Goal: Task Accomplishment & Management: Complete application form

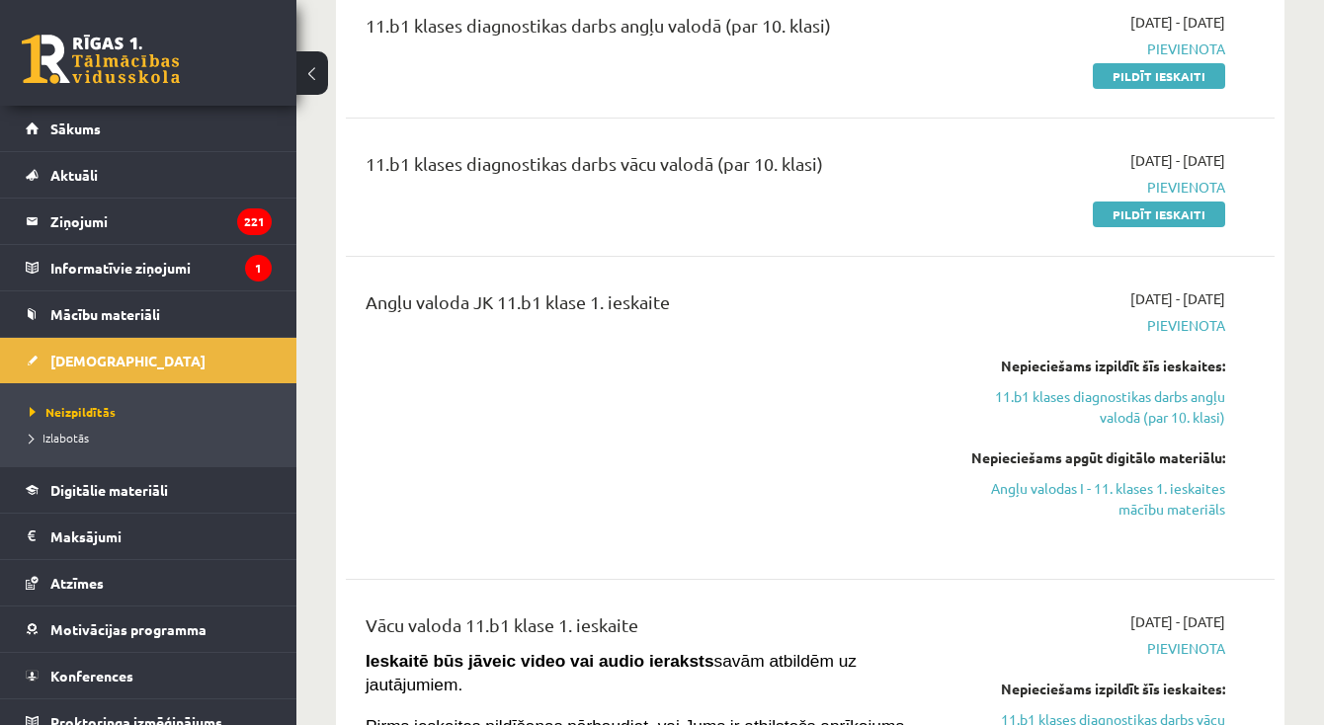
scroll to position [275, 0]
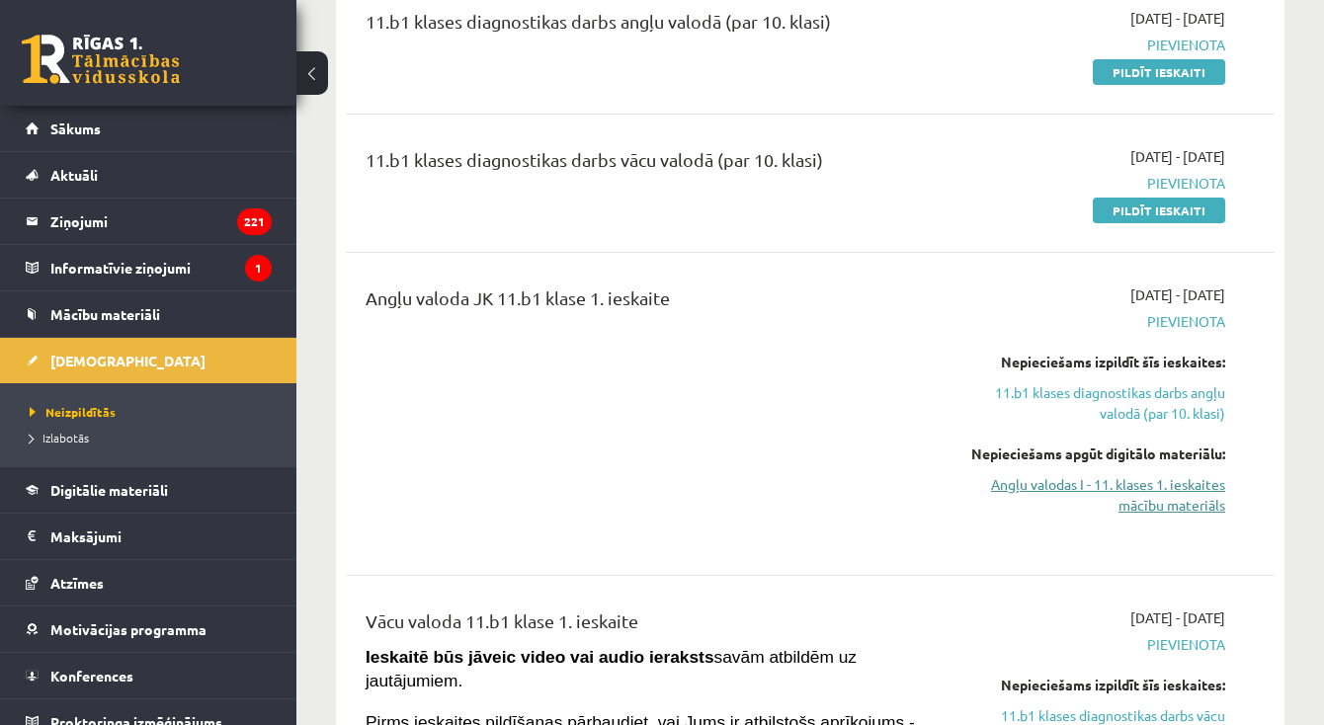
click at [1169, 486] on link "Angļu valodas I - 11. klases 1. ieskaites mācību materiāls" at bounding box center [1091, 495] width 267 height 42
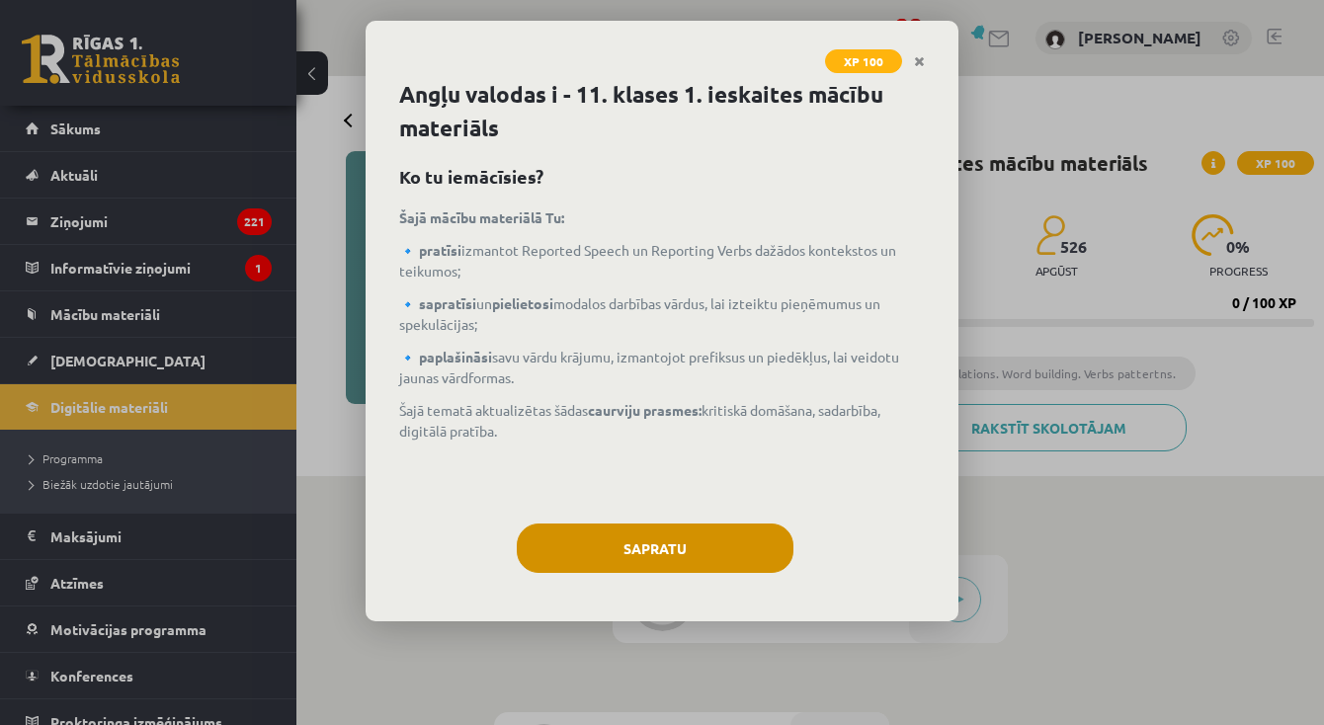
click at [696, 554] on button "Sapratu" at bounding box center [655, 548] width 277 height 49
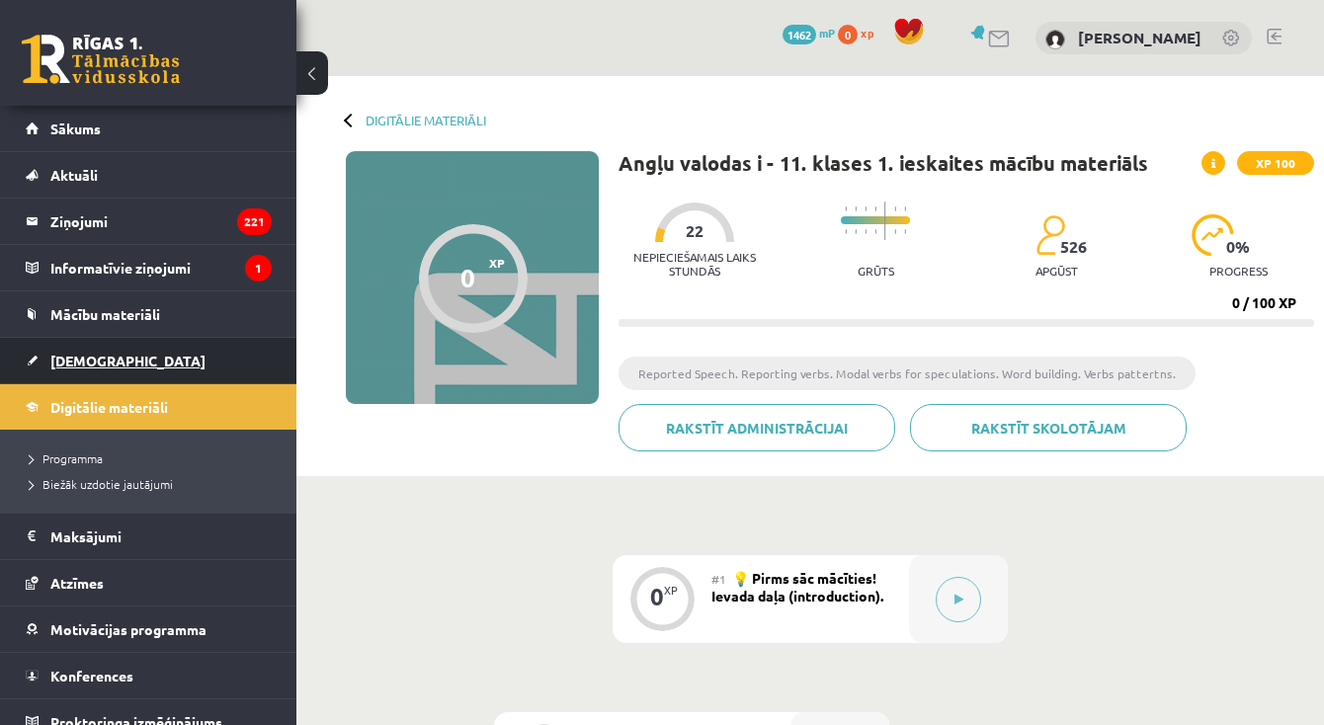
click at [76, 348] on link "[DEMOGRAPHIC_DATA]" at bounding box center [149, 360] width 246 height 45
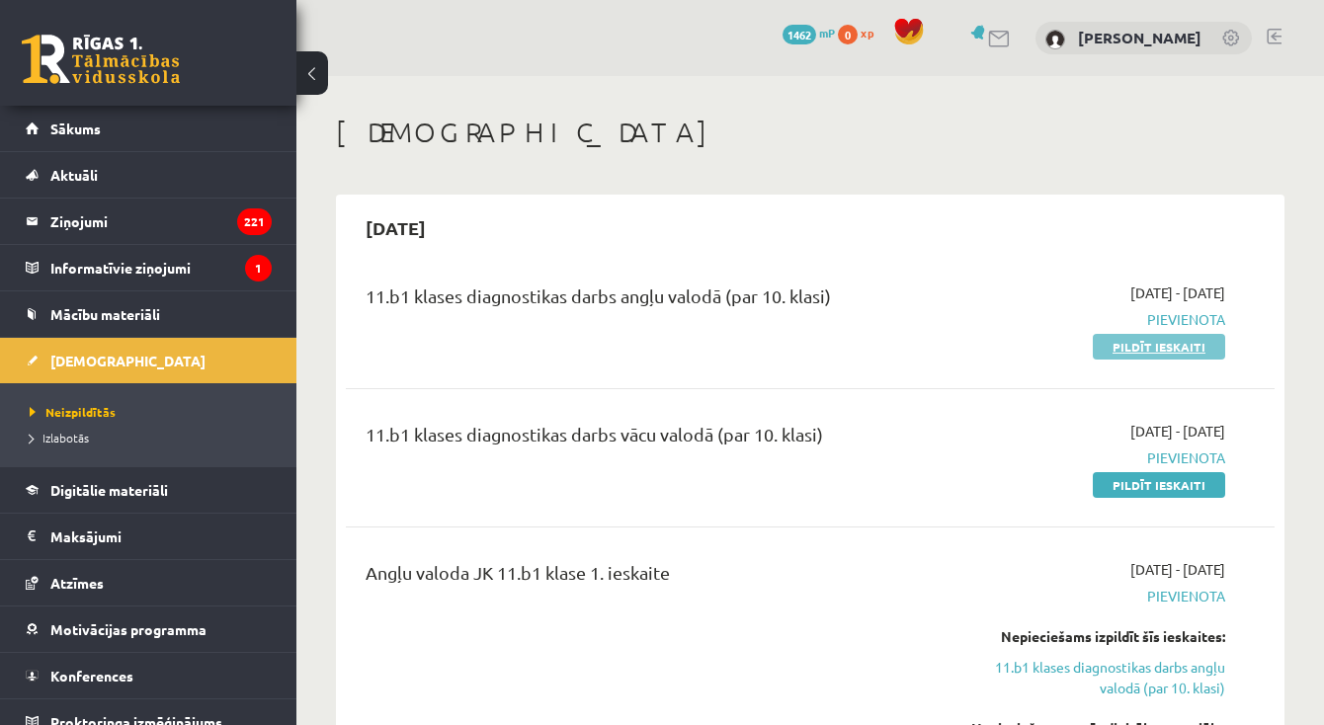
click at [1168, 351] on link "Pildīt ieskaiti" at bounding box center [1159, 347] width 132 height 26
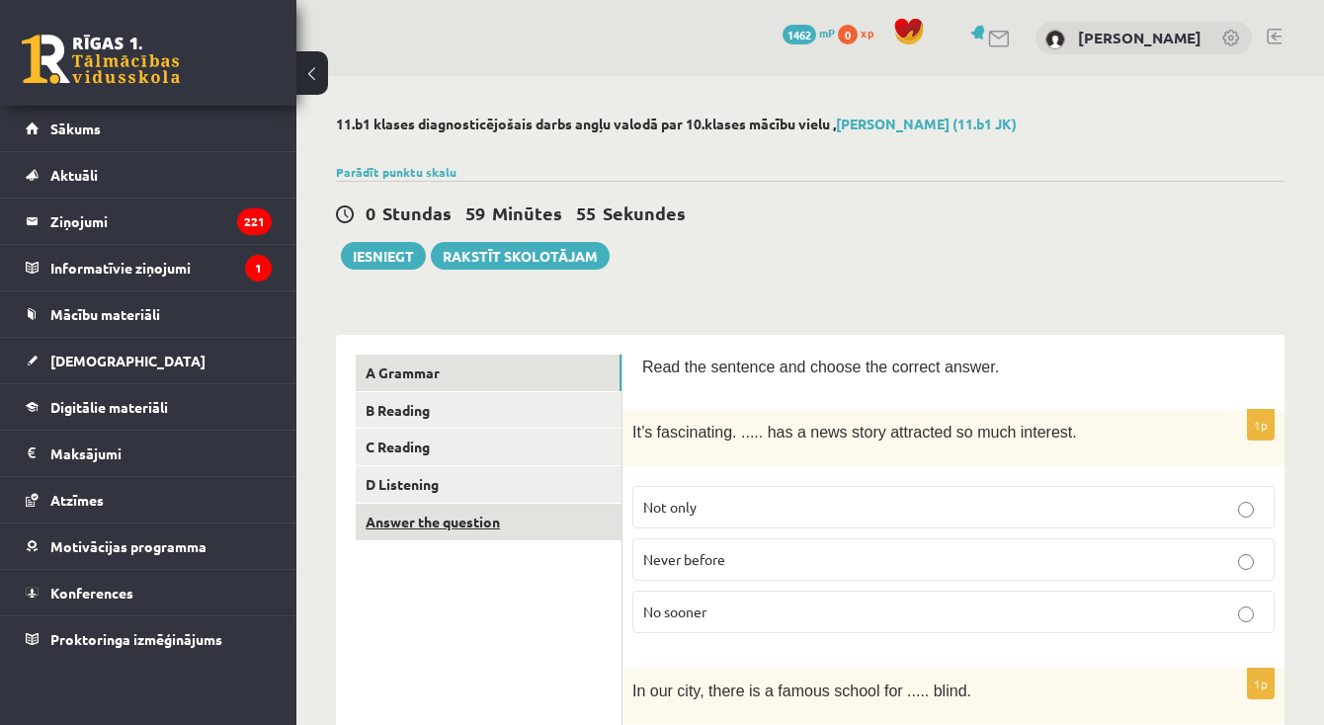
click at [542, 506] on link "Answer the question" at bounding box center [489, 522] width 266 height 37
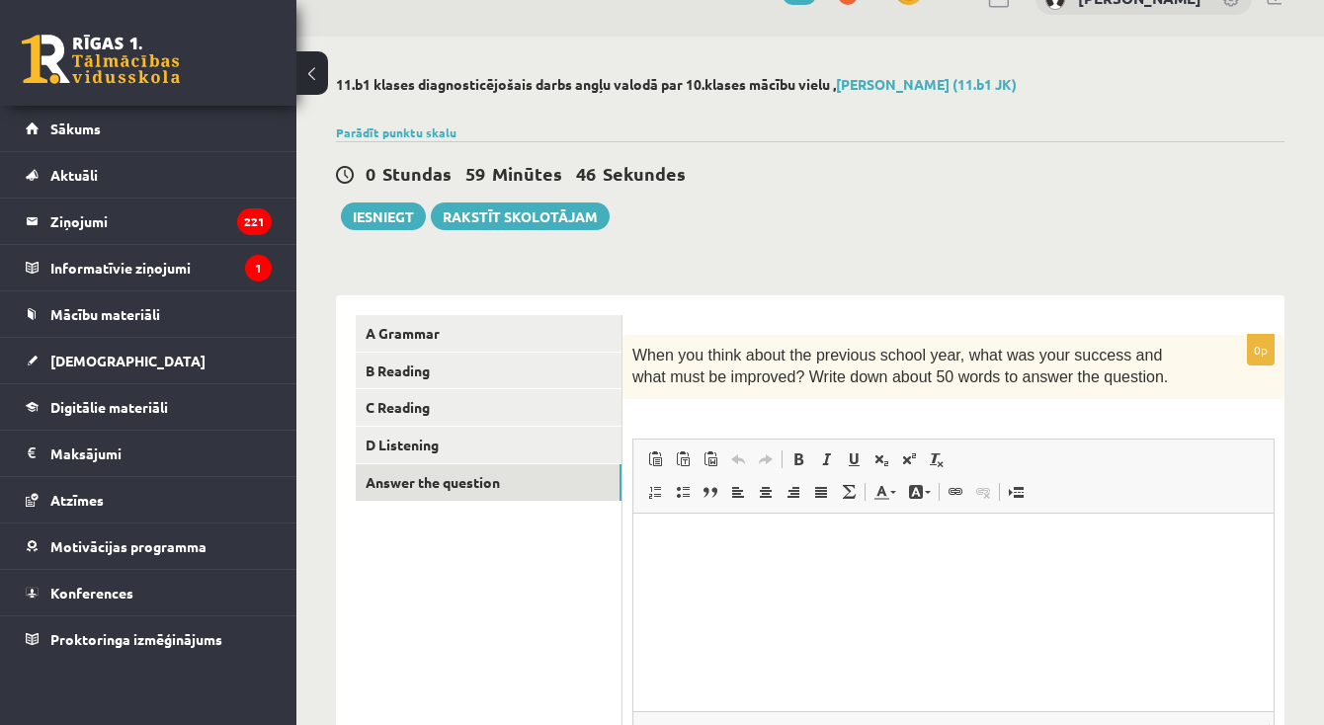
scroll to position [31, 0]
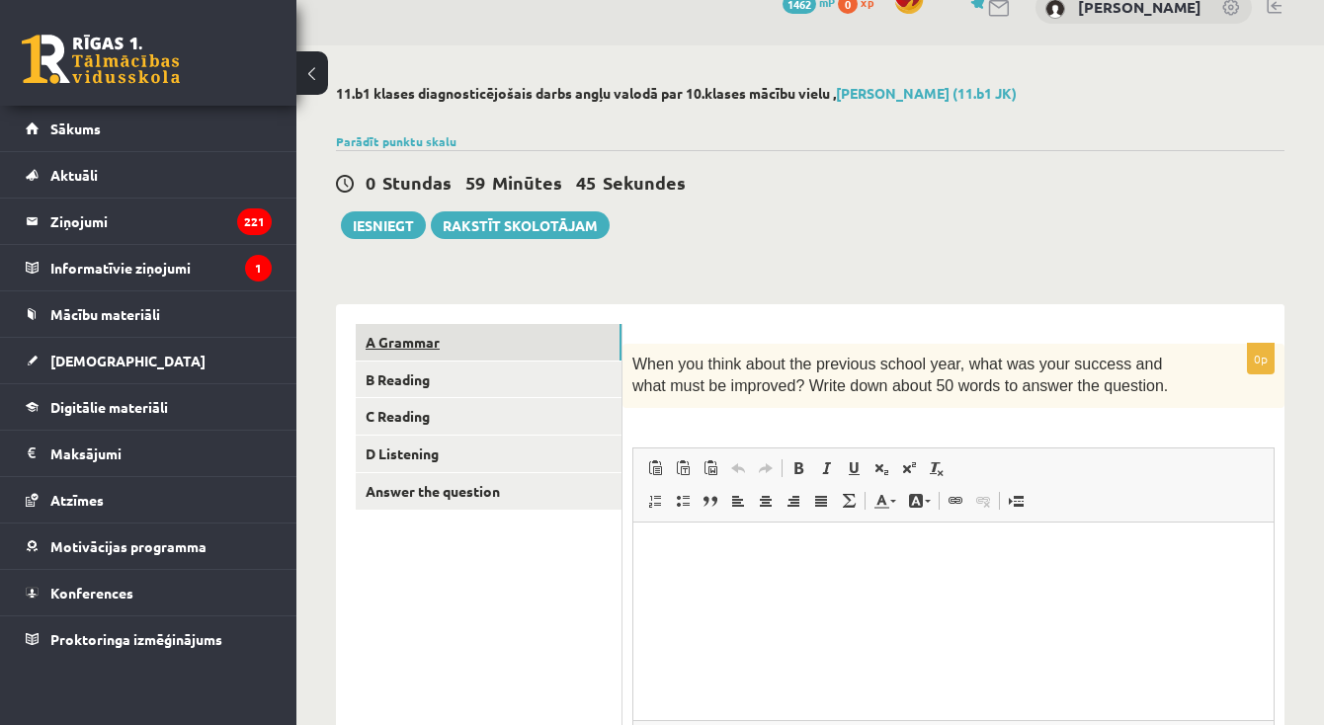
click at [506, 347] on link "A Grammar" at bounding box center [489, 342] width 266 height 37
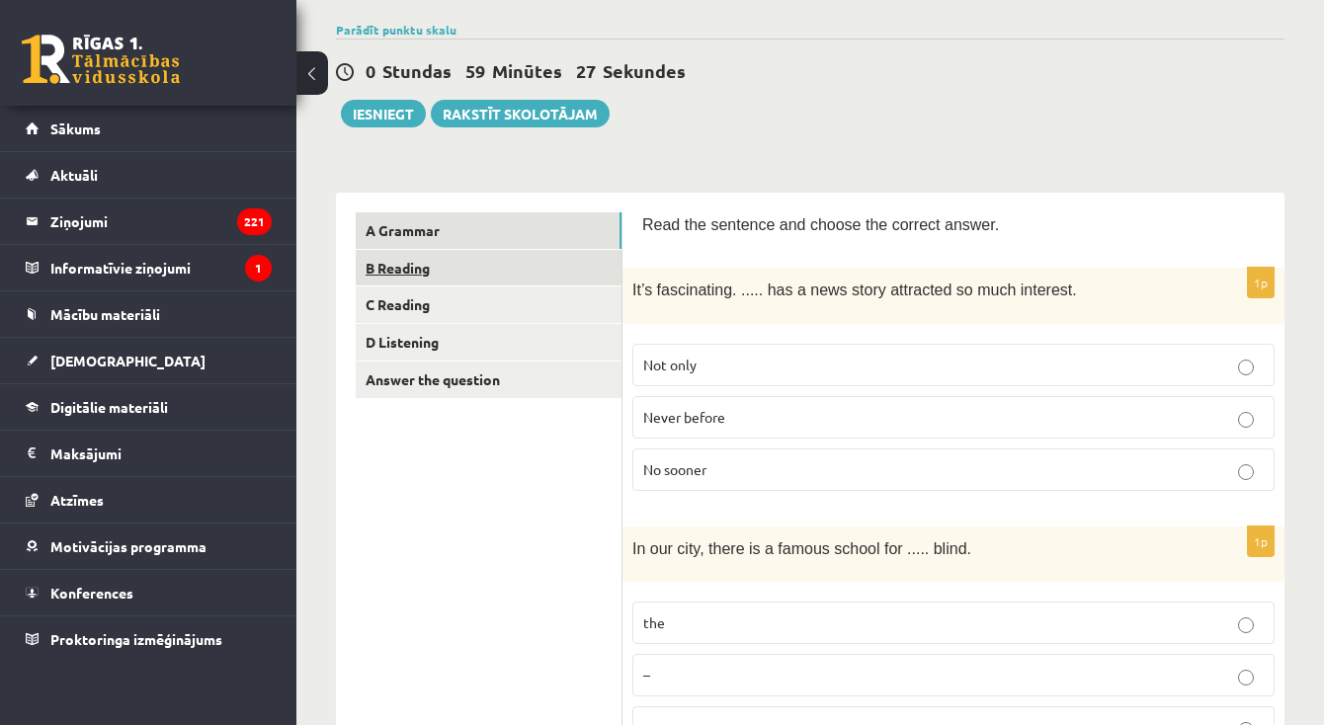
scroll to position [154, 0]
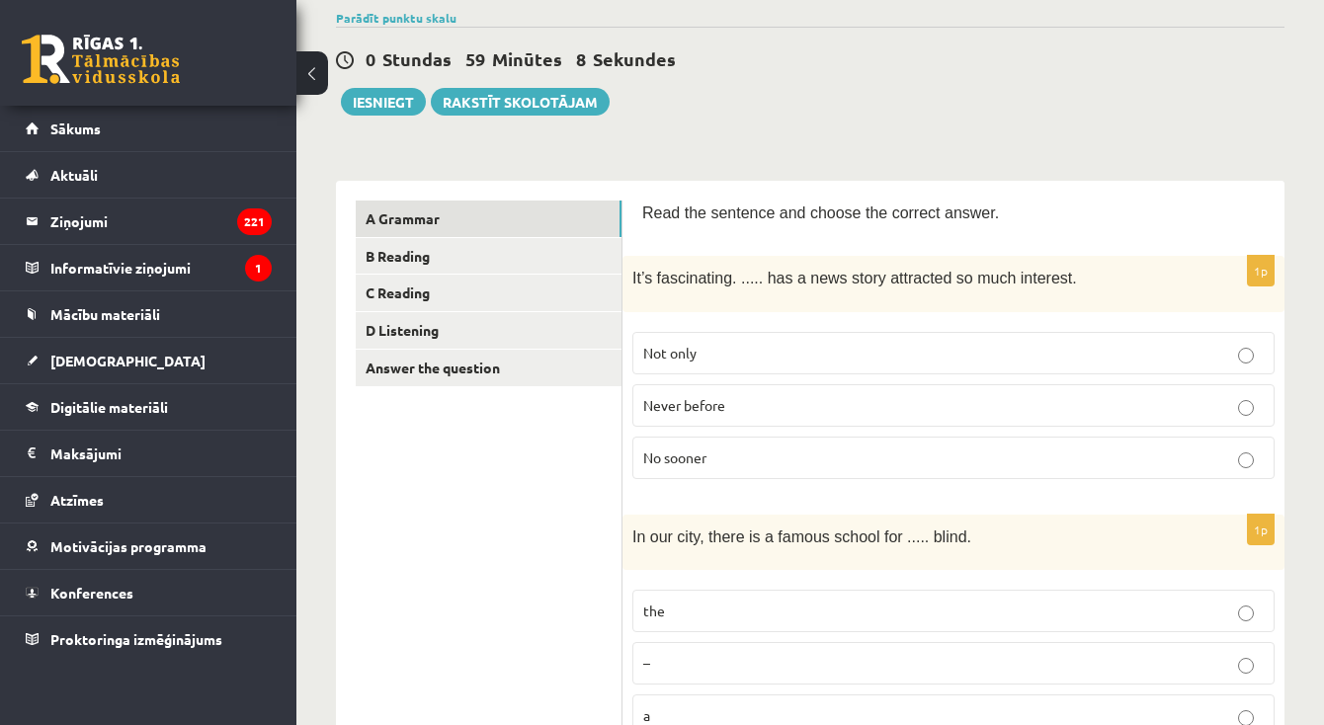
click at [704, 413] on label "Never before" at bounding box center [953, 405] width 642 height 42
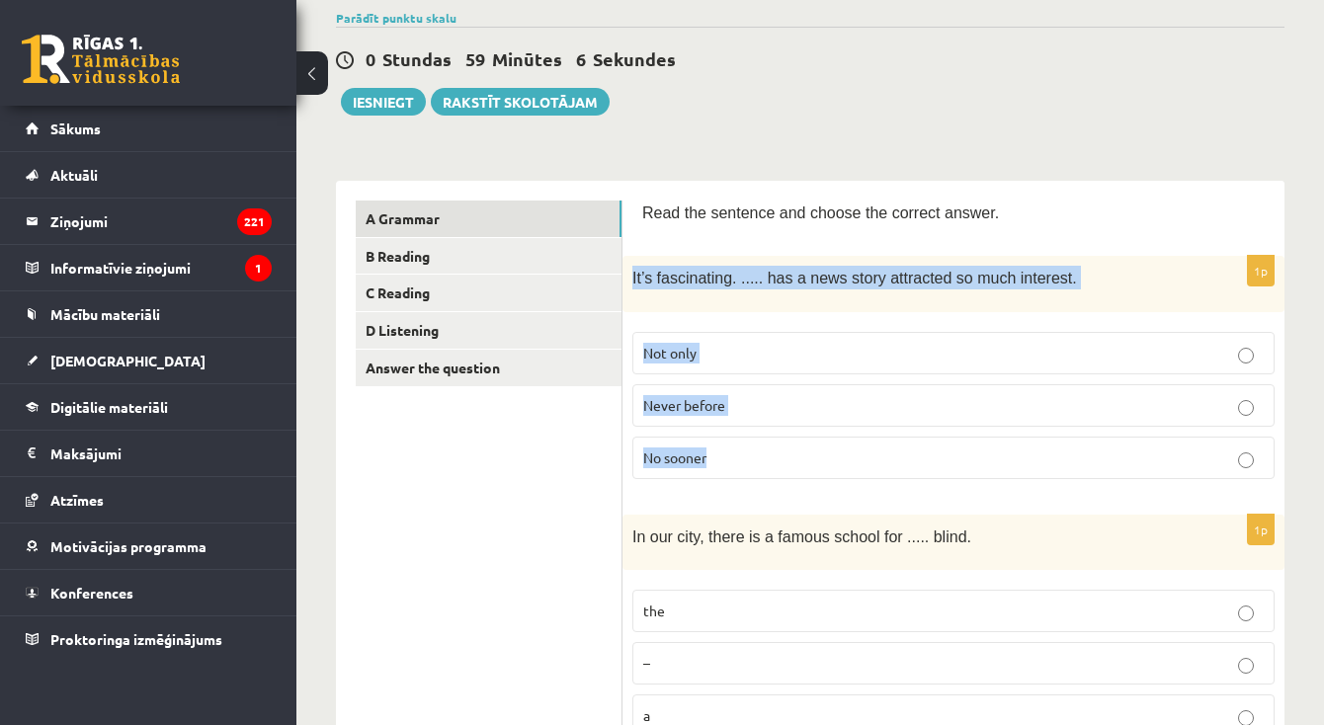
drag, startPoint x: 627, startPoint y: 271, endPoint x: 736, endPoint y: 465, distance: 223.0
click at [736, 465] on div "1p It’s fascinating. ..... has a news story attracted so much interest. Not onl…" at bounding box center [954, 375] width 662 height 238
copy div "It’s fascinating. ..... has a news story attracted so much interest. Not only N…"
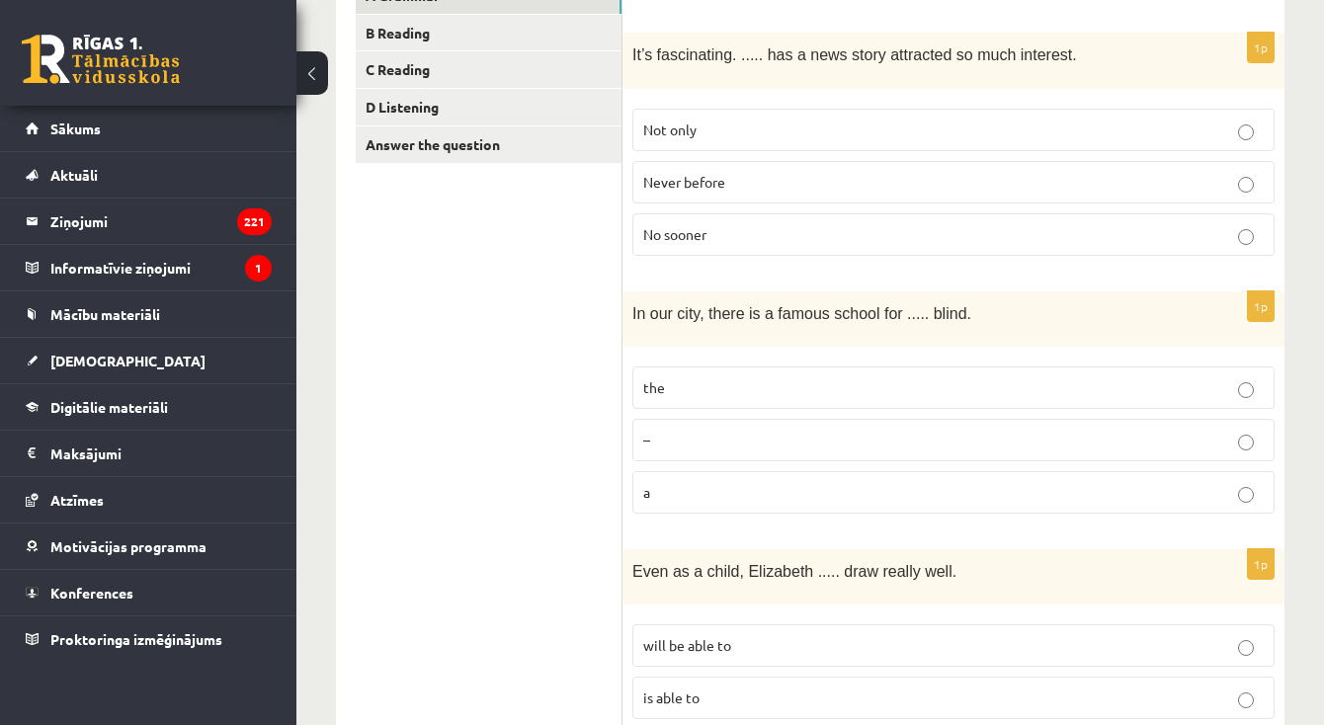
scroll to position [392, 0]
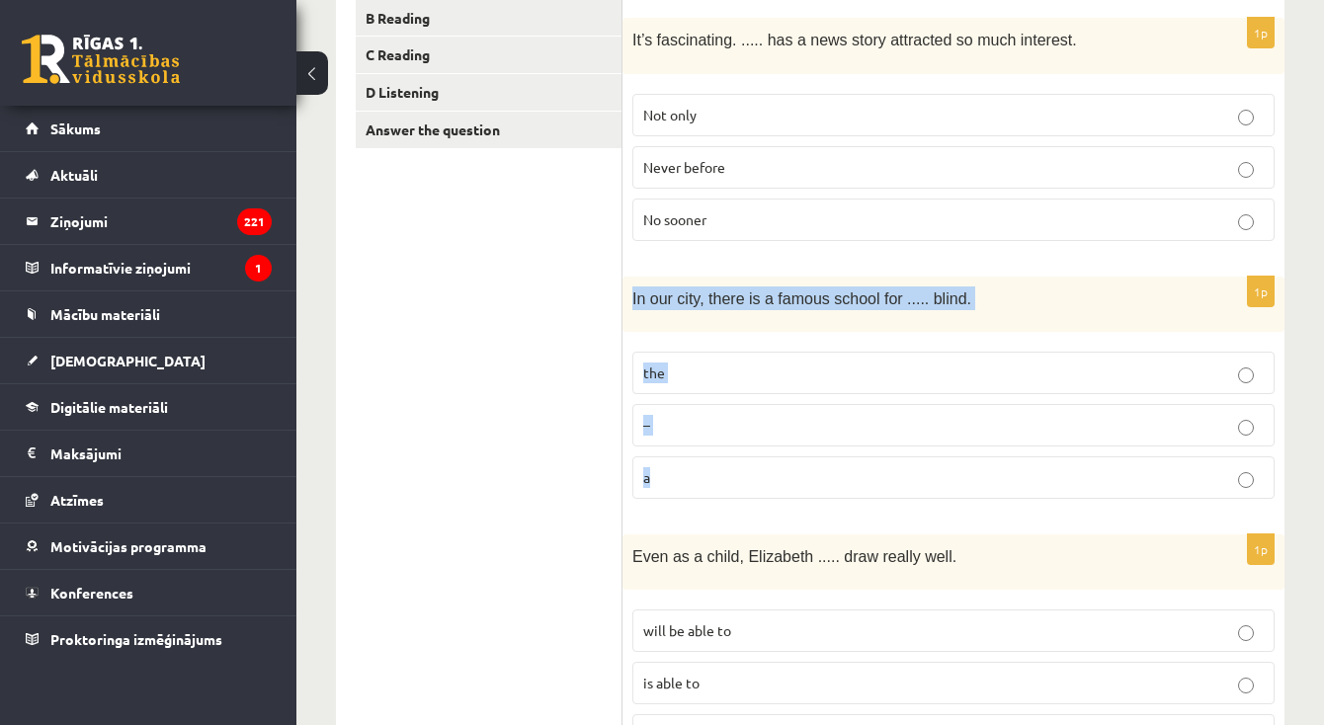
drag, startPoint x: 627, startPoint y: 289, endPoint x: 686, endPoint y: 503, distance: 222.2
click at [686, 503] on div "1p In our city, there is a famous school for ..... blind. the – a" at bounding box center [954, 396] width 662 height 238
copy div "In our city, there is a famous school for ..... blind. the – a"
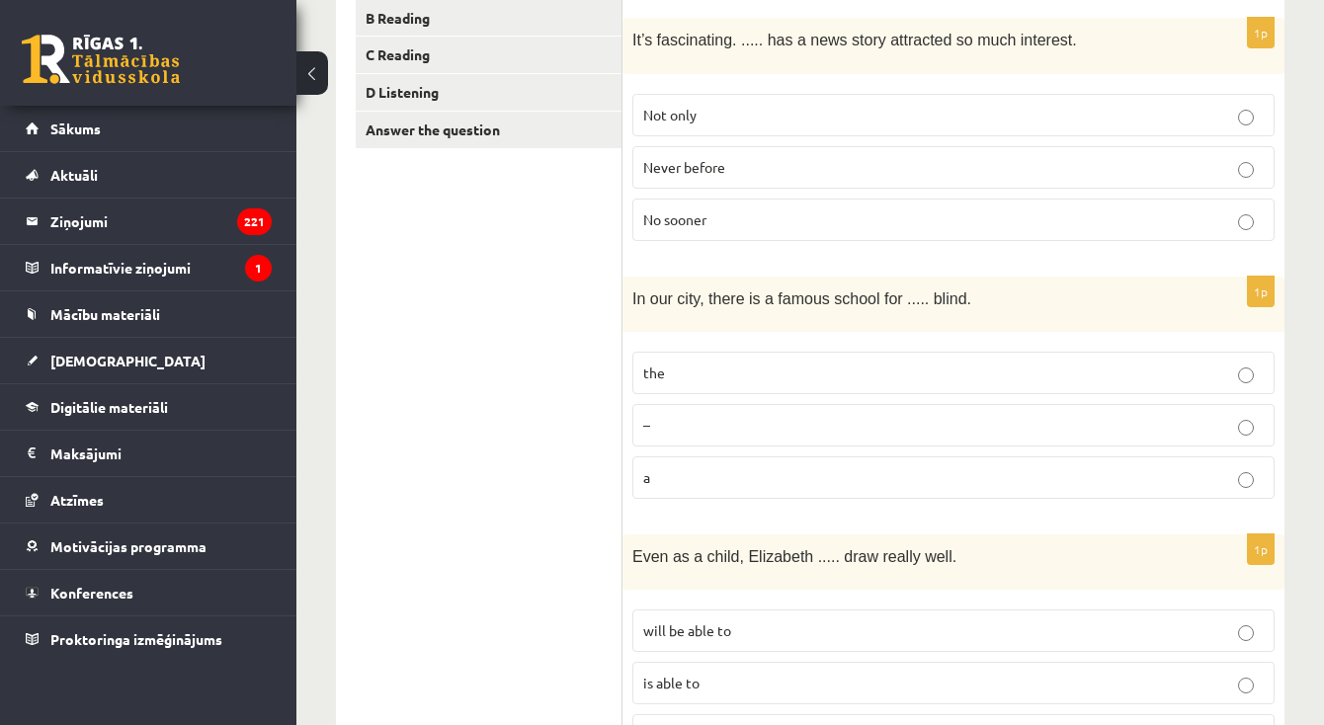
click at [685, 358] on label "the" at bounding box center [953, 373] width 642 height 42
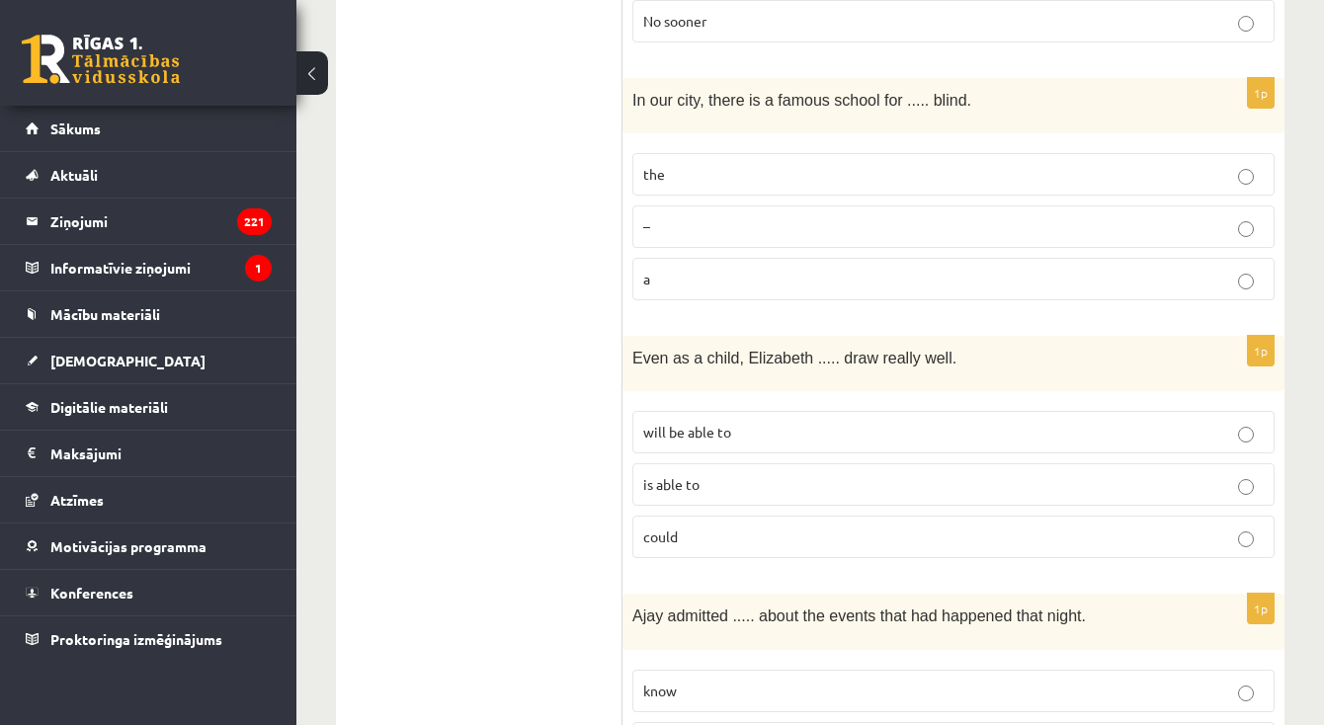
scroll to position [628, 0]
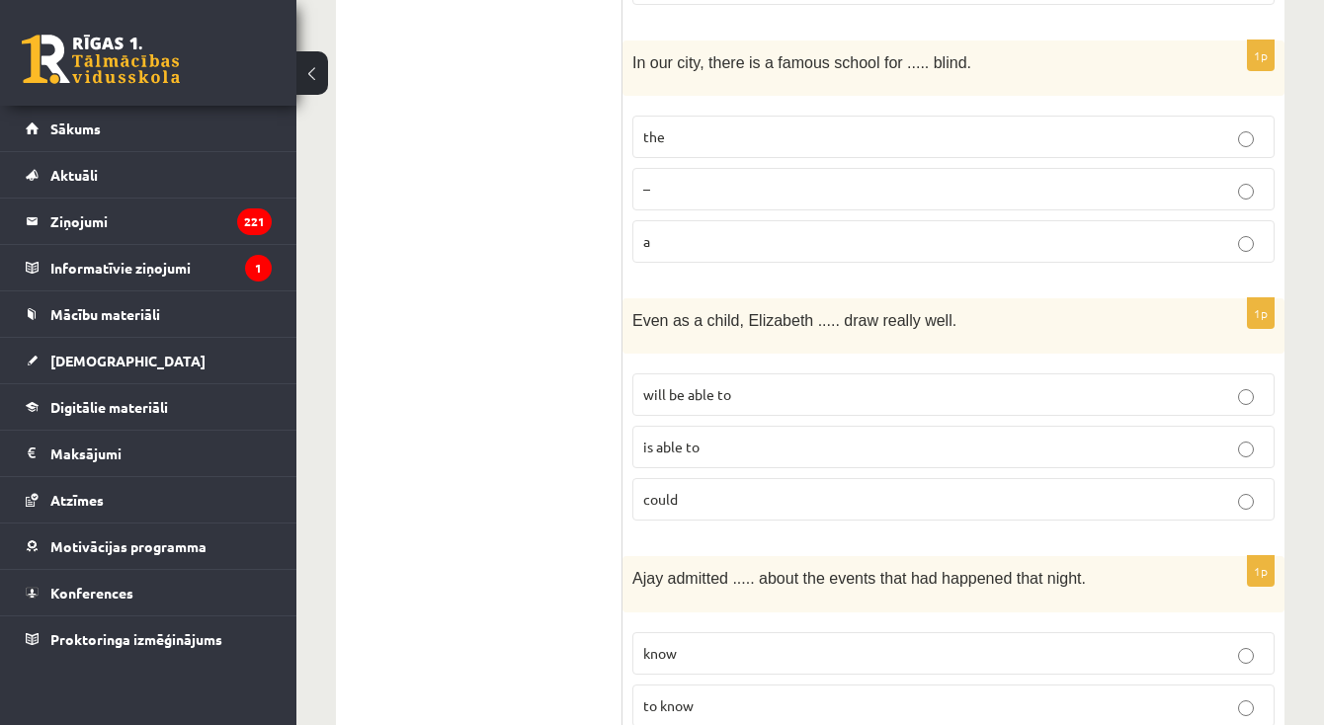
click at [647, 490] on span "could" at bounding box center [660, 499] width 35 height 18
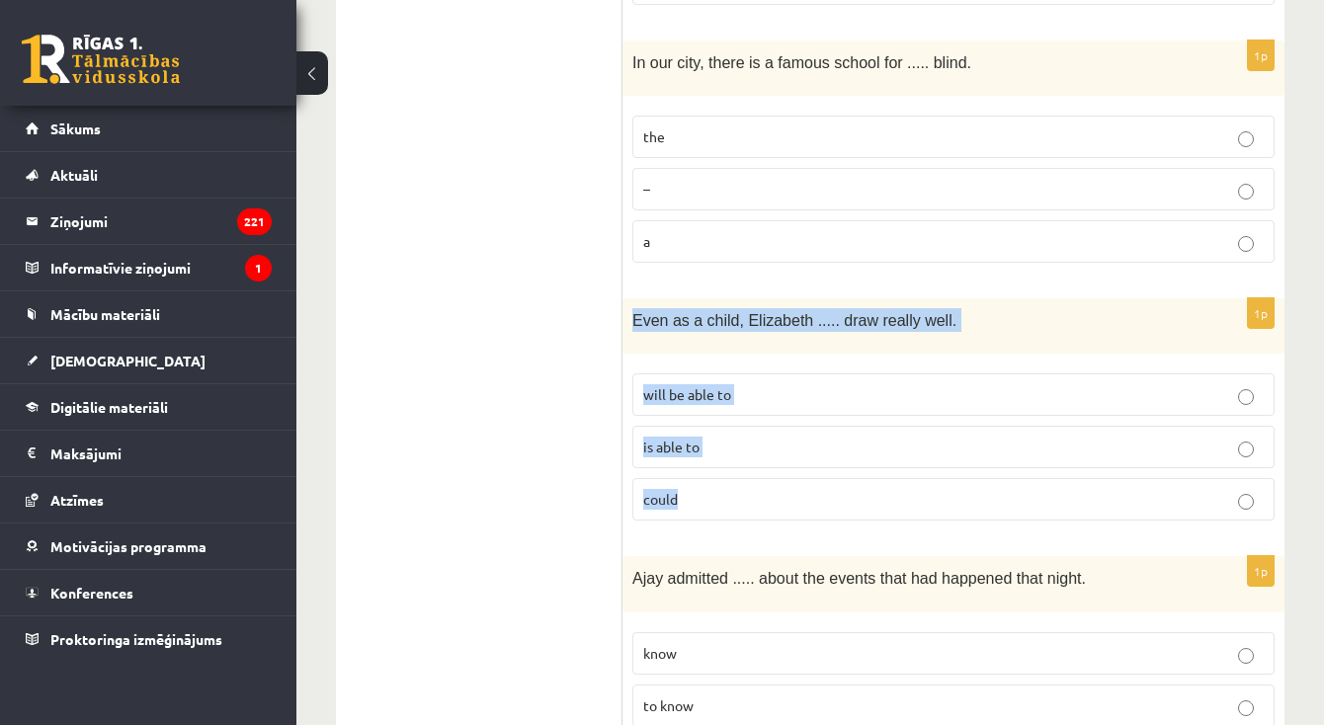
drag, startPoint x: 627, startPoint y: 313, endPoint x: 696, endPoint y: 512, distance: 210.0
click at [696, 512] on div "1p Even as a child, Elizabeth ..... draw really well. will be able to is able t…" at bounding box center [954, 417] width 662 height 238
copy div "Even as a child, Elizabeth ..... draw really well. will be able to is able to c…"
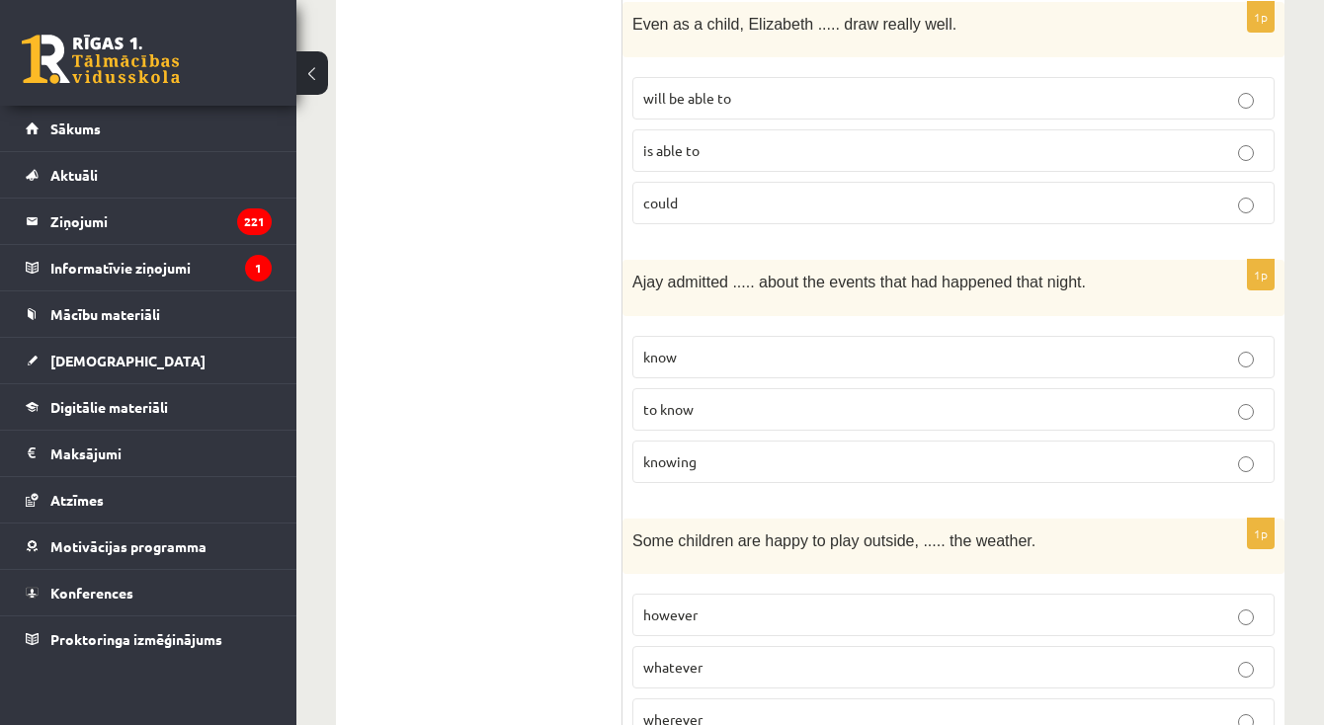
scroll to position [925, 0]
click at [784, 403] on p "to know" at bounding box center [953, 409] width 621 height 21
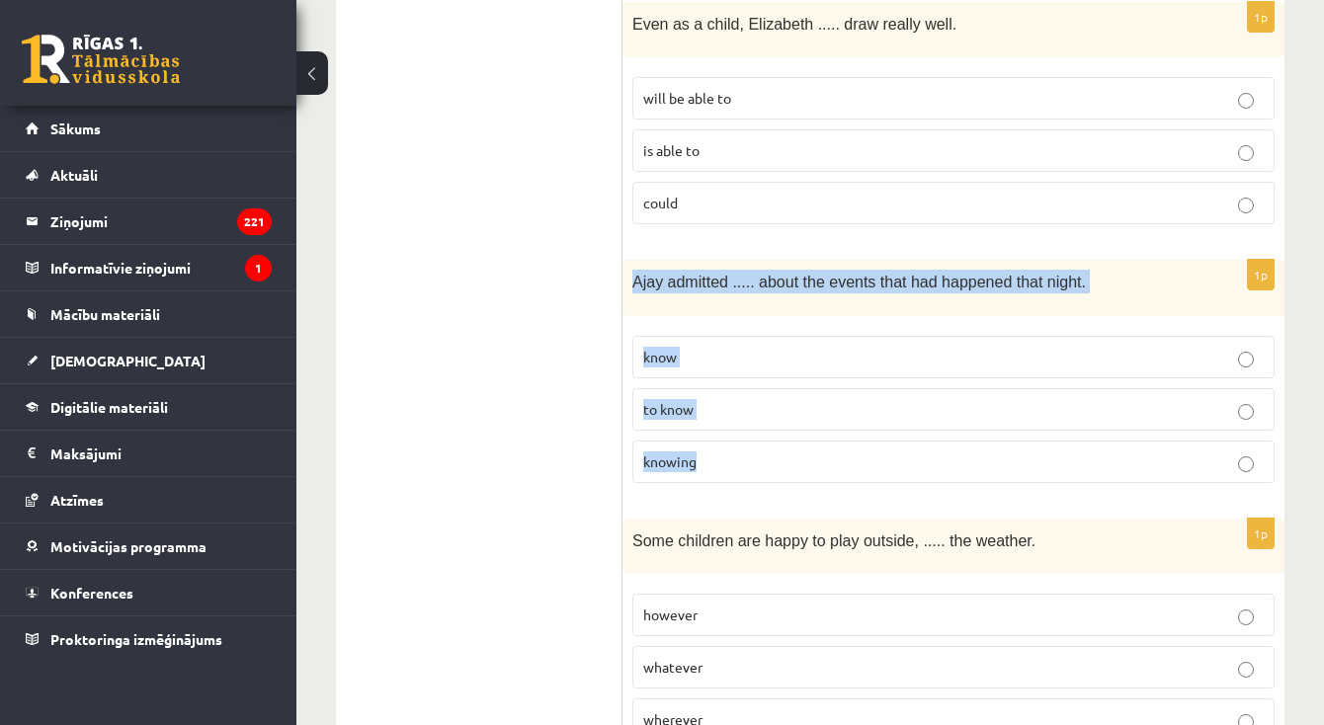
drag, startPoint x: 628, startPoint y: 273, endPoint x: 721, endPoint y: 450, distance: 199.8
click at [721, 450] on div "1p Ajay admitted ..... about the events that had happened that night. know to k…" at bounding box center [954, 379] width 662 height 238
copy div "Ajay admitted ..... about the events that had happened that night. know to know…"
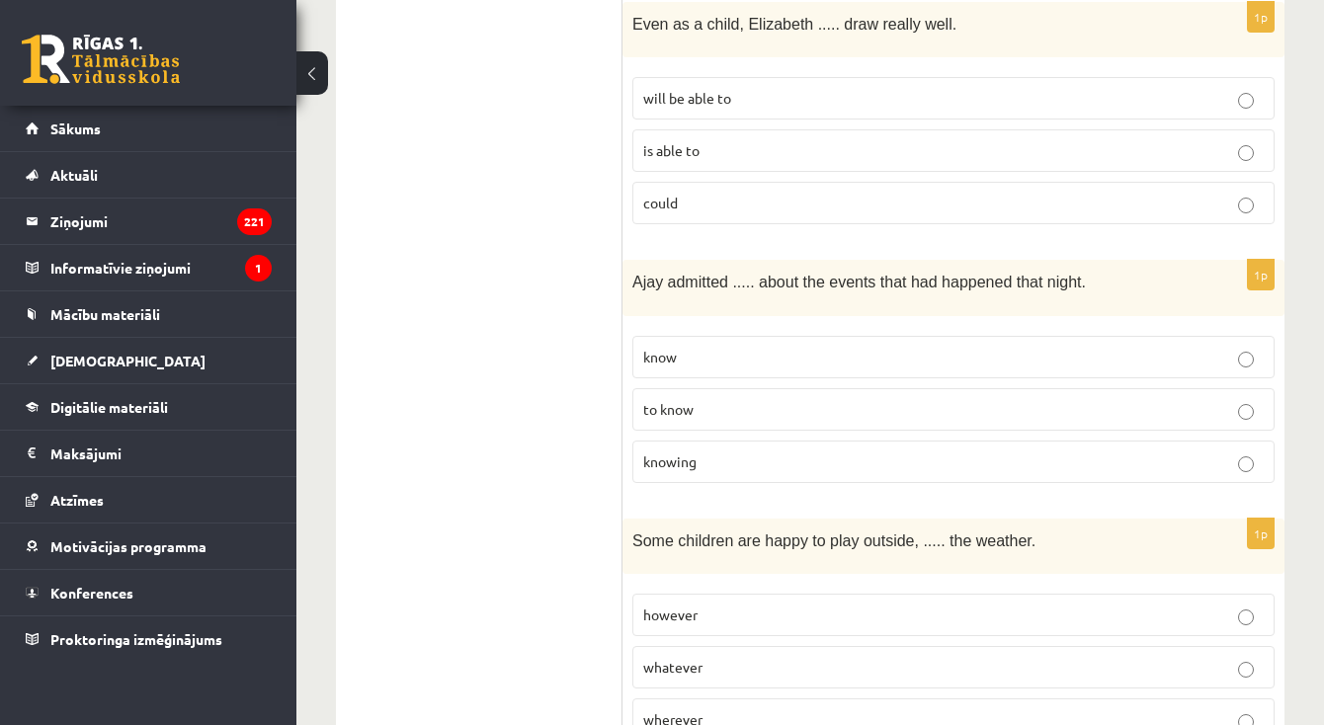
click at [681, 441] on label "knowing" at bounding box center [953, 462] width 642 height 42
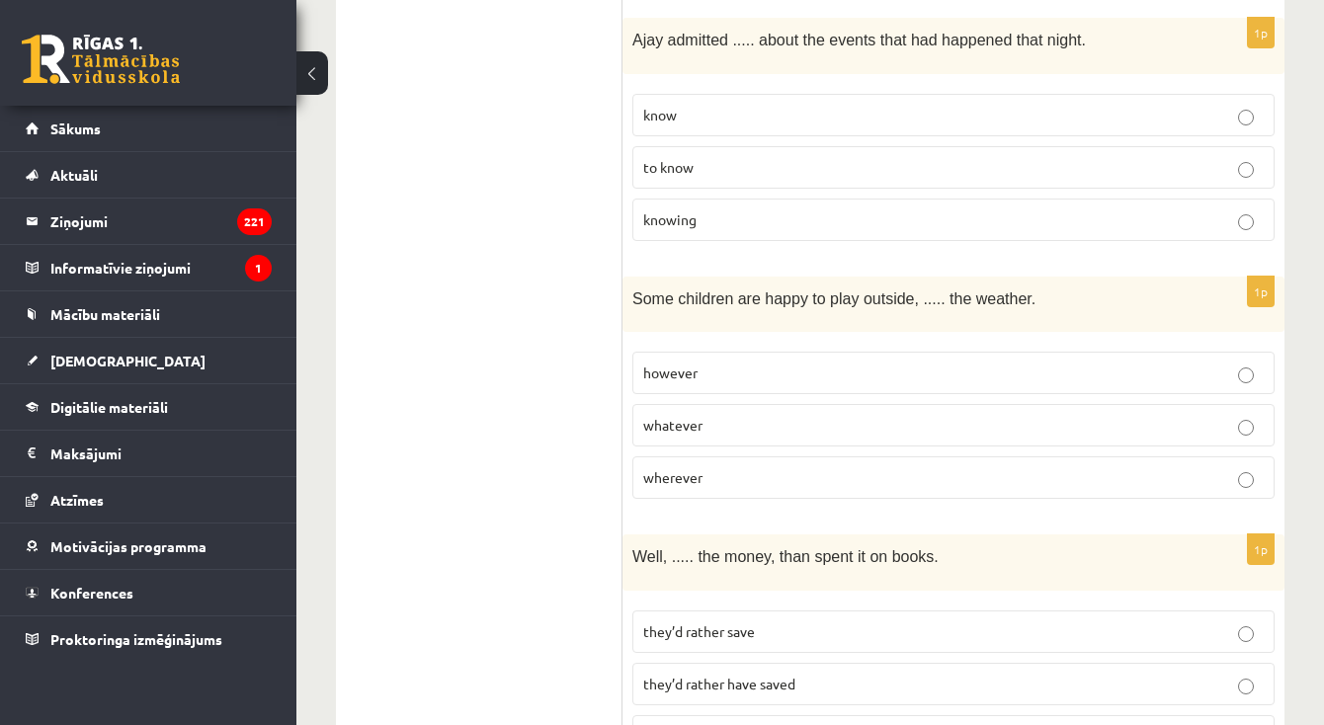
scroll to position [1168, 0]
click at [699, 426] on p "whatever" at bounding box center [953, 424] width 621 height 21
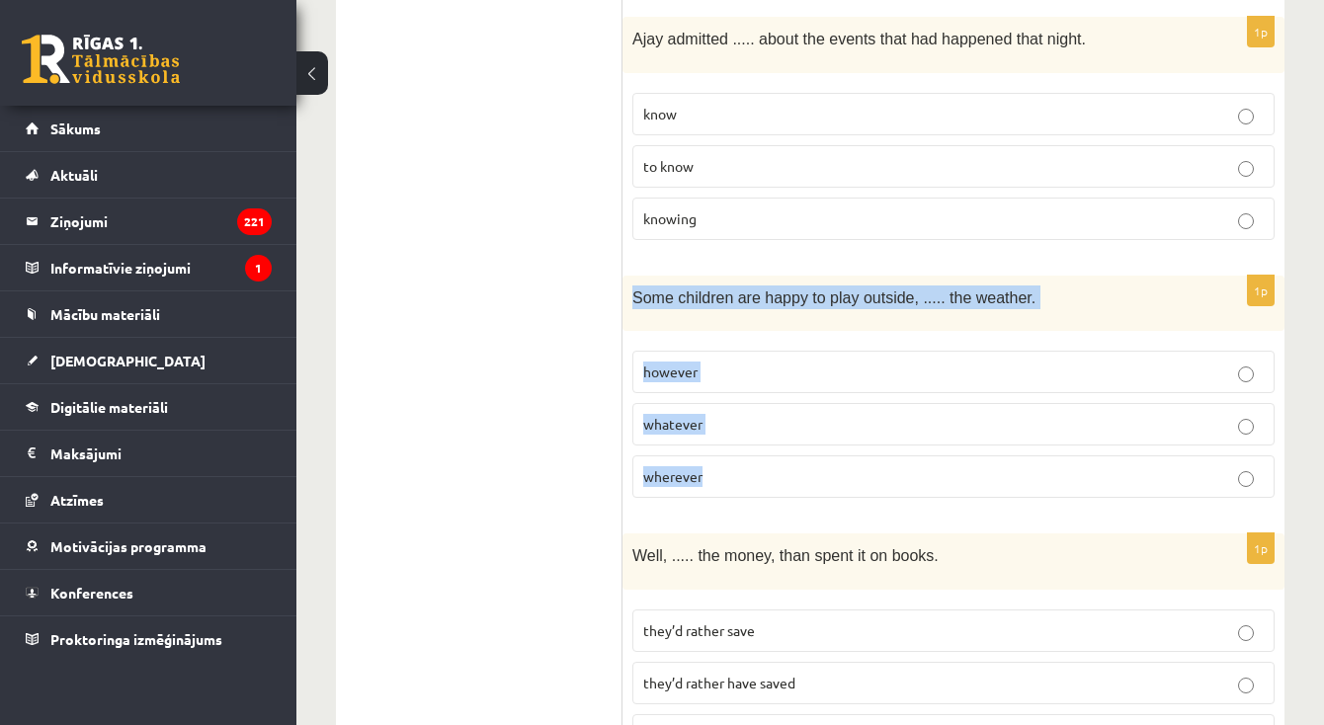
drag, startPoint x: 630, startPoint y: 292, endPoint x: 755, endPoint y: 492, distance: 235.3
click at [755, 492] on div "1p Some children are happy to play outside, ..... the weather. however whatever…" at bounding box center [954, 395] width 662 height 238
copy div "Some children are happy to play outside, ..... the weather. however whatever wh…"
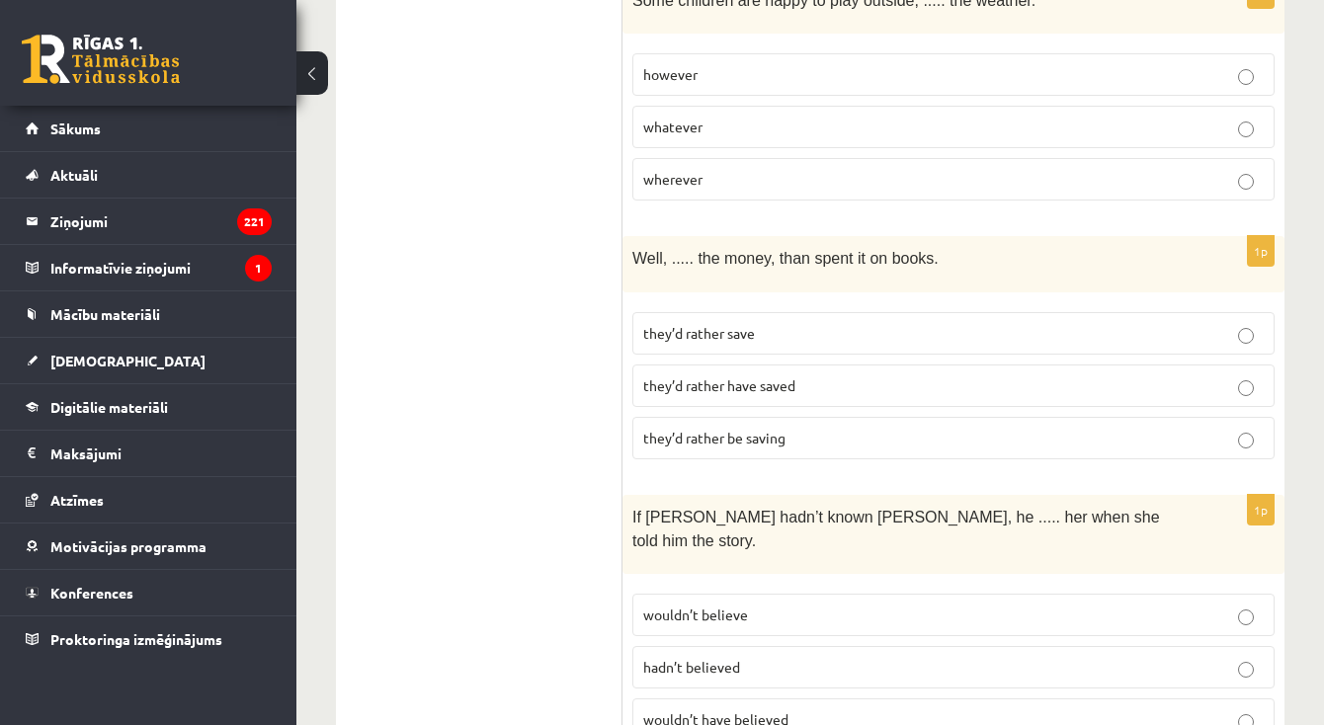
scroll to position [1477, 0]
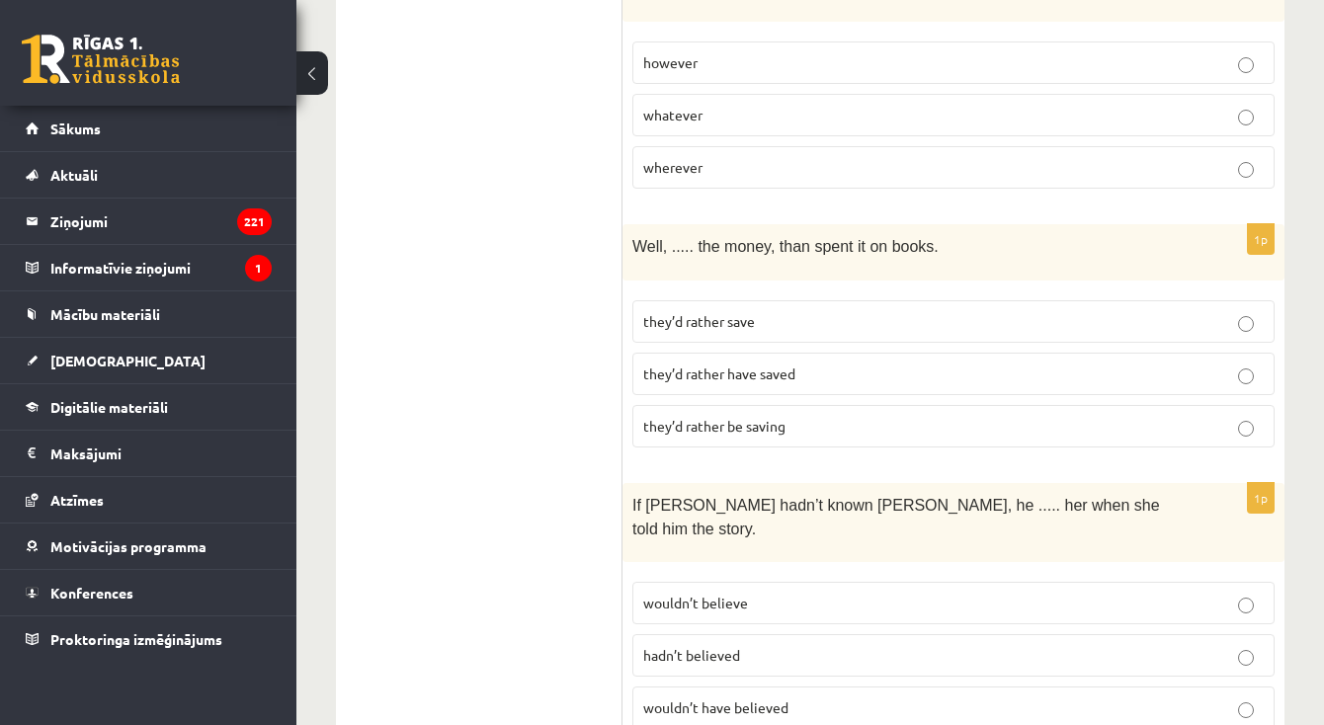
click at [758, 314] on p "they’d rather save" at bounding box center [953, 321] width 621 height 21
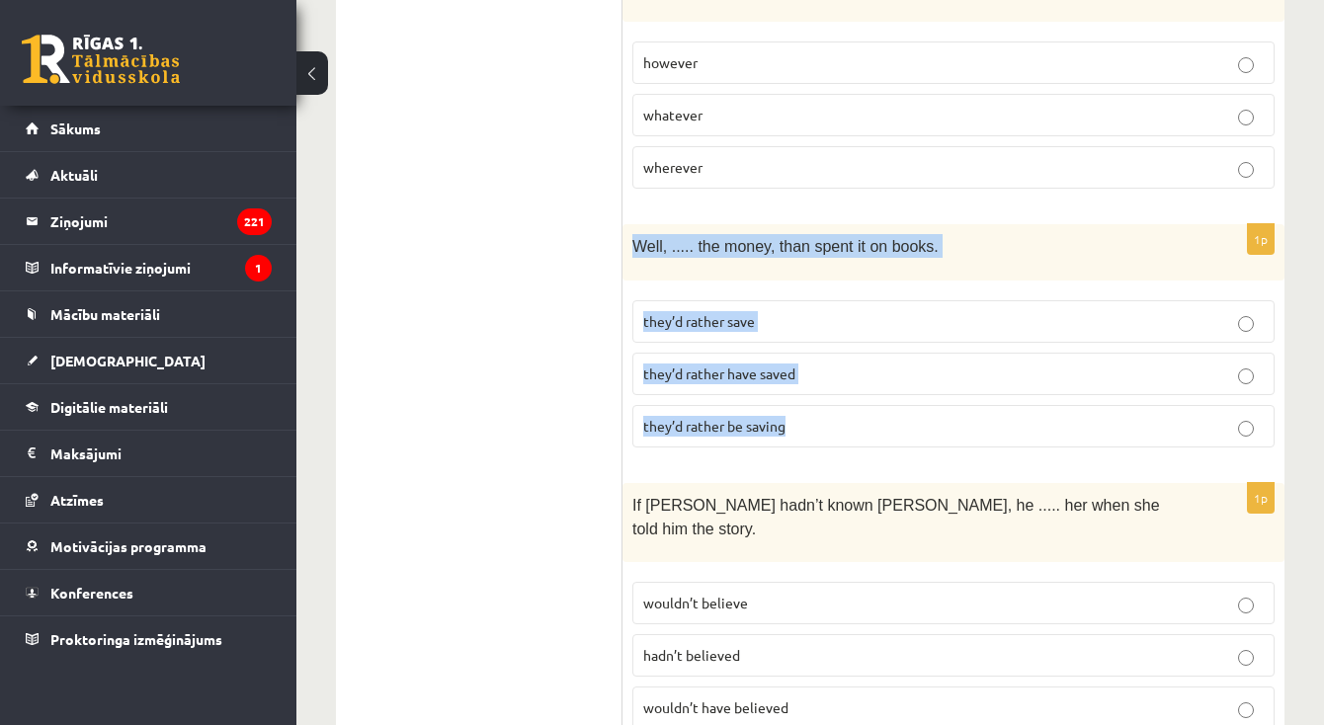
drag, startPoint x: 627, startPoint y: 232, endPoint x: 847, endPoint y: 435, distance: 298.6
click at [847, 435] on div "1p Well, ..... the money, than spent it on books. they’d rather save they’d rat…" at bounding box center [954, 343] width 662 height 238
copy div "Well, ..... the money, than spent it on books. they’d rather save they’d rather…"
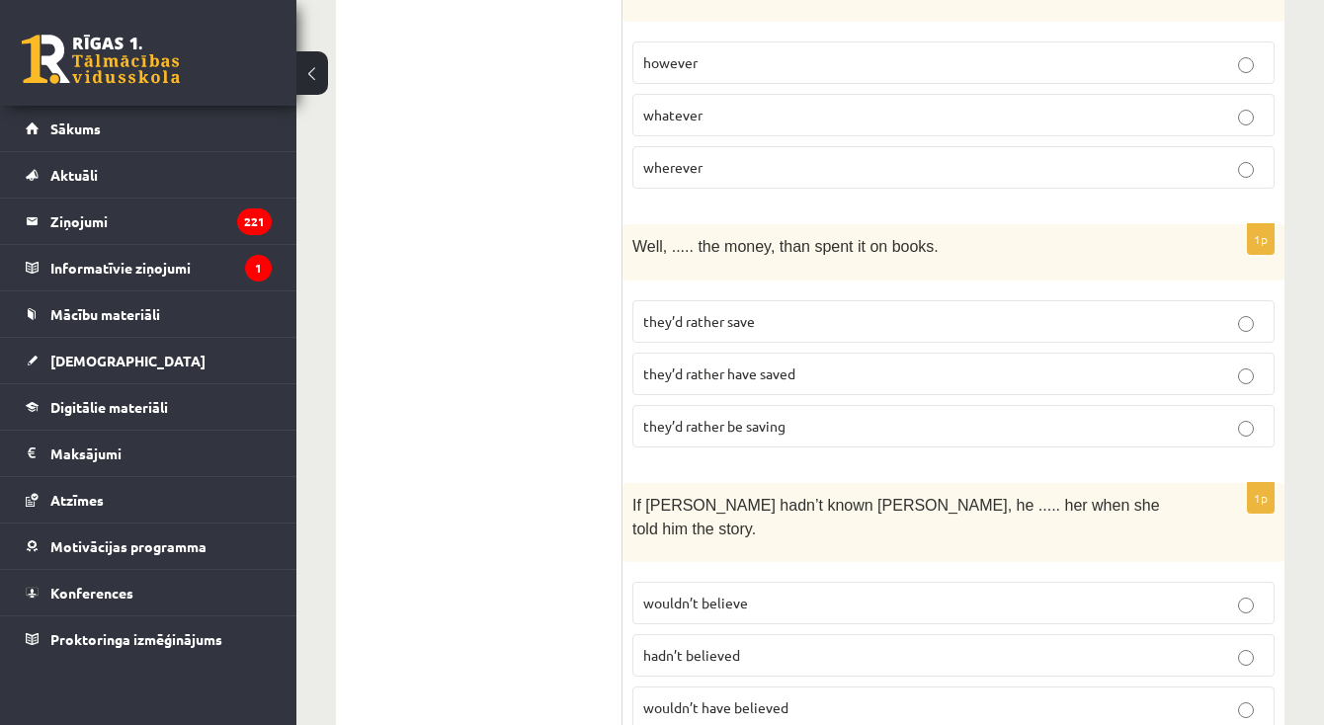
click at [690, 365] on span "they’d rather have saved" at bounding box center [719, 374] width 152 height 18
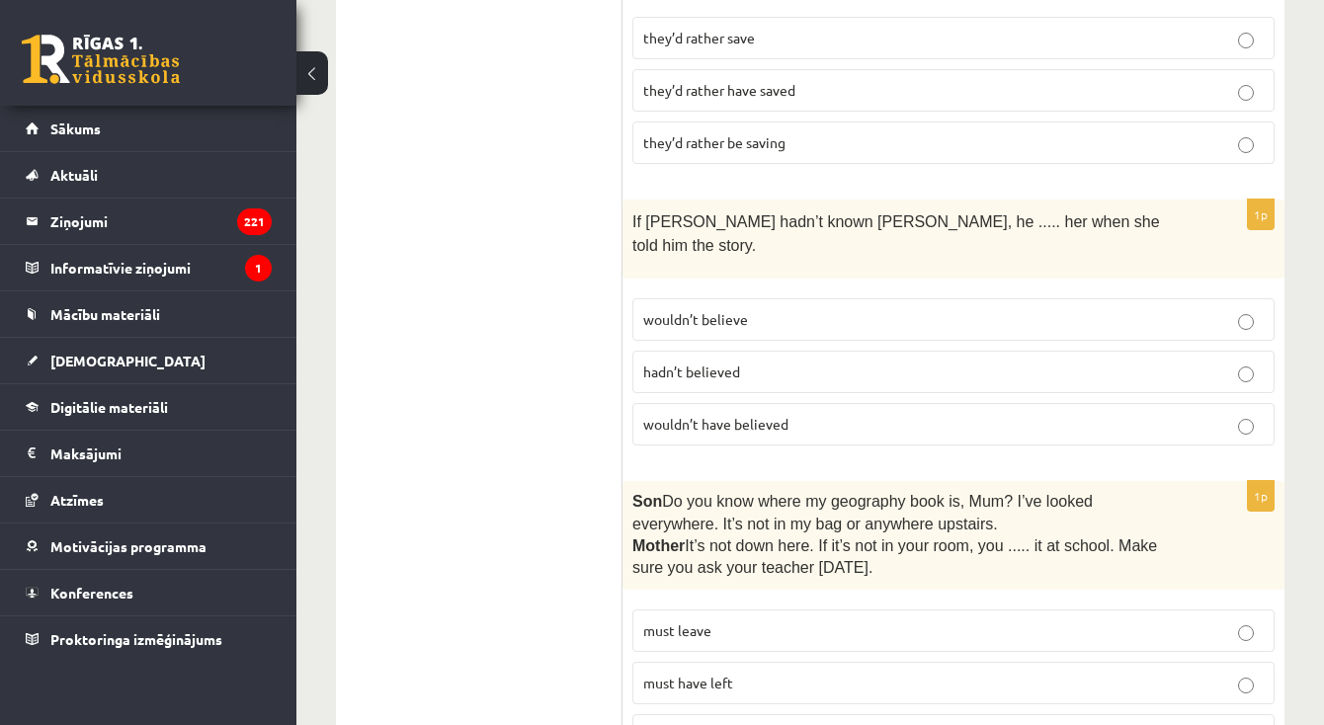
scroll to position [1763, 0]
click at [706, 401] on label "wouldn’t have believed" at bounding box center [953, 422] width 642 height 42
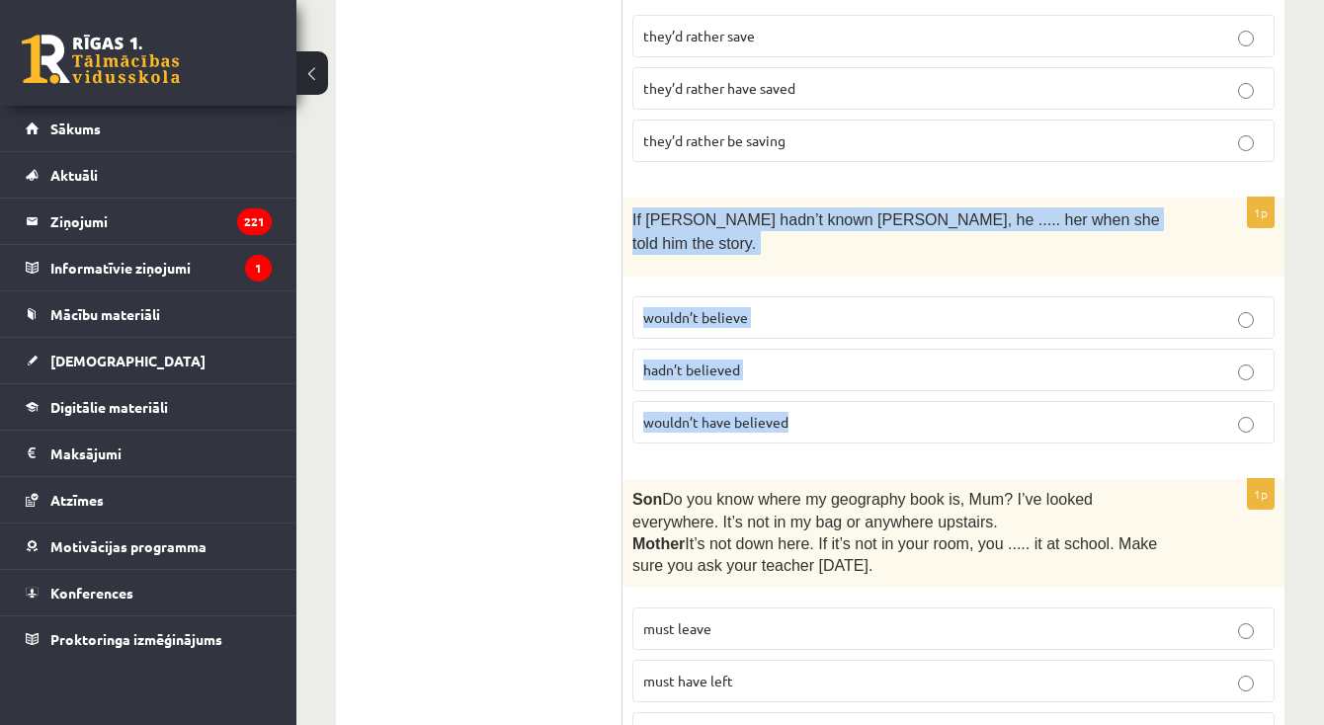
drag, startPoint x: 625, startPoint y: 208, endPoint x: 823, endPoint y: 411, distance: 283.7
click at [823, 411] on div "1p If Tom hadn’t known Mariam, he ..... her when she told him the story. wouldn…" at bounding box center [954, 329] width 662 height 263
copy div "If Tom hadn’t known Mariam, he ..... her when she told him the story. wouldn’t …"
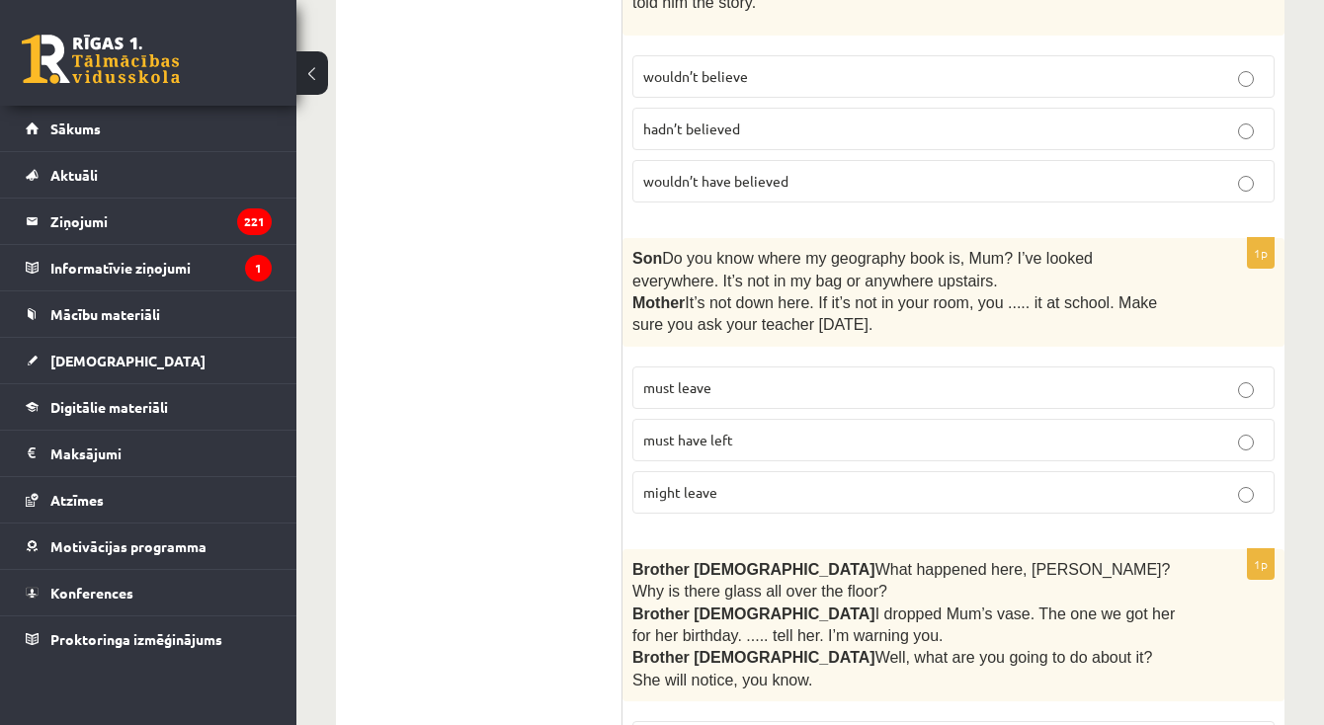
scroll to position [2004, 0]
click at [709, 419] on label "must have left" at bounding box center [953, 440] width 642 height 42
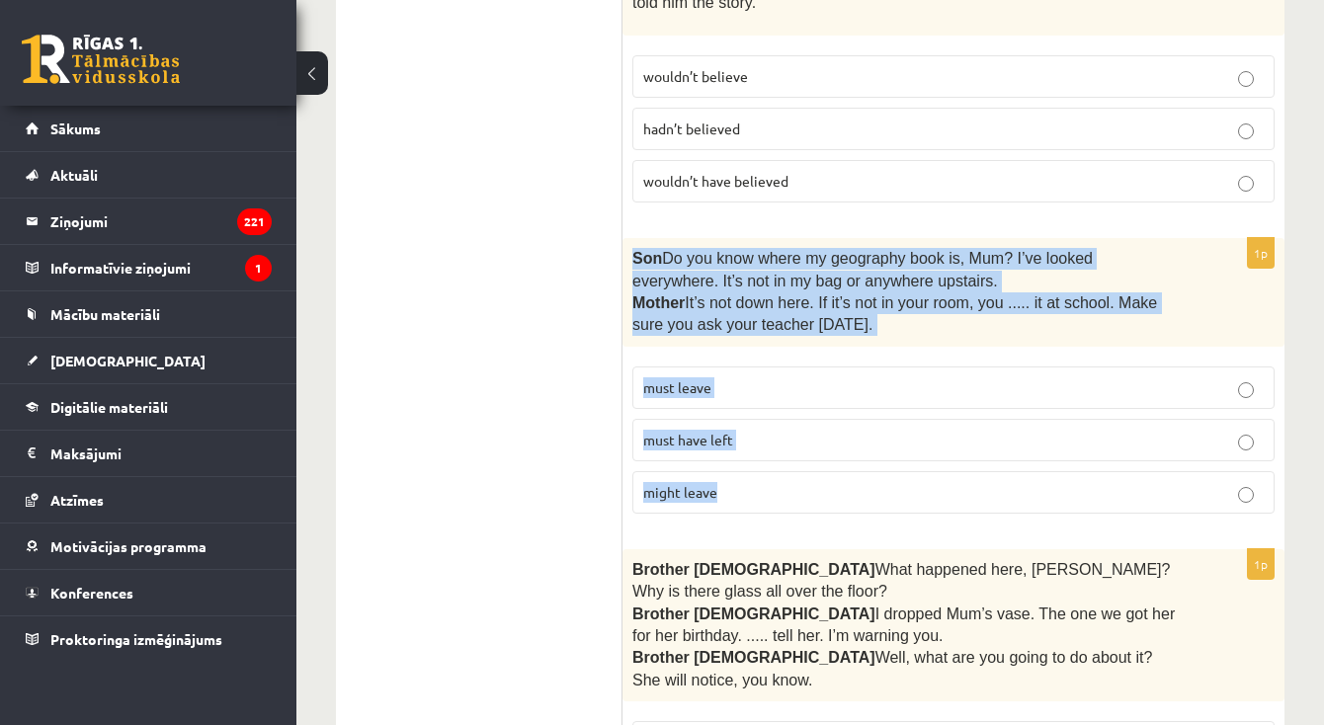
drag, startPoint x: 628, startPoint y: 212, endPoint x: 752, endPoint y: 473, distance: 288.6
click at [752, 473] on div "1p Son  Do you know where my geography book is, Mum? I’ve looked everywhere. It…" at bounding box center [954, 384] width 662 height 292
copy div "Son  Do you know where my geography book is, Mum? I’ve looked everywhere. It’s …"
click at [624, 377] on div "1p Son  Do you know where my geography book is, Mum? I’ve looked everywhere. It…" at bounding box center [954, 384] width 662 height 292
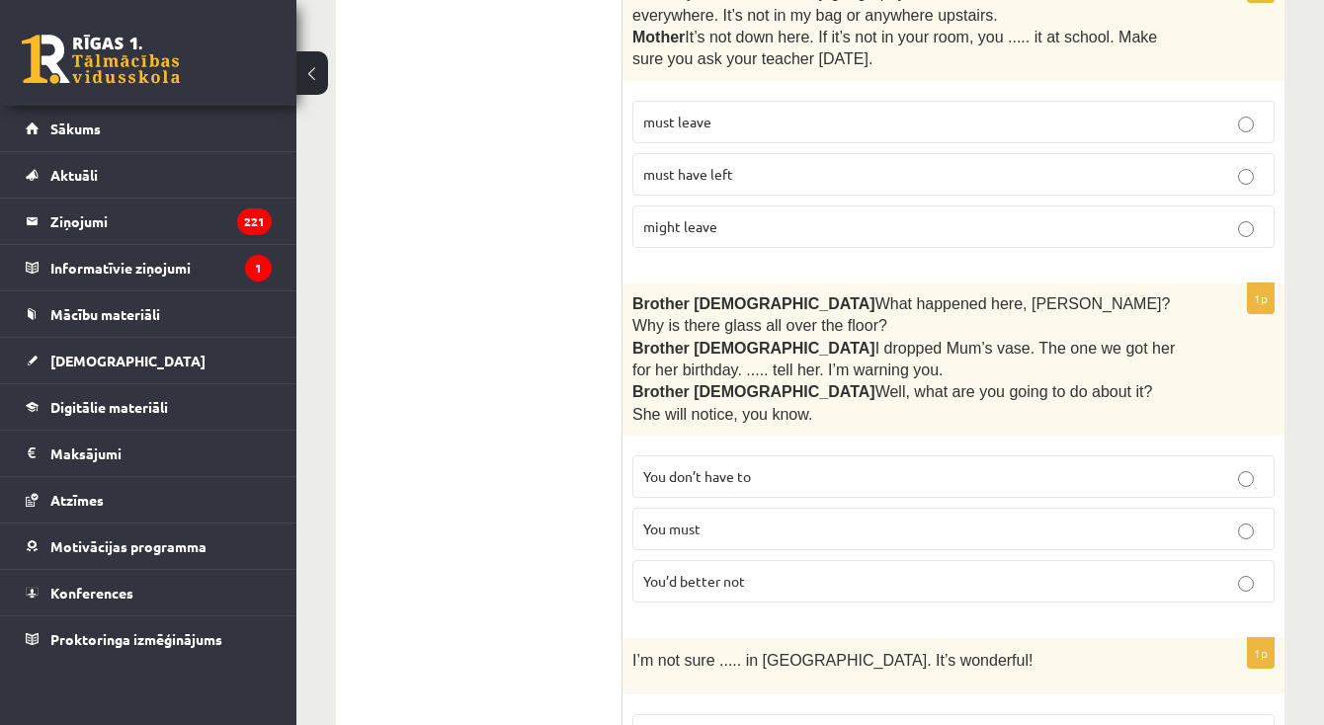
scroll to position [2273, 0]
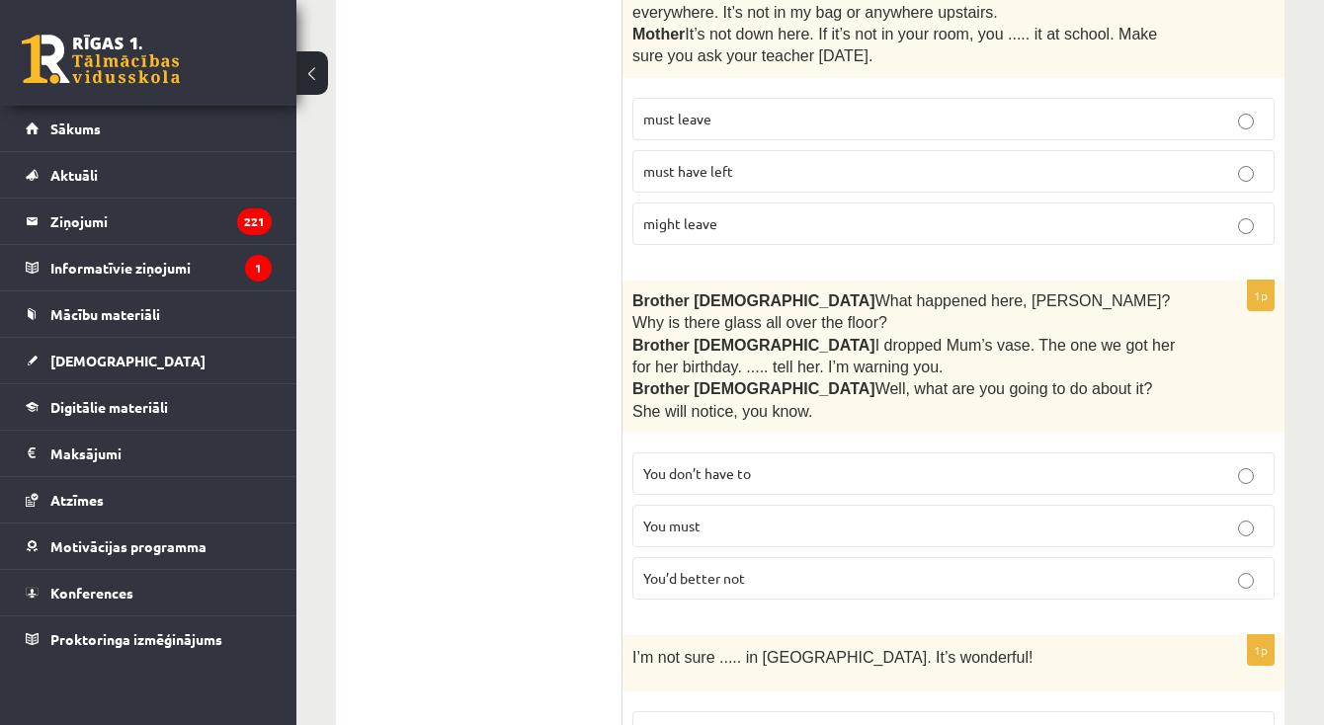
click at [769, 568] on p "You’d better not" at bounding box center [953, 578] width 621 height 21
click at [767, 453] on label "You don’t have to" at bounding box center [953, 474] width 642 height 42
click at [730, 569] on span "You’d better not" at bounding box center [694, 578] width 102 height 18
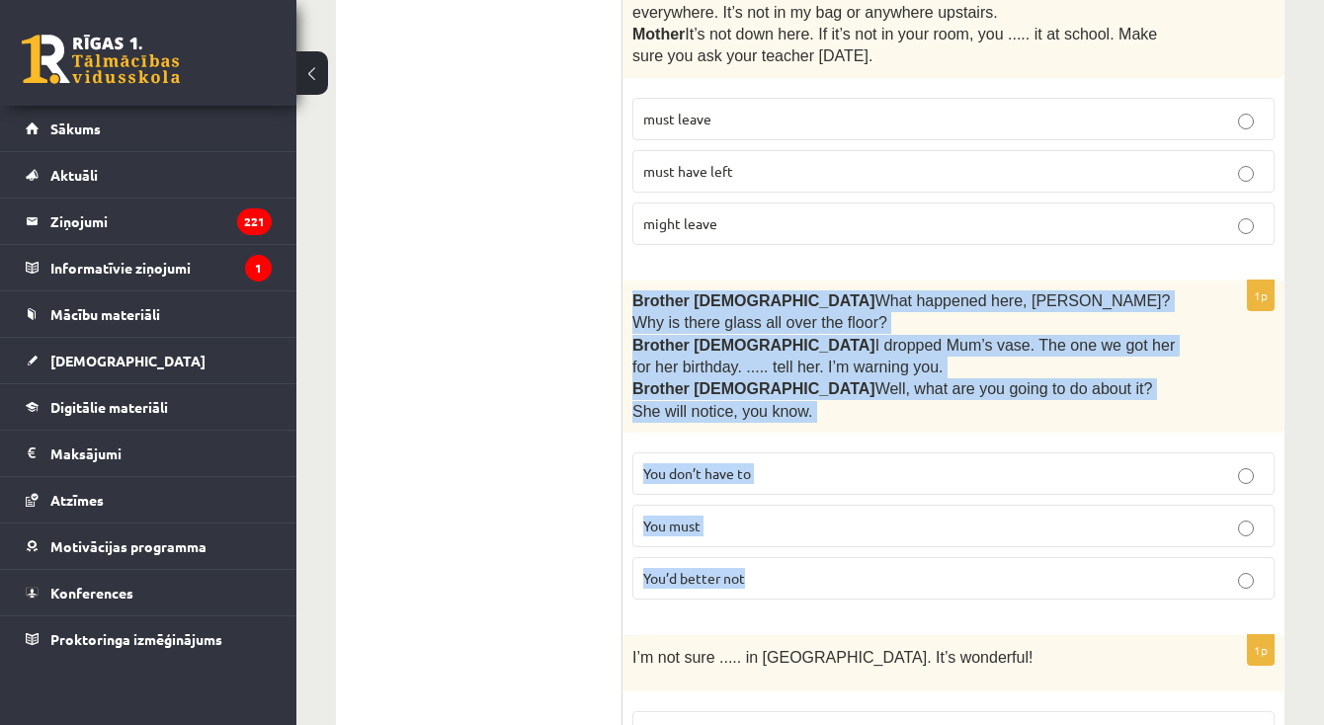
drag, startPoint x: 630, startPoint y: 255, endPoint x: 767, endPoint y: 504, distance: 283.9
click at [767, 504] on div "1p Brother 1  What happened here, Zak? Why is there glass all over the floor? B…" at bounding box center [954, 448] width 662 height 335
copy div "Brother 1  What happened here, Zak? Why is there glass all over the floor? Brot…"
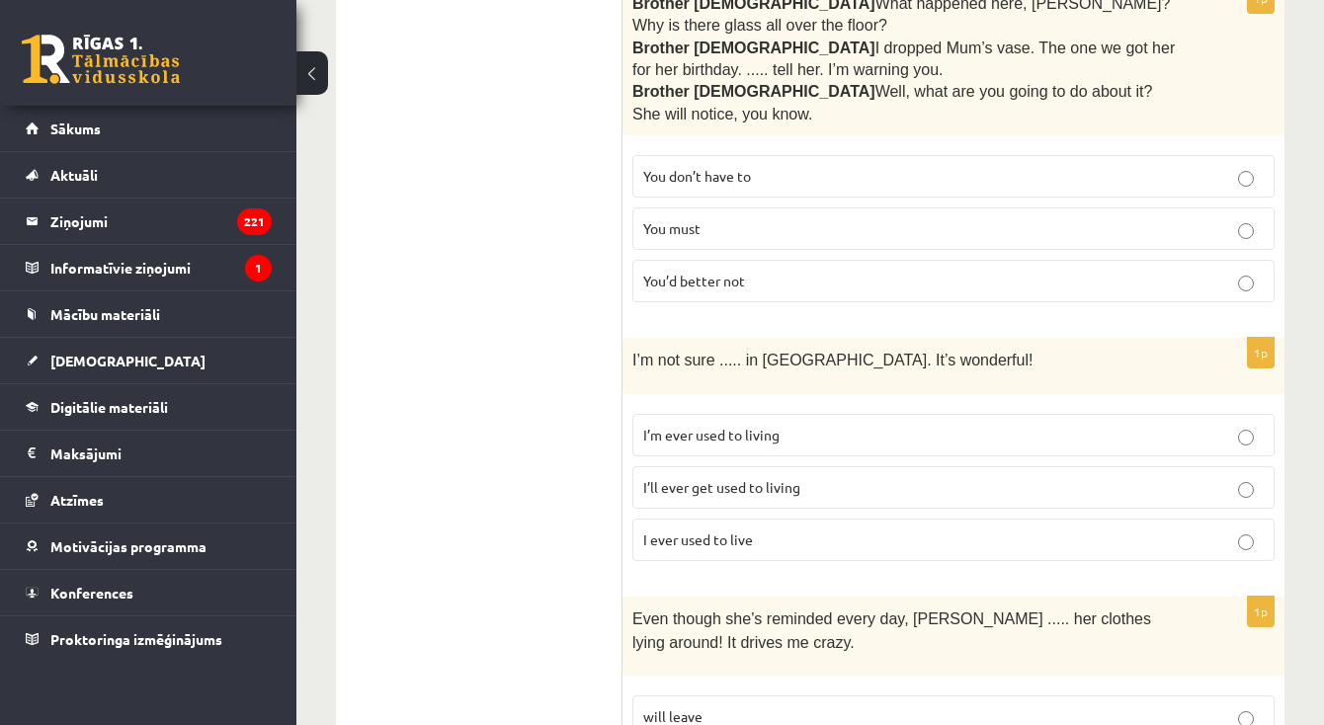
scroll to position [2578, 0]
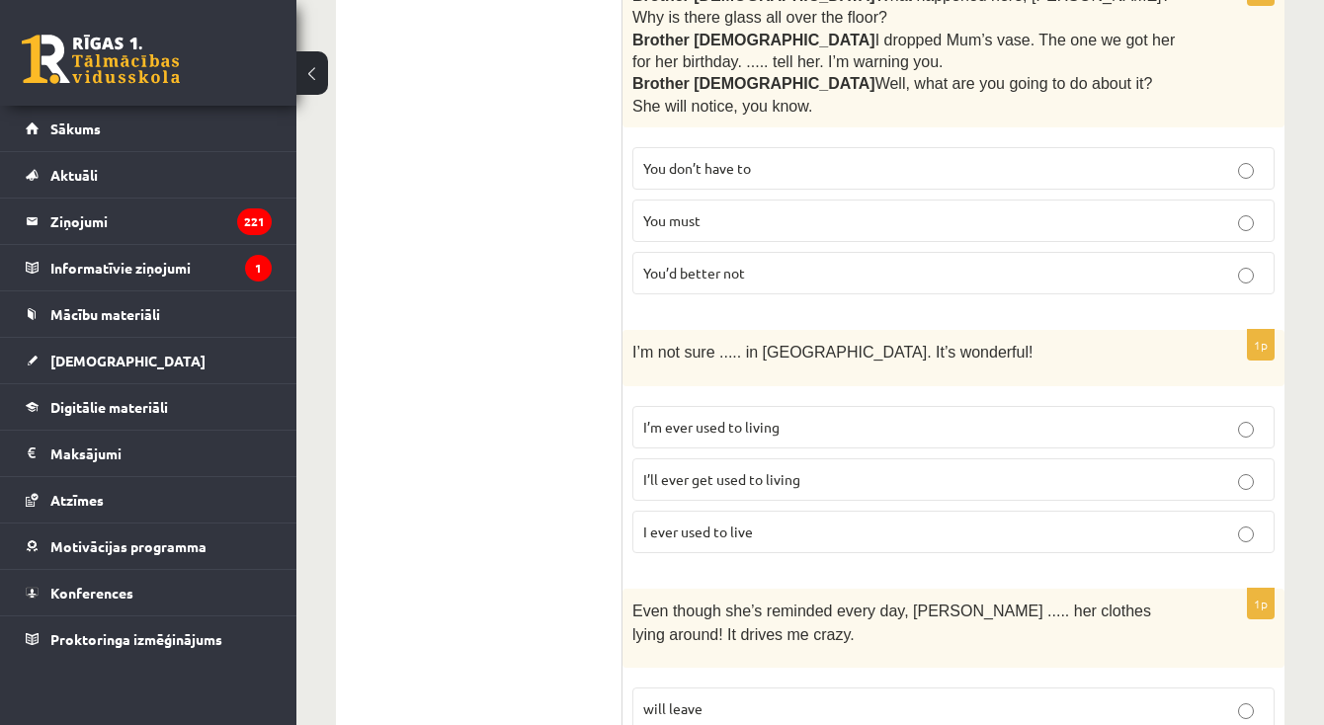
click at [712, 470] on span "I’ll ever get used to living" at bounding box center [721, 479] width 157 height 18
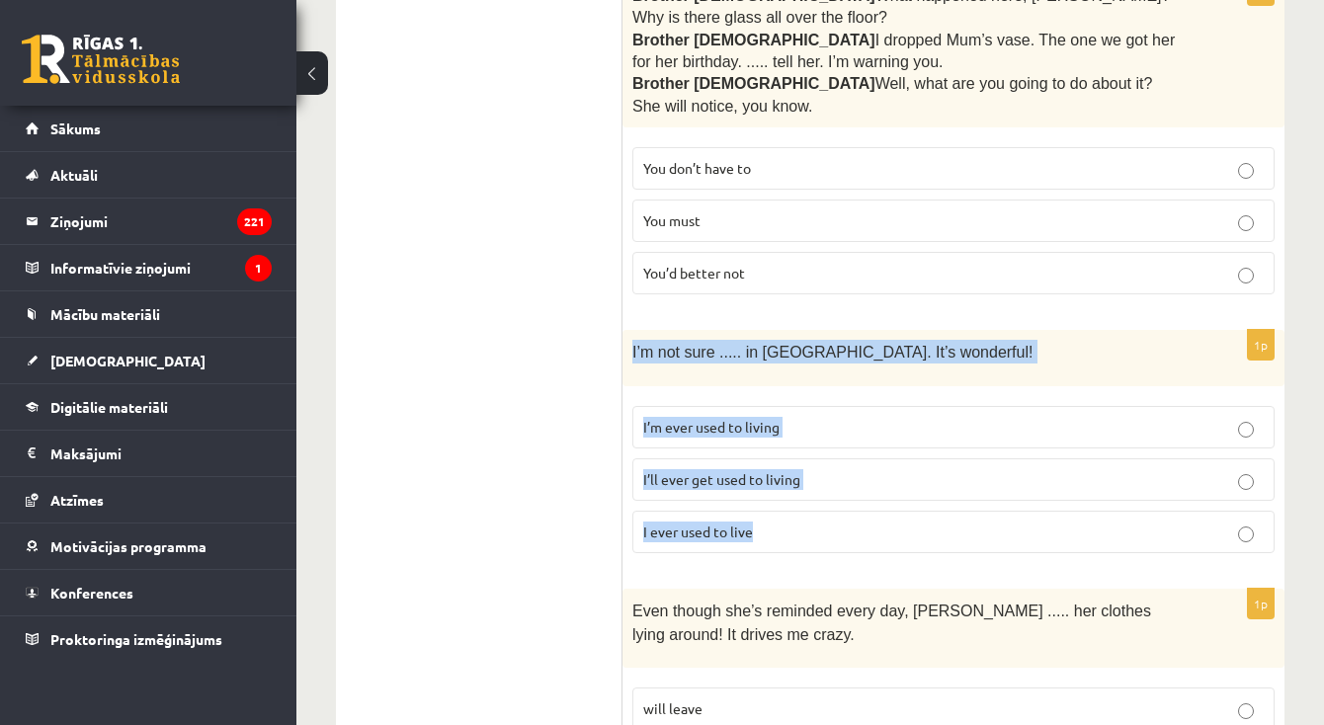
drag, startPoint x: 627, startPoint y: 270, endPoint x: 806, endPoint y: 445, distance: 250.2
click at [806, 445] on div "1p I’m not sure ..... in Paris. It’s wonderful! I’m ever used to living I’ll ev…" at bounding box center [954, 449] width 662 height 238
copy div "I’m not sure ..... in Paris. It’s wonderful! I’m ever used to living I’ll ever …"
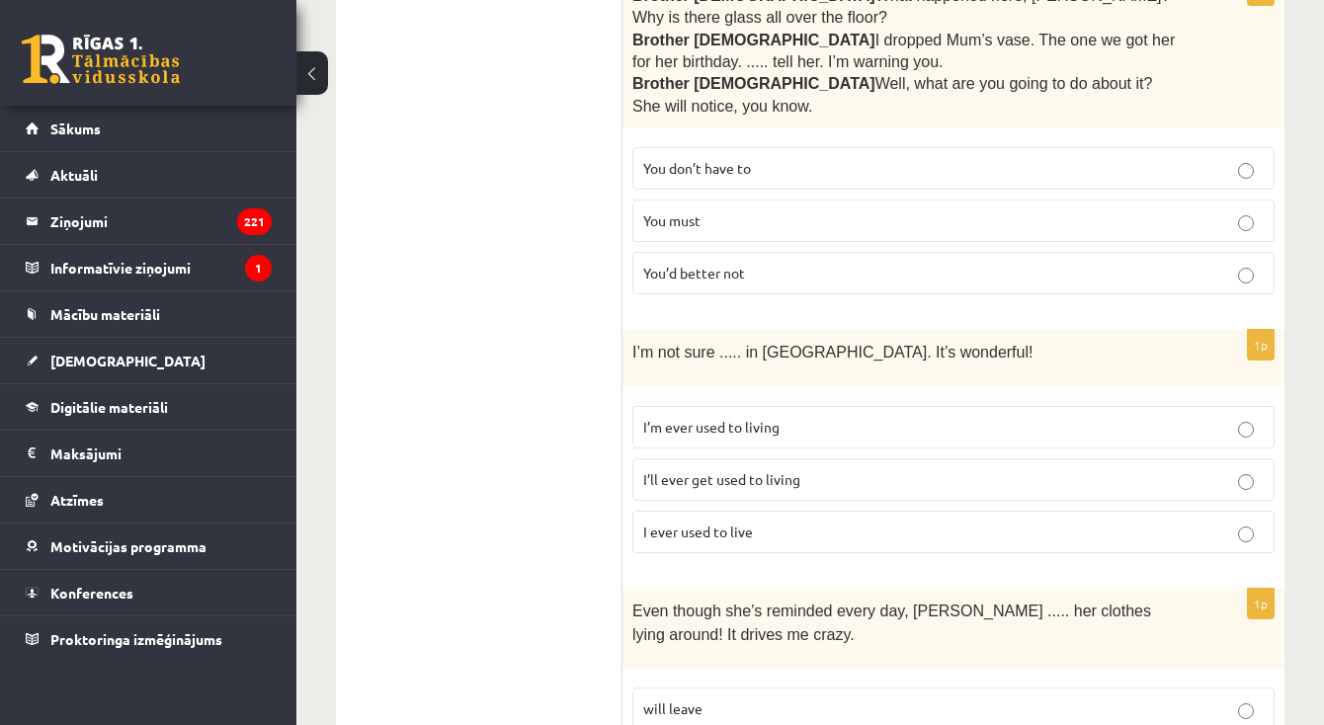
click at [528, 223] on ul "A Grammar B Reading C Reading D Listening Answer the question" at bounding box center [489, 527] width 267 height 5500
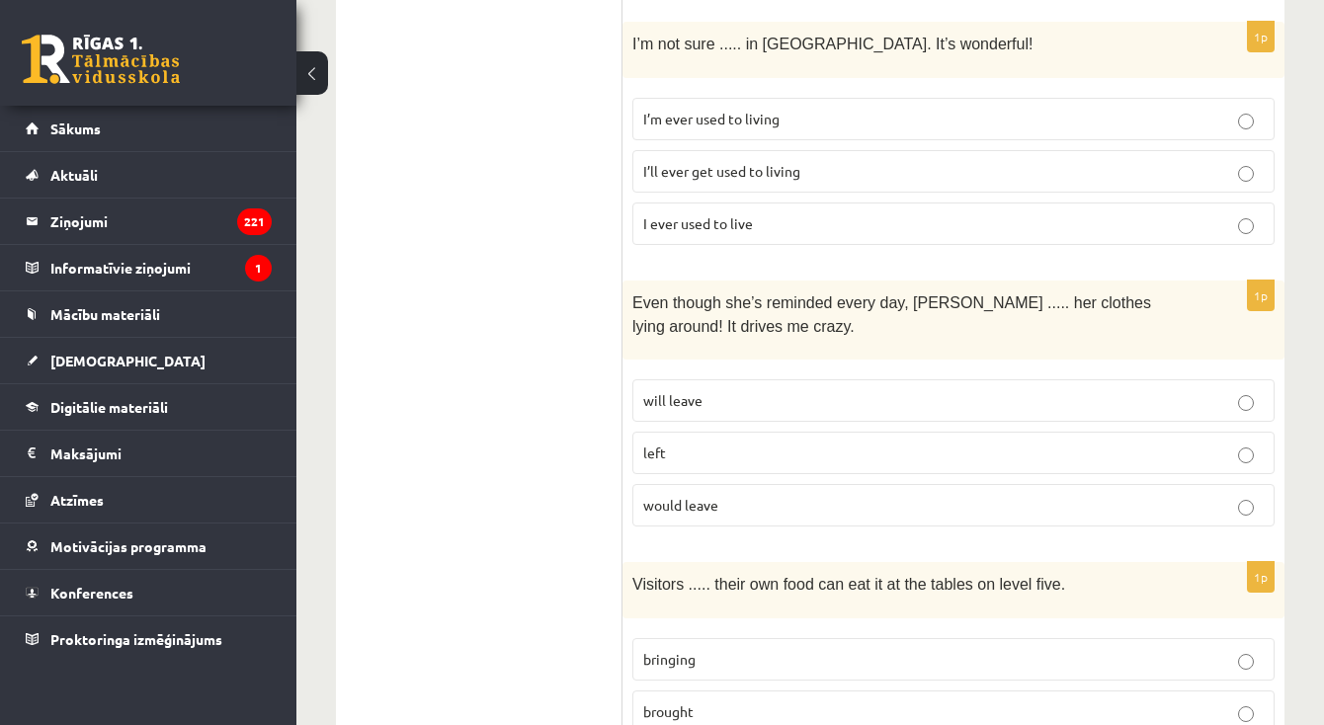
scroll to position [2890, 0]
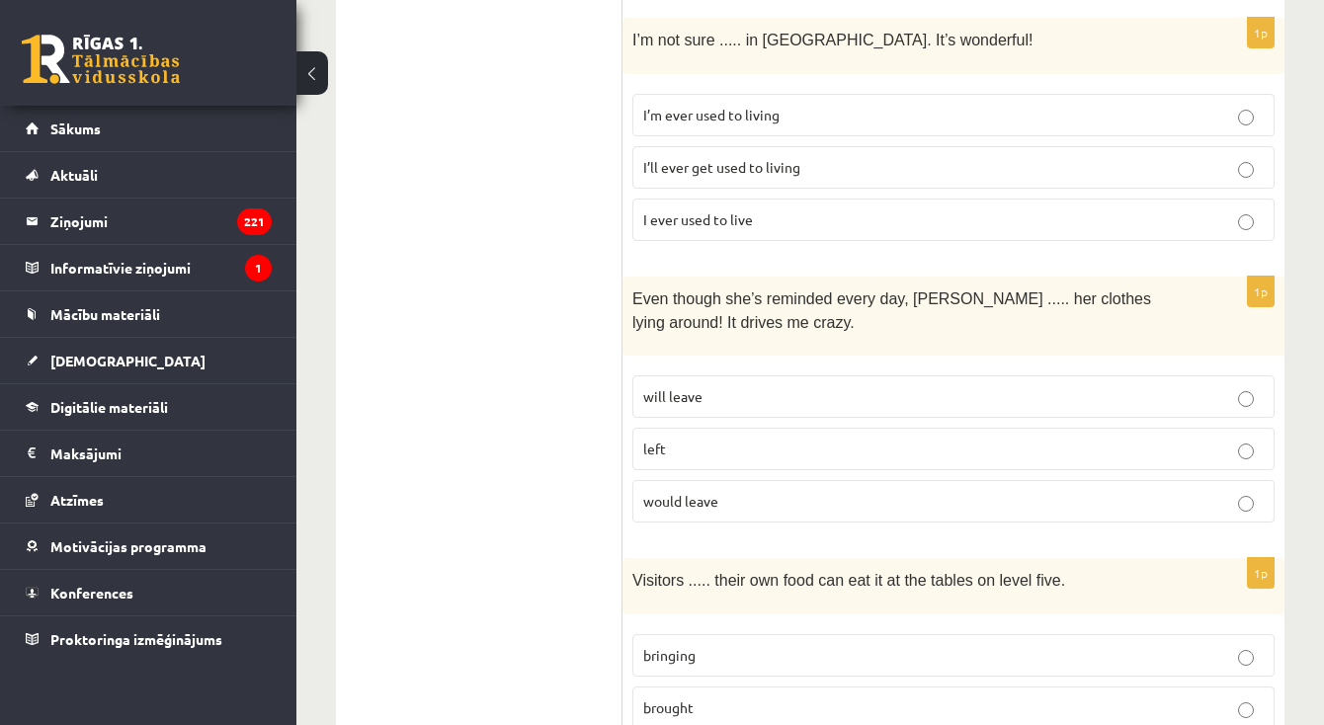
click at [640, 428] on label "left" at bounding box center [953, 449] width 642 height 42
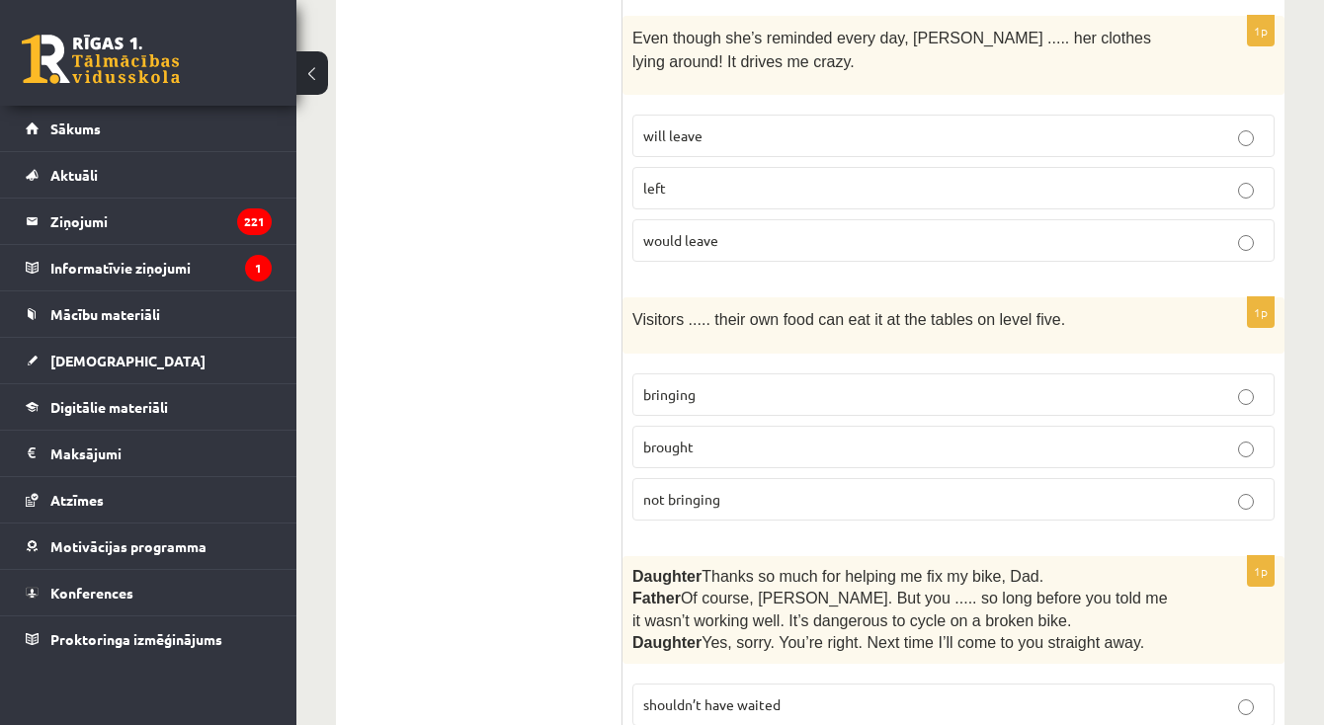
scroll to position [3164, 0]
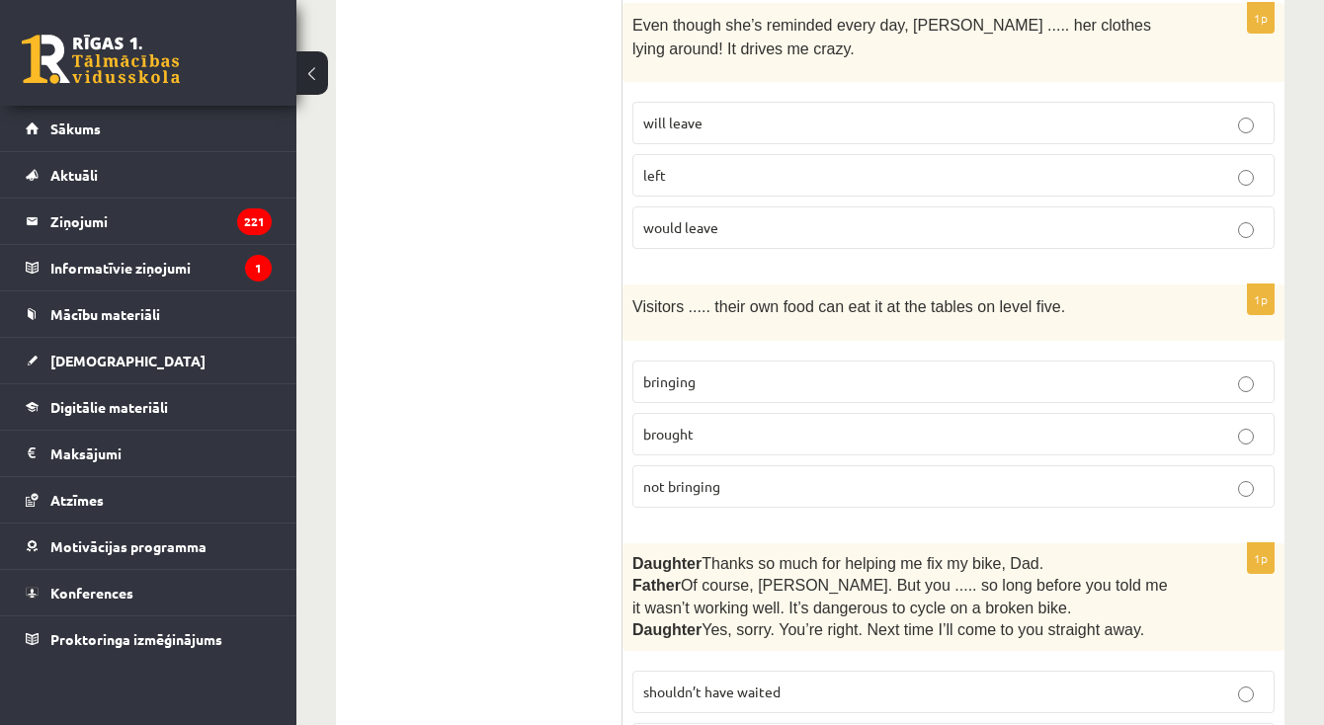
click at [658, 372] on p "bringing" at bounding box center [953, 382] width 621 height 21
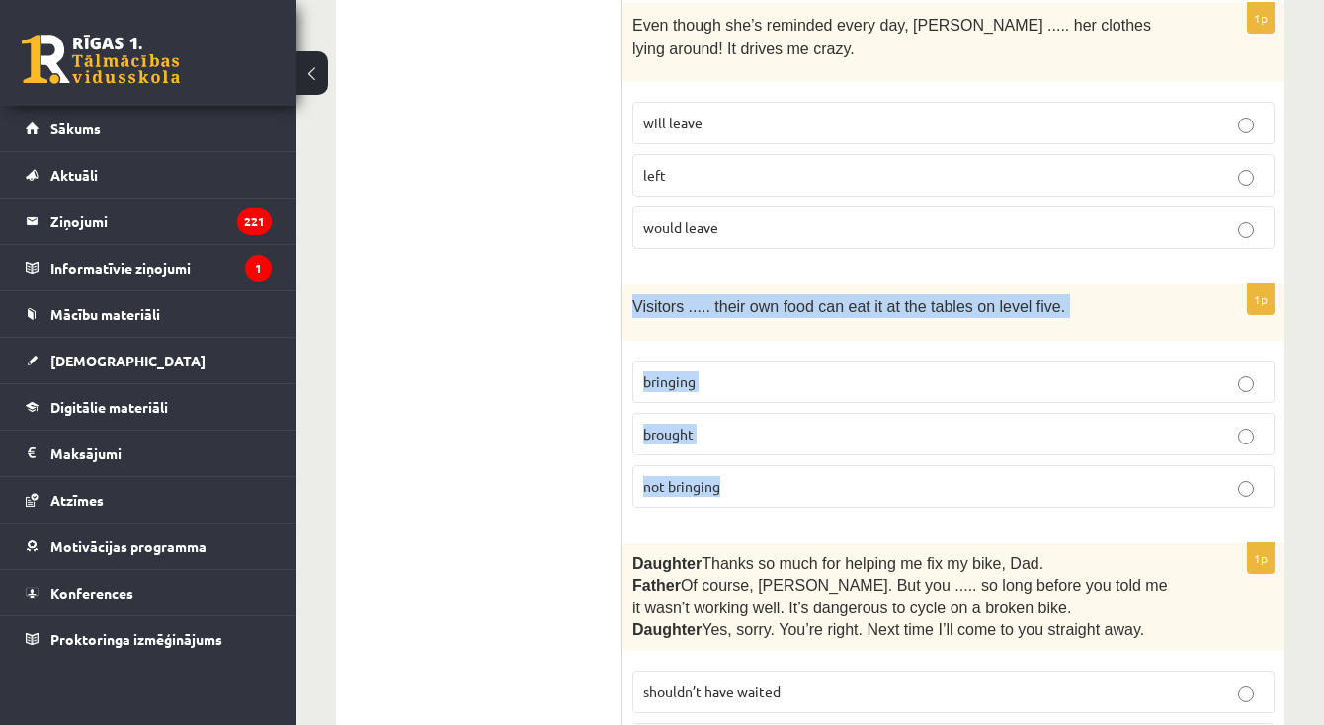
drag, startPoint x: 626, startPoint y: 211, endPoint x: 745, endPoint y: 404, distance: 226.2
click at [745, 404] on div "1p Visitors ..... their own food can eat it at the tables on level five. bringi…" at bounding box center [954, 404] width 662 height 238
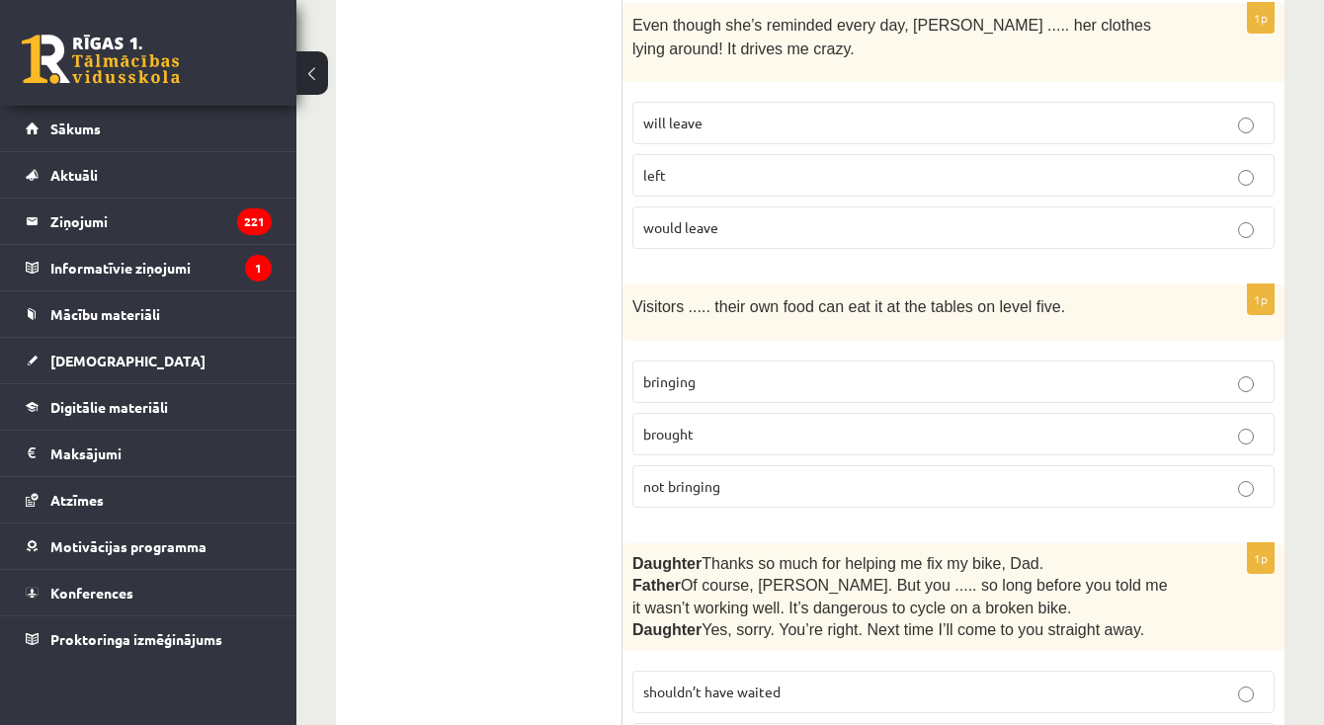
click at [190, 0] on div "0 Dāvanas 1462 mP 0 xp" at bounding box center [148, 53] width 296 height 106
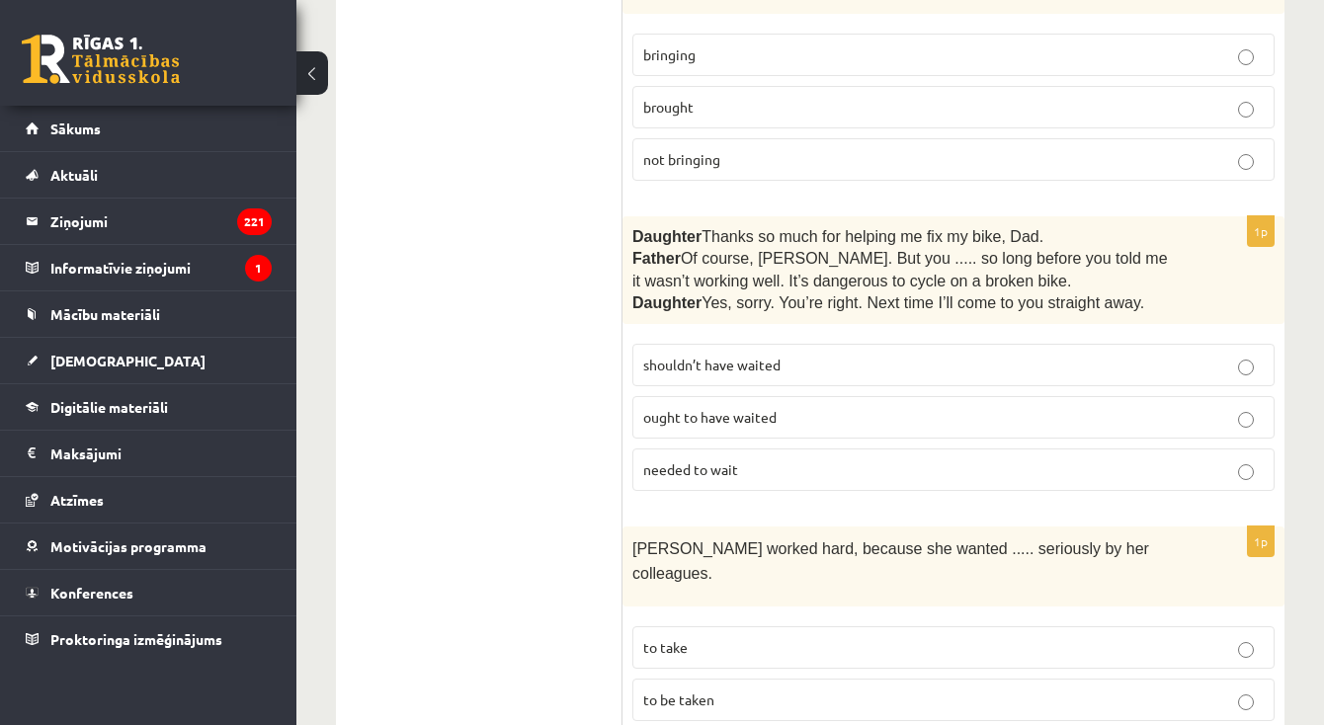
scroll to position [3493, 0]
click at [705, 354] on span "shouldn’t have waited" at bounding box center [711, 363] width 137 height 18
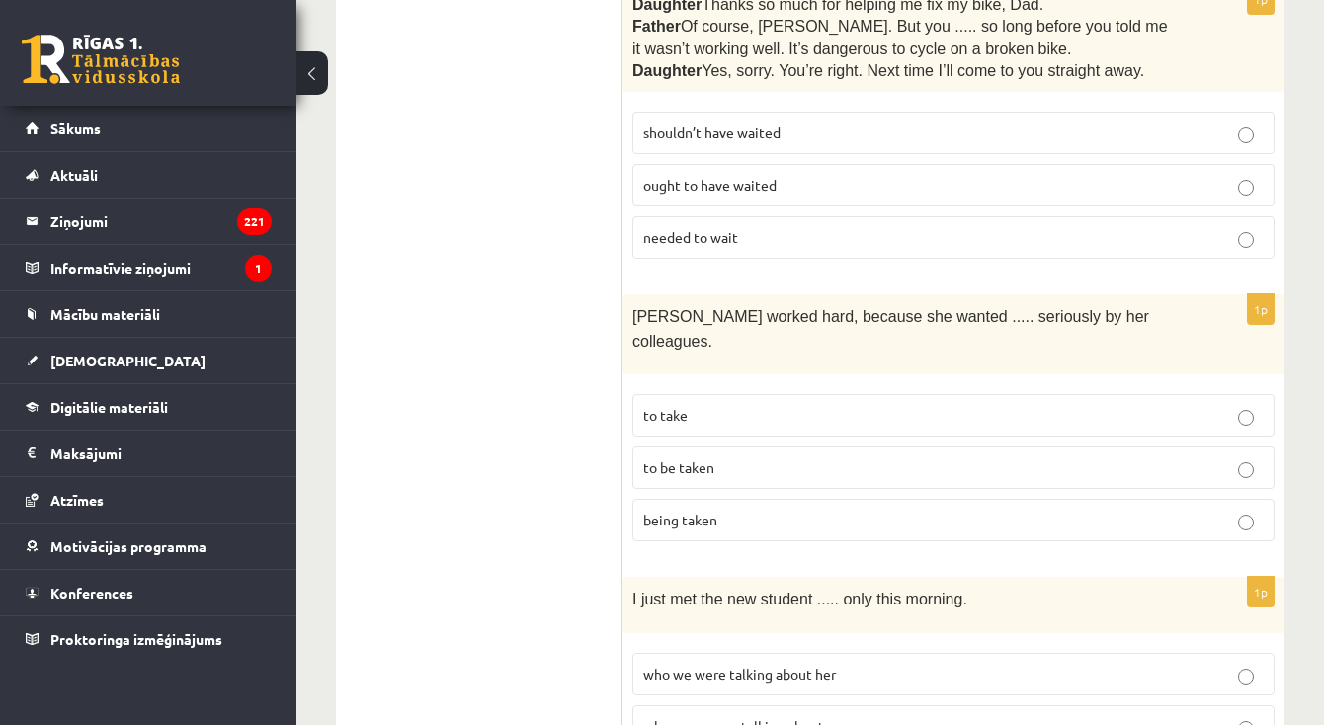
scroll to position [3744, 0]
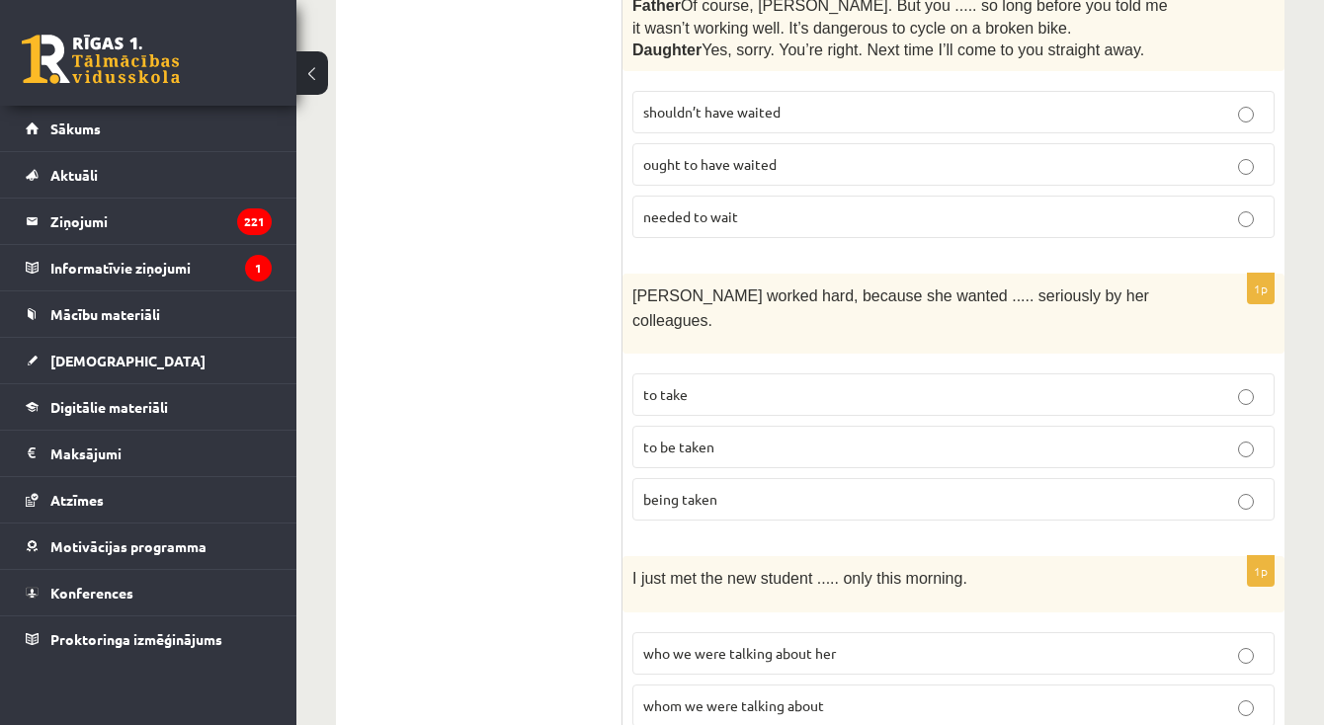
click at [715, 437] on p "to be taken" at bounding box center [953, 447] width 621 height 21
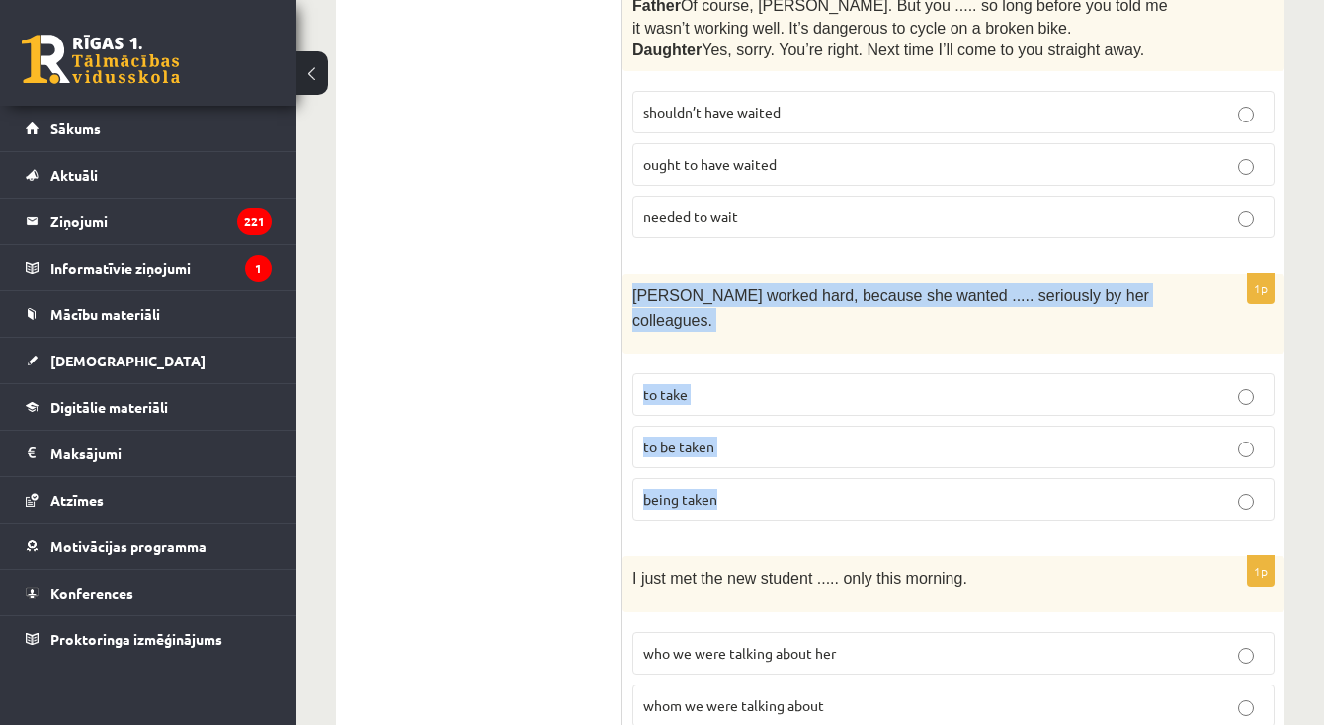
drag, startPoint x: 630, startPoint y: 209, endPoint x: 771, endPoint y: 392, distance: 230.4
click at [771, 392] on div "1p Emma worked hard, because she wanted ..... seriously by her colleagues. to t…" at bounding box center [954, 405] width 662 height 263
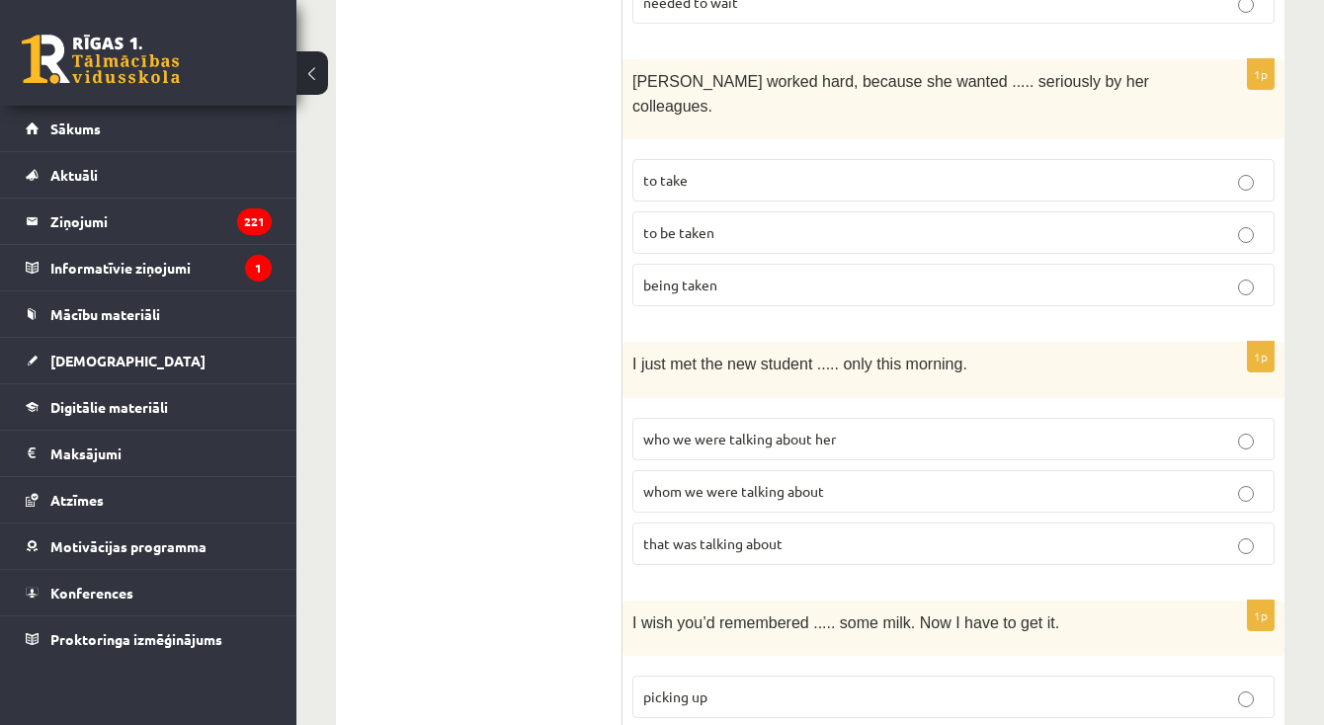
scroll to position [3961, 0]
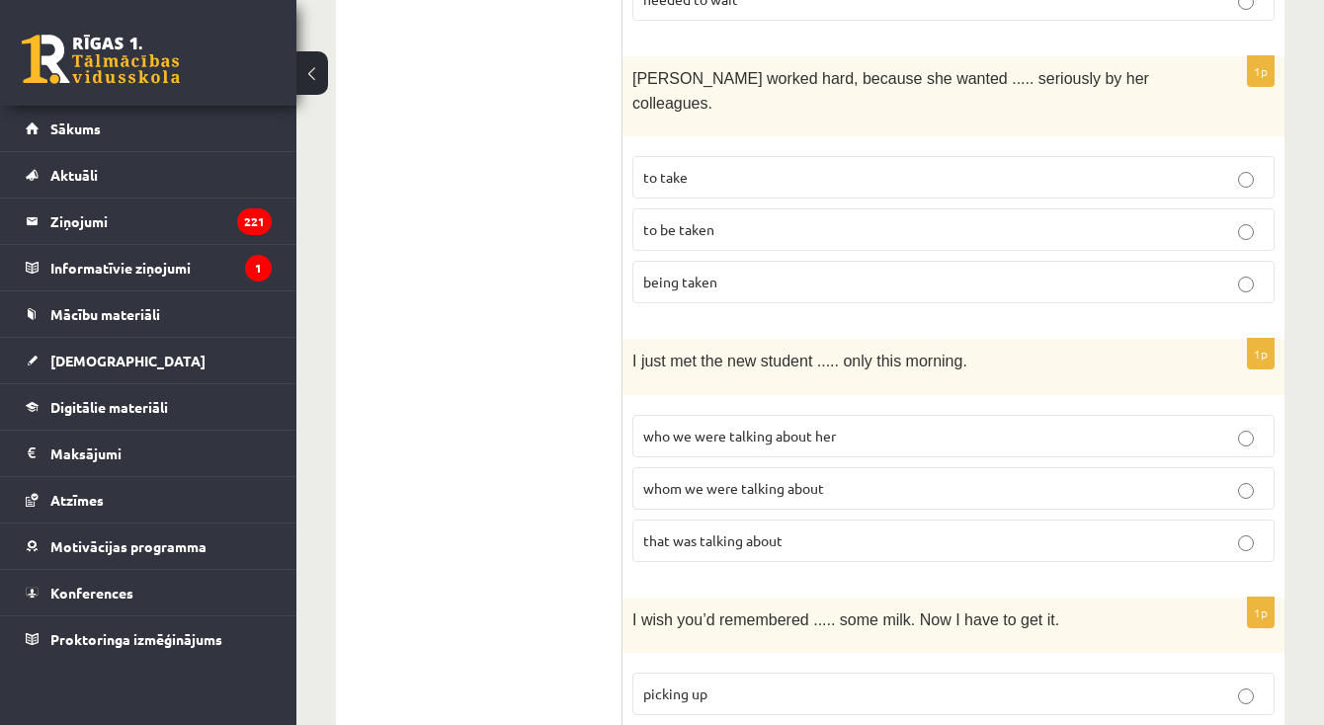
click at [770, 478] on p "whom we were talking about" at bounding box center [953, 488] width 621 height 21
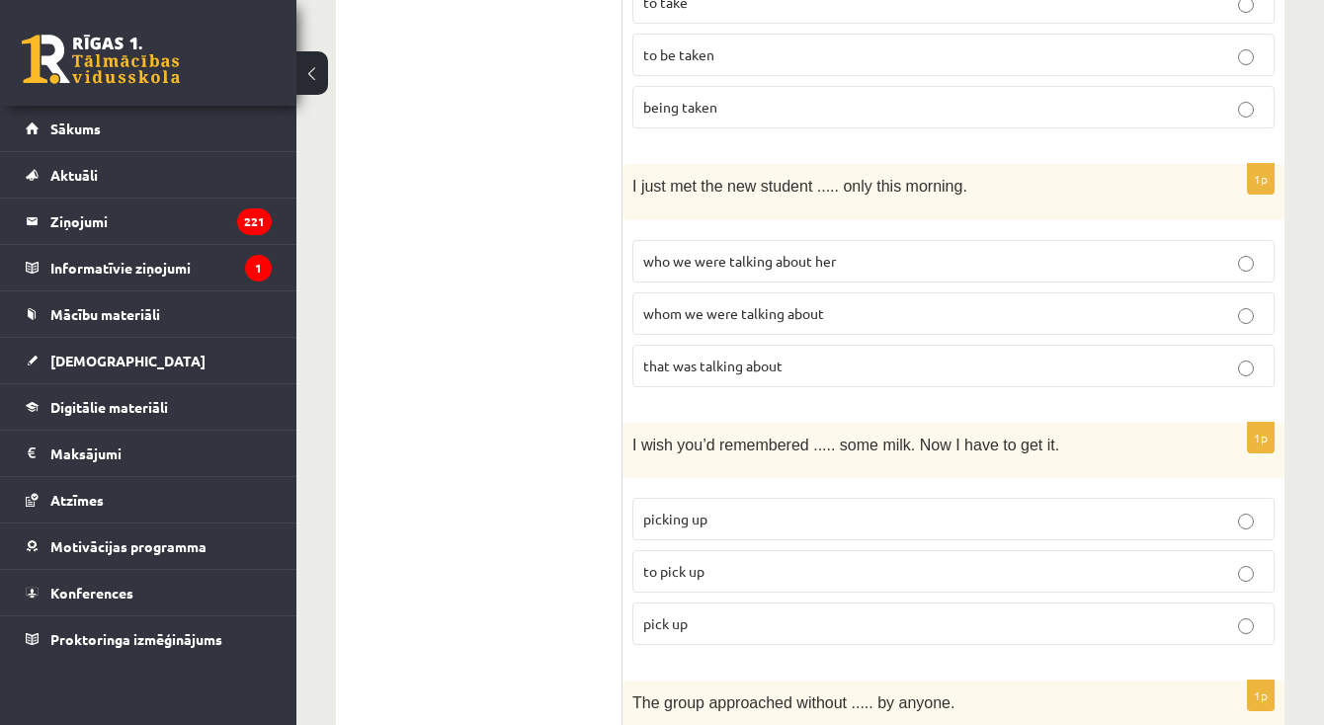
scroll to position [4136, 0]
click at [713, 550] on label "to pick up" at bounding box center [953, 571] width 642 height 42
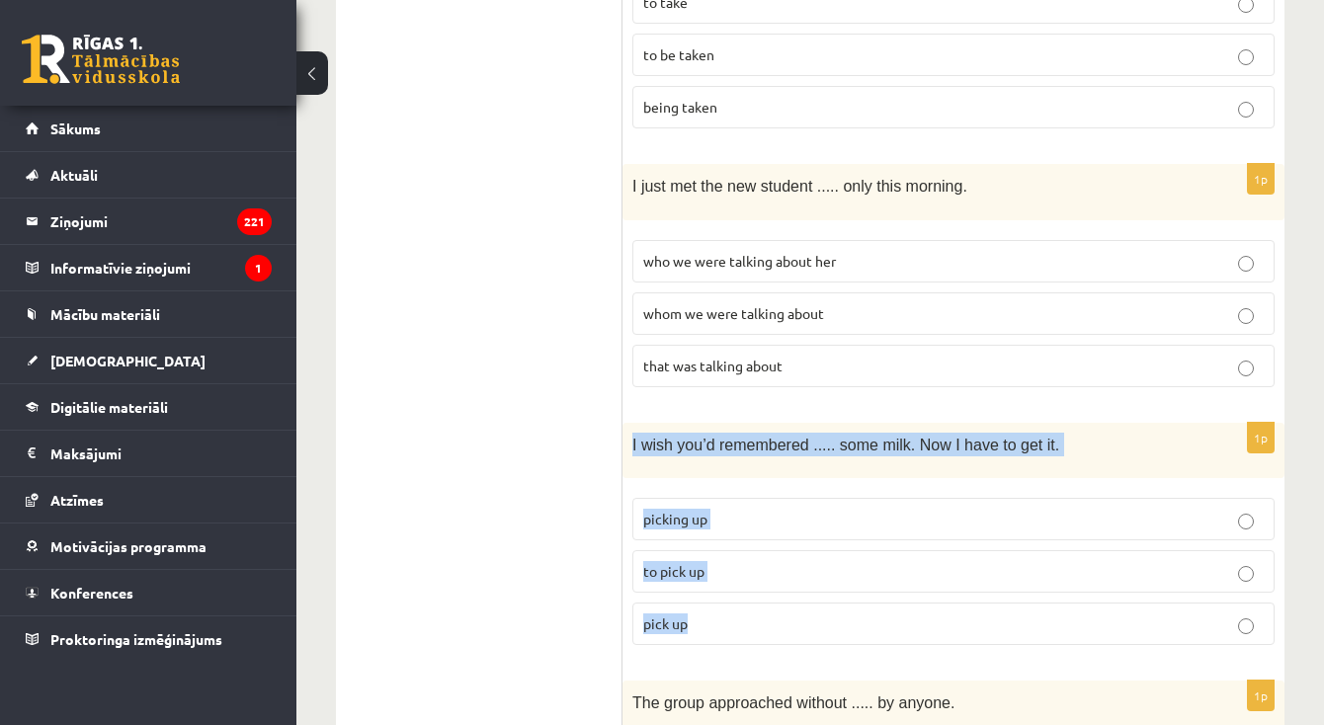
drag, startPoint x: 624, startPoint y: 316, endPoint x: 760, endPoint y: 499, distance: 228.1
click at [760, 499] on div "1p I wish you’d remembered ..... some milk. Now I have to get it. picking up to…" at bounding box center [954, 542] width 662 height 238
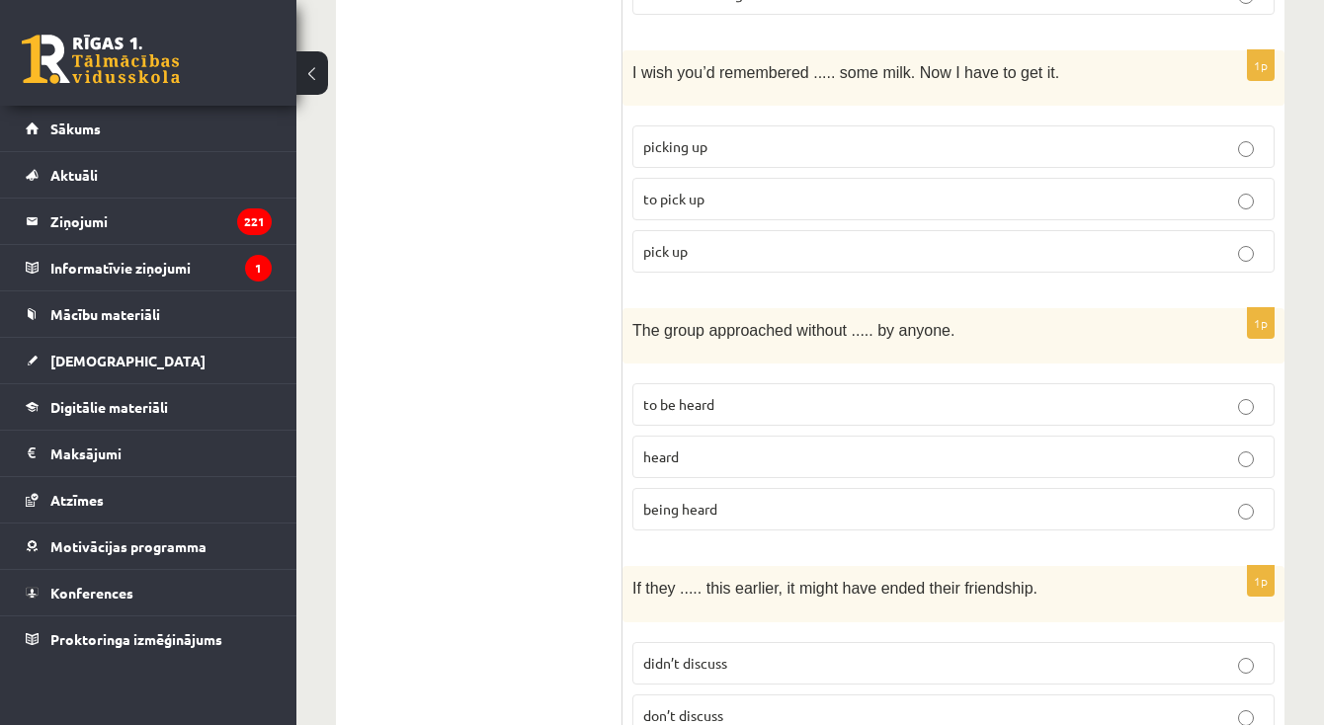
scroll to position [4526, 0]
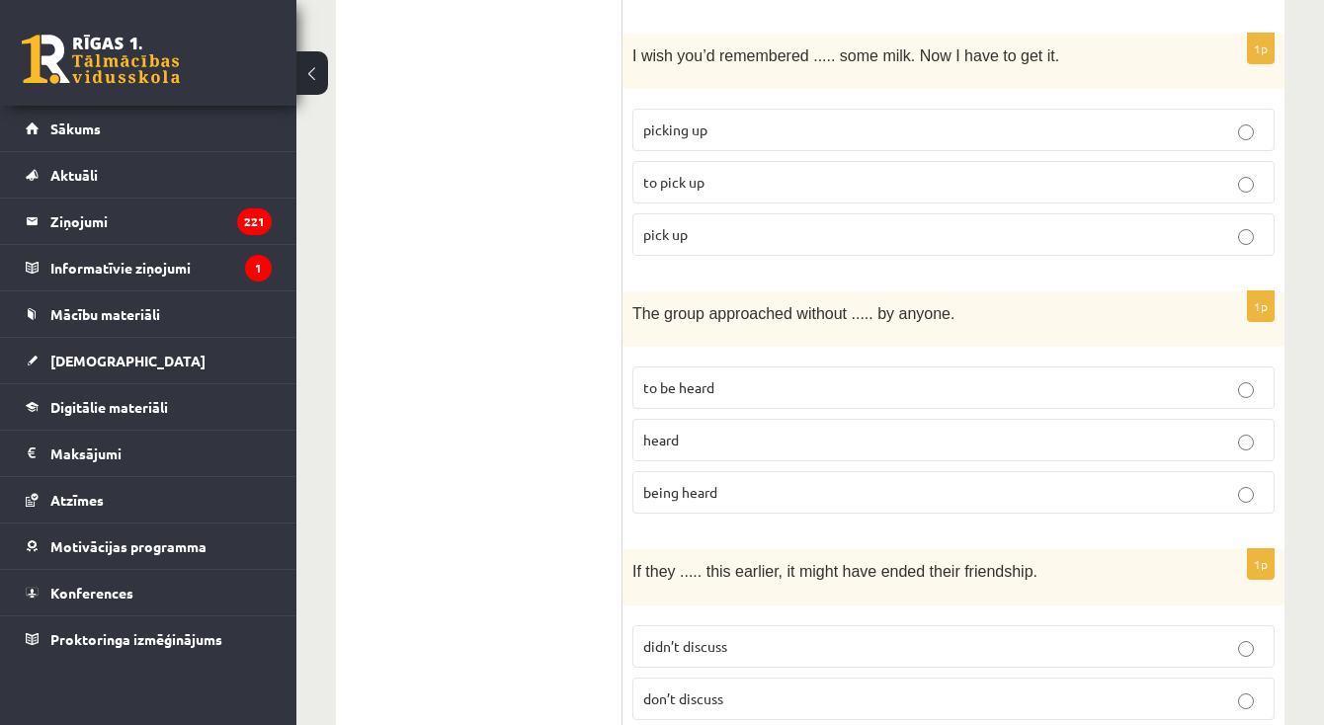
click at [732, 471] on label "being heard" at bounding box center [953, 492] width 642 height 42
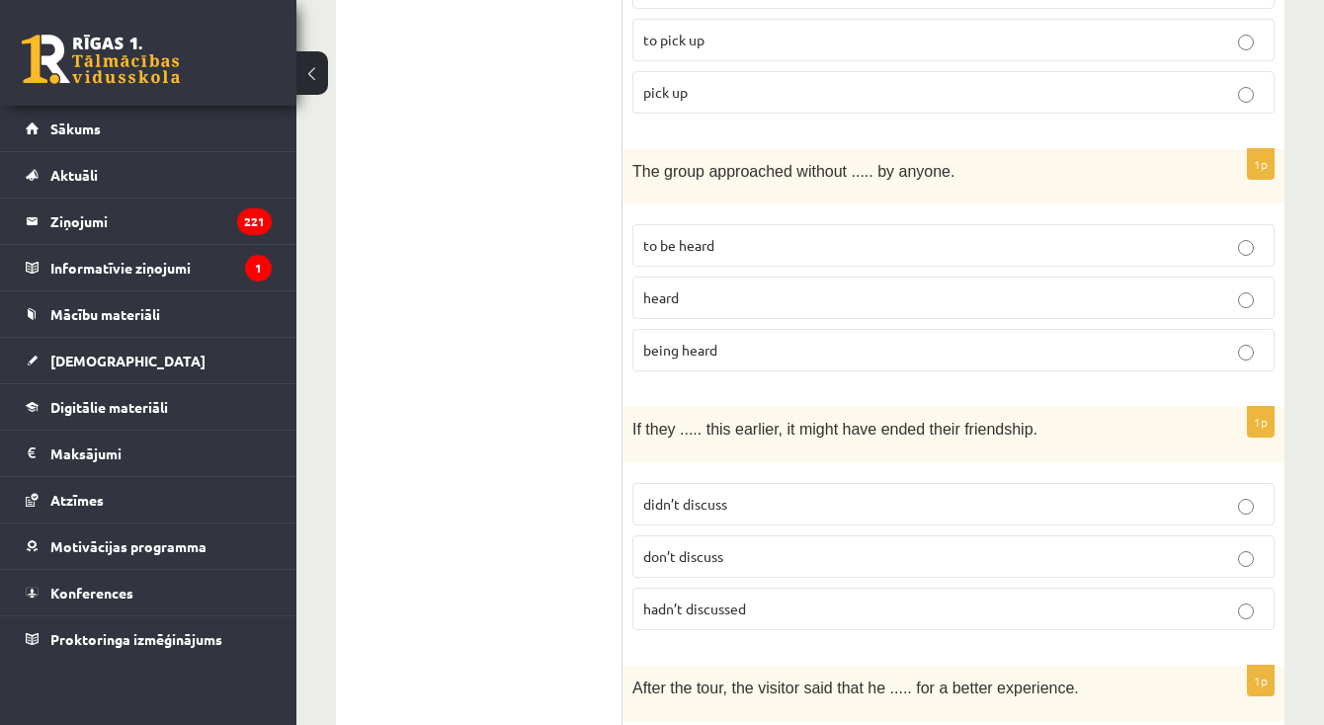
scroll to position [4677, 0]
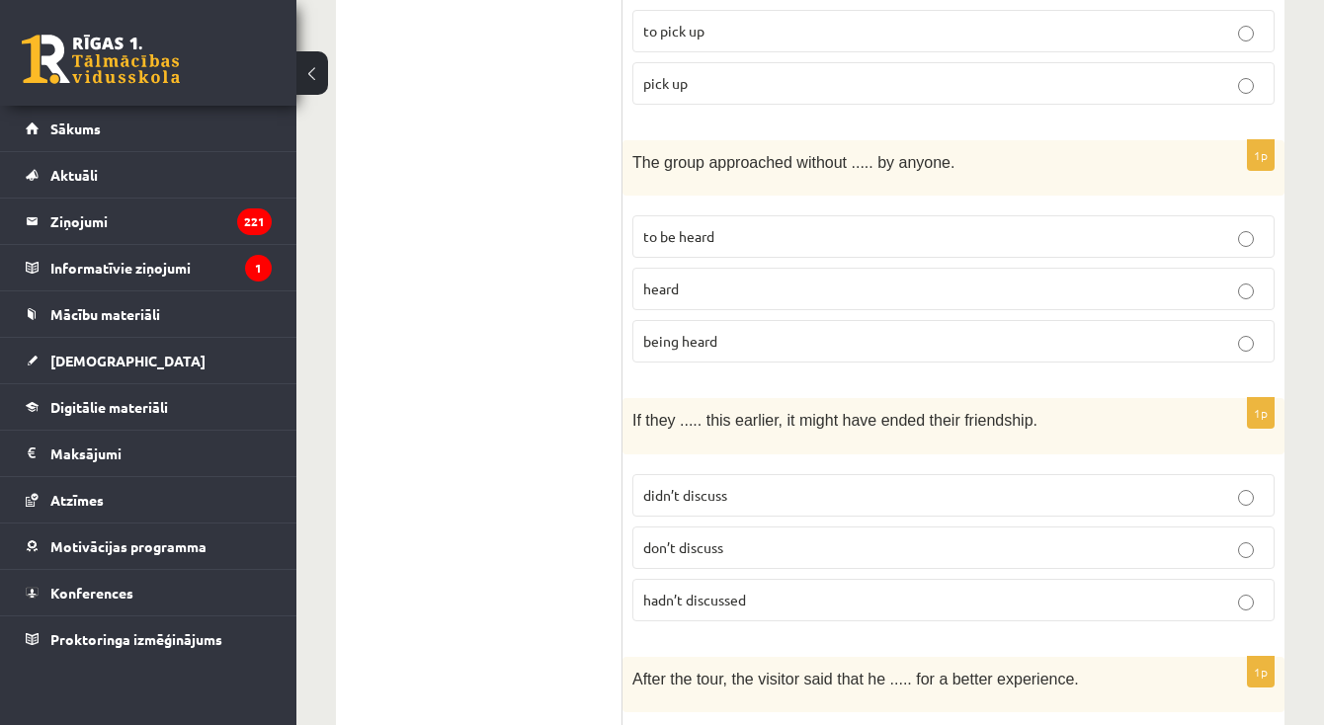
click at [732, 474] on label "didn’t discuss" at bounding box center [953, 495] width 642 height 42
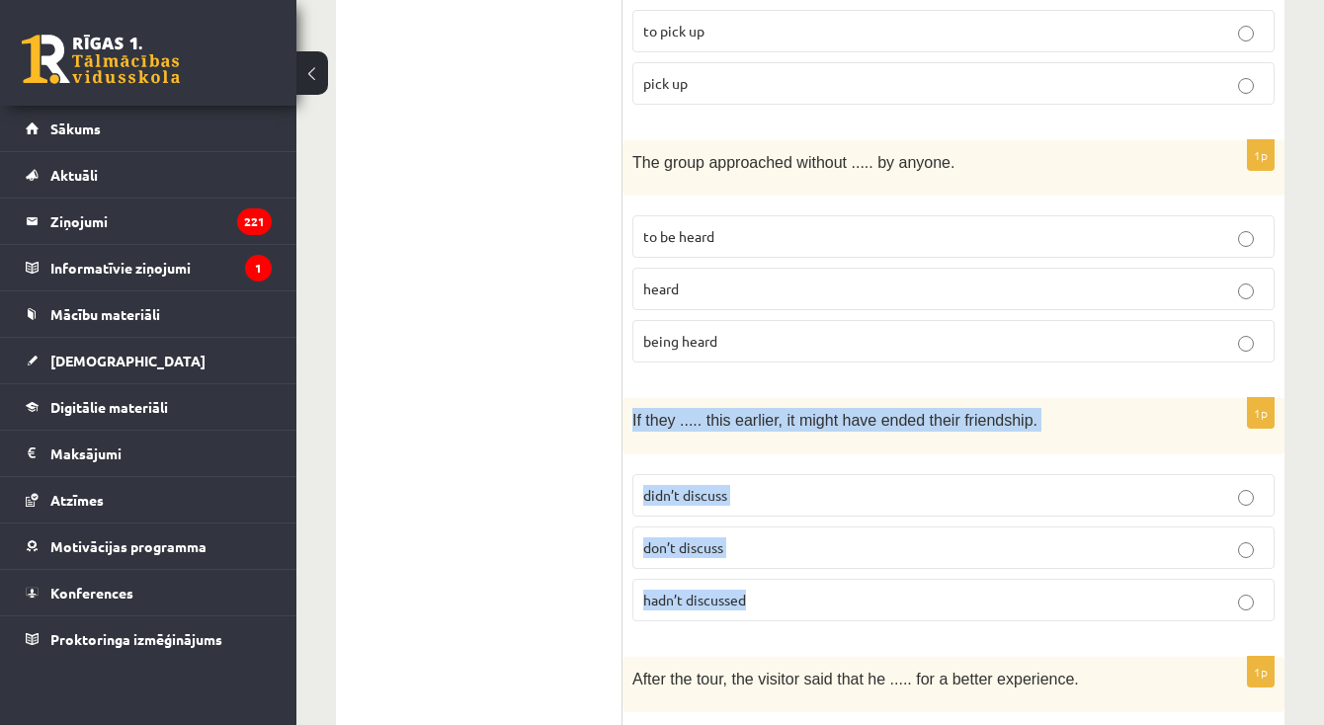
drag, startPoint x: 632, startPoint y: 300, endPoint x: 772, endPoint y: 473, distance: 222.1
click at [772, 473] on div "1p If they ..... this earlier, it might have ended their friendship. didn’t dis…" at bounding box center [954, 517] width 662 height 238
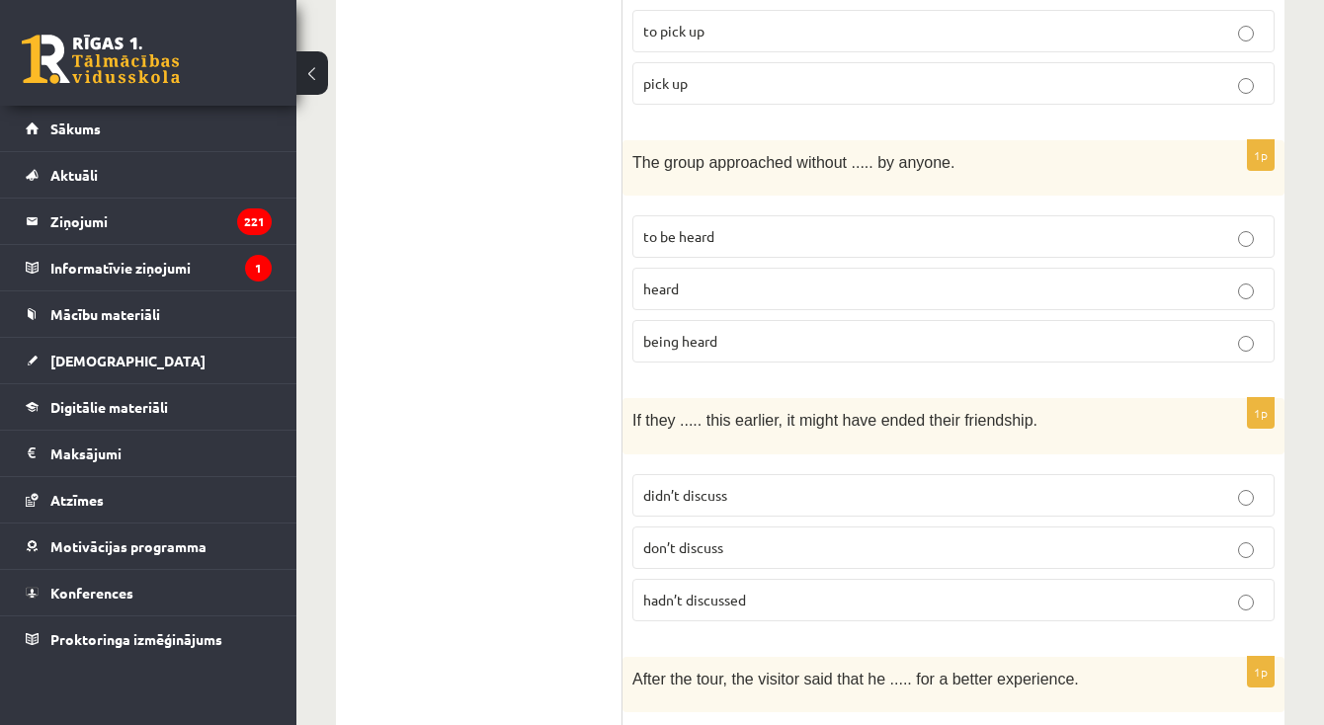
click at [679, 579] on label "hadn’t discussed" at bounding box center [953, 600] width 642 height 42
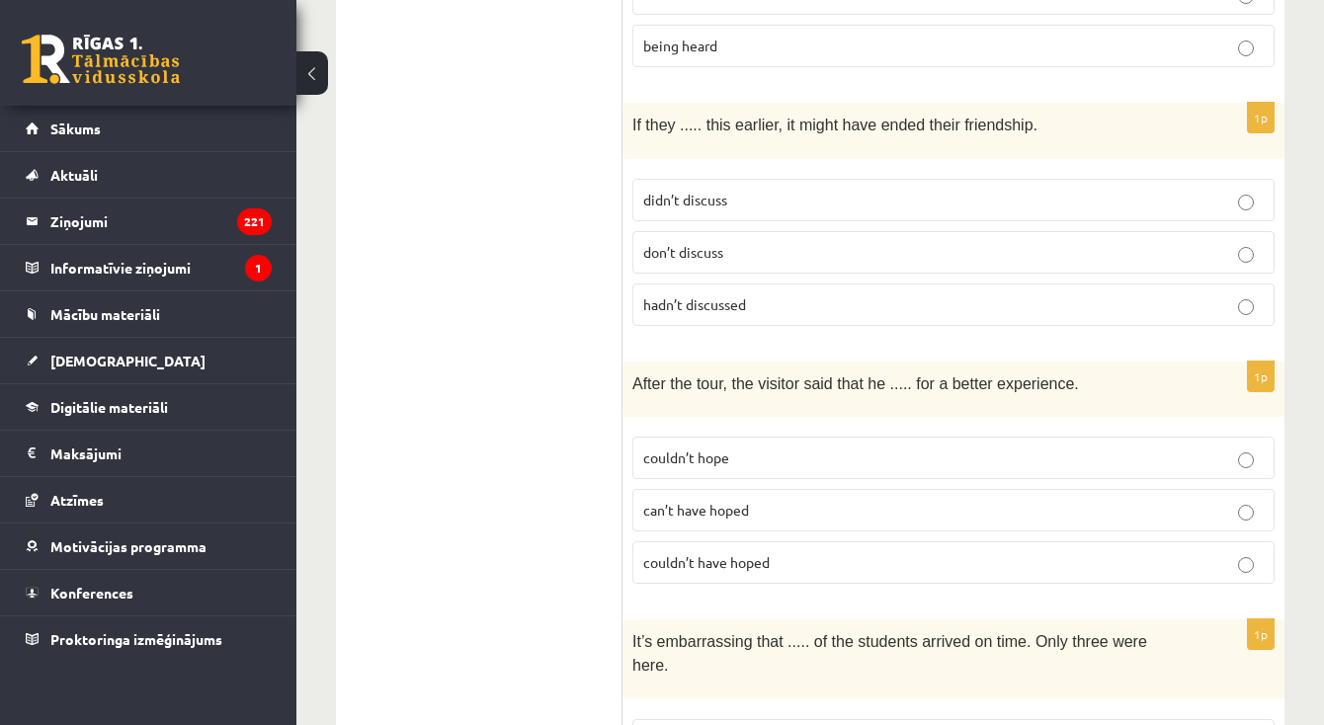
scroll to position [4973, 0]
click at [758, 447] on p "couldn’t hope" at bounding box center [953, 457] width 621 height 21
click at [772, 541] on label "couldn’t have hoped" at bounding box center [953, 562] width 642 height 42
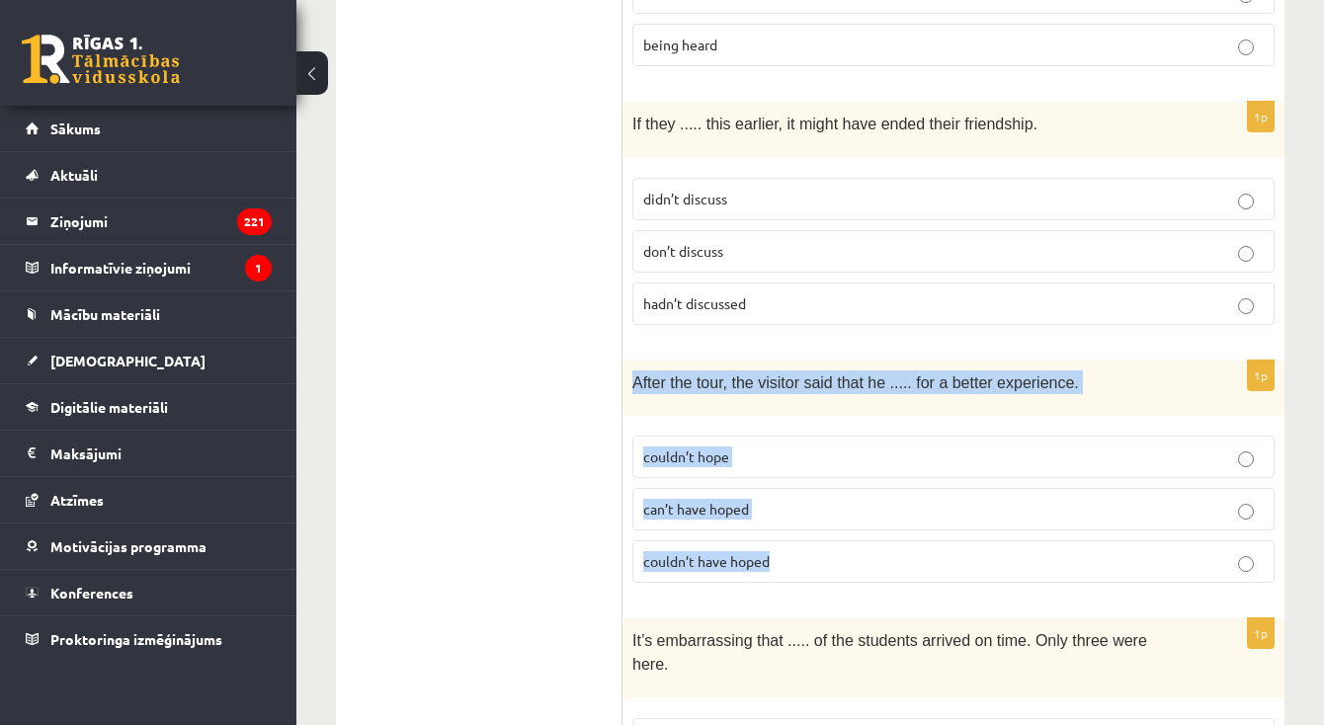
drag, startPoint x: 633, startPoint y: 258, endPoint x: 810, endPoint y: 435, distance: 250.1
click at [810, 435] on div "1p After the tour, the visitor said that he ..... for a better experience. coul…" at bounding box center [954, 480] width 662 height 238
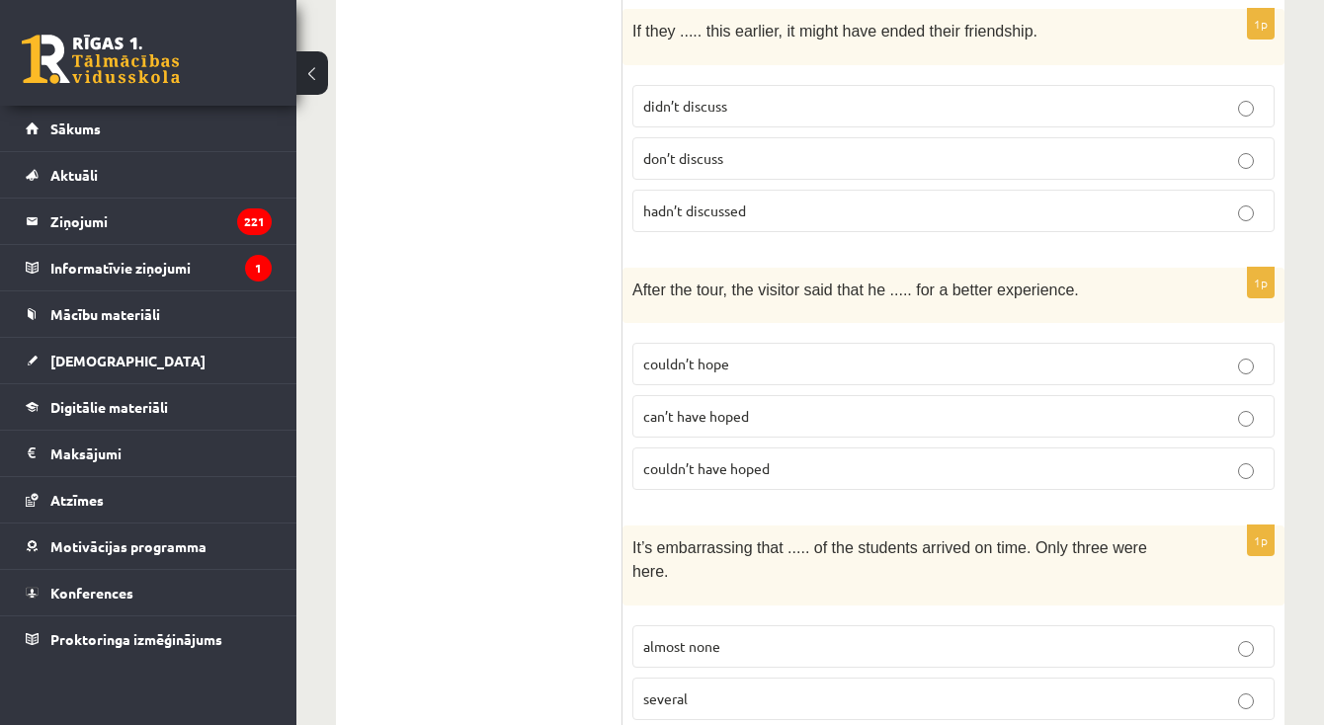
scroll to position [5065, 0]
click at [691, 637] on p "almost none" at bounding box center [953, 647] width 621 height 21
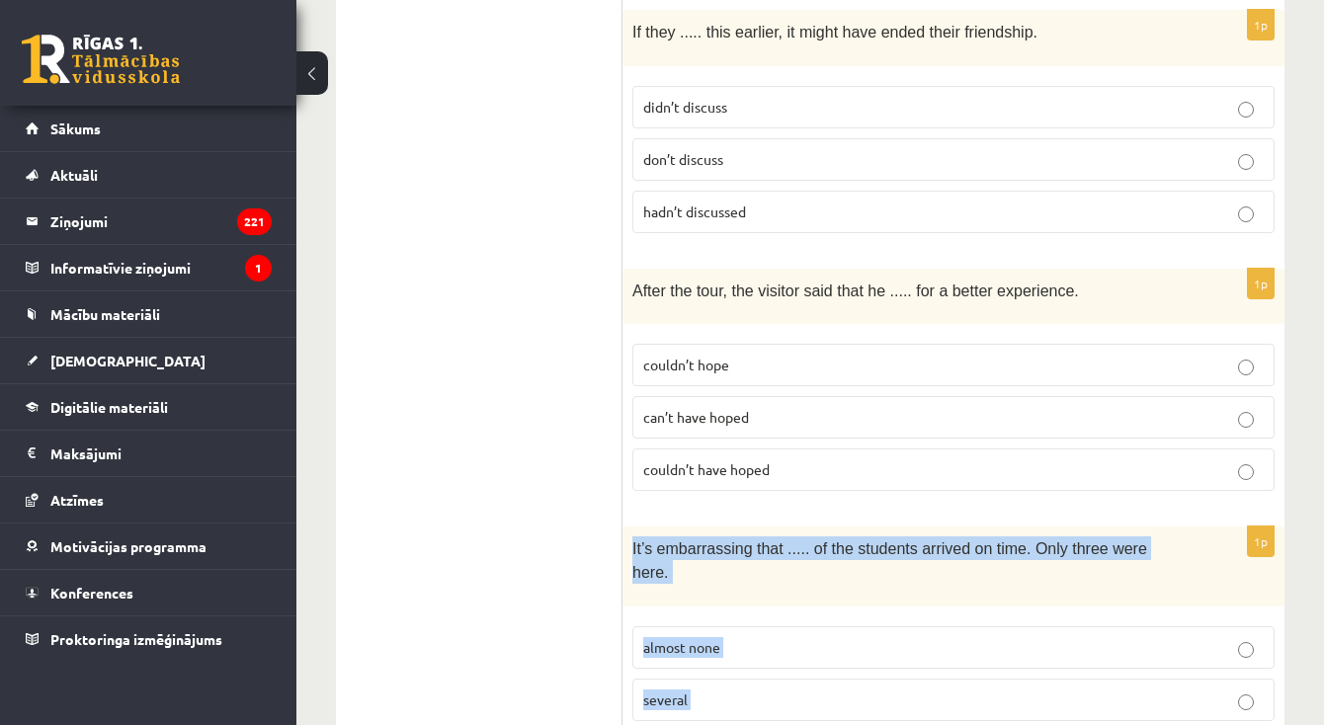
drag, startPoint x: 632, startPoint y: 423, endPoint x: 711, endPoint y: 641, distance: 232.2
click at [711, 640] on div "1p It’s embarrassing that ..... of the students arrived on time. Only three wer…" at bounding box center [954, 658] width 662 height 263
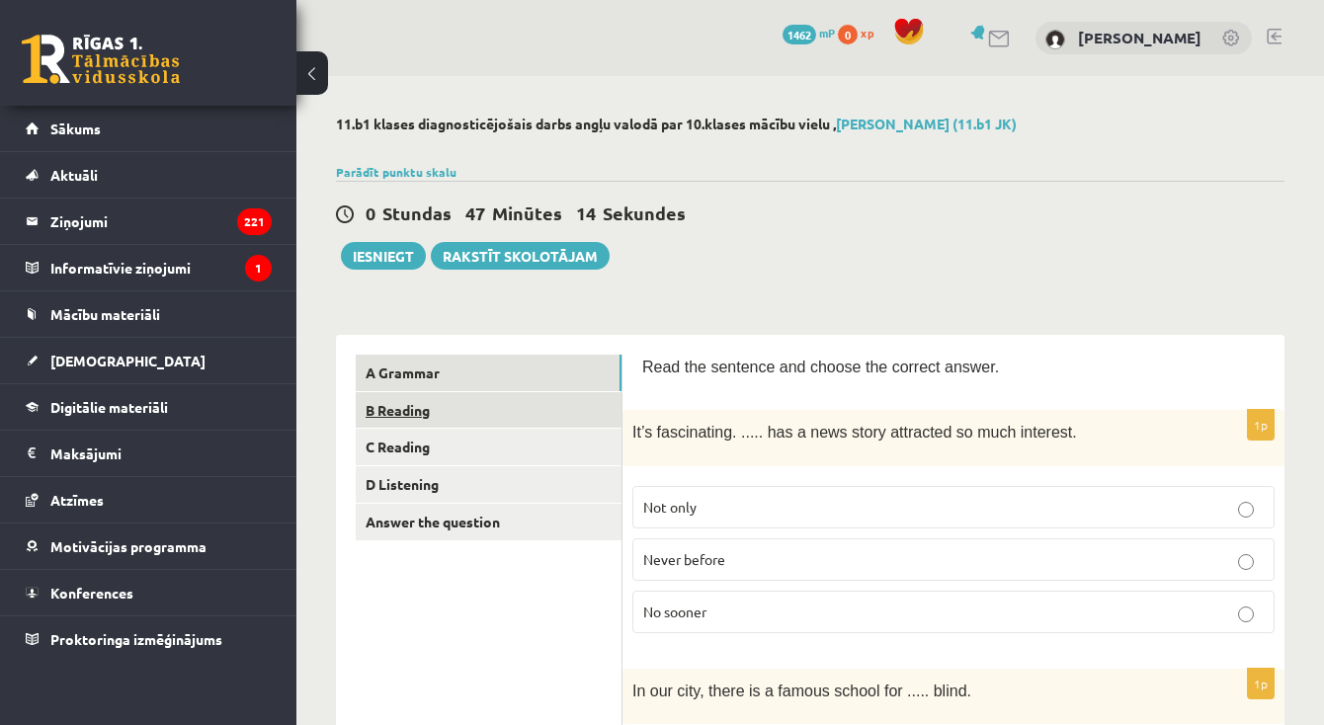
scroll to position [0, 0]
click at [436, 404] on link "B Reading" at bounding box center [489, 410] width 266 height 37
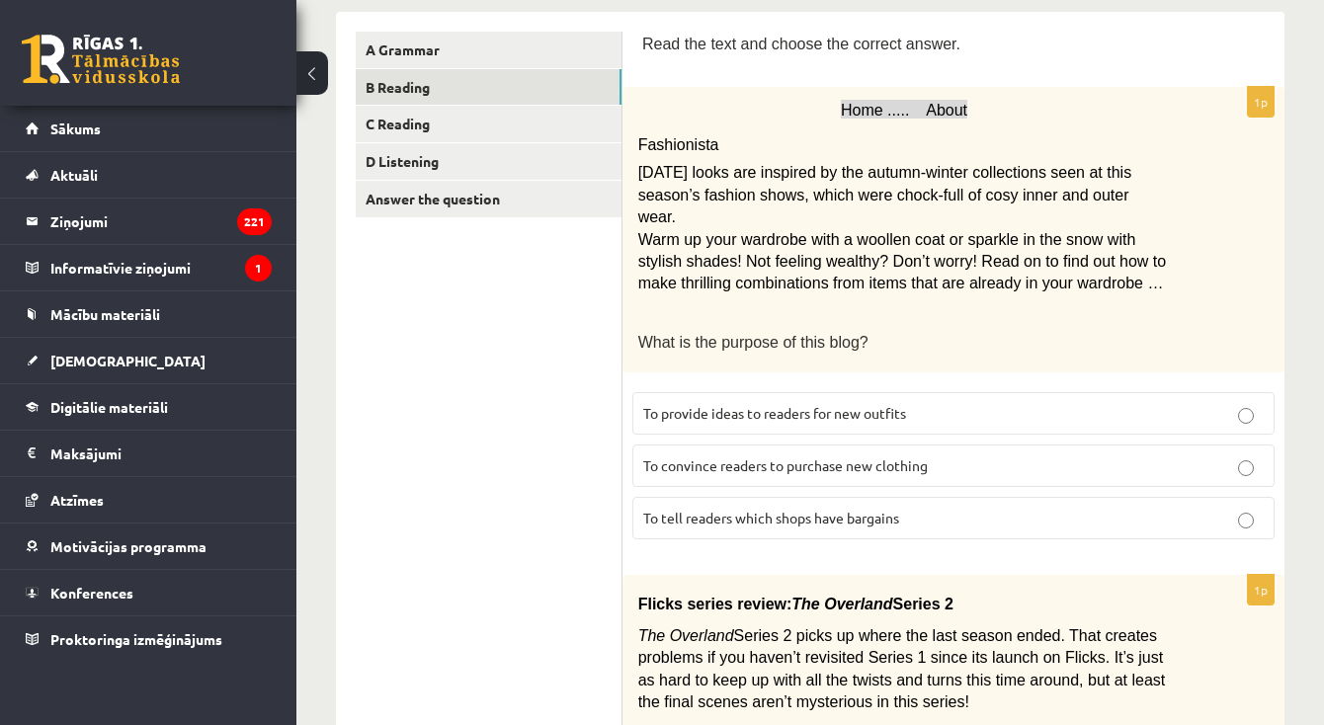
scroll to position [323, 0]
click at [1105, 405] on p "To provide ideas to readers for new outfits" at bounding box center [953, 413] width 621 height 21
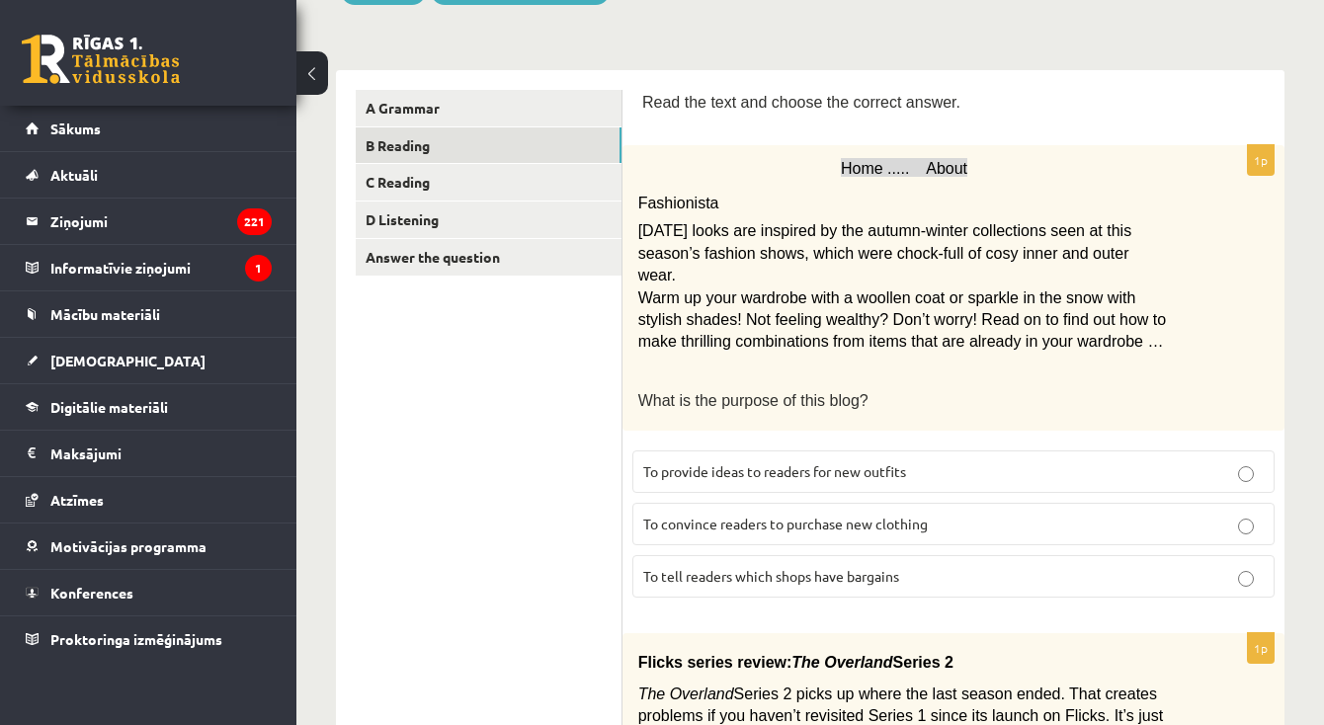
scroll to position [254, 0]
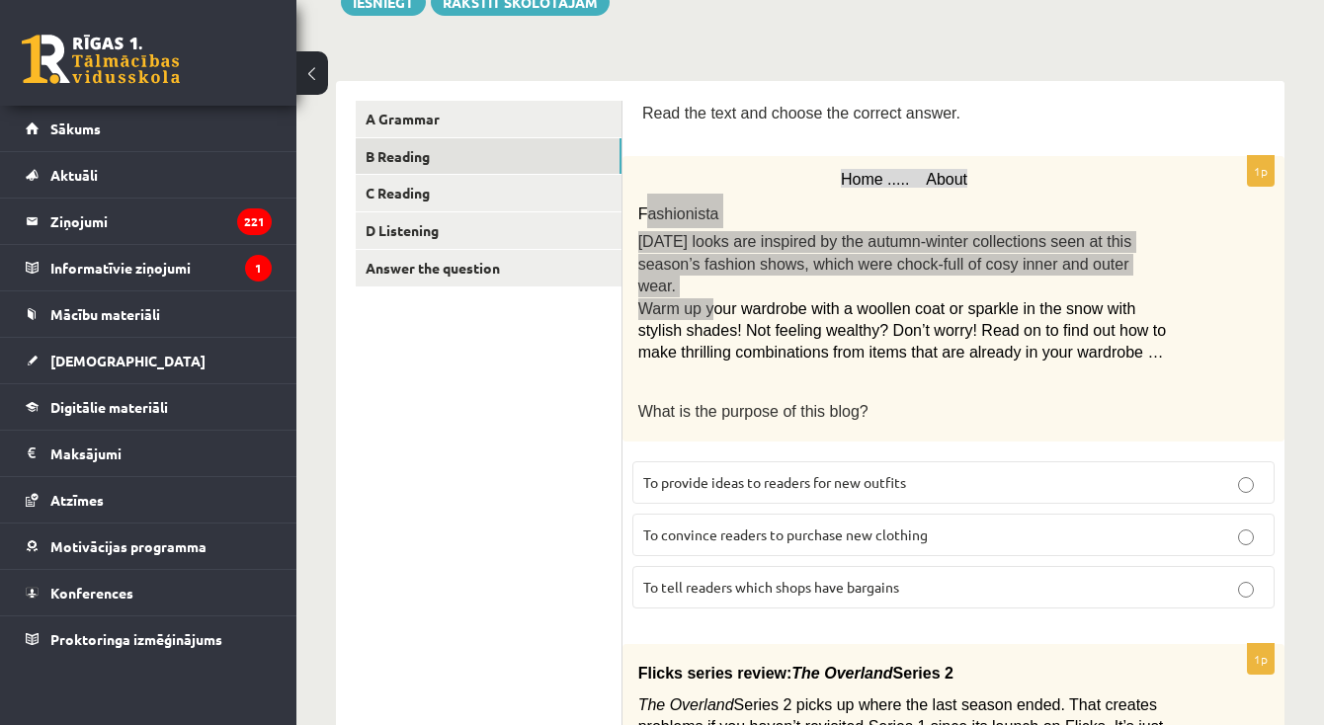
drag, startPoint x: 644, startPoint y: 207, endPoint x: 710, endPoint y: 295, distance: 110.9
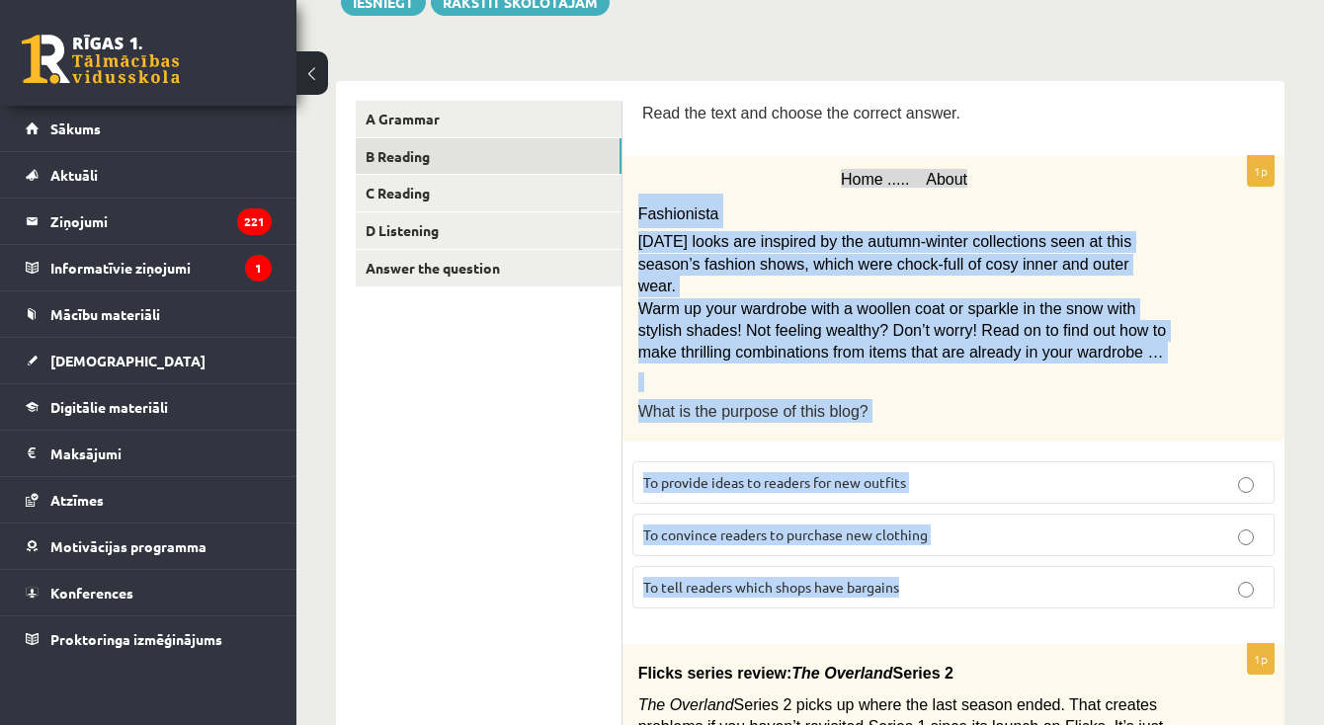
drag, startPoint x: 632, startPoint y: 199, endPoint x: 907, endPoint y: 599, distance: 485.4
click at [907, 599] on div "1p Home ..... About Fashionista Today’s looks are inspired by the autumn-winter…" at bounding box center [954, 390] width 662 height 468
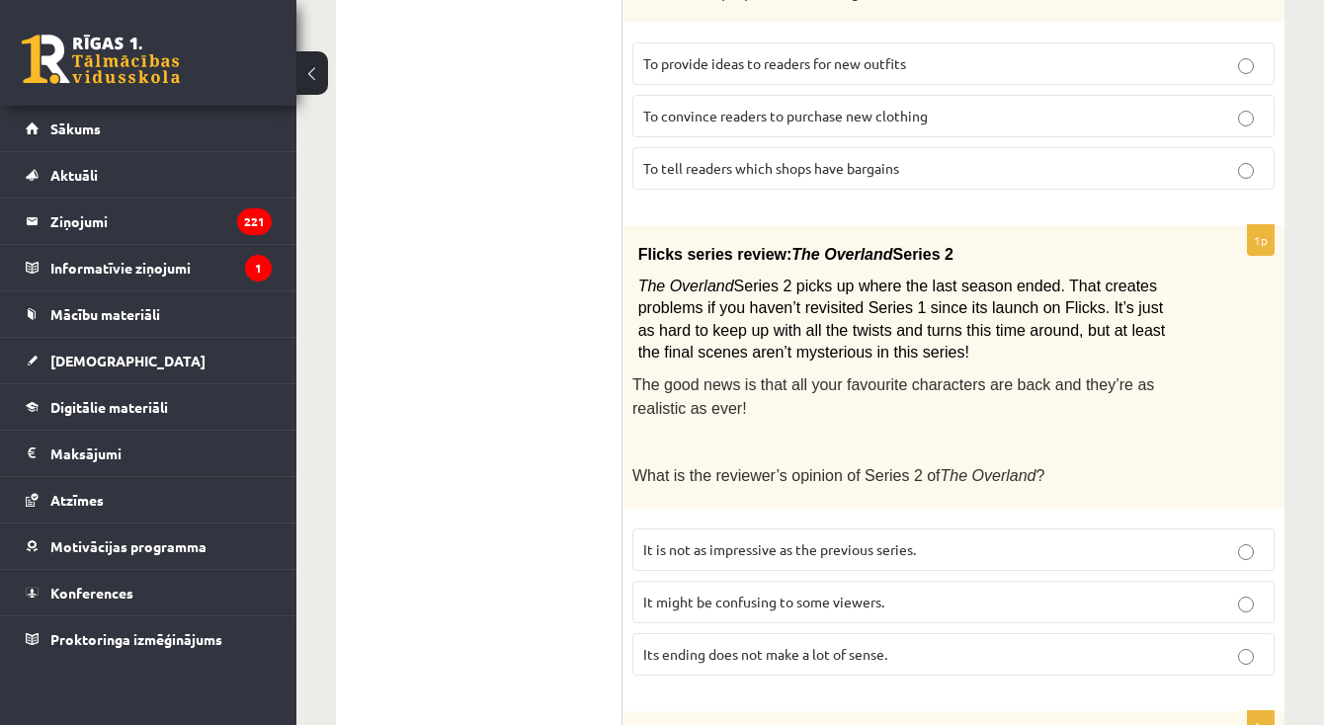
scroll to position [675, 0]
click at [714, 591] on span "It might be confusing to some viewers." at bounding box center [763, 600] width 241 height 18
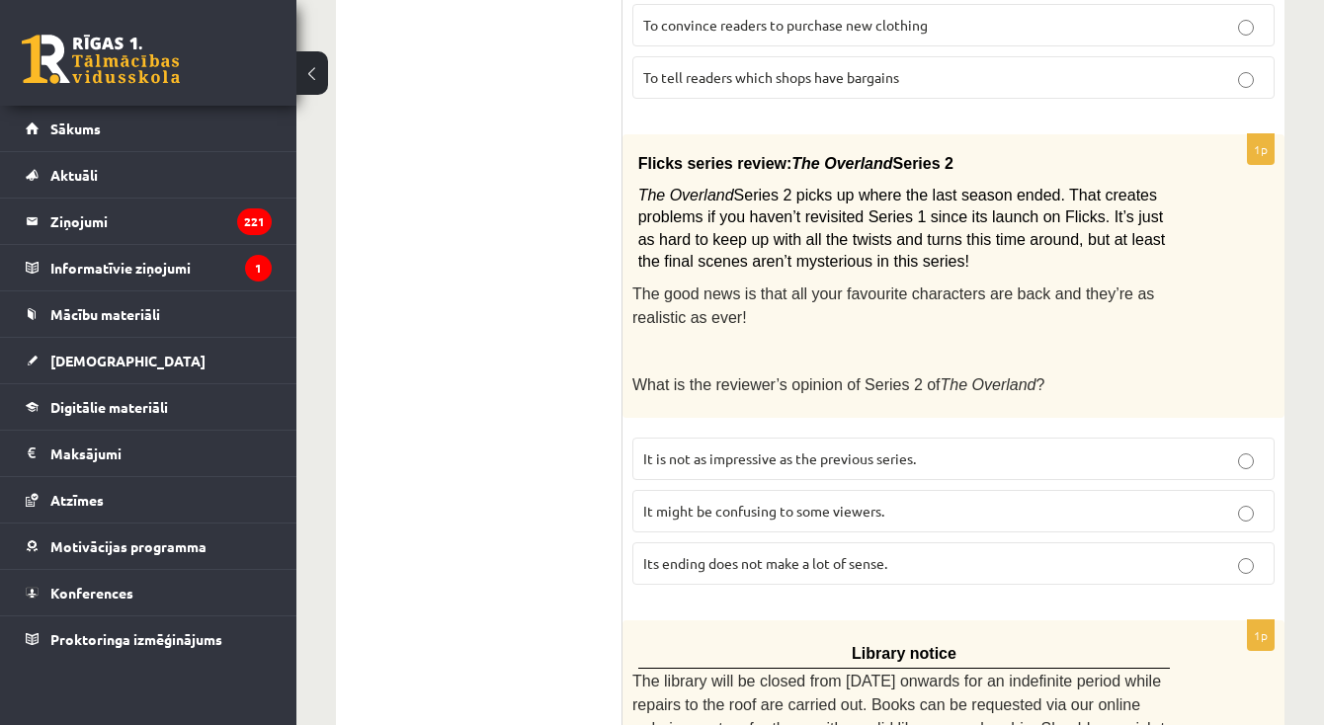
scroll to position [765, 0]
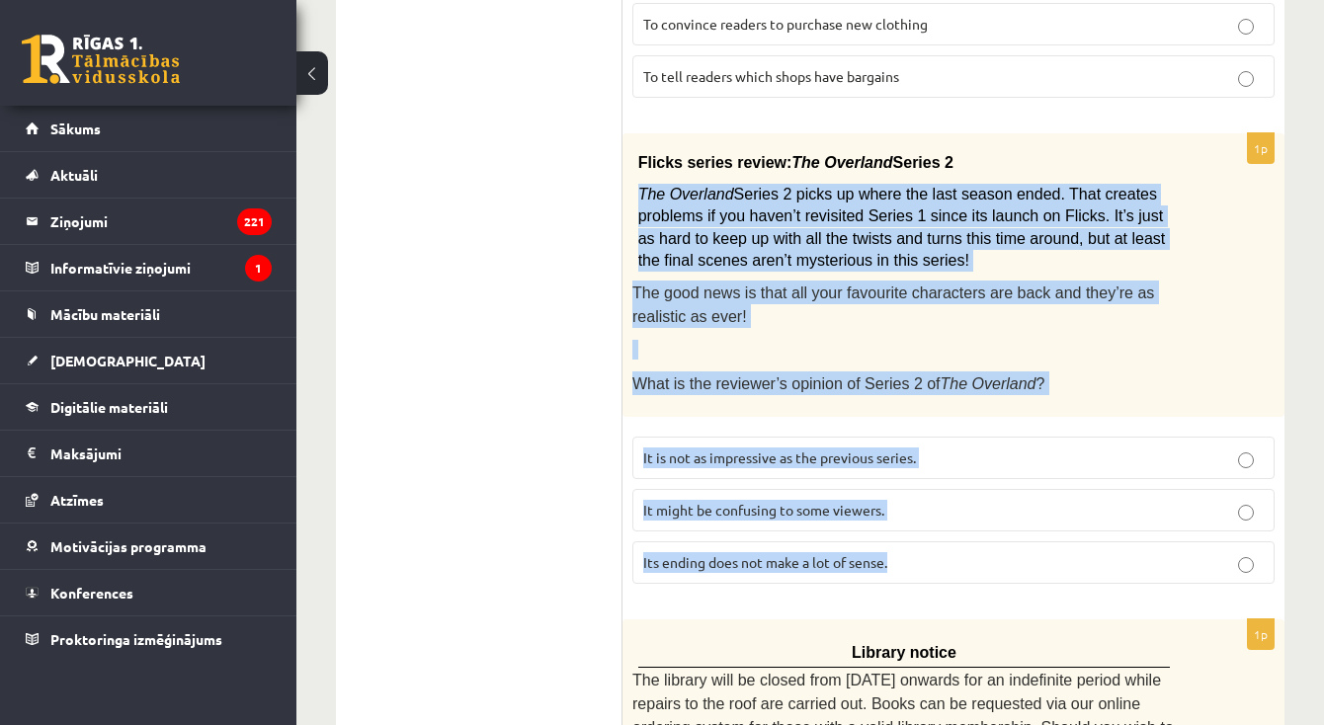
drag, startPoint x: 639, startPoint y: 184, endPoint x: 920, endPoint y: 556, distance: 466.4
click at [920, 556] on div "1p Flicks series review: The Overland Series 2 The Overland Series 2 picks up w…" at bounding box center [954, 366] width 662 height 467
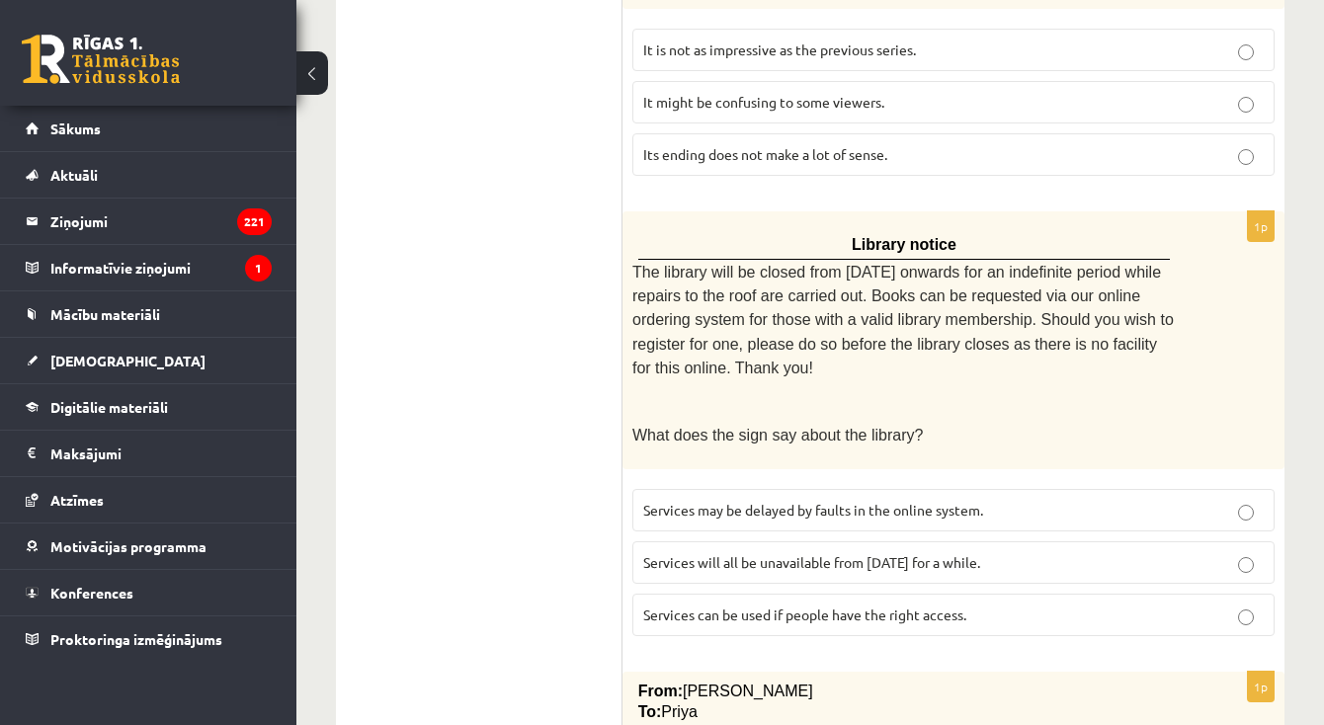
scroll to position [1221, 0]
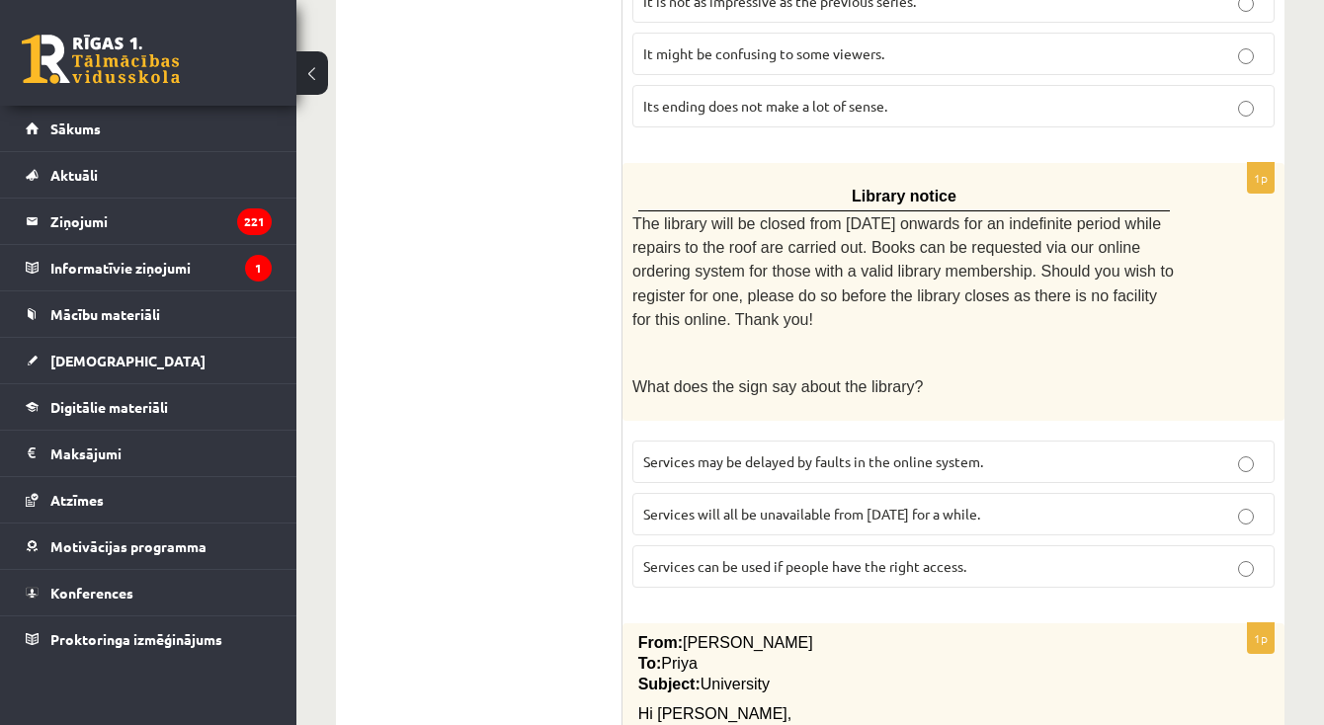
click at [683, 551] on label "Services can be used if people have the right access." at bounding box center [953, 566] width 642 height 42
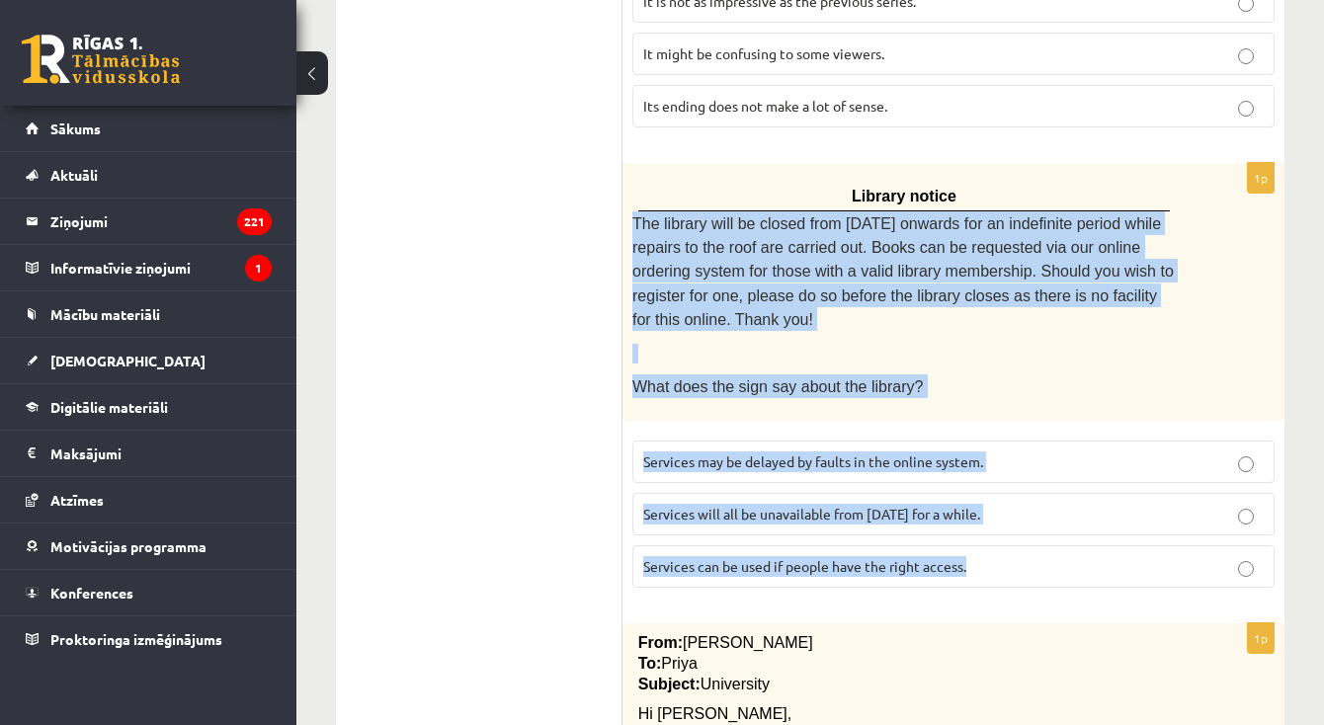
drag, startPoint x: 631, startPoint y: 203, endPoint x: 1021, endPoint y: 540, distance: 514.9
click at [1021, 540] on div "1p Library notice The library will be closed from Monday onwards for an indefin…" at bounding box center [954, 383] width 662 height 440
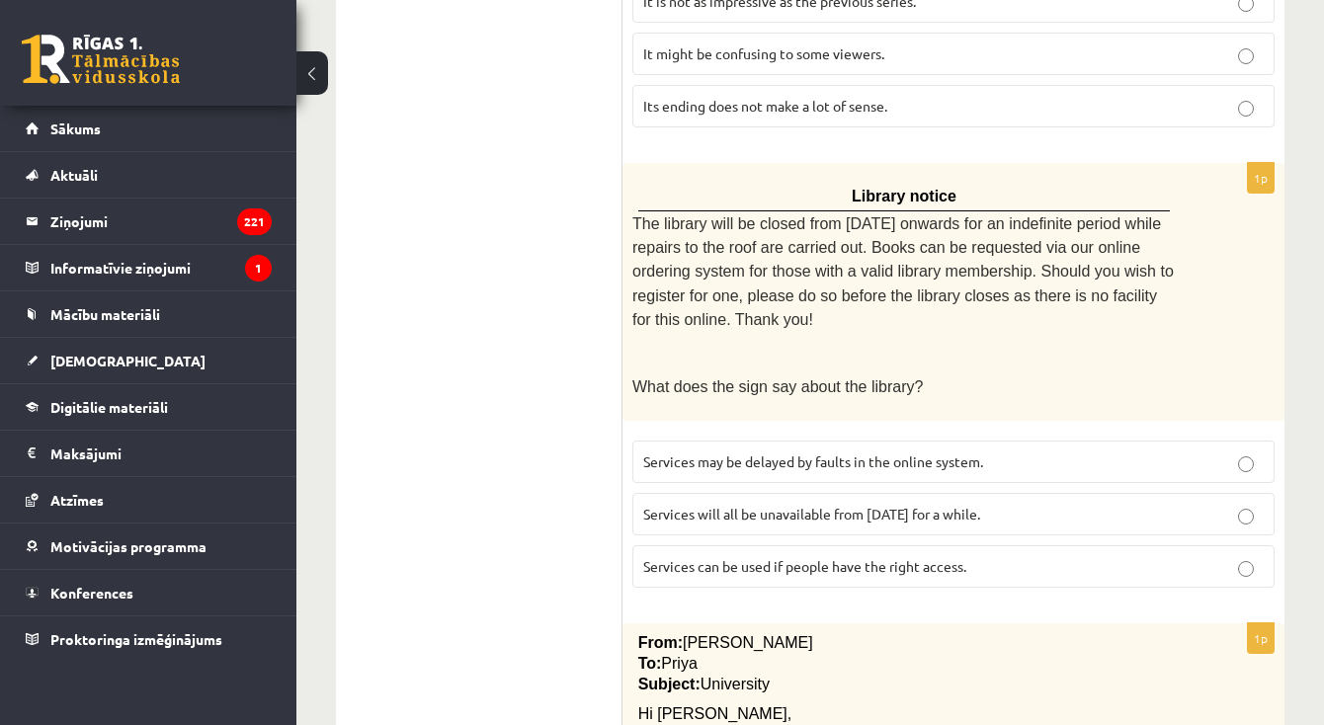
click at [426, 433] on ul "A Grammar B Reading C Reading D Listening Answer the question" at bounding box center [489, 575] width 267 height 2885
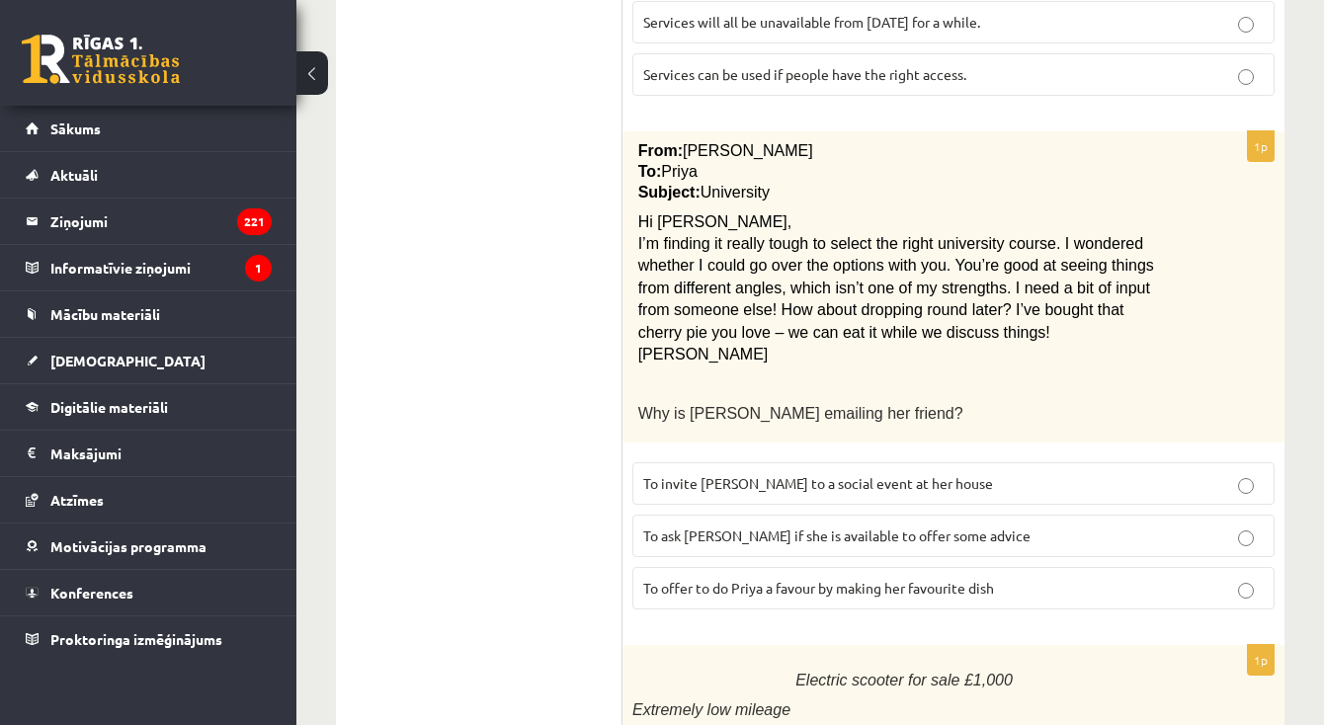
scroll to position [1712, 0]
click at [978, 527] on p "To ask Priya if she is available to offer some advice" at bounding box center [953, 537] width 621 height 21
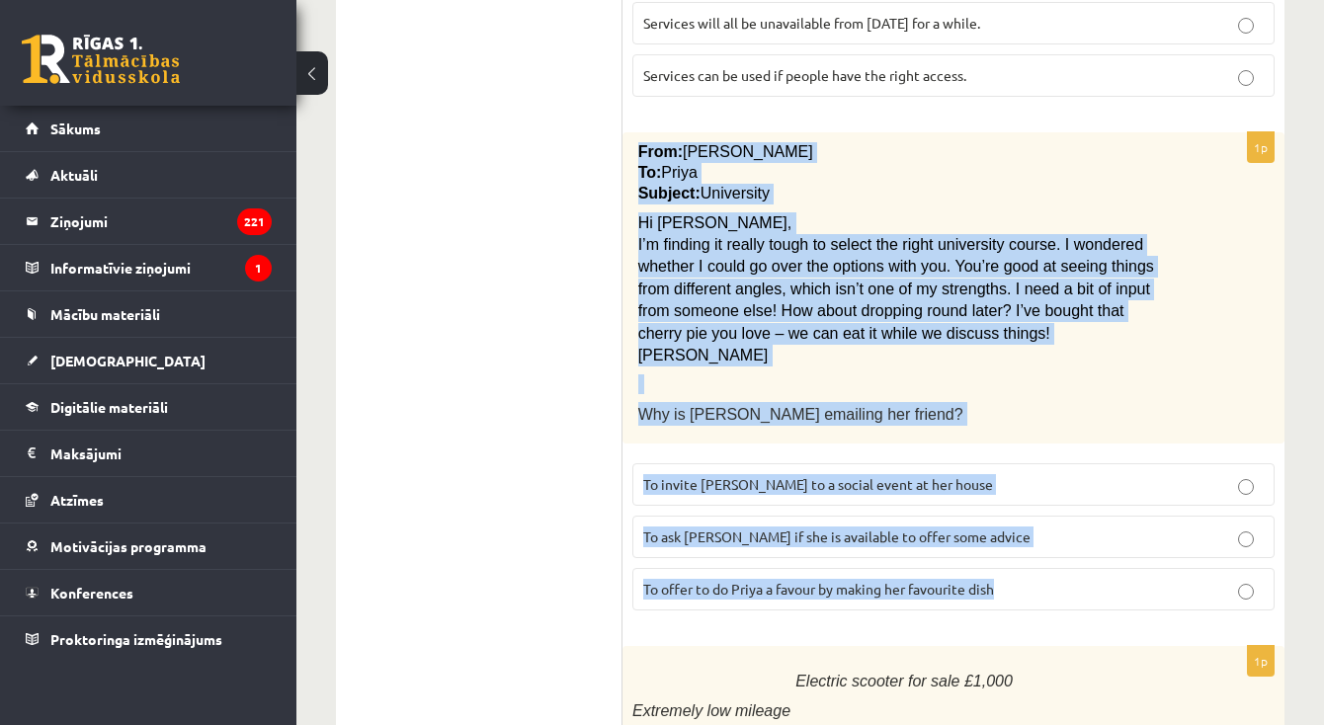
drag, startPoint x: 637, startPoint y: 124, endPoint x: 971, endPoint y: 574, distance: 560.9
click at [971, 574] on div "1p From: Emily To: Priya Subject: University Hi Priya, I’m finding it really to…" at bounding box center [954, 379] width 662 height 495
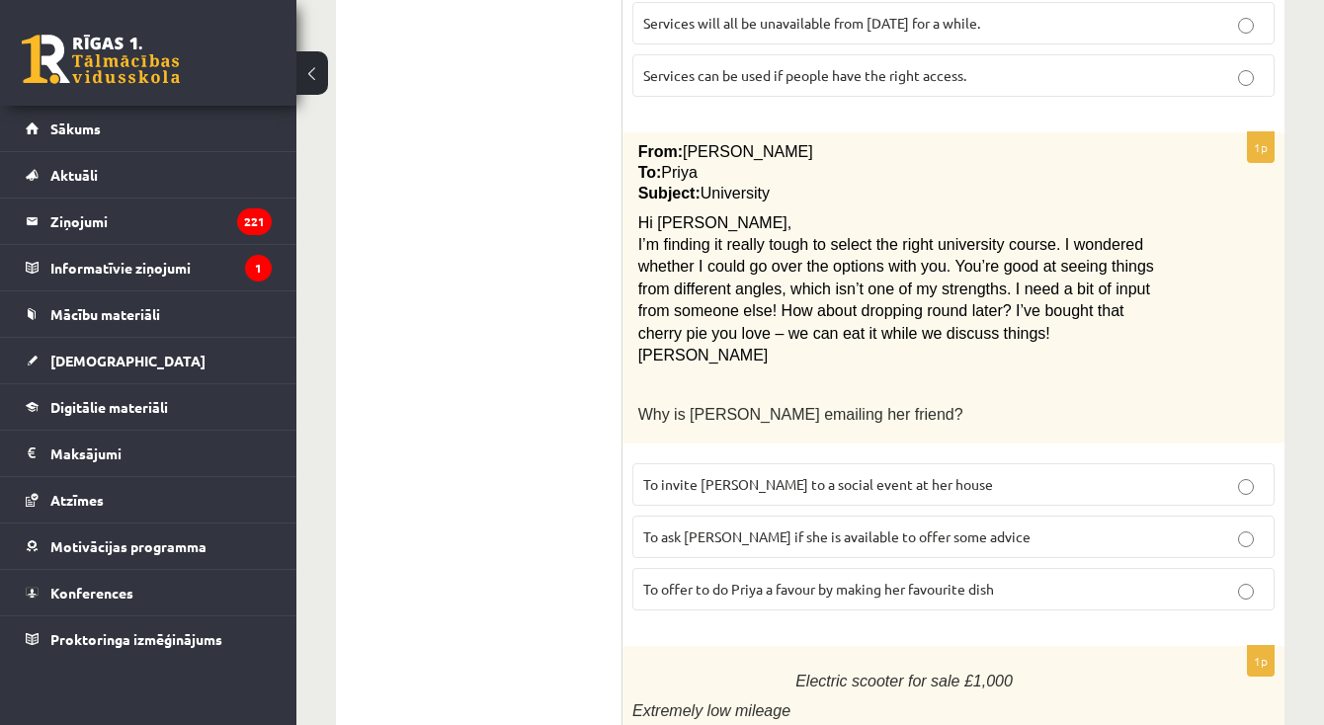
click at [364, 338] on ul "A Grammar B Reading C Reading D Listening Answer the question" at bounding box center [489, 84] width 267 height 2885
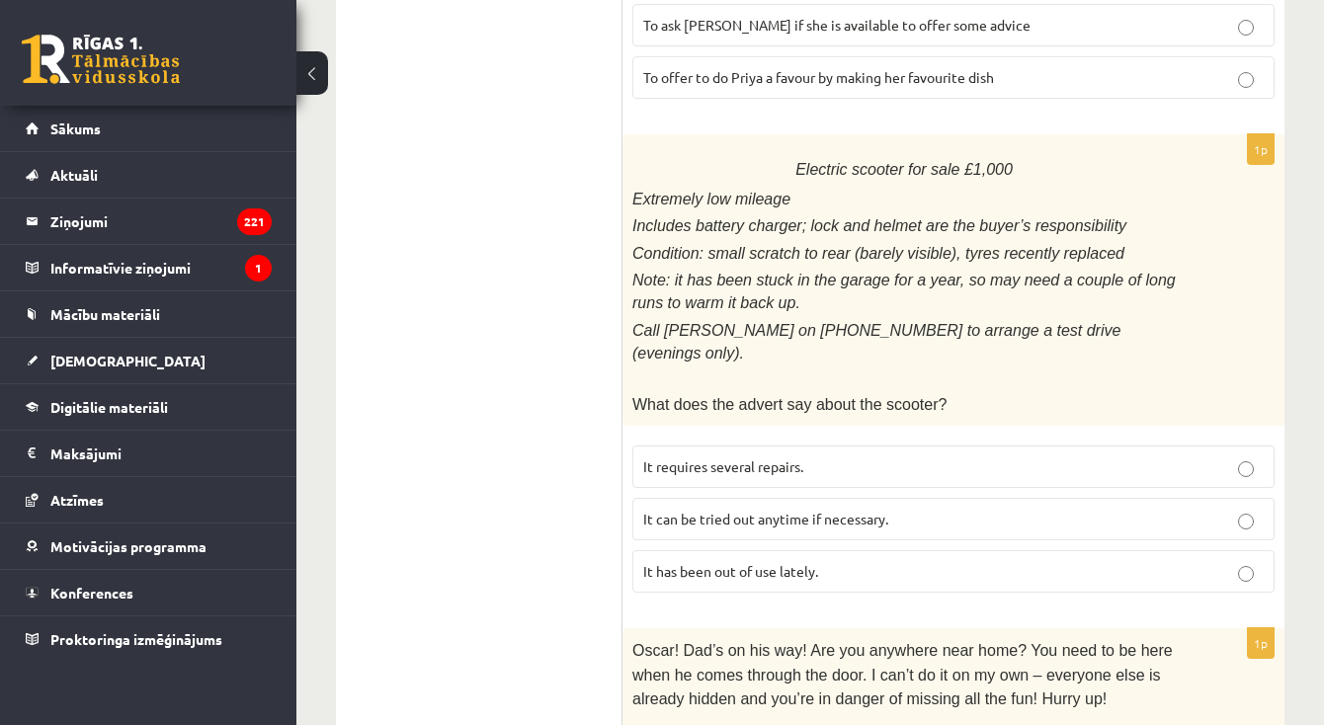
scroll to position [2226, 0]
click at [1021, 444] on label "It requires several repairs." at bounding box center [953, 465] width 642 height 42
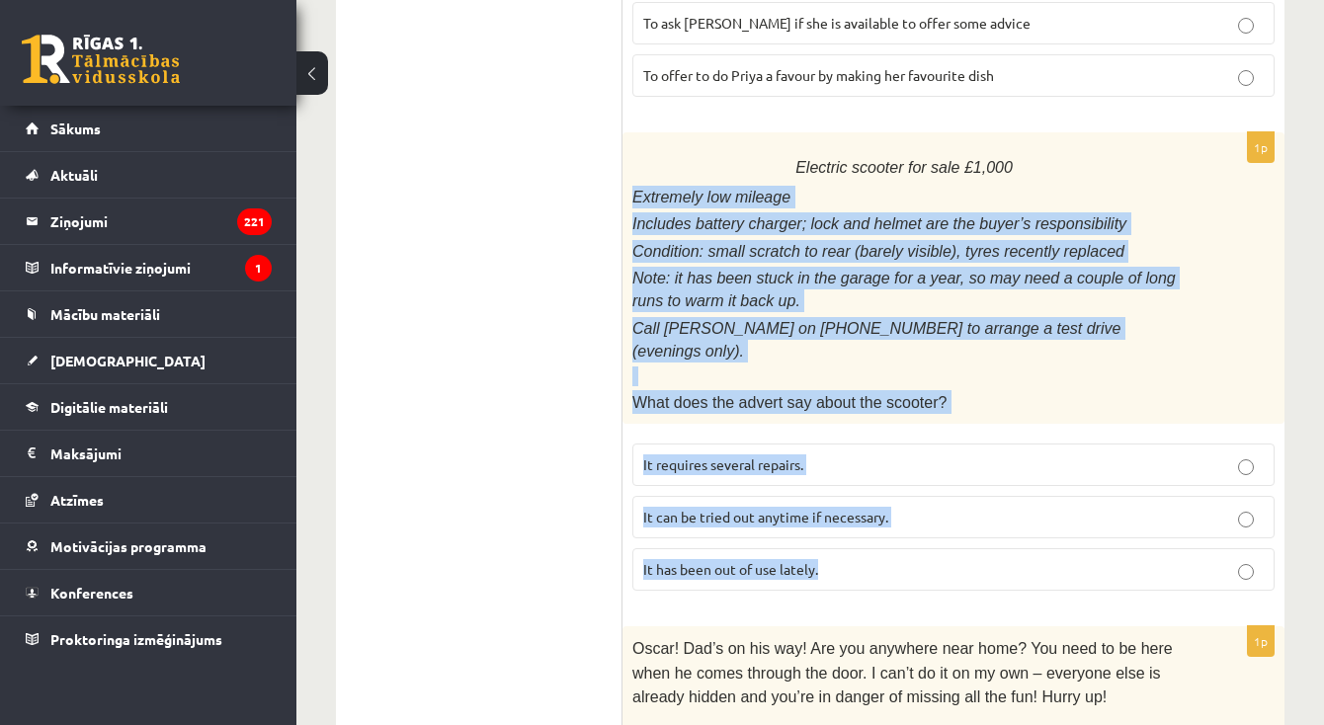
drag, startPoint x: 633, startPoint y: 161, endPoint x: 930, endPoint y: 513, distance: 460.0
click at [930, 513] on div "1p Electric scooter for sale £1,000 Extremely low mileage Includes battery char…" at bounding box center [954, 369] width 662 height 474
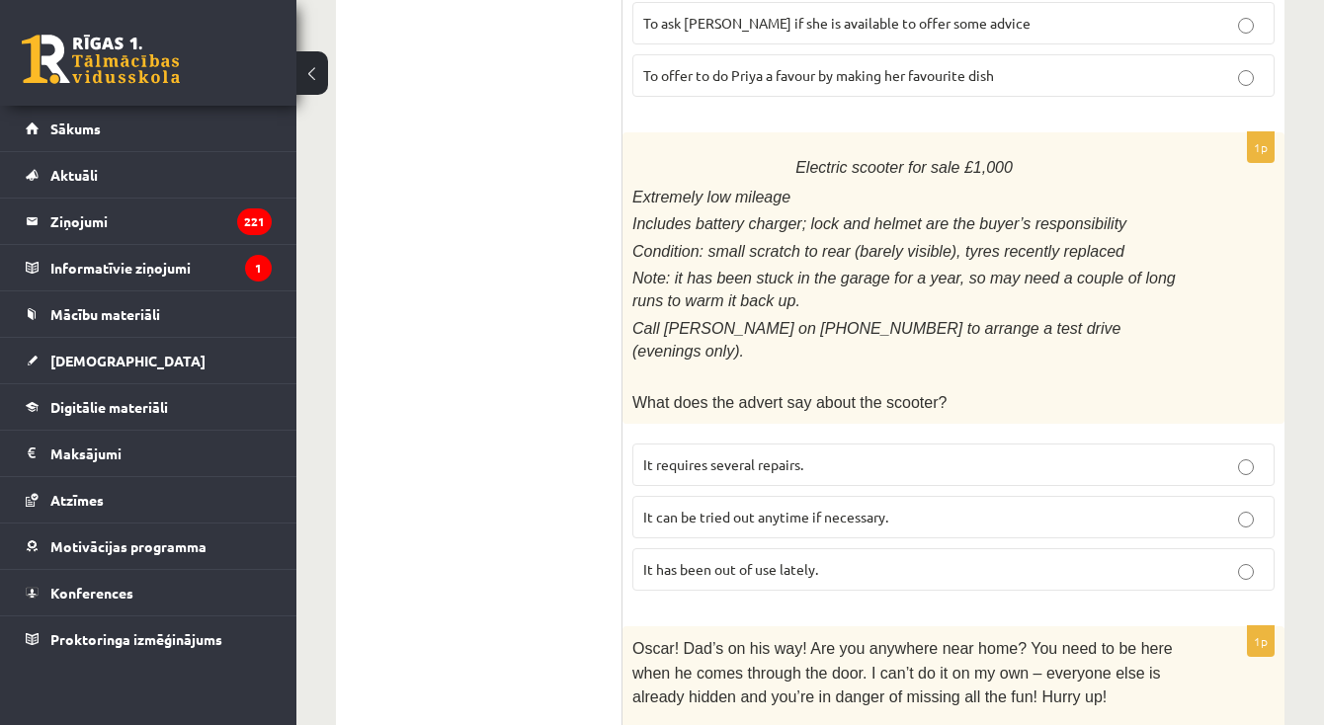
click at [681, 559] on p "It has been out of use lately." at bounding box center [953, 569] width 621 height 21
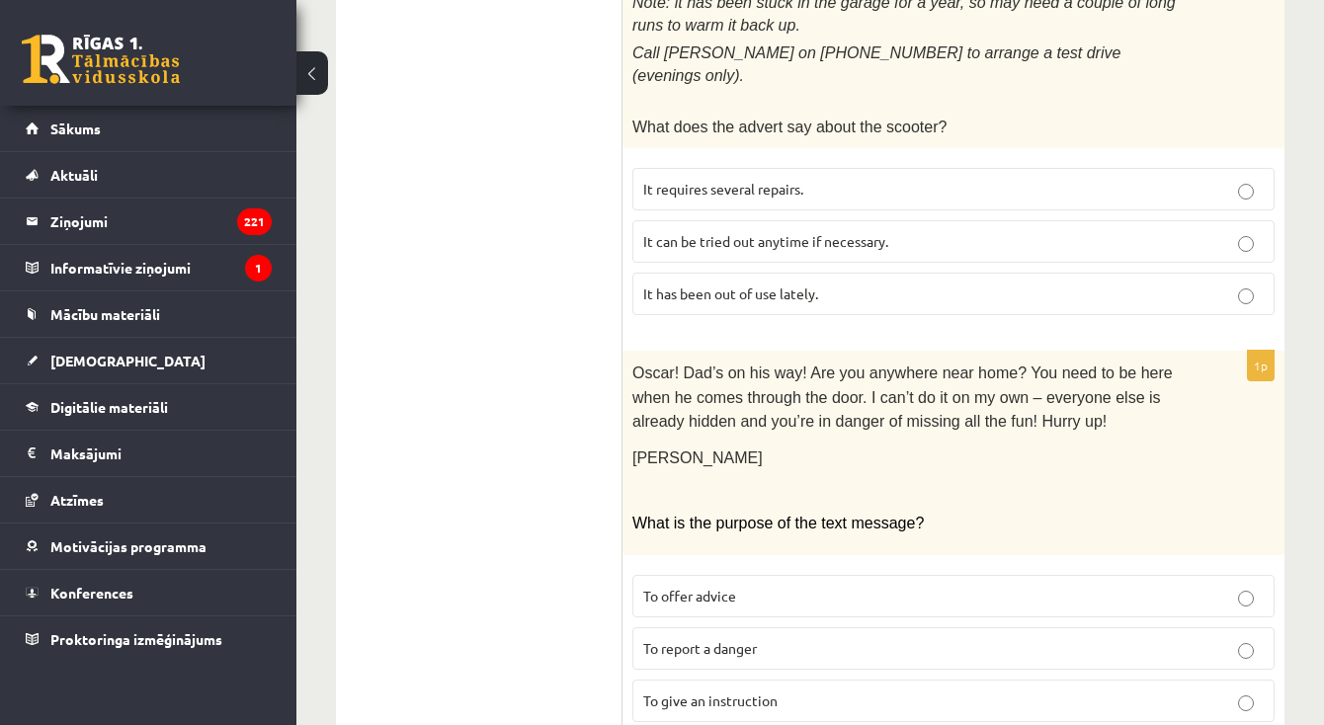
scroll to position [2501, 0]
click at [782, 692] on p "To give an instruction" at bounding box center [953, 702] width 621 height 21
click at [767, 639] on p "To report a danger" at bounding box center [953, 649] width 621 height 21
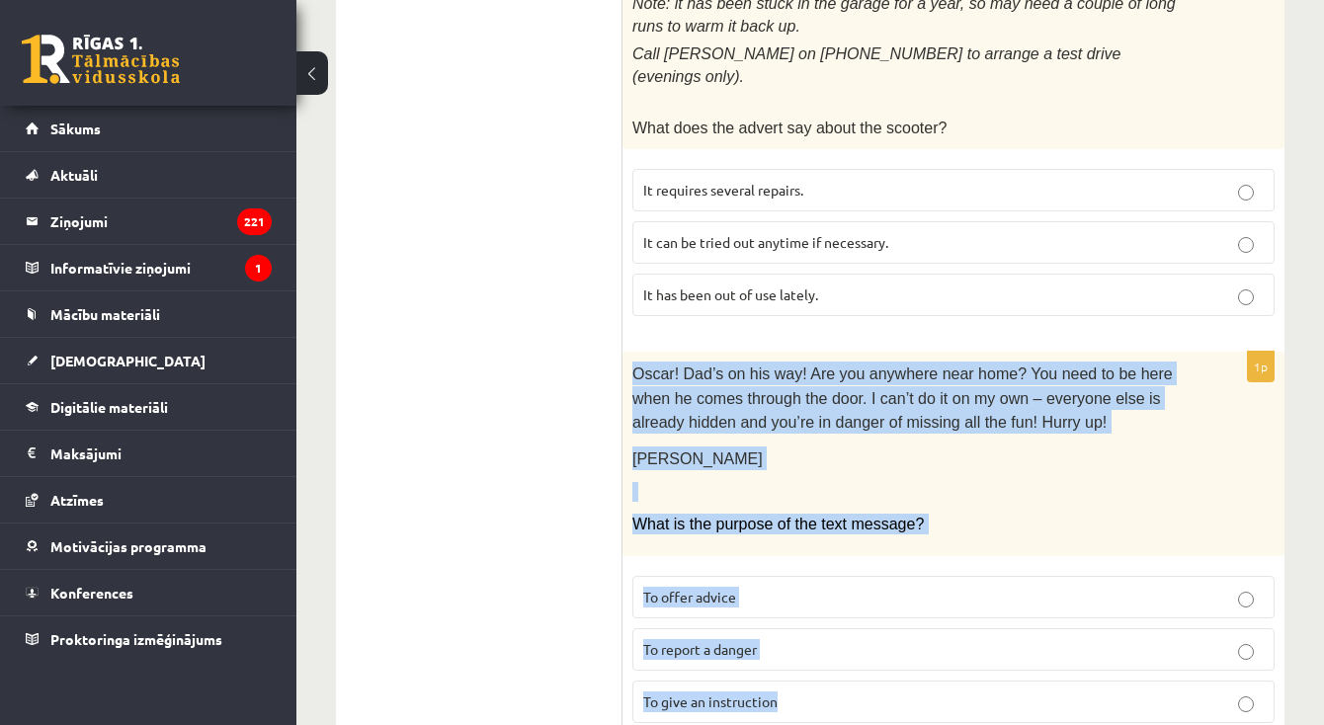
drag, startPoint x: 636, startPoint y: 301, endPoint x: 864, endPoint y: 624, distance: 394.2
click at [864, 624] on div "1p Oscar! Dad’s on his way! Are you anywhere near home? You need to be here whe…" at bounding box center [954, 545] width 662 height 386
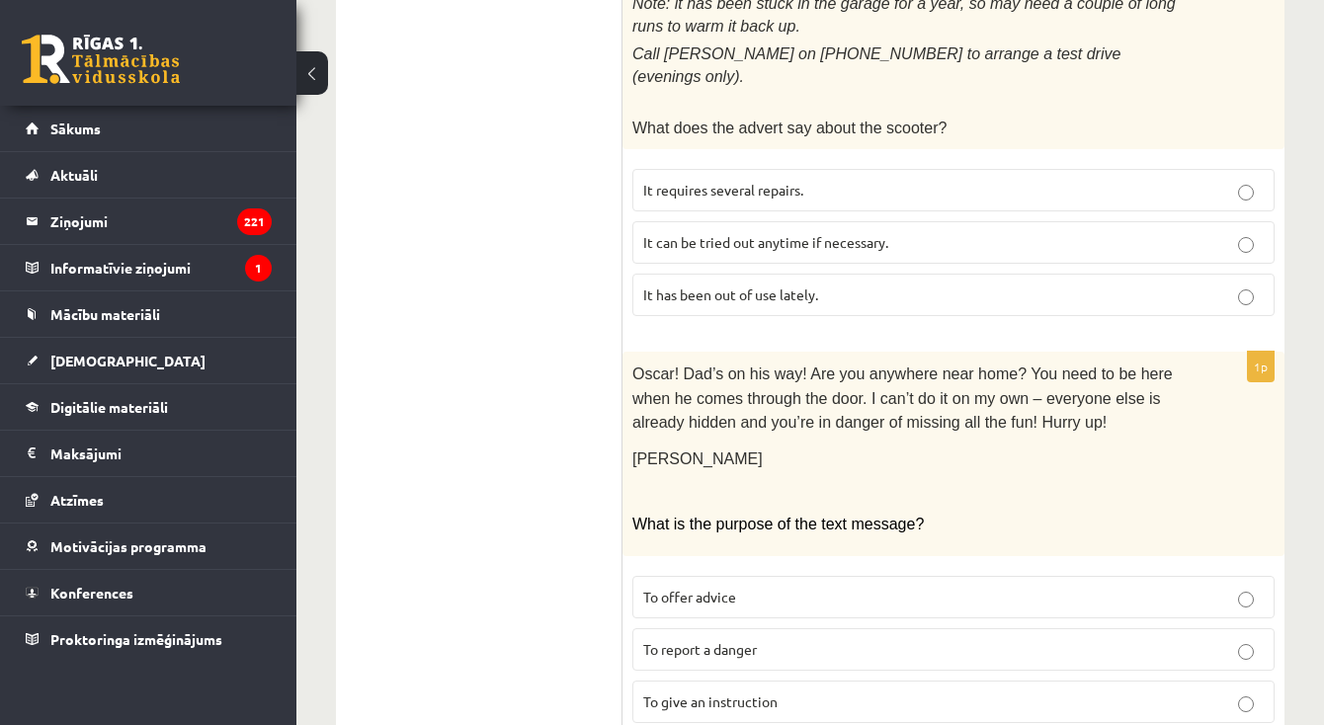
click at [777, 693] on span "To give an instruction" at bounding box center [710, 702] width 134 height 18
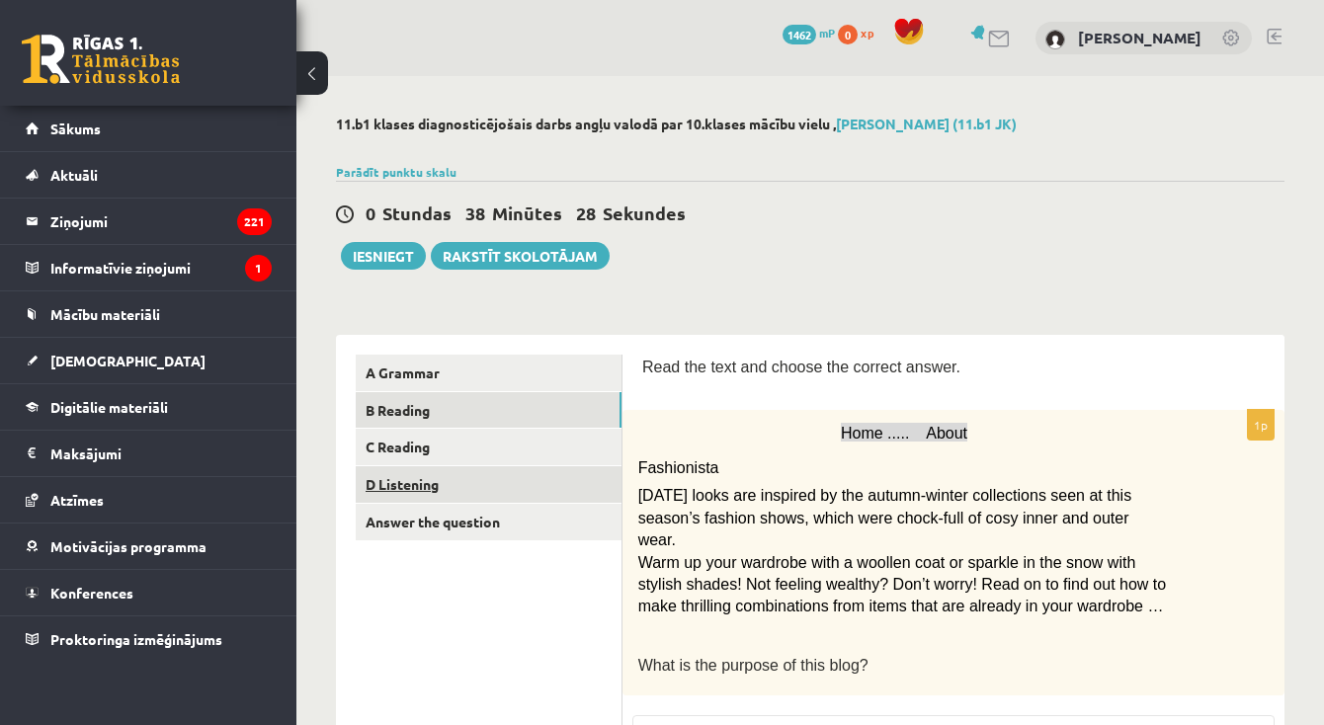
scroll to position [0, 0]
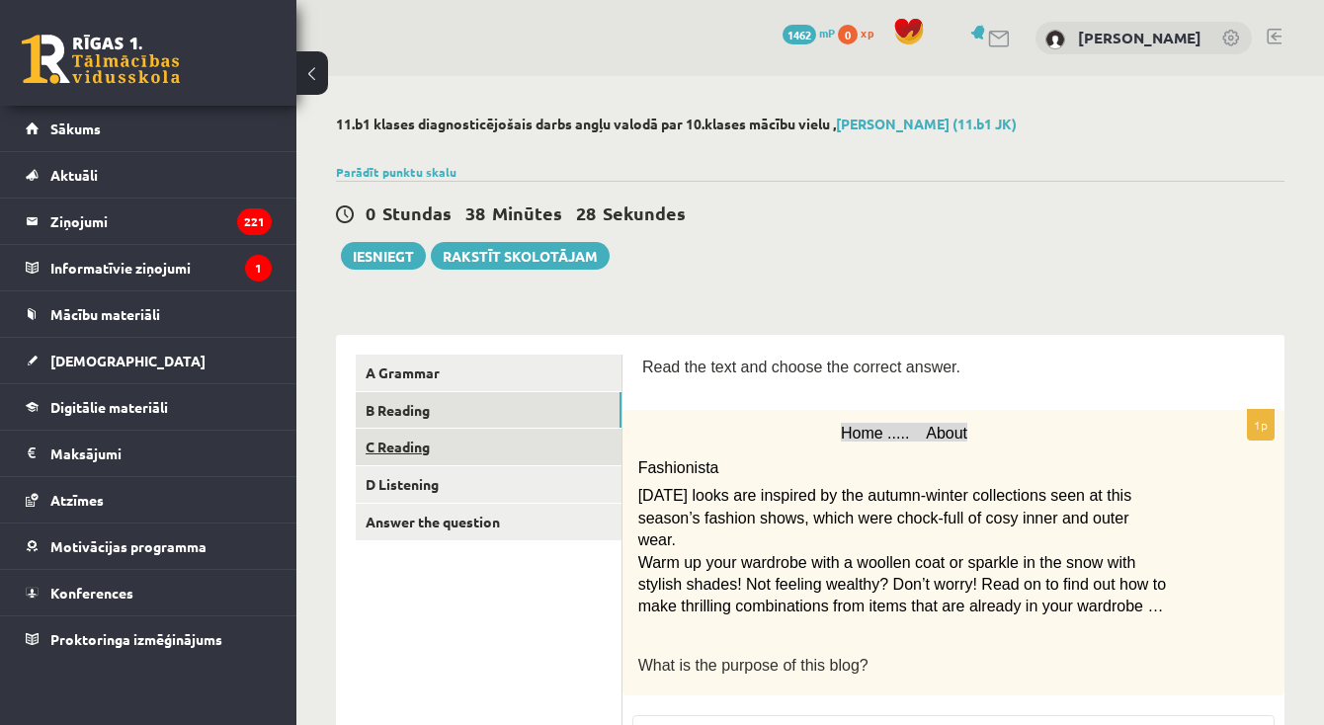
click at [411, 441] on link "C Reading" at bounding box center [489, 447] width 266 height 37
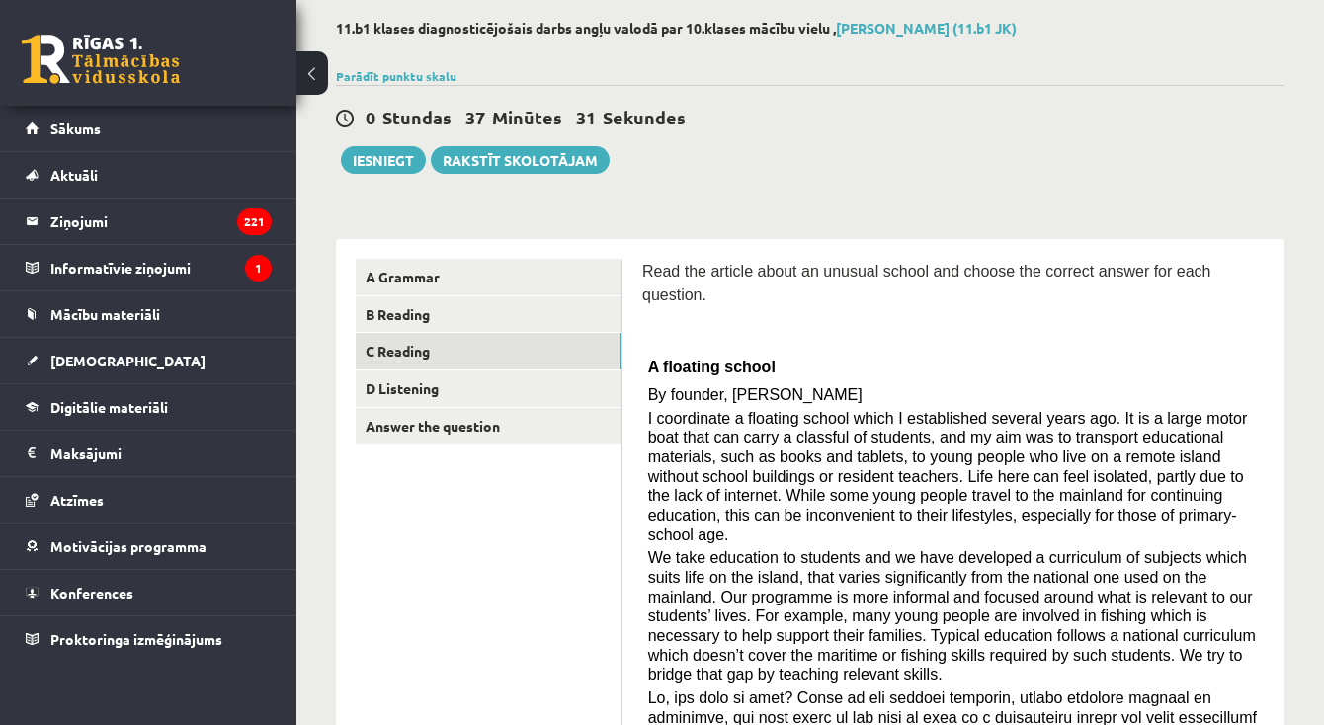
scroll to position [99, 0]
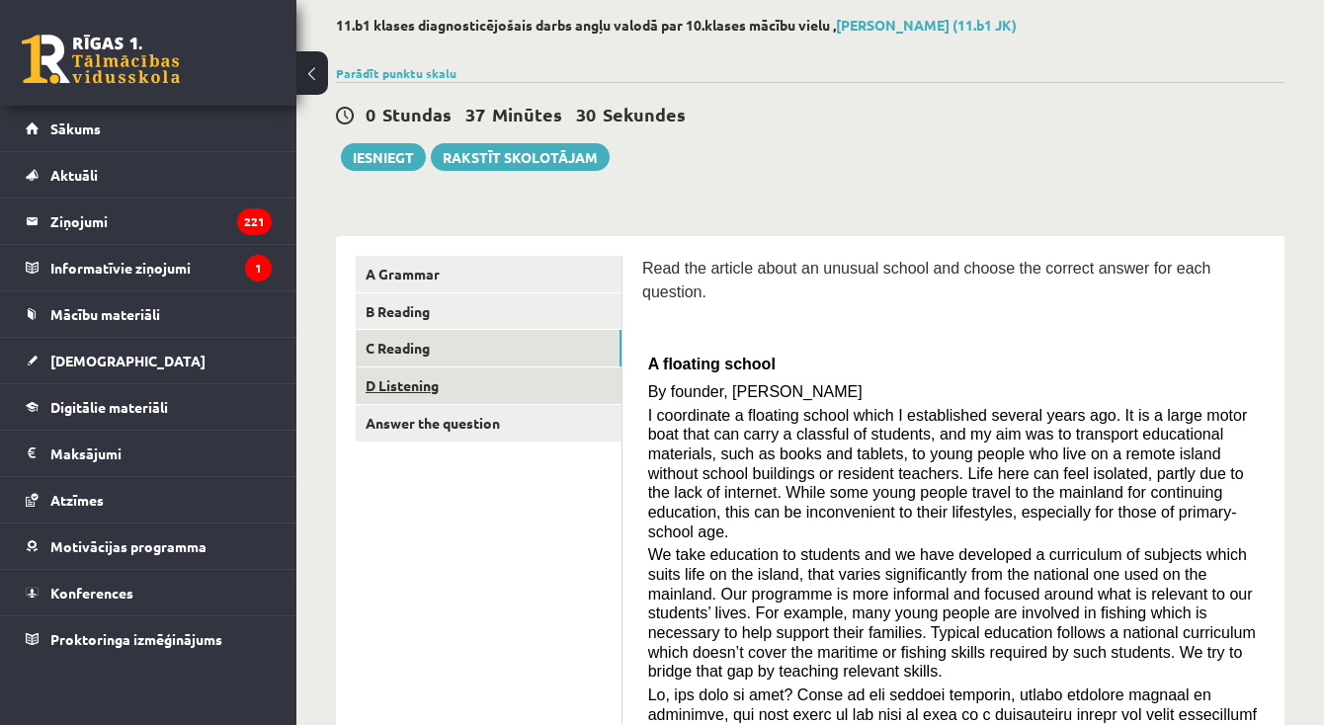
click at [541, 386] on link "D Listening" at bounding box center [489, 386] width 266 height 37
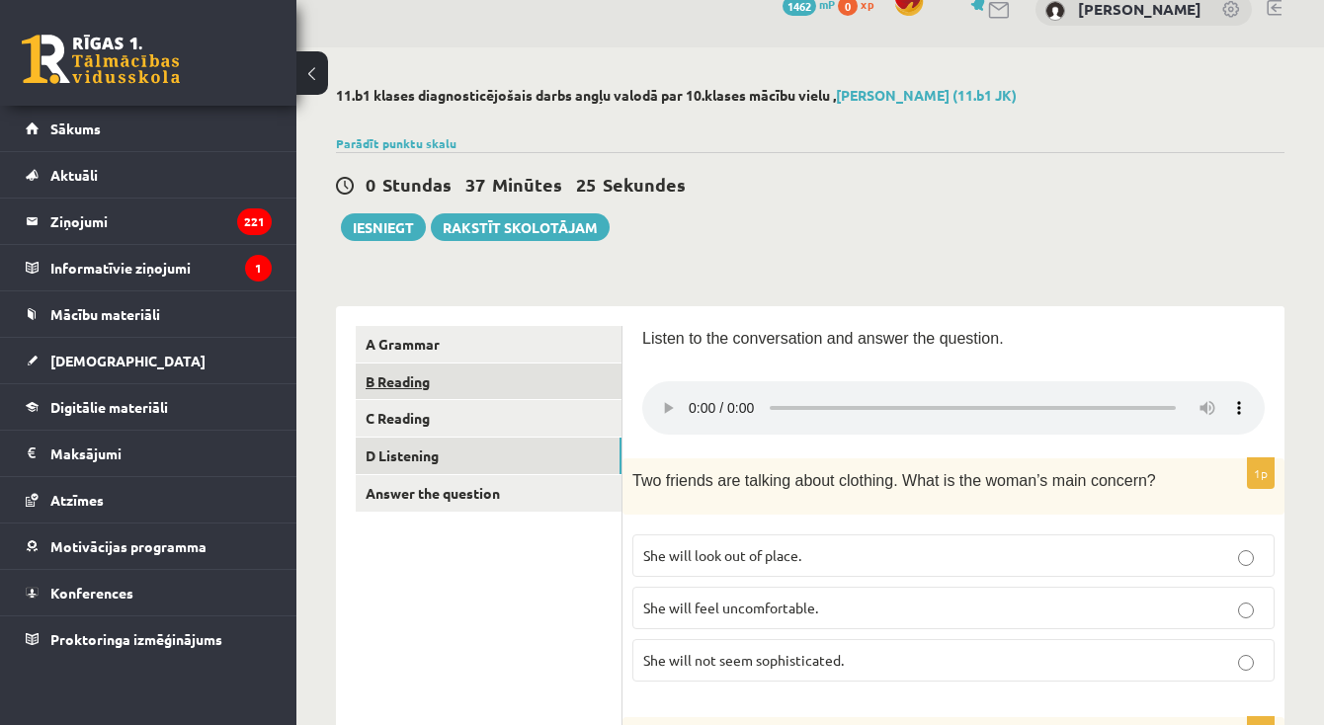
scroll to position [29, 0]
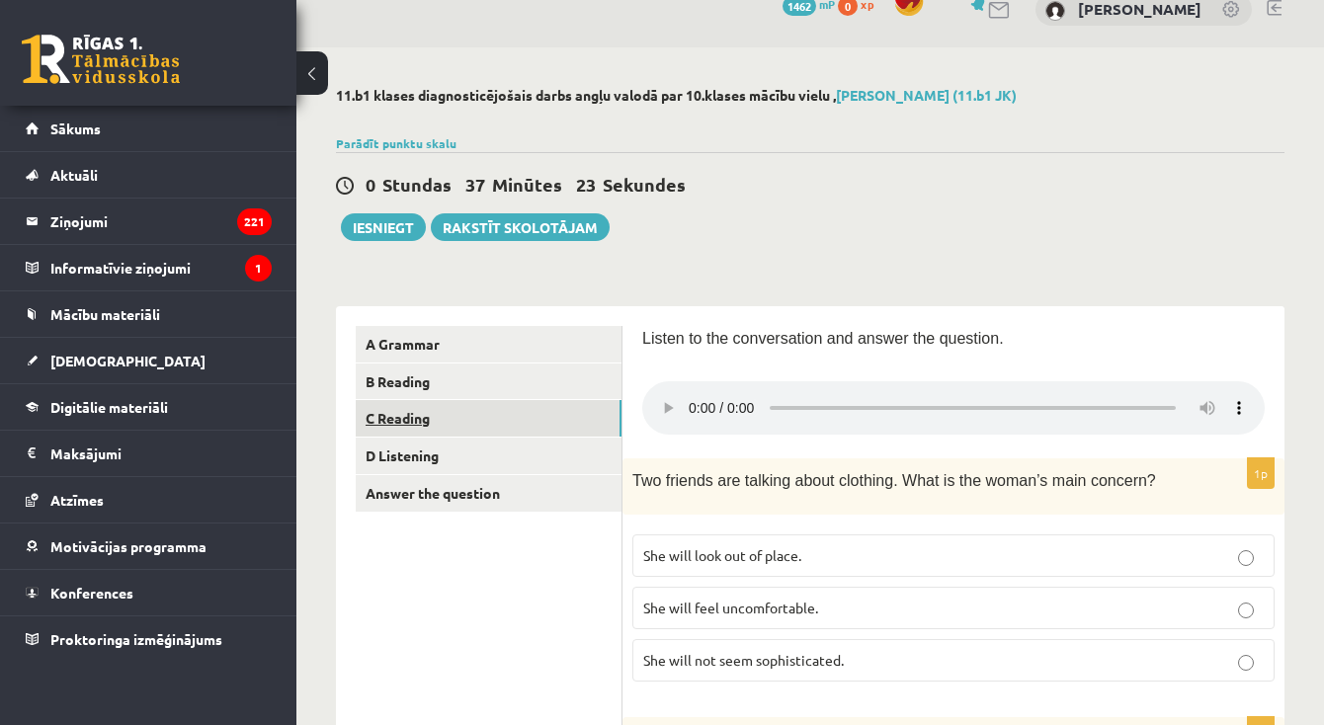
click at [447, 423] on link "C Reading" at bounding box center [489, 418] width 266 height 37
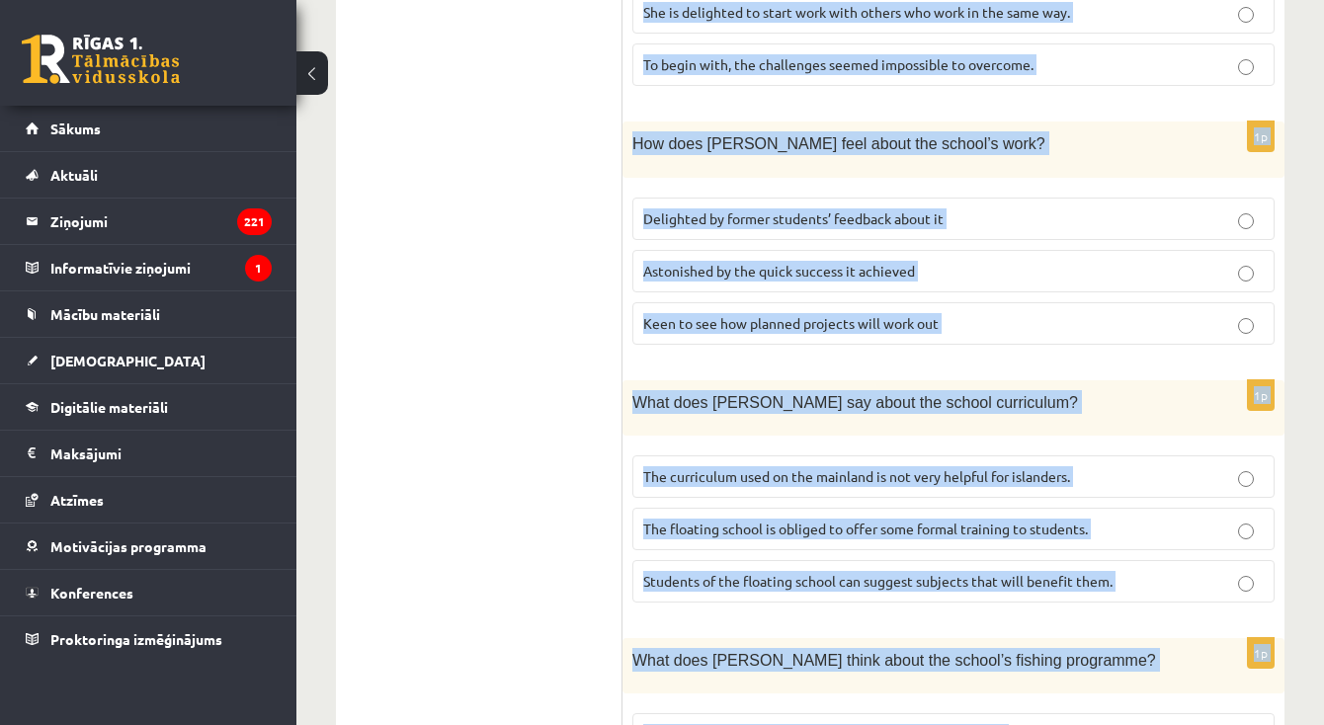
scroll to position [2215, 0]
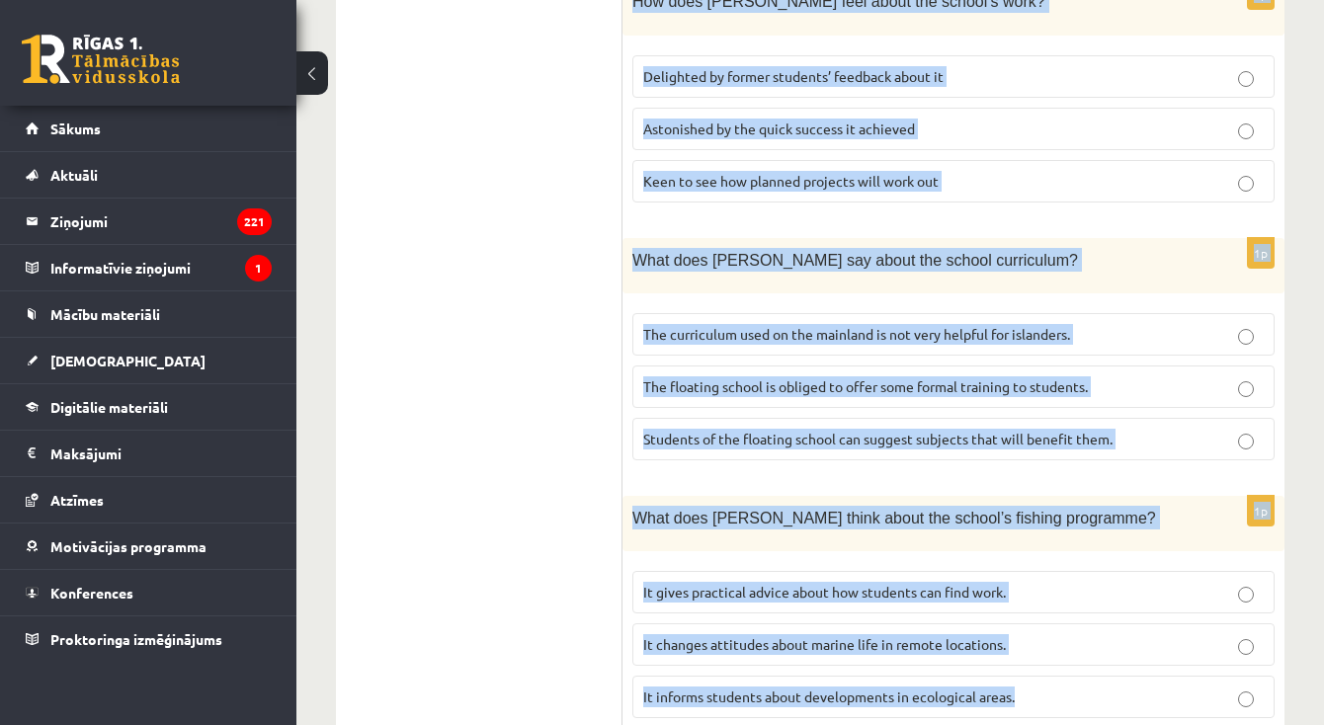
drag, startPoint x: 642, startPoint y: 177, endPoint x: 1196, endPoint y: 781, distance: 819.0
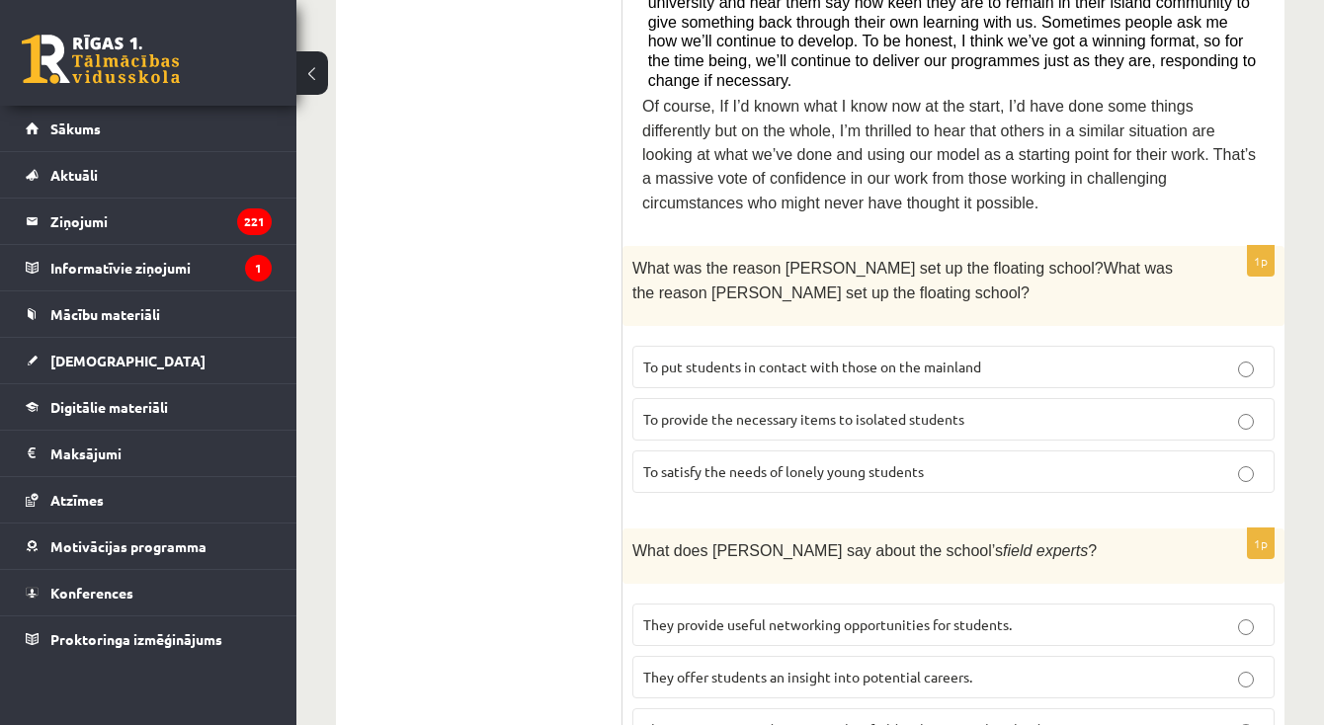
scroll to position [1064, 0]
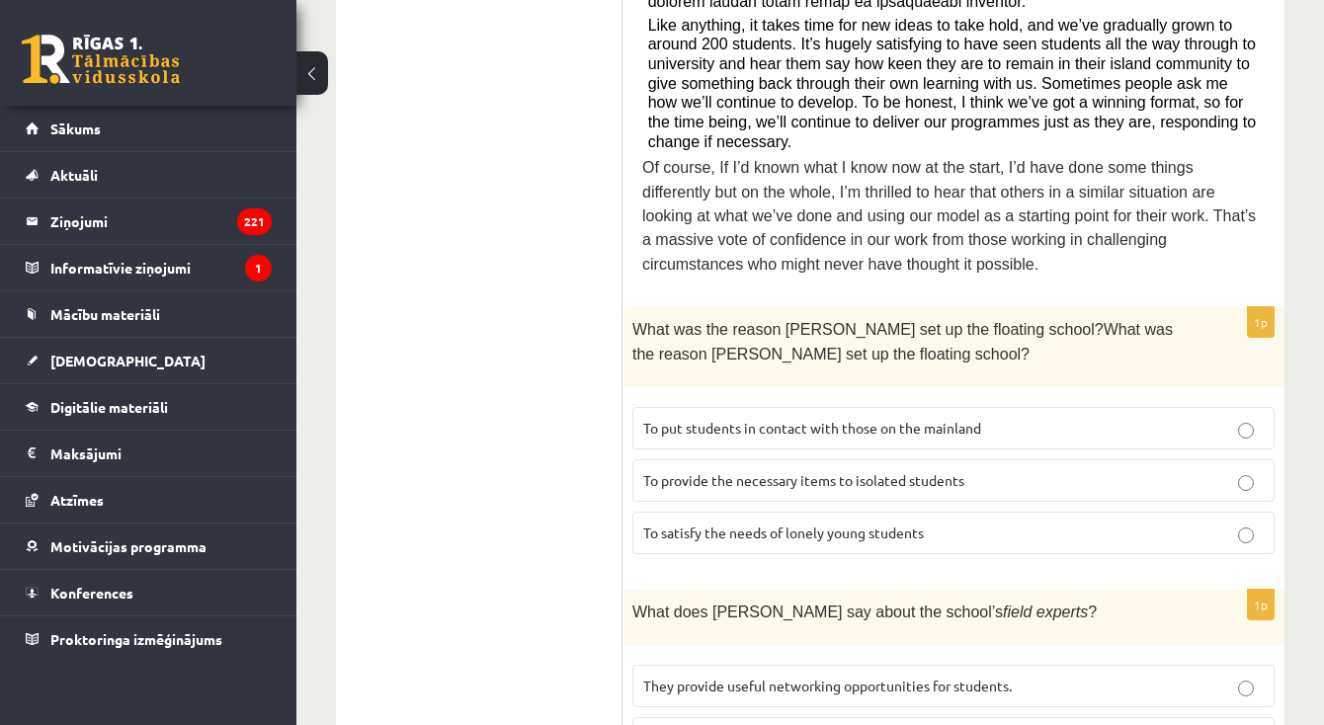
click at [817, 471] on span "To provide the necessary items to isolated students" at bounding box center [803, 480] width 321 height 18
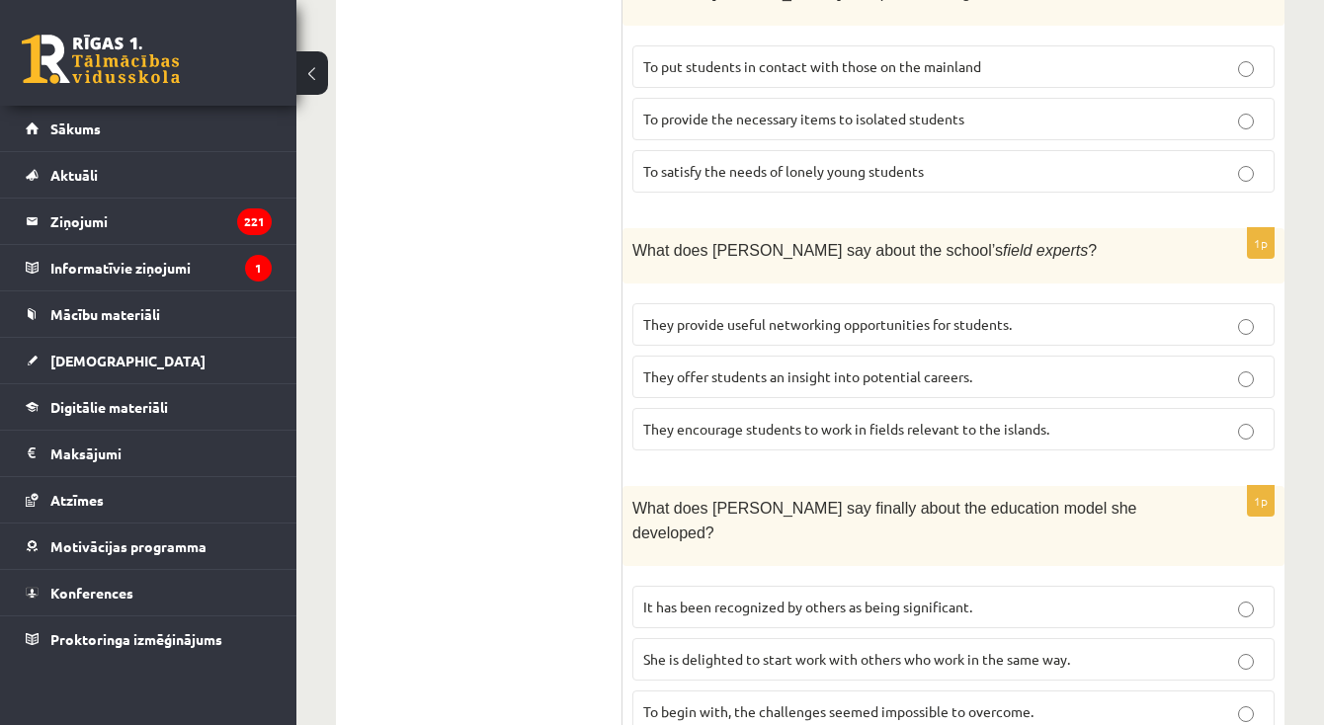
scroll to position [1433, 0]
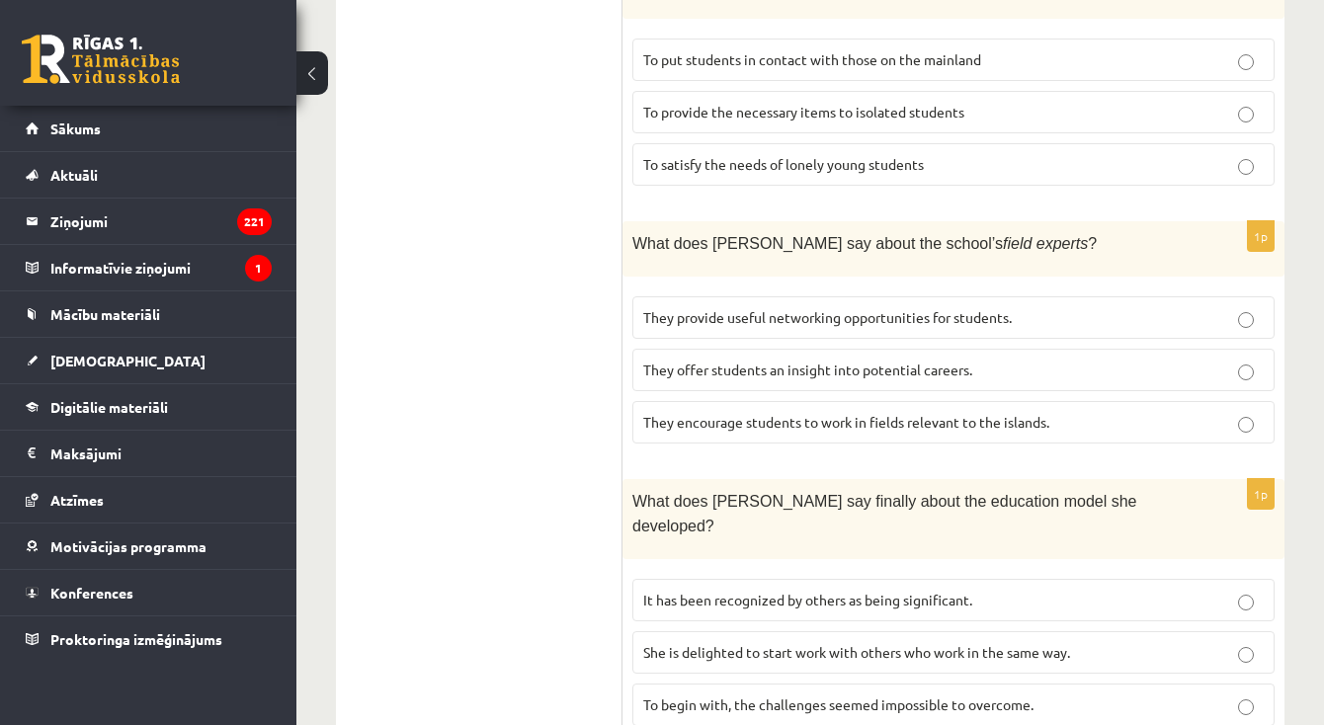
click at [779, 349] on label "They offer students an insight into potential careers." at bounding box center [953, 370] width 642 height 42
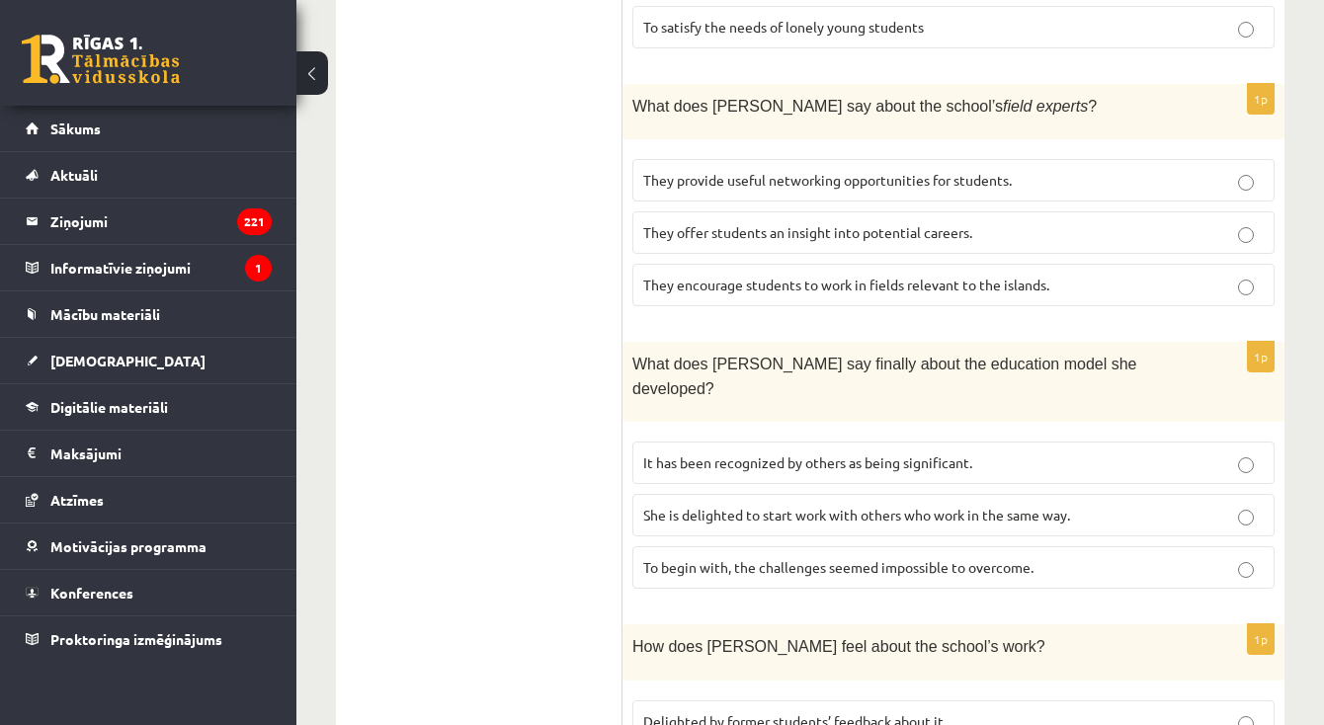
scroll to position [1577, 0]
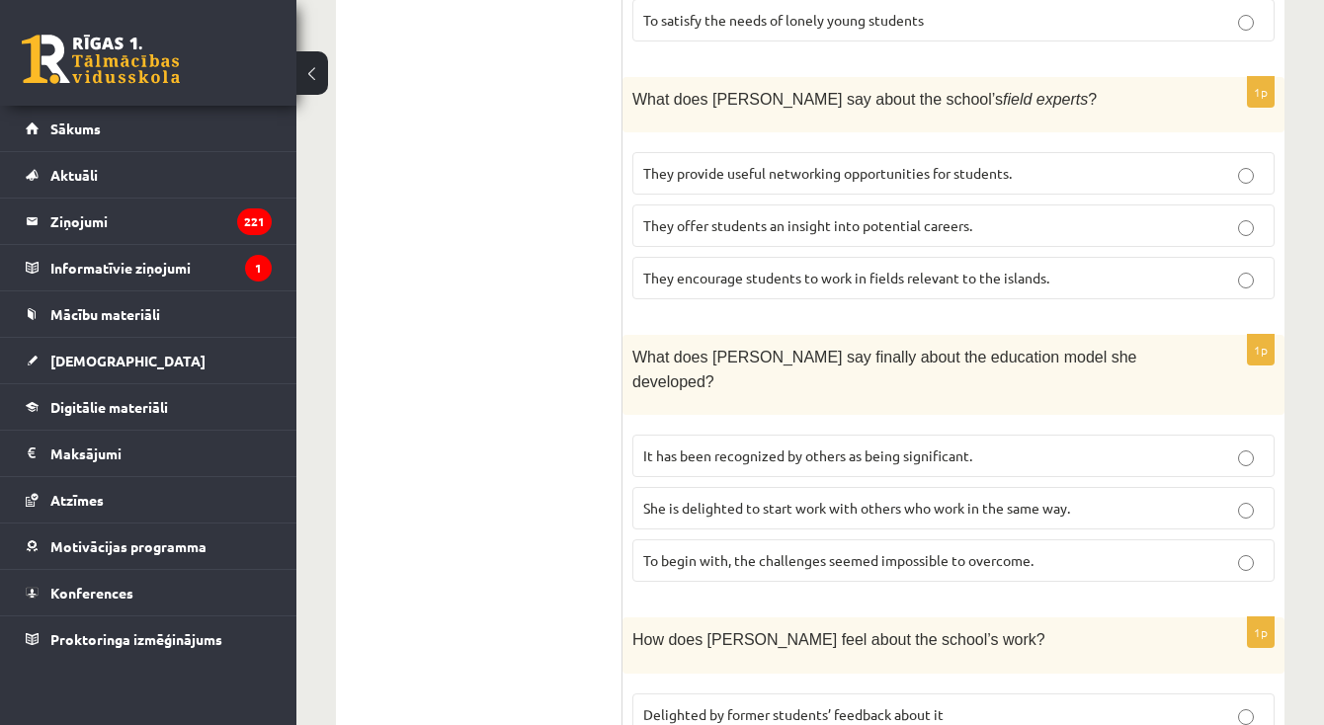
click at [667, 447] on span "It has been recognized by others as being significant." at bounding box center [807, 456] width 329 height 18
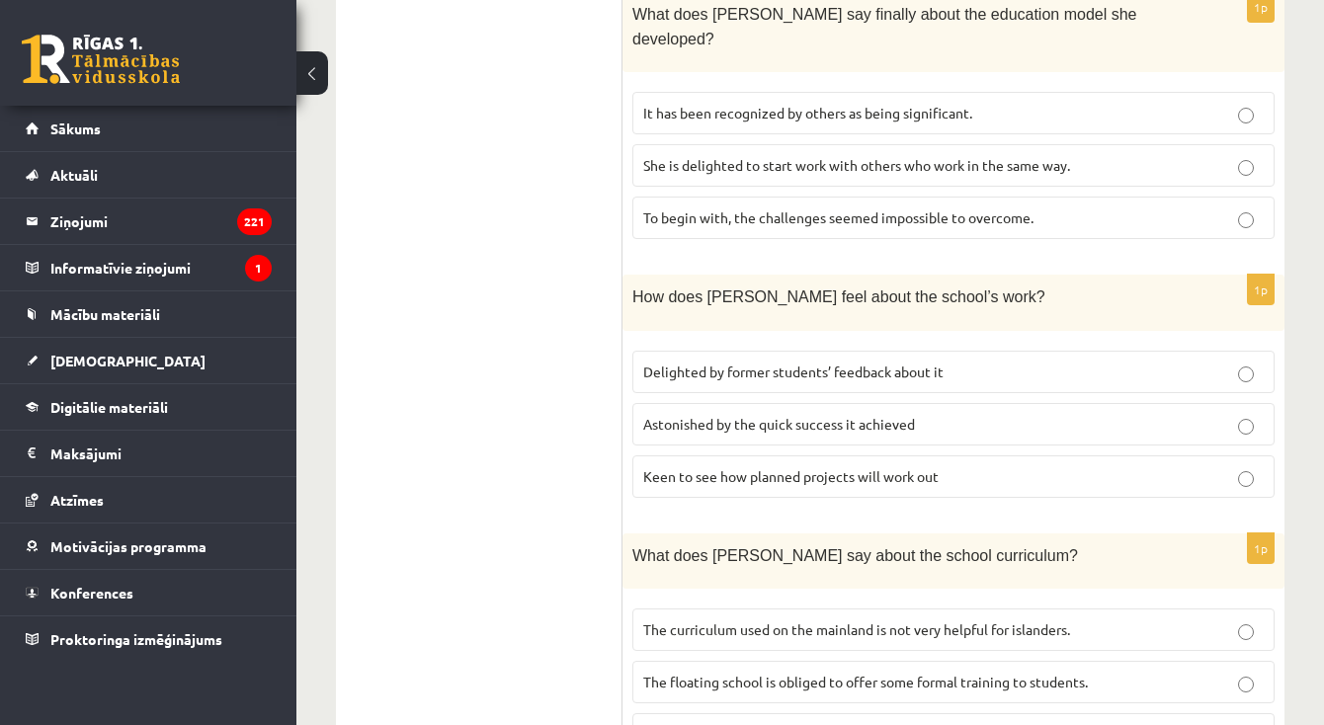
scroll to position [1921, 0]
click at [742, 402] on label "Astonished by the quick success it achieved" at bounding box center [953, 423] width 642 height 42
click at [679, 362] on span "Delighted by former students’ feedback about it" at bounding box center [793, 371] width 300 height 18
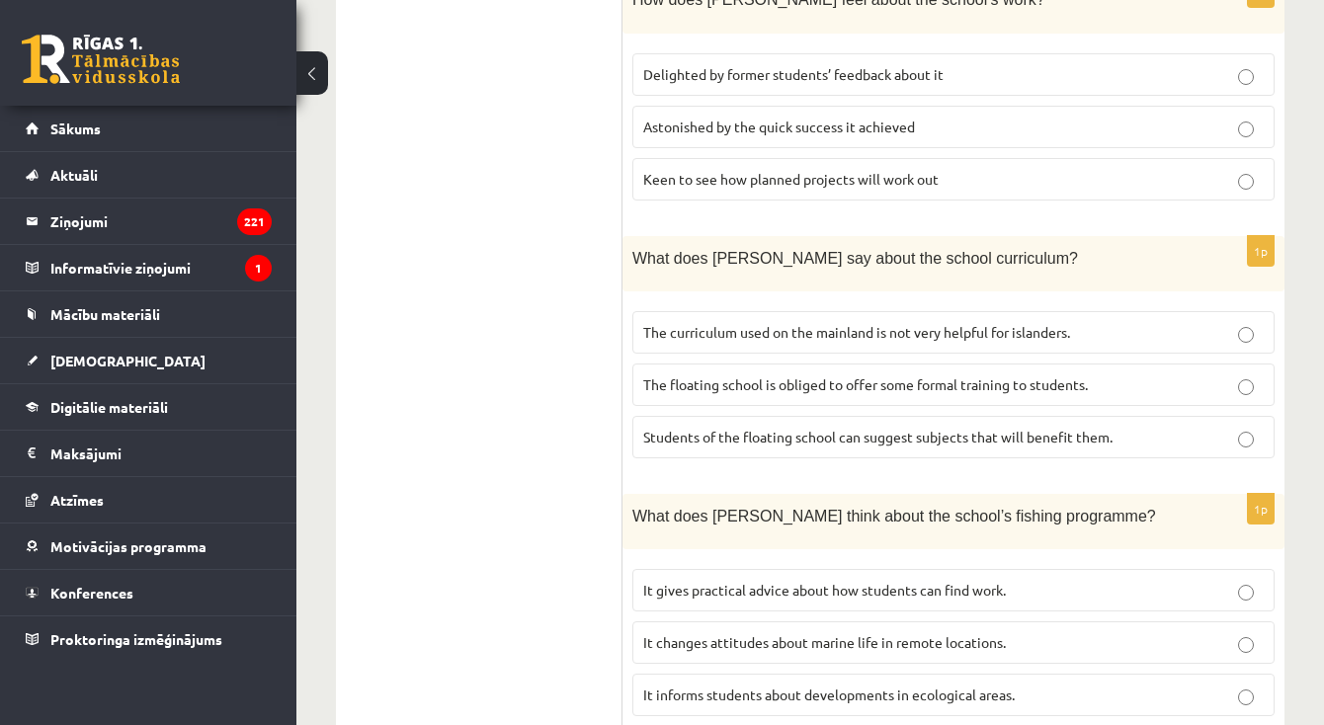
scroll to position [2215, 0]
click at [713, 313] on label "The curriculum used on the mainland is not very helpful for islanders." at bounding box center [953, 334] width 642 height 42
click at [734, 688] on span "It informs students about developments in ecological areas." at bounding box center [829, 697] width 372 height 18
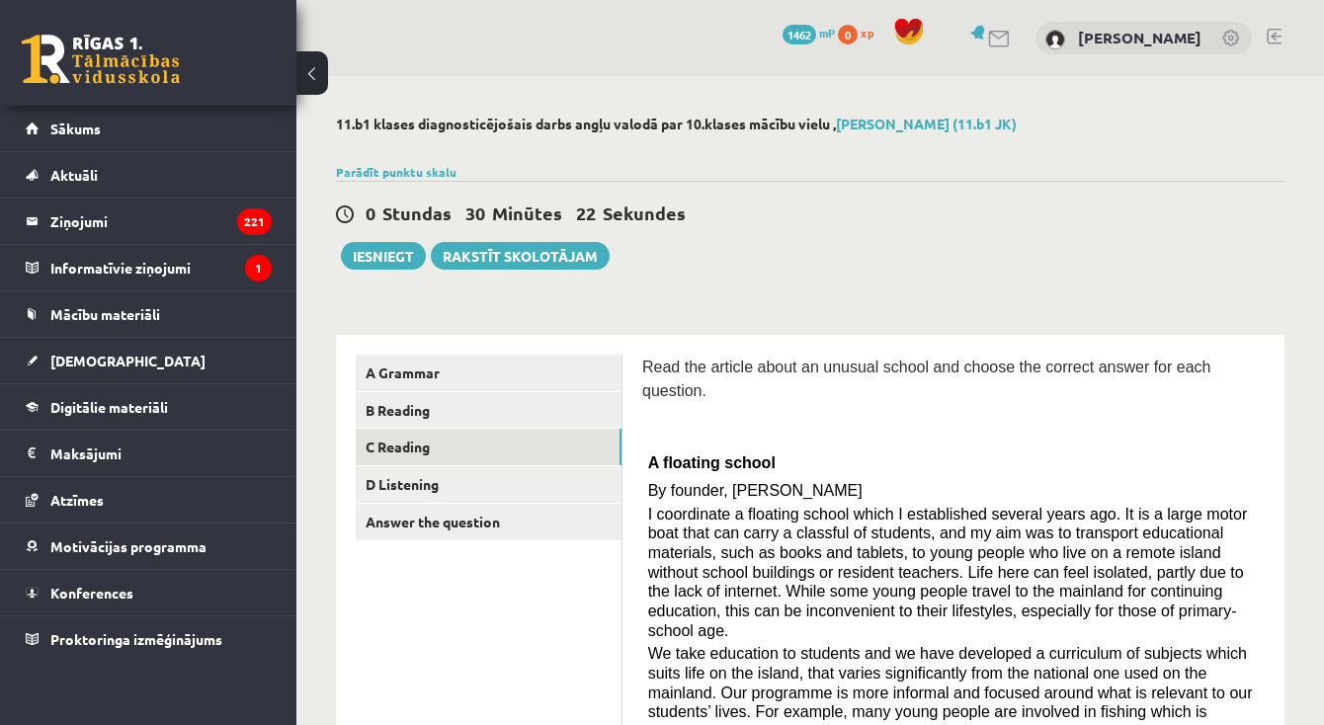
scroll to position [0, 0]
click at [459, 485] on link "D Listening" at bounding box center [489, 484] width 266 height 37
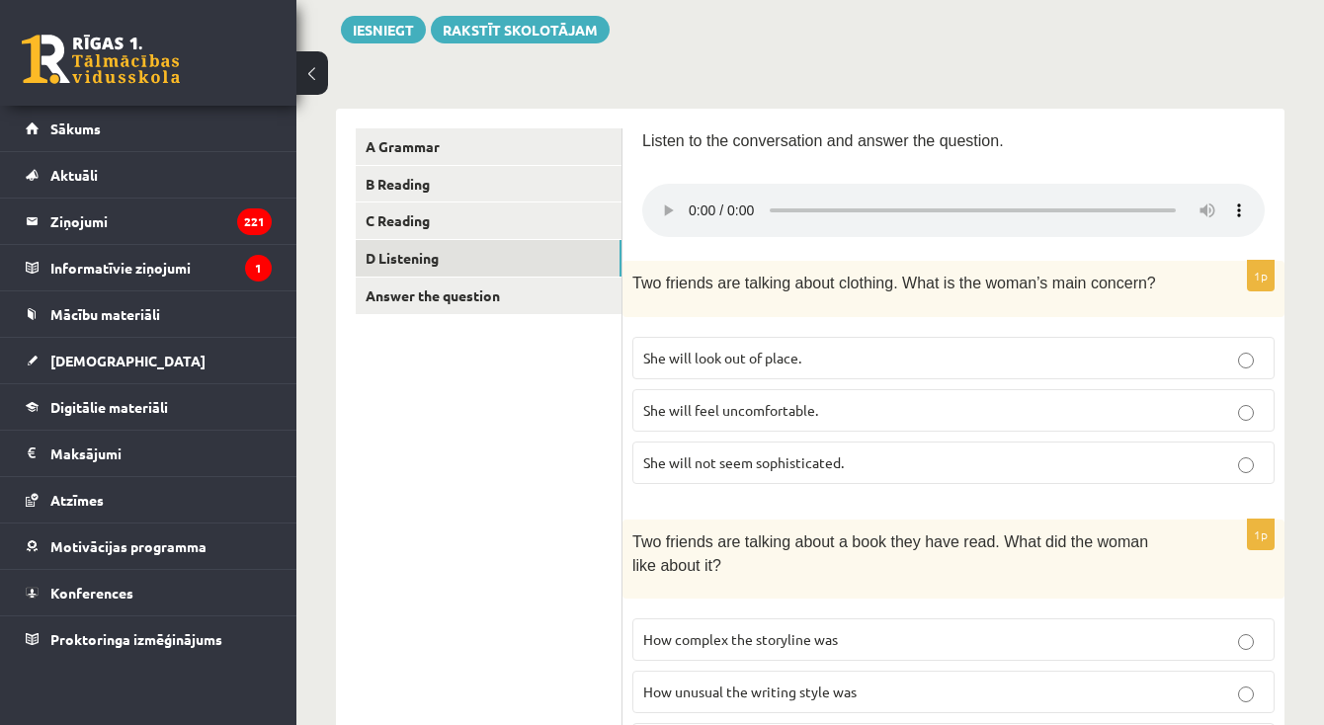
scroll to position [219, 0]
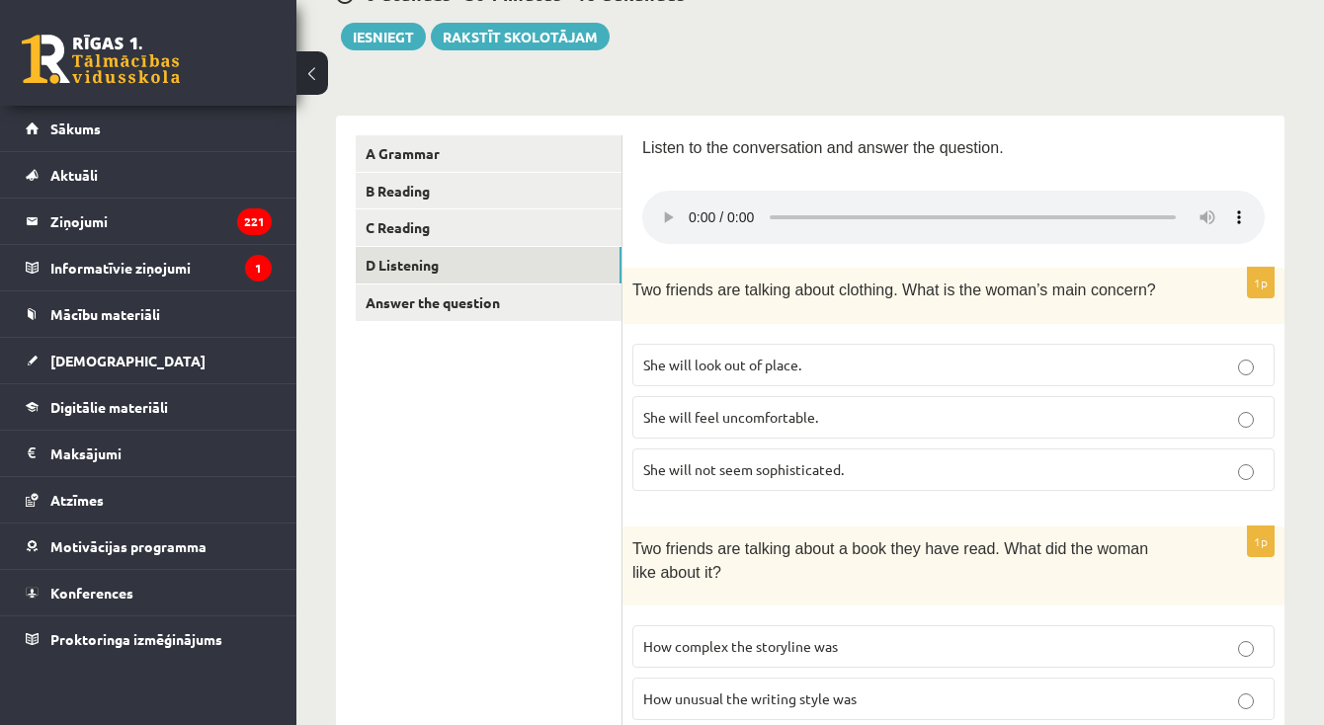
click at [695, 207] on audio at bounding box center [953, 217] width 623 height 53
click at [692, 207] on audio at bounding box center [953, 217] width 623 height 53
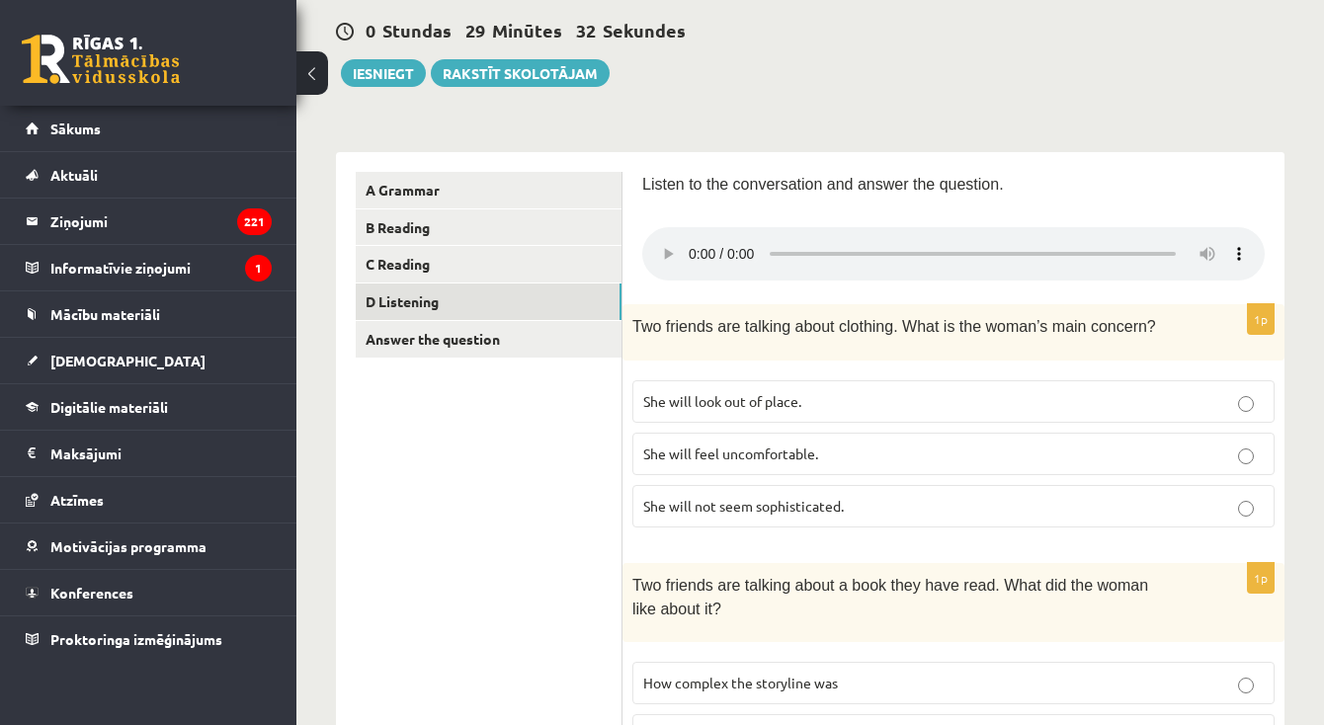
scroll to position [181, 0]
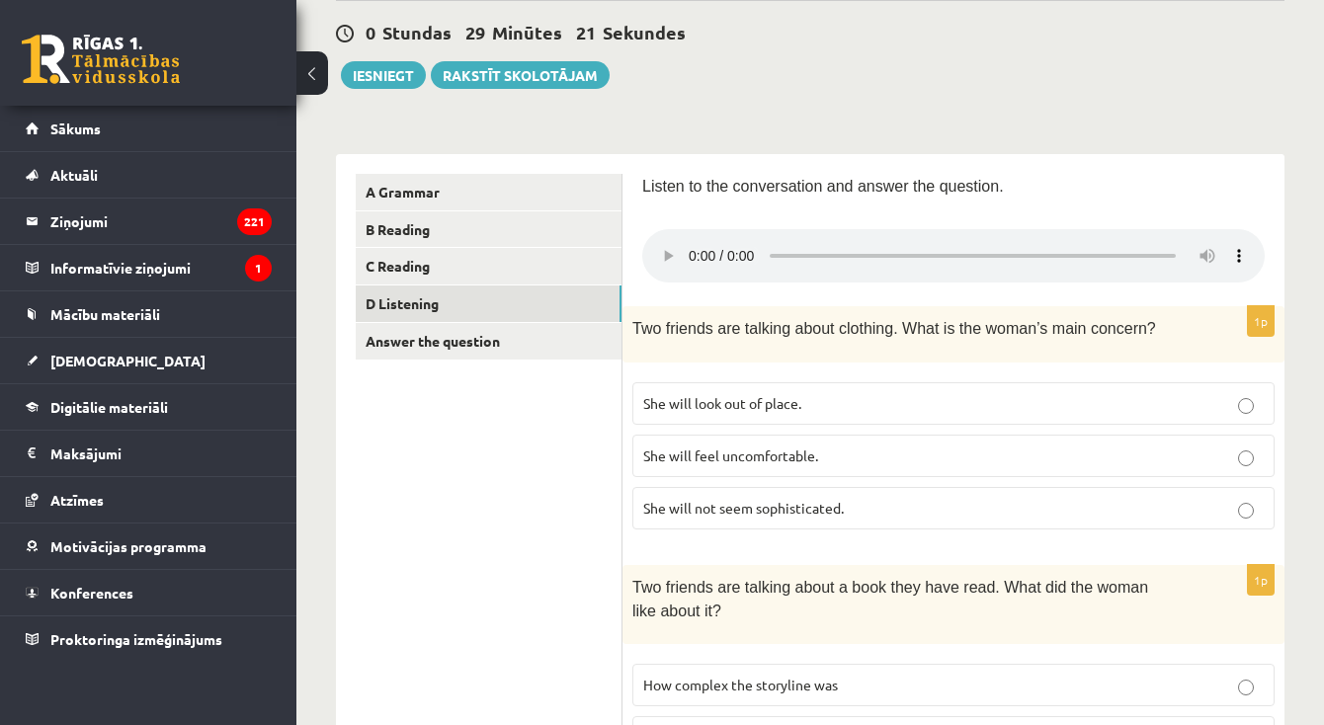
drag, startPoint x: 841, startPoint y: 243, endPoint x: 738, endPoint y: 245, distance: 102.8
click at [738, 245] on audio at bounding box center [953, 255] width 623 height 53
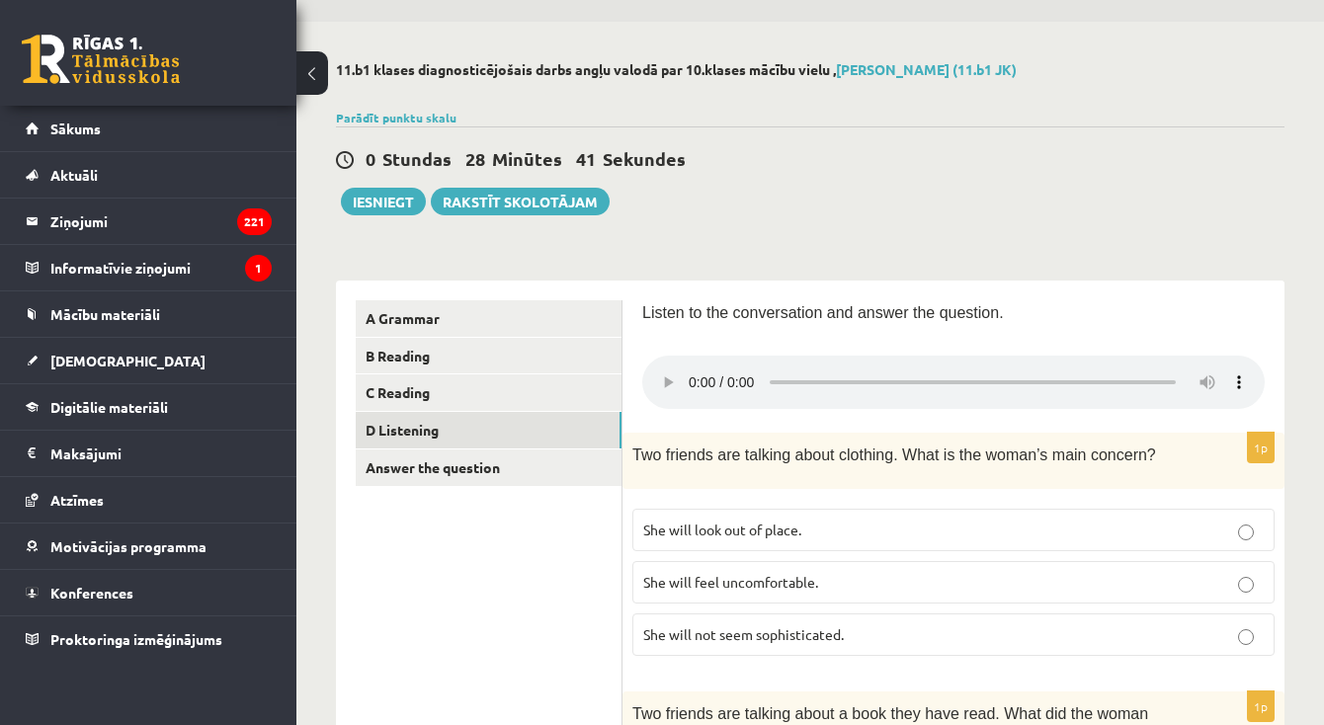
scroll to position [56, 0]
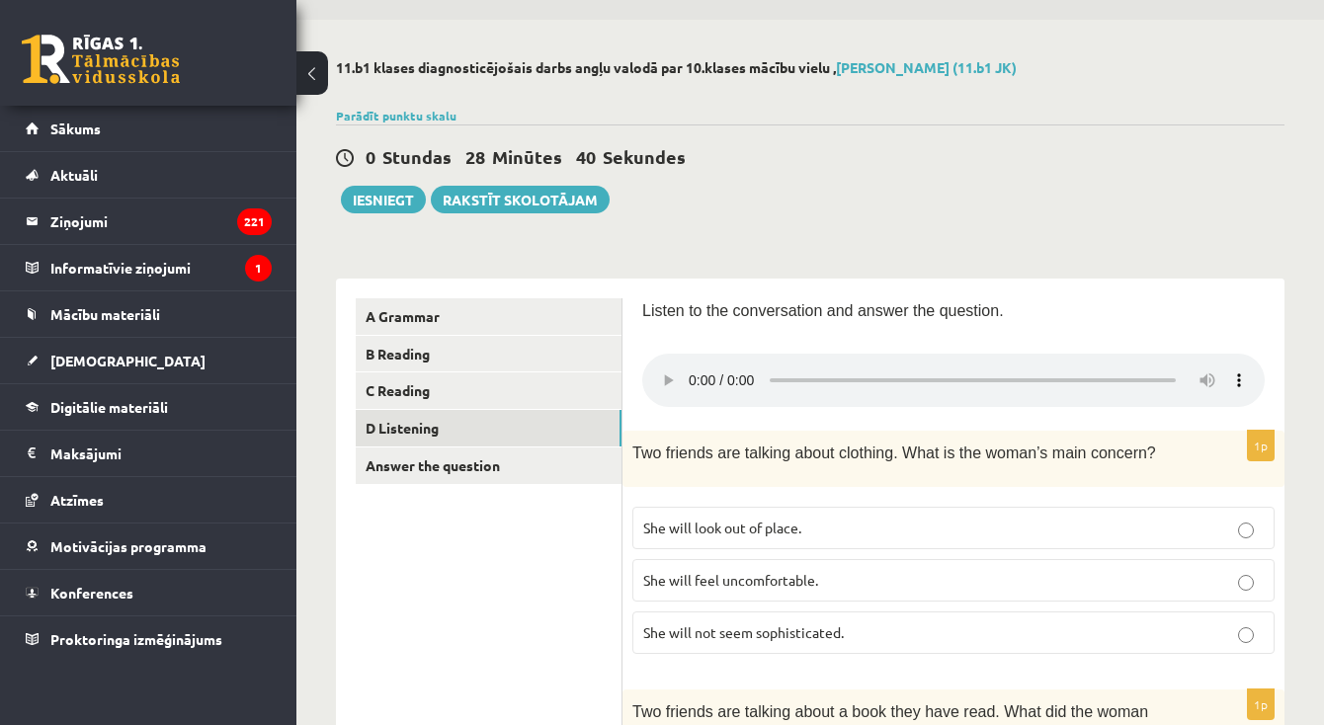
click at [821, 514] on label "She will look out of place." at bounding box center [953, 528] width 642 height 42
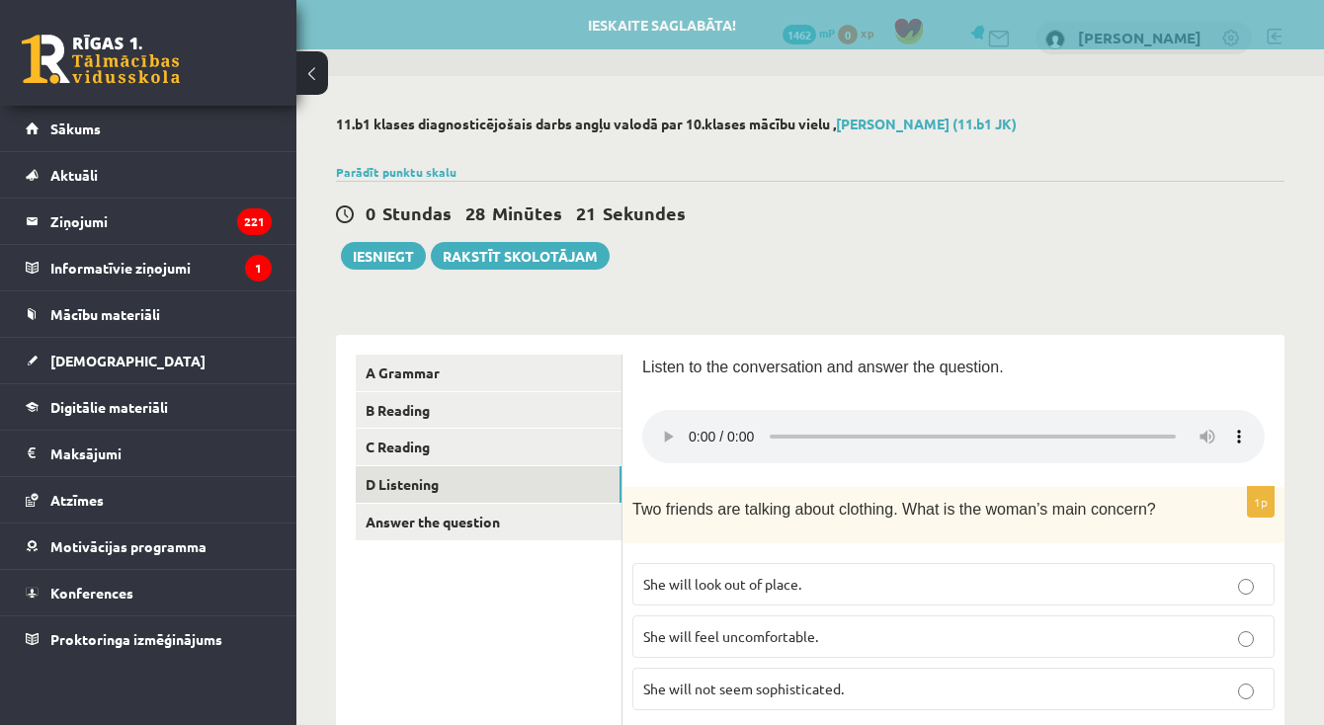
scroll to position [0, 0]
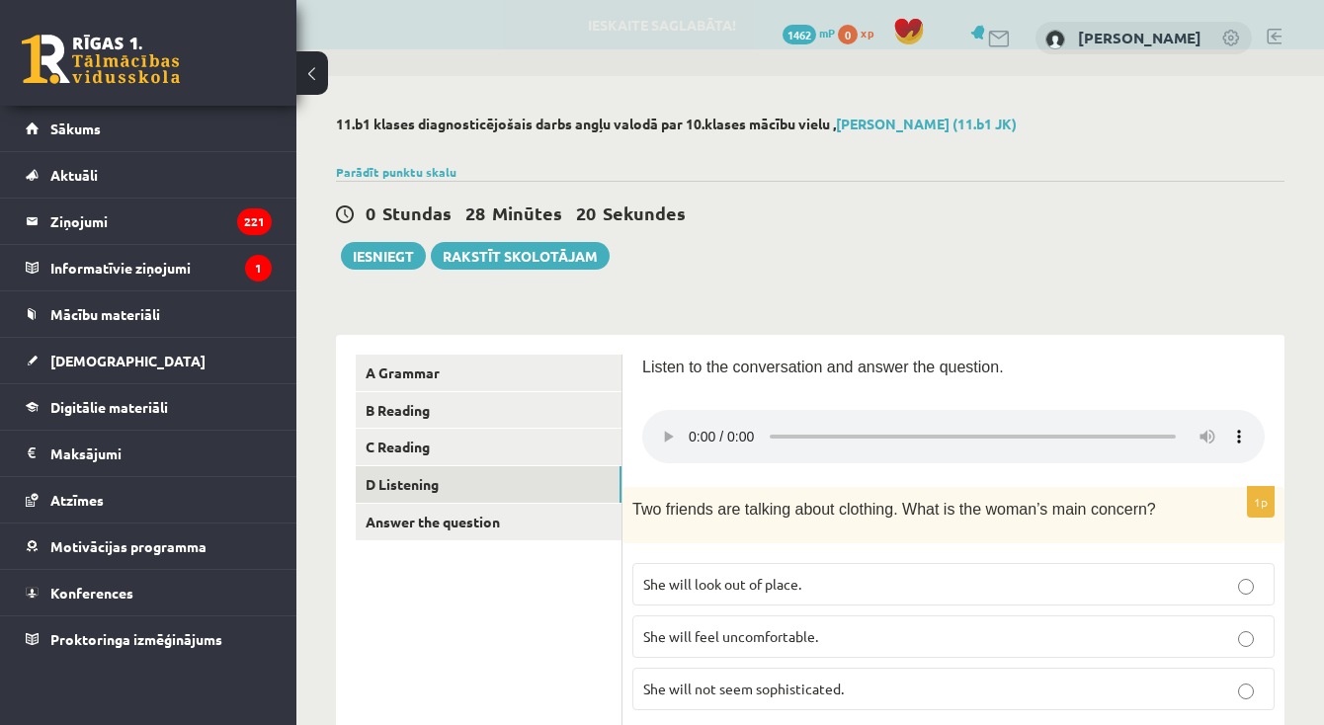
click at [656, 428] on audio at bounding box center [953, 436] width 623 height 53
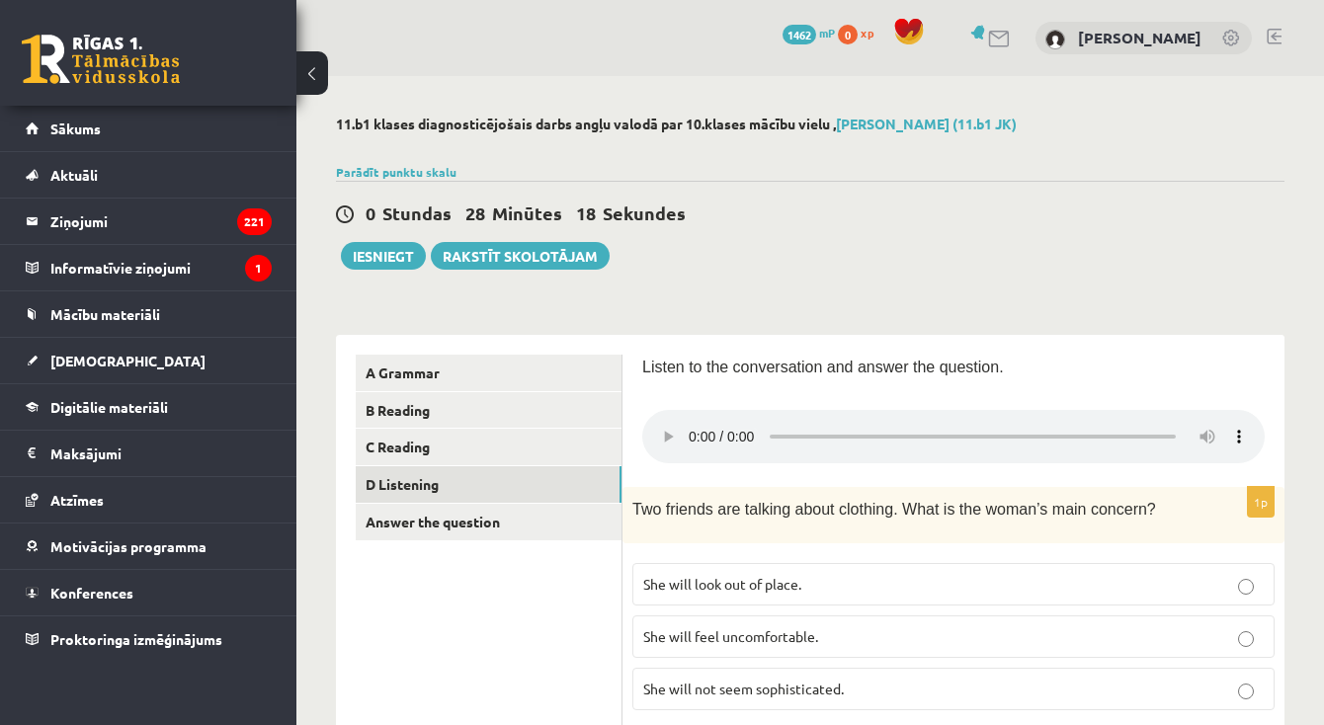
click at [666, 427] on audio at bounding box center [953, 436] width 623 height 53
click at [664, 425] on audio at bounding box center [953, 436] width 623 height 53
click at [691, 428] on audio at bounding box center [953, 436] width 623 height 53
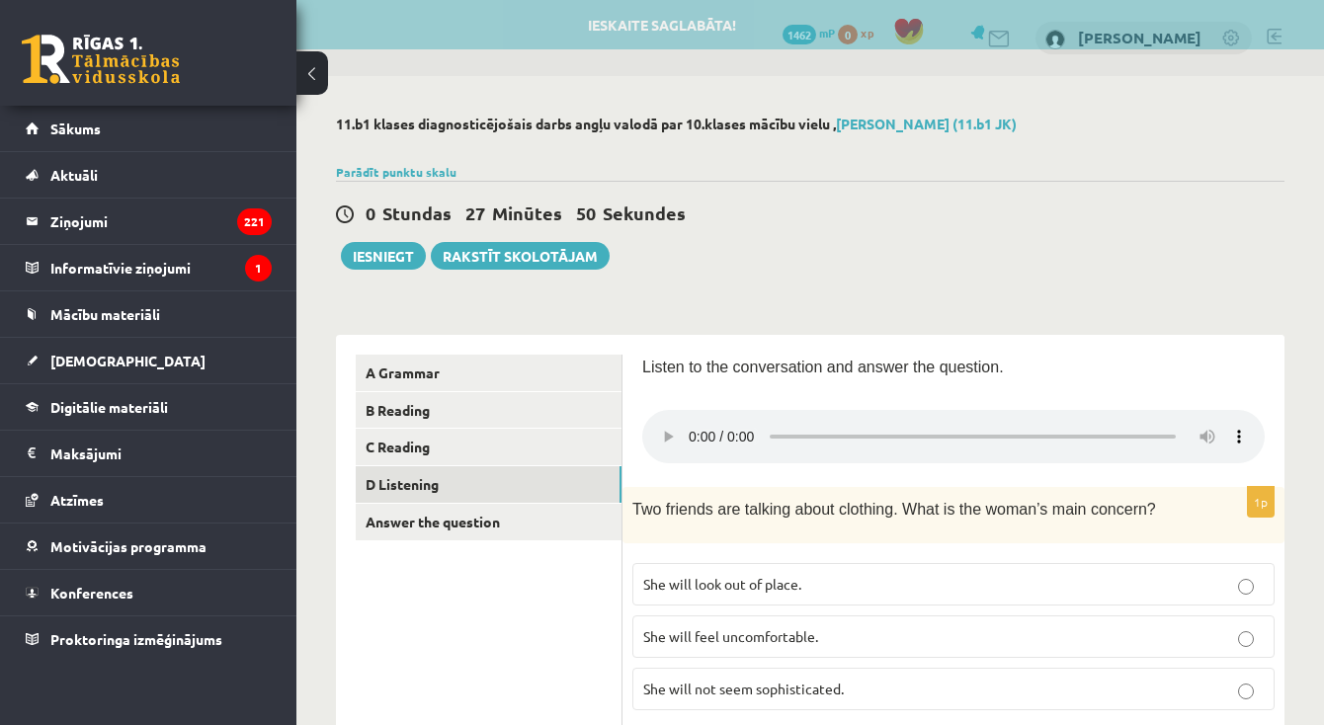
click at [691, 428] on audio at bounding box center [953, 436] width 623 height 53
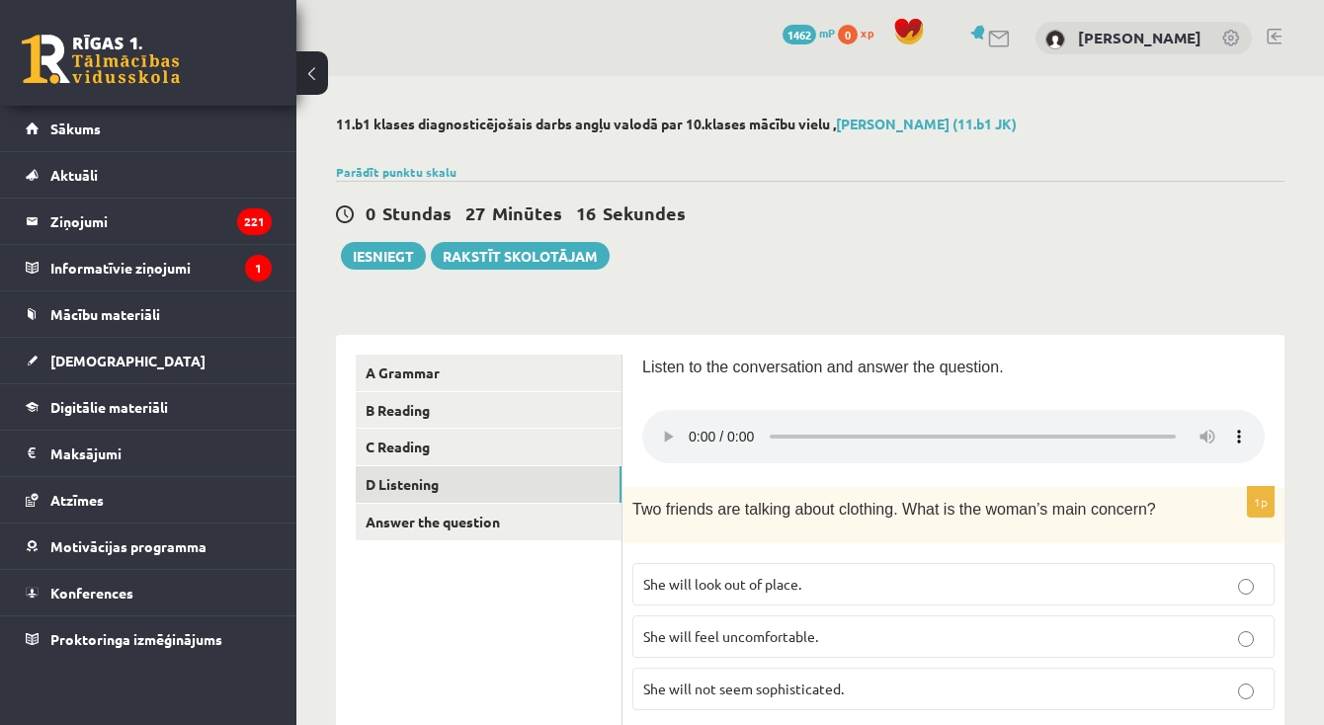
click at [663, 432] on audio at bounding box center [953, 436] width 623 height 53
click at [659, 425] on audio at bounding box center [953, 436] width 623 height 53
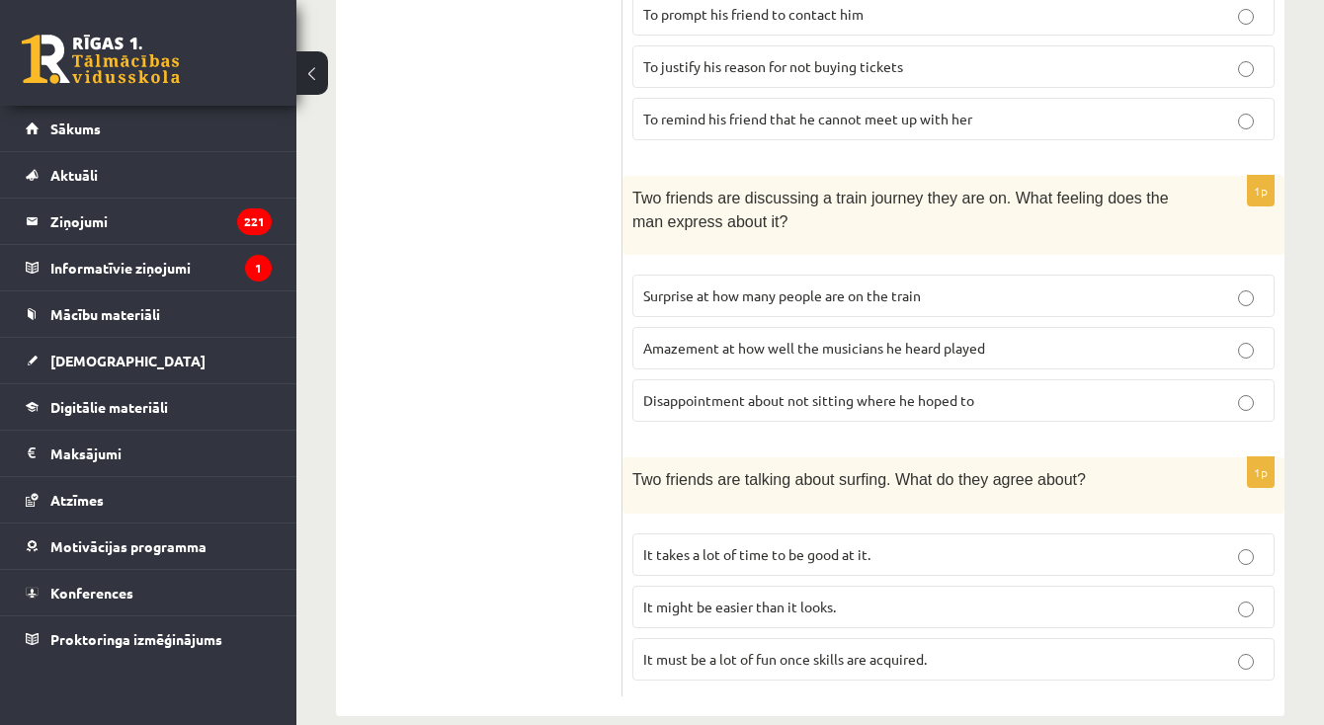
scroll to position [1363, 0]
click at [726, 546] on span "It takes a lot of time to be good at it." at bounding box center [756, 555] width 227 height 18
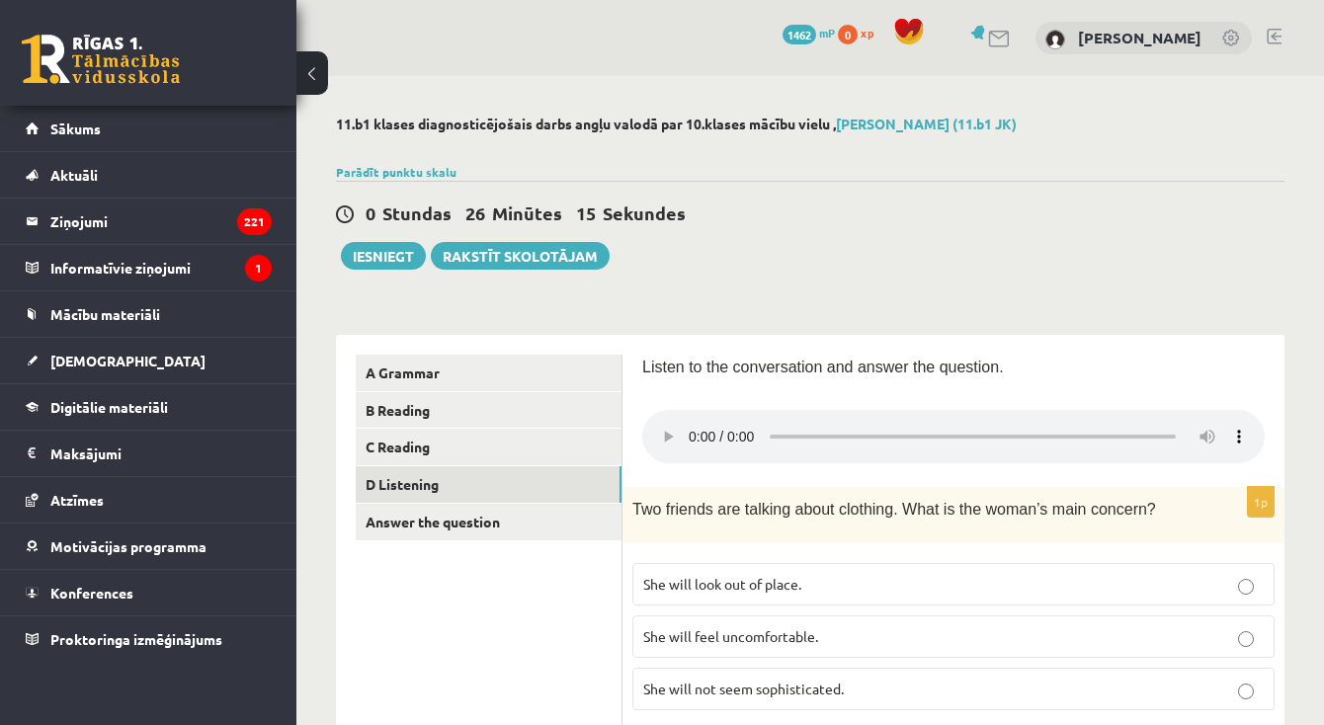
scroll to position [0, 0]
click at [660, 423] on audio at bounding box center [953, 436] width 623 height 53
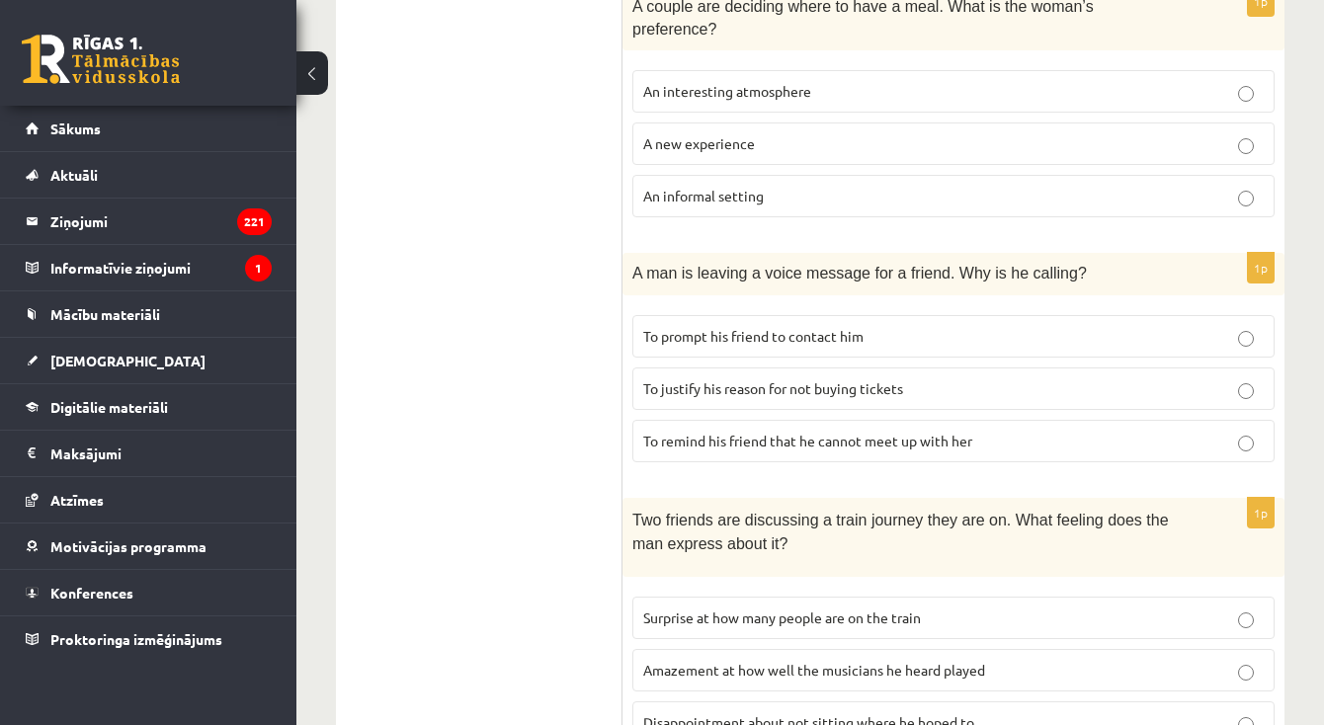
scroll to position [1037, 0]
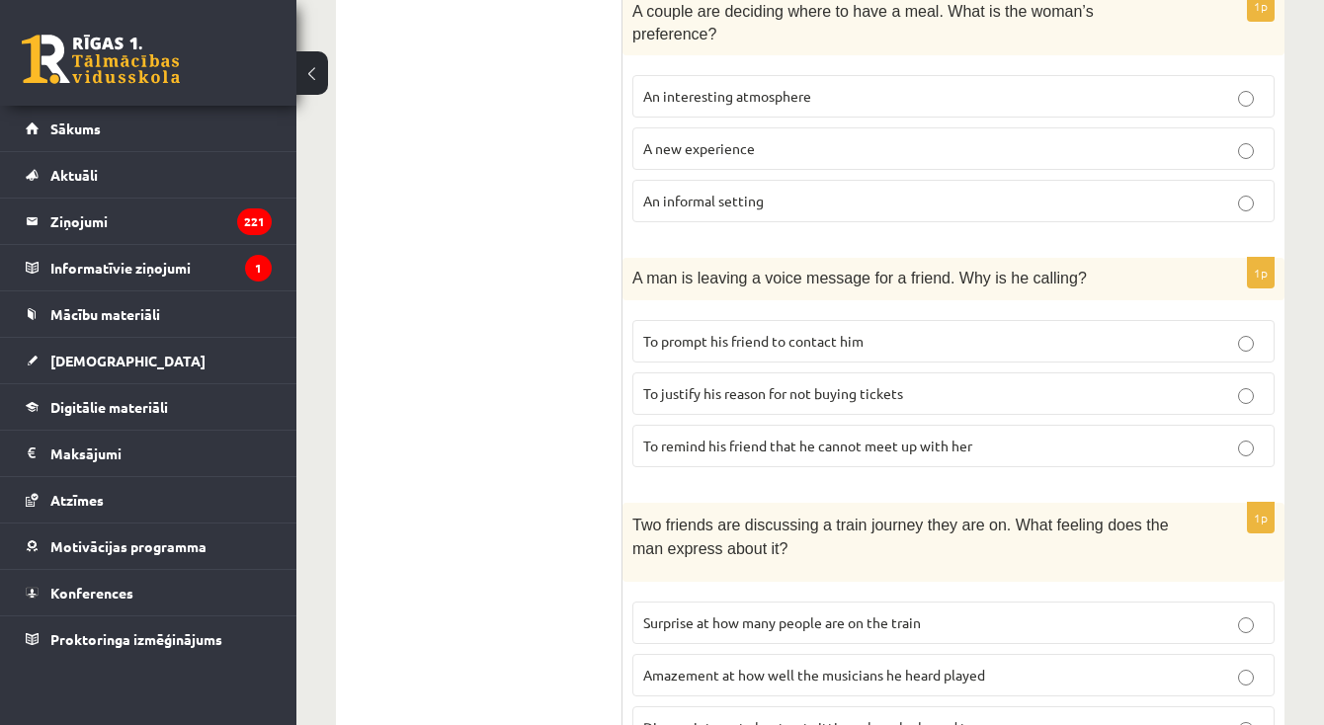
click at [691, 384] on span "To justify his reason for not buying tickets" at bounding box center [773, 393] width 260 height 18
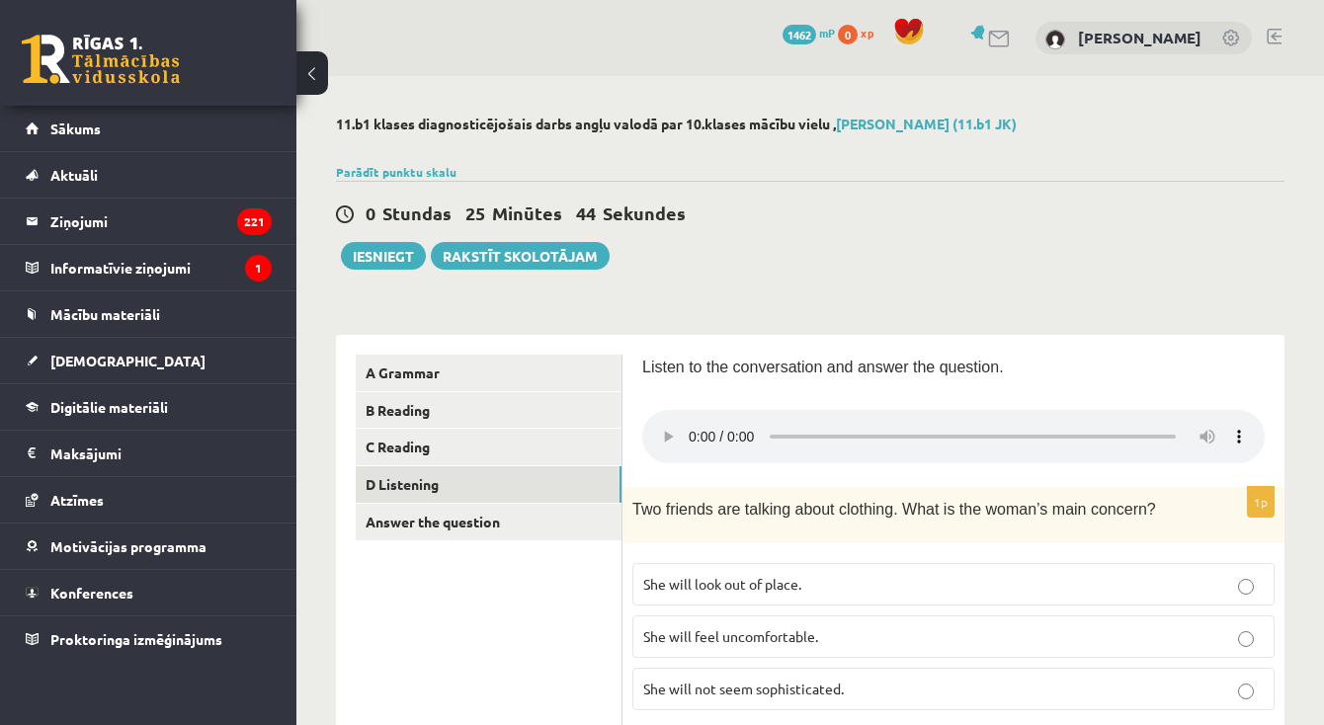
scroll to position [0, 0]
click at [666, 428] on audio at bounding box center [953, 436] width 623 height 53
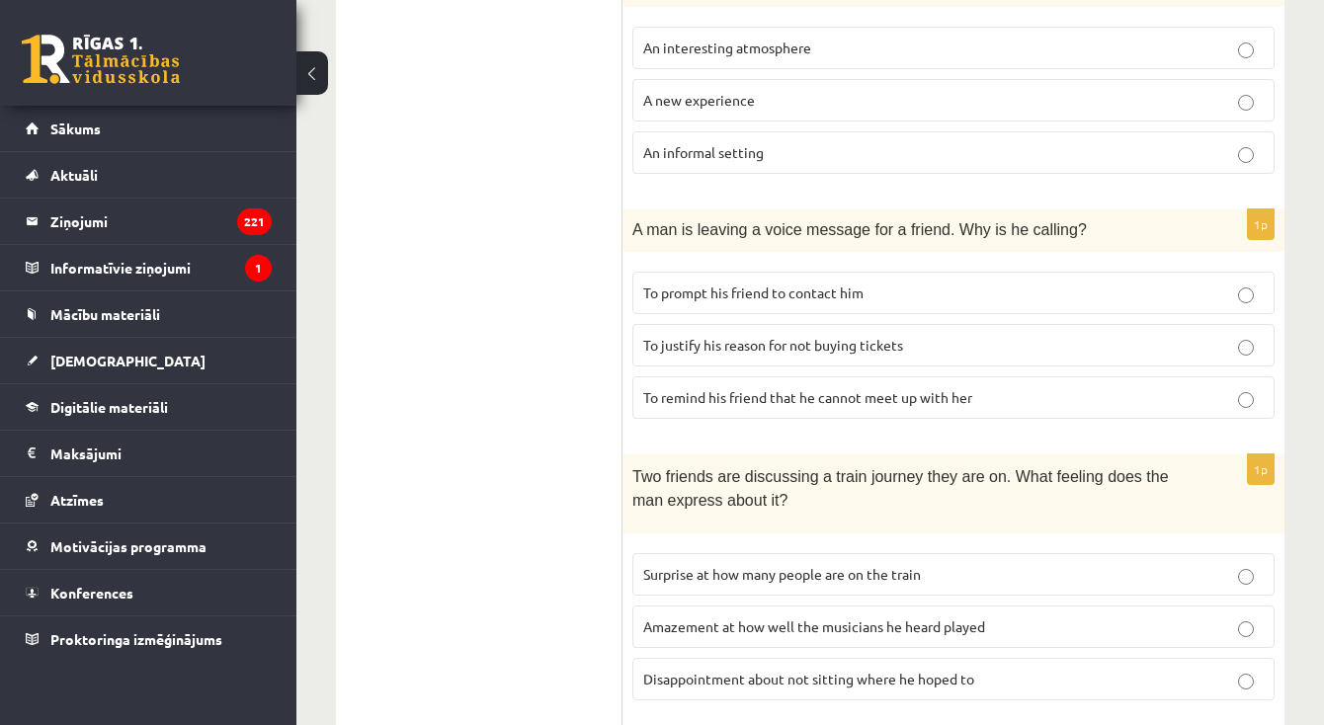
scroll to position [1071, 0]
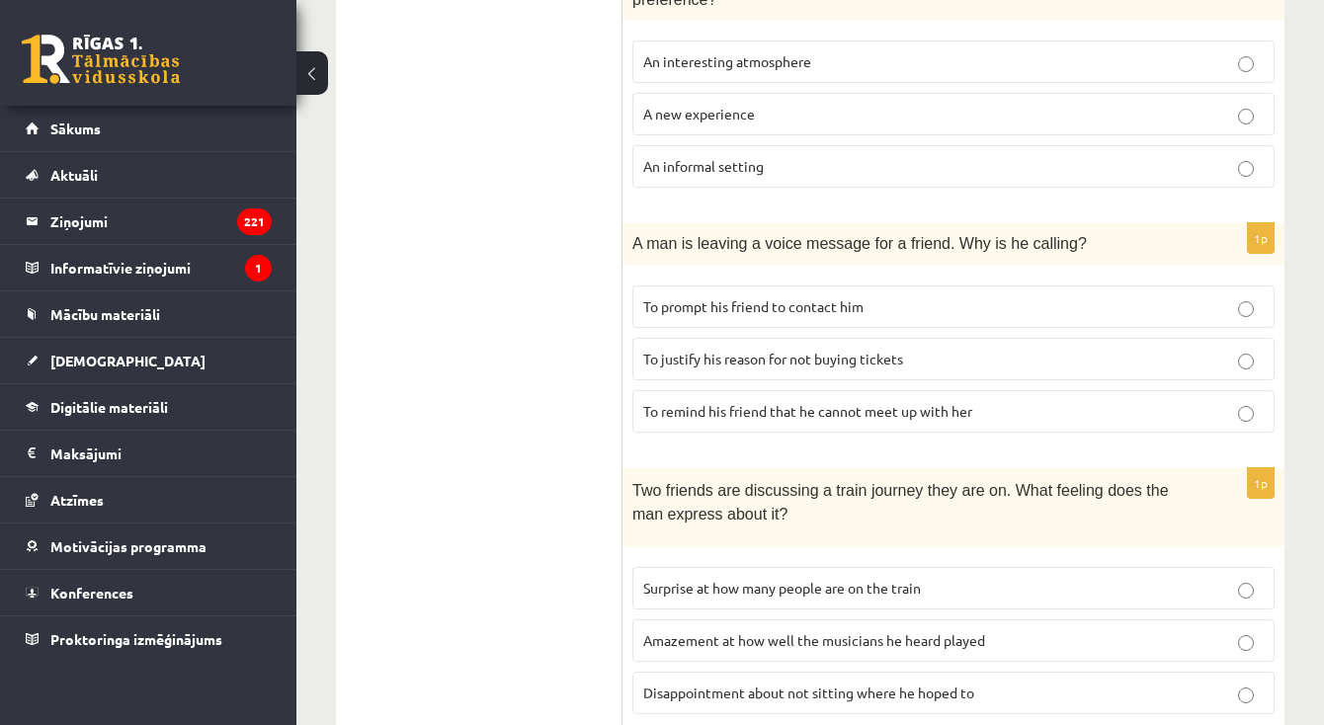
click at [740, 290] on label "To prompt his friend to contact him" at bounding box center [953, 307] width 642 height 42
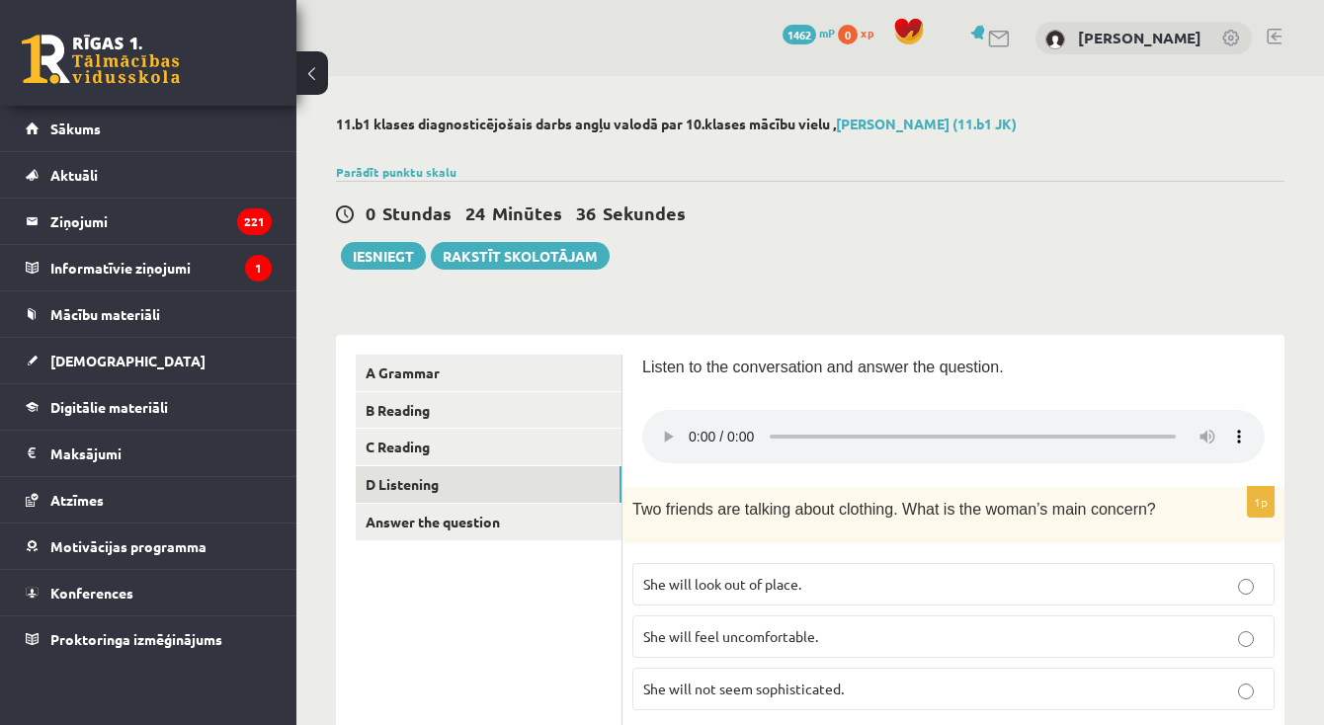
scroll to position [0, 0]
click at [666, 432] on audio at bounding box center [953, 436] width 623 height 53
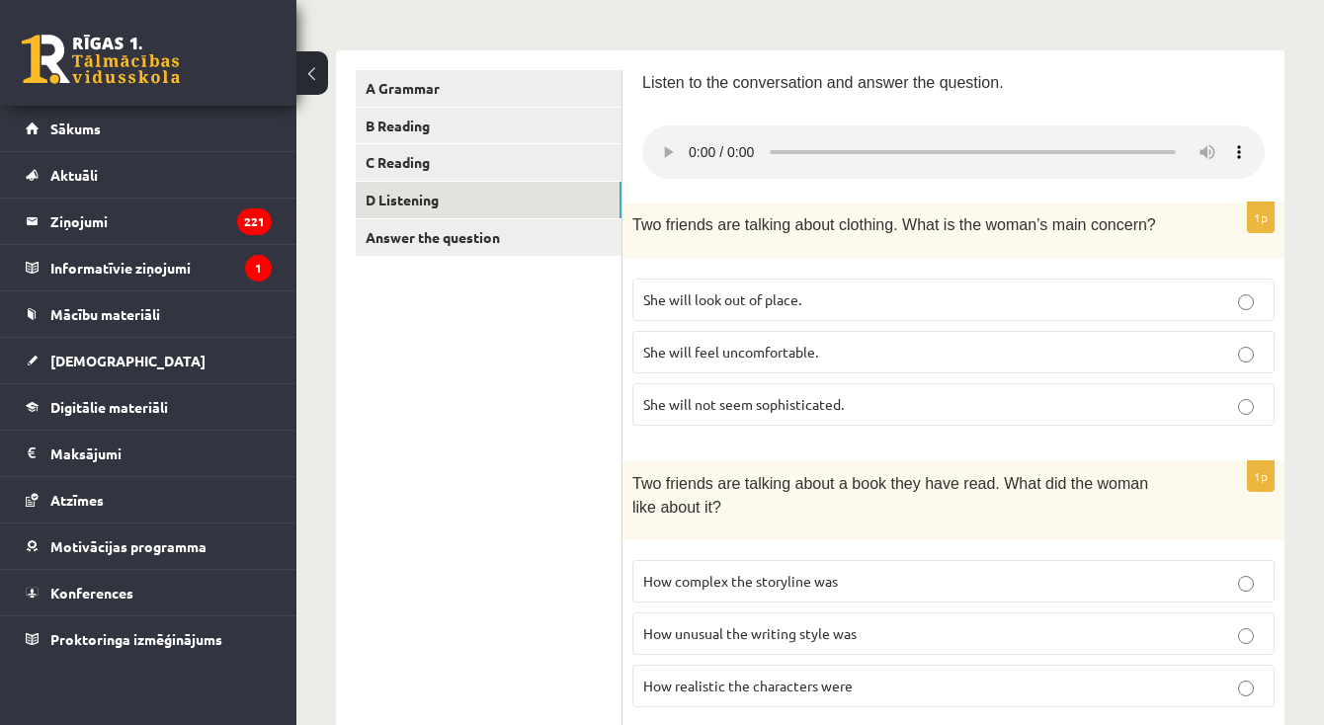
scroll to position [255, 0]
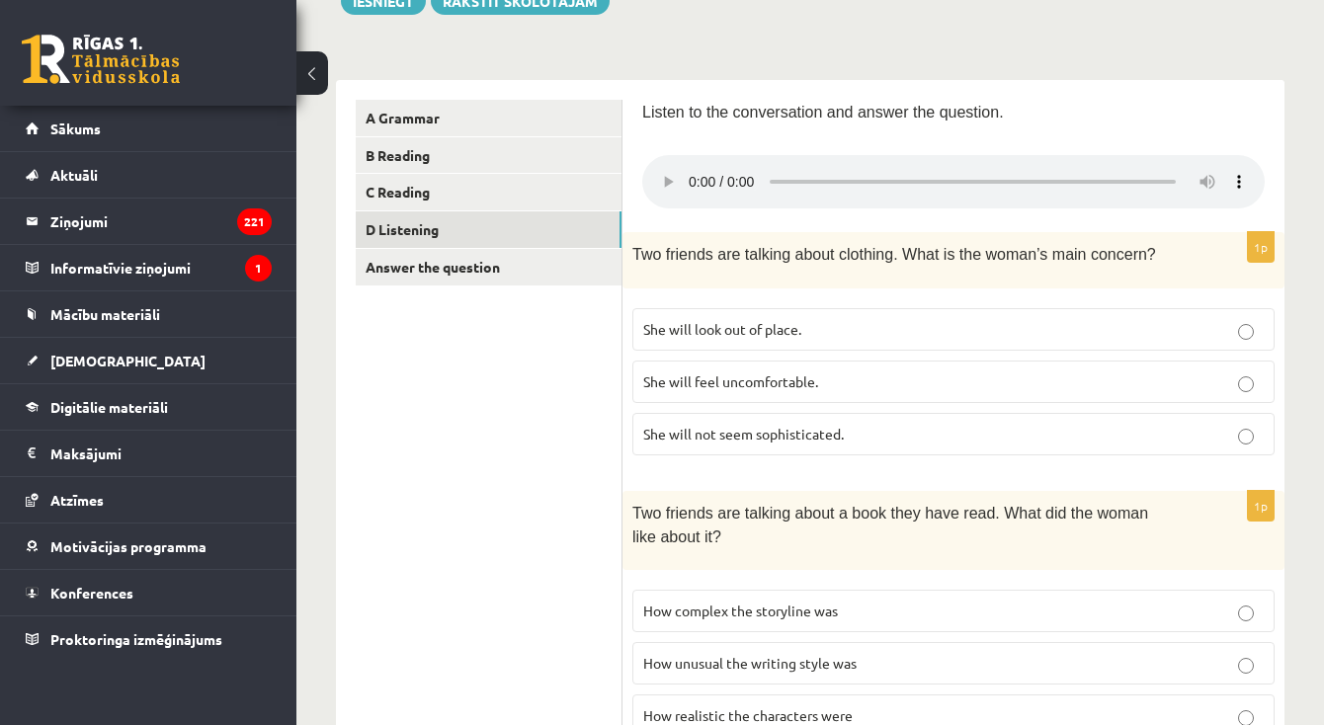
click at [664, 168] on audio at bounding box center [953, 181] width 623 height 53
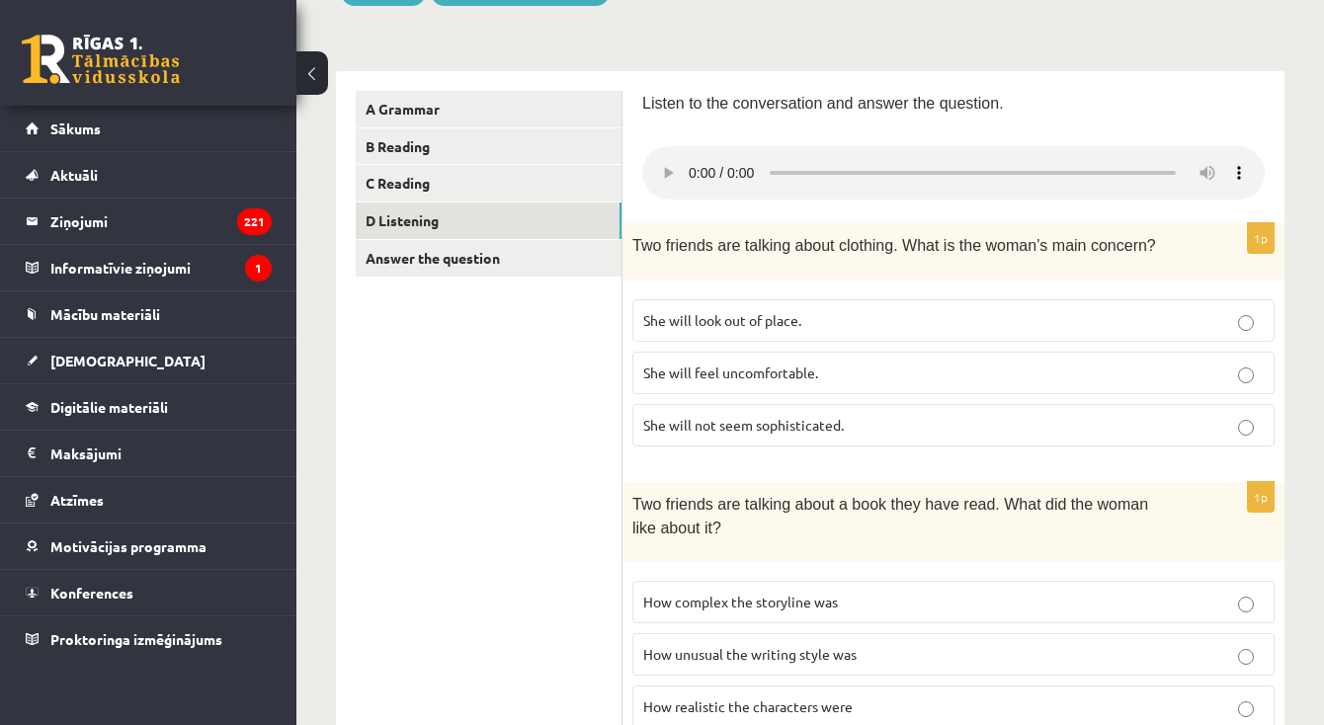
scroll to position [256, 0]
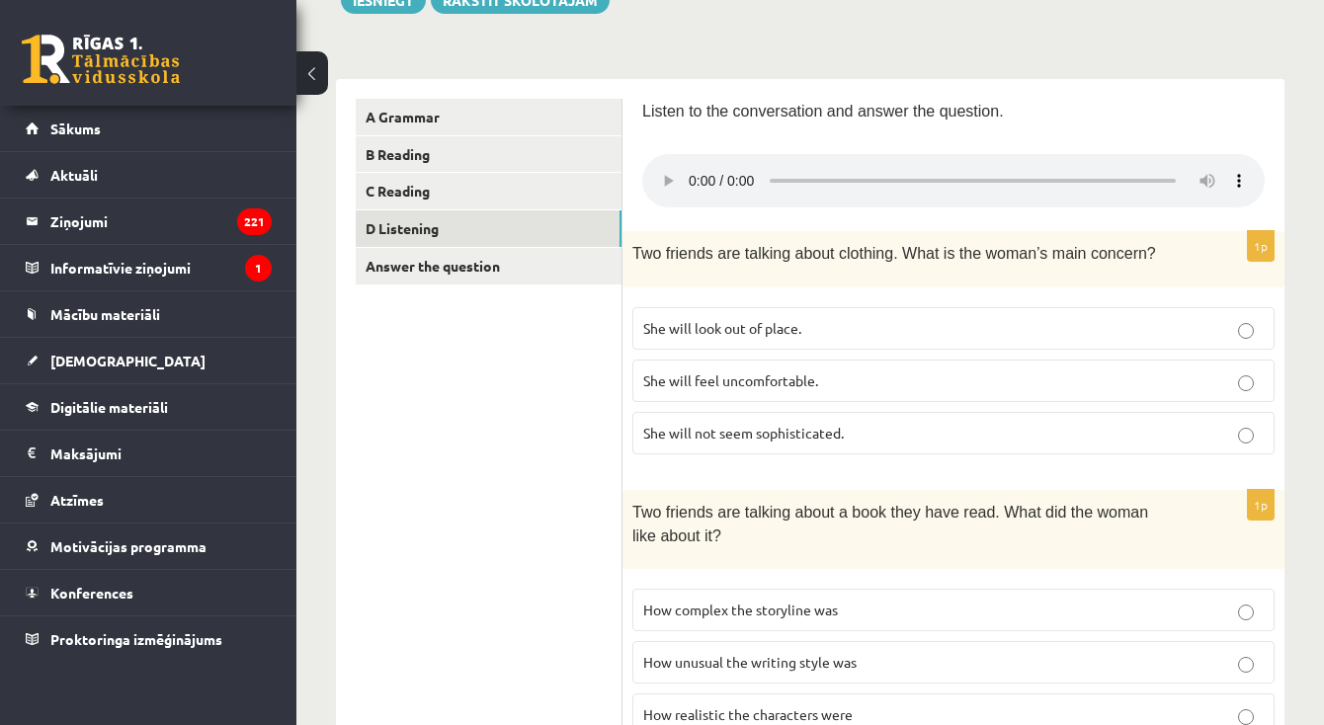
click at [660, 167] on audio at bounding box center [953, 180] width 623 height 53
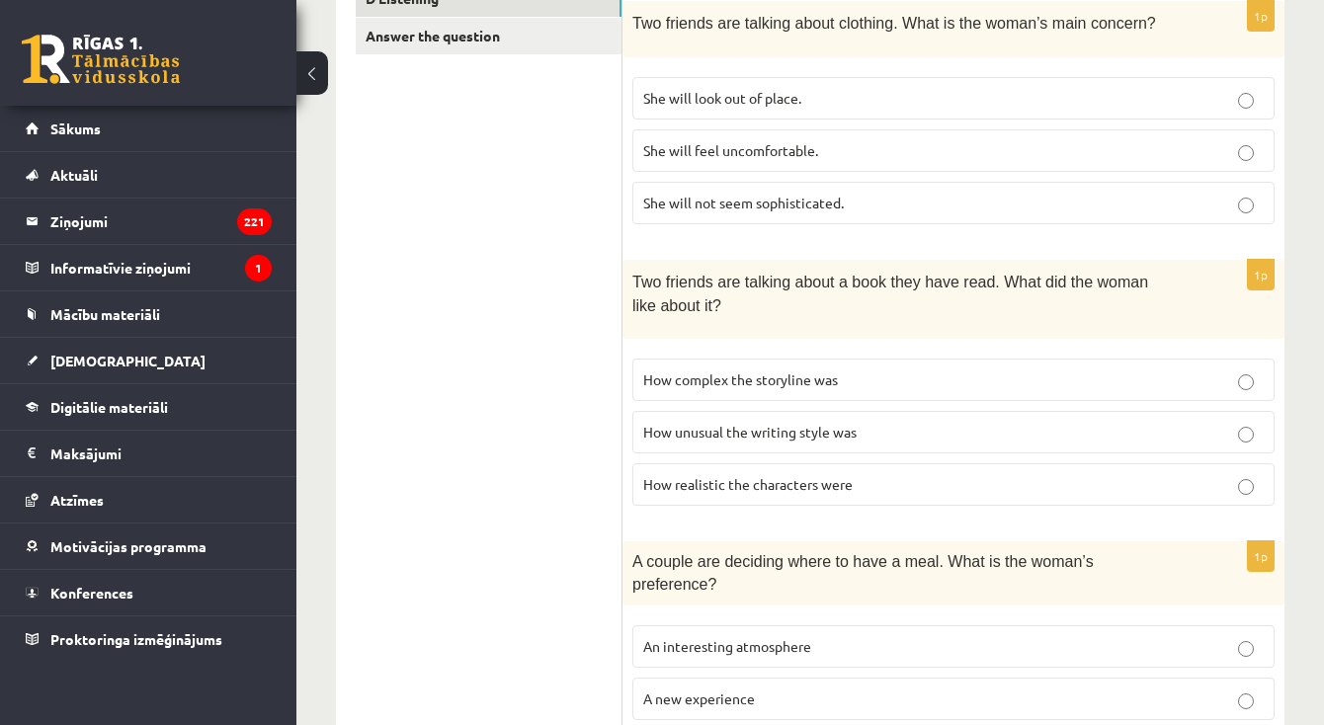
scroll to position [504, 0]
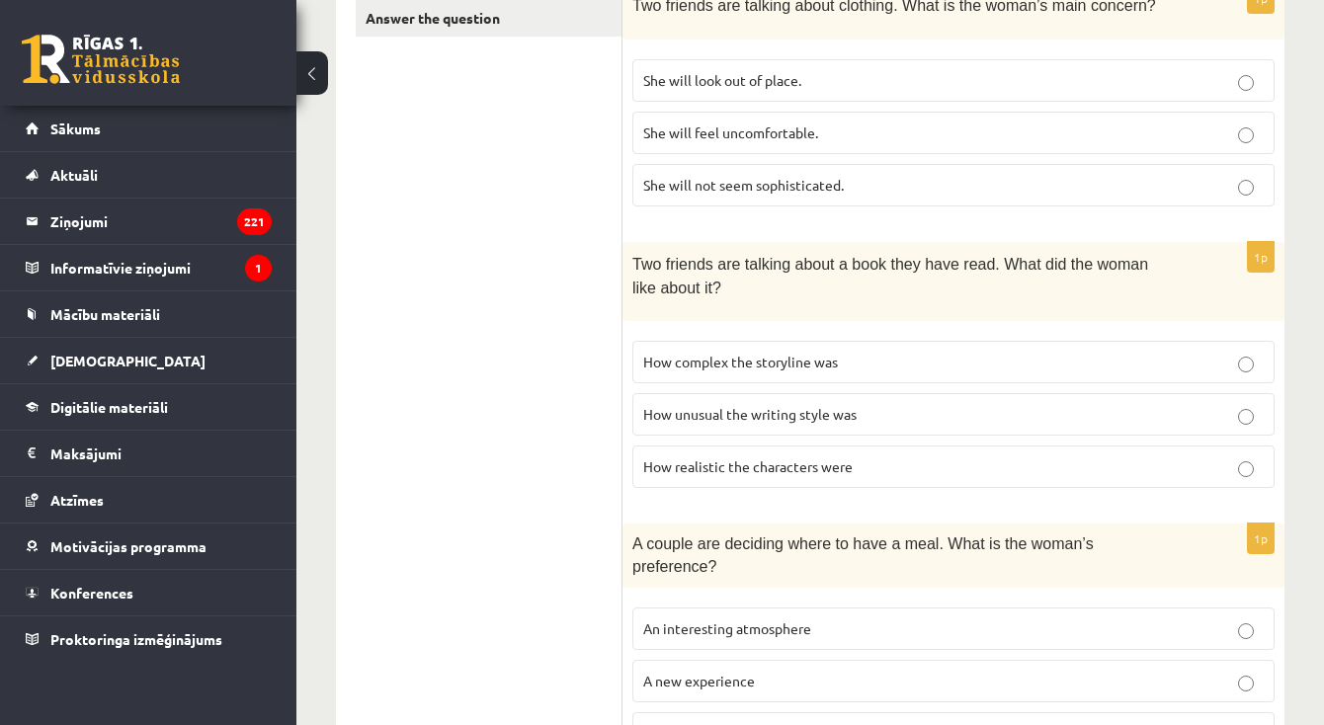
click at [798, 457] on p "How realistic the characters were" at bounding box center [953, 467] width 621 height 21
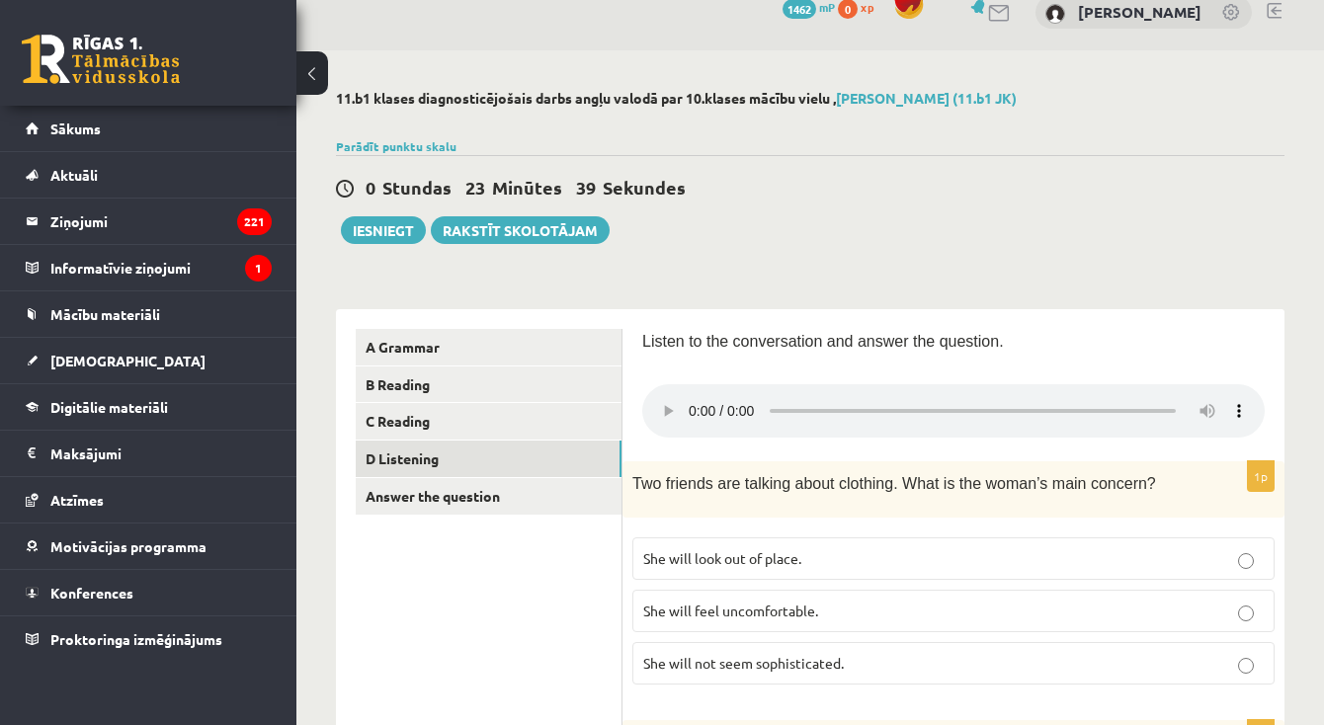
scroll to position [28, 0]
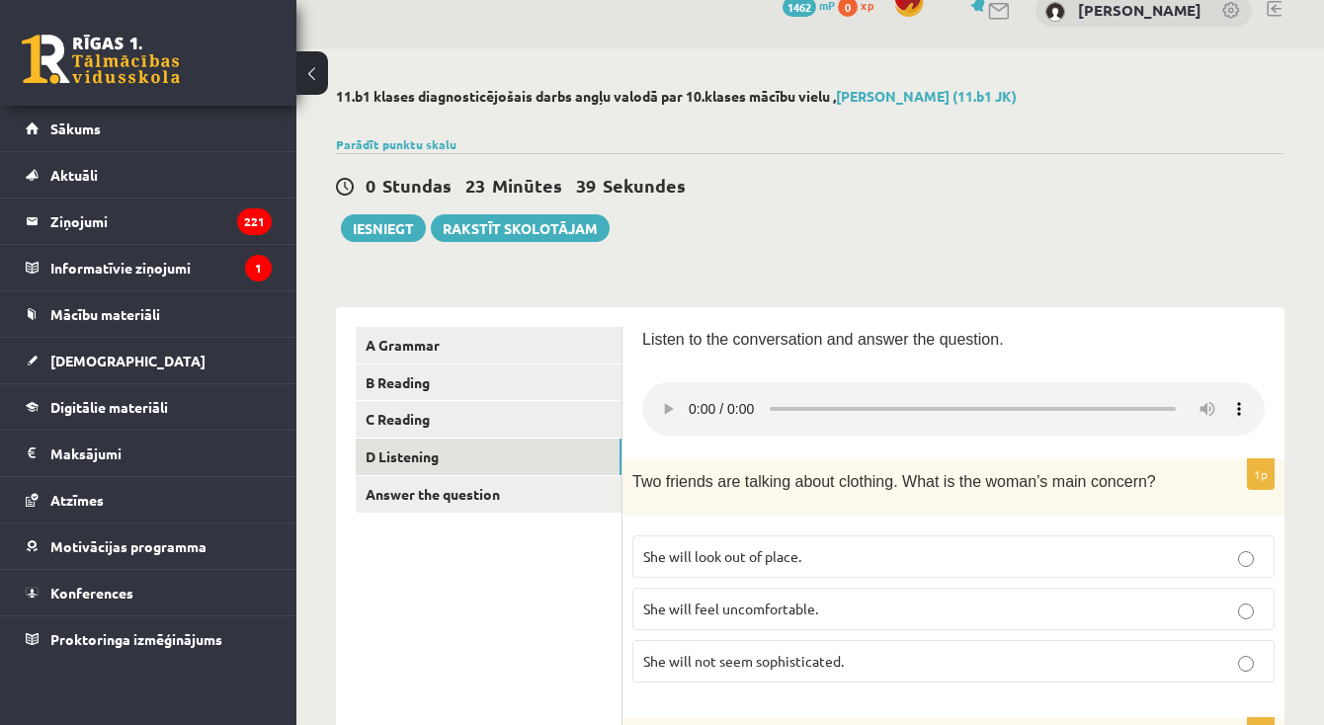
click at [659, 394] on audio at bounding box center [953, 408] width 623 height 53
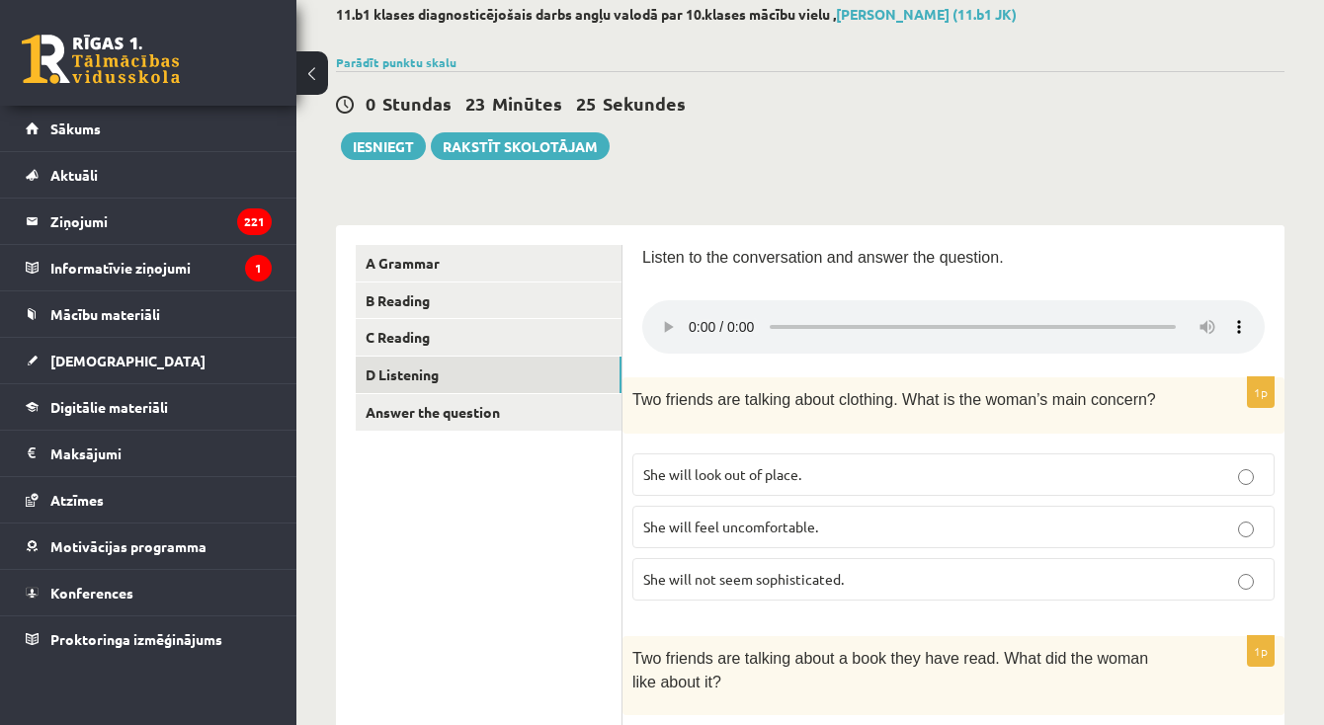
scroll to position [112, 0]
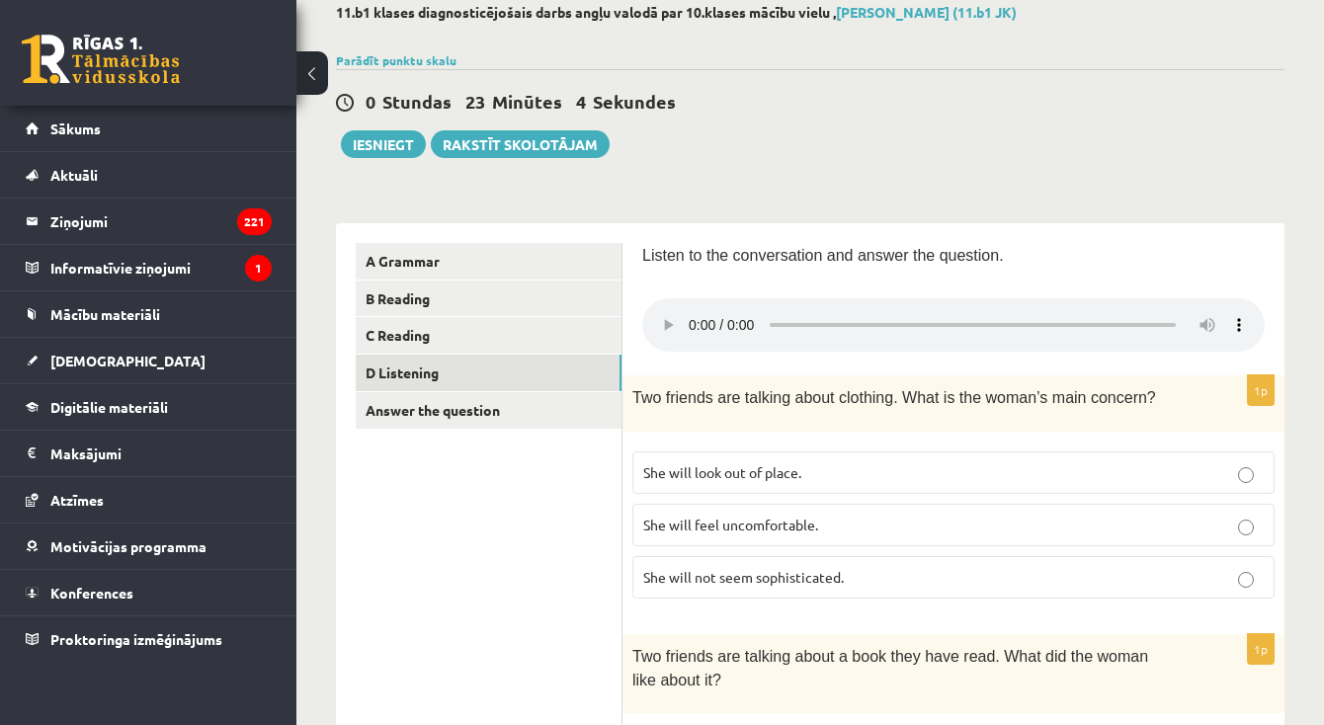
click at [662, 314] on audio at bounding box center [953, 324] width 623 height 53
click at [708, 313] on audio at bounding box center [953, 324] width 623 height 53
click at [722, 311] on audio at bounding box center [953, 324] width 623 height 53
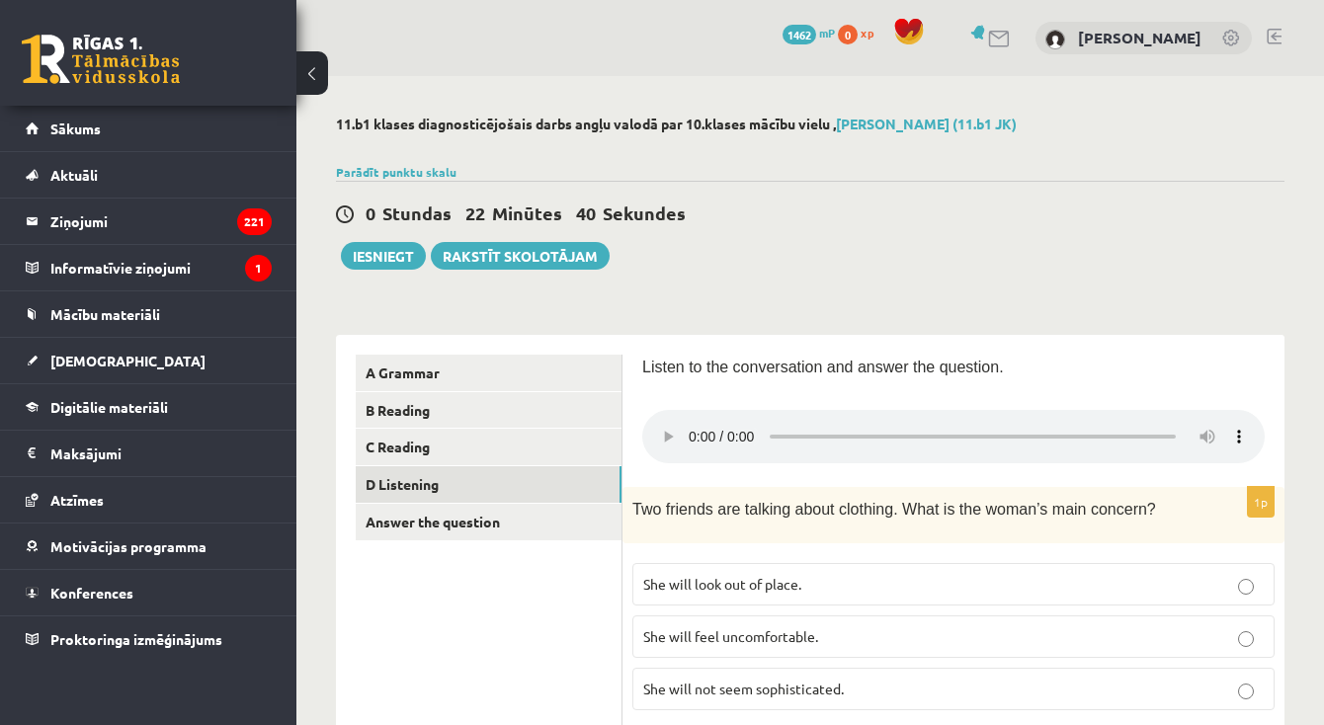
scroll to position [0, 0]
click at [692, 422] on audio at bounding box center [953, 436] width 623 height 53
click at [689, 423] on audio at bounding box center [953, 436] width 623 height 53
click at [665, 426] on audio at bounding box center [953, 436] width 623 height 53
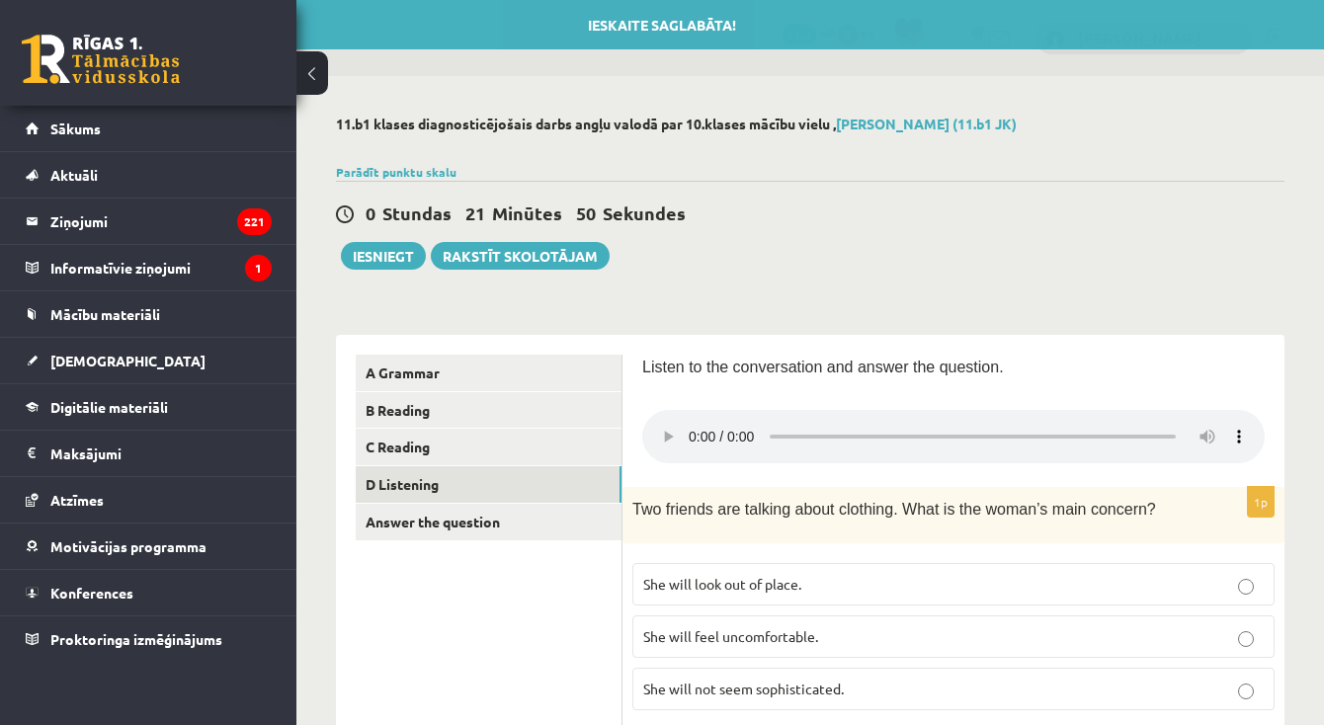
click at [689, 425] on audio at bounding box center [953, 436] width 623 height 53
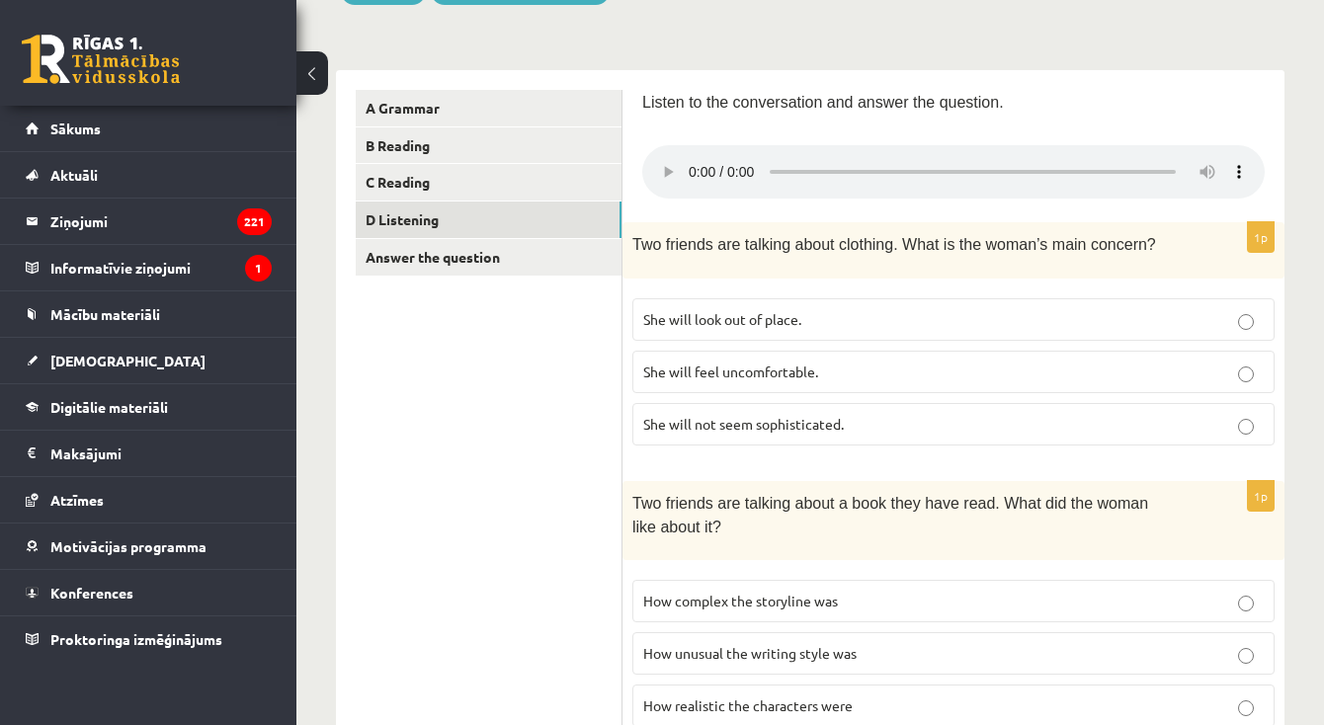
scroll to position [73, 0]
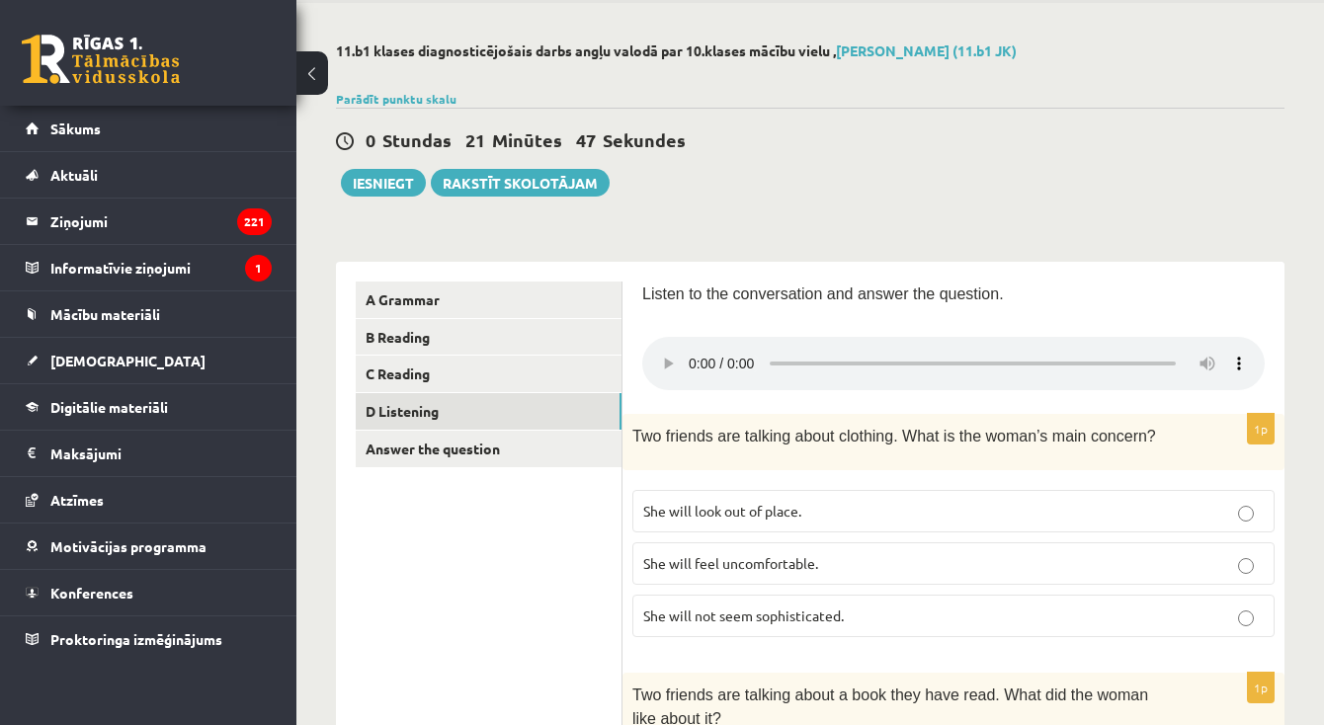
click at [664, 350] on audio at bounding box center [953, 363] width 623 height 53
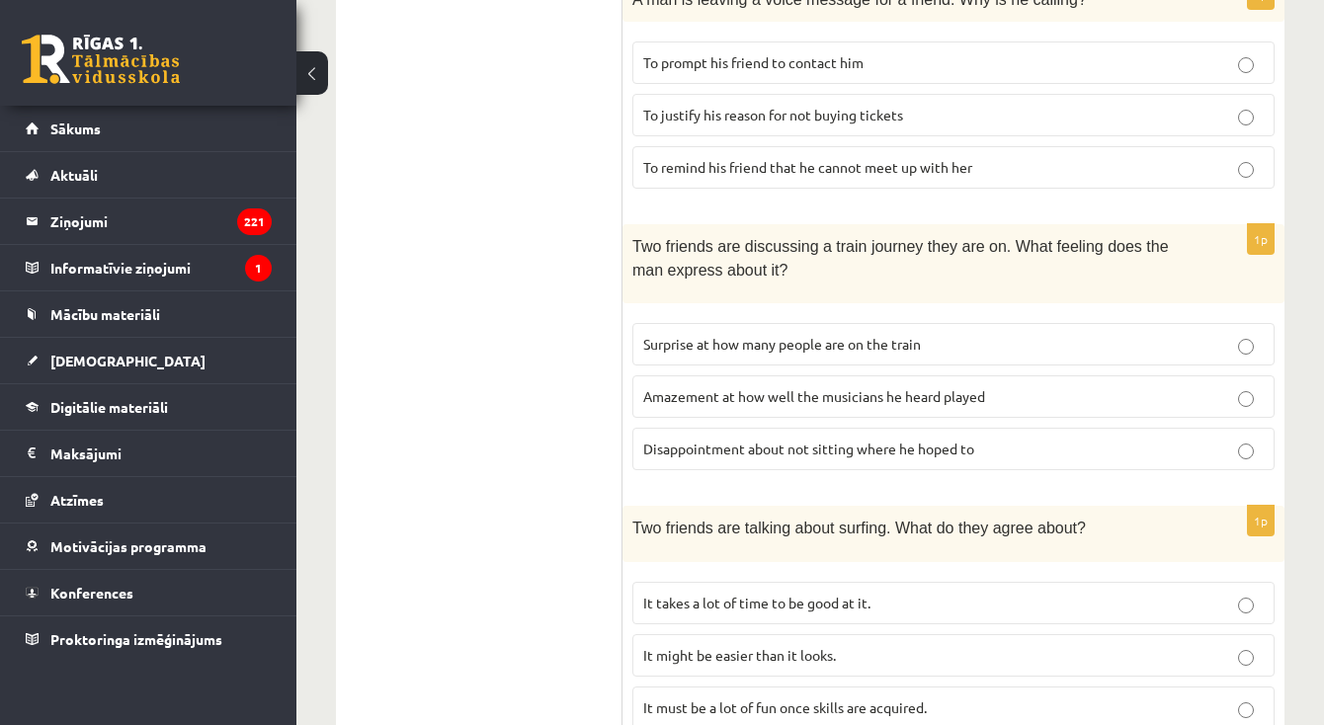
scroll to position [1315, 0]
click at [692, 334] on p "Surprise at how many people are on the train" at bounding box center [953, 344] width 621 height 21
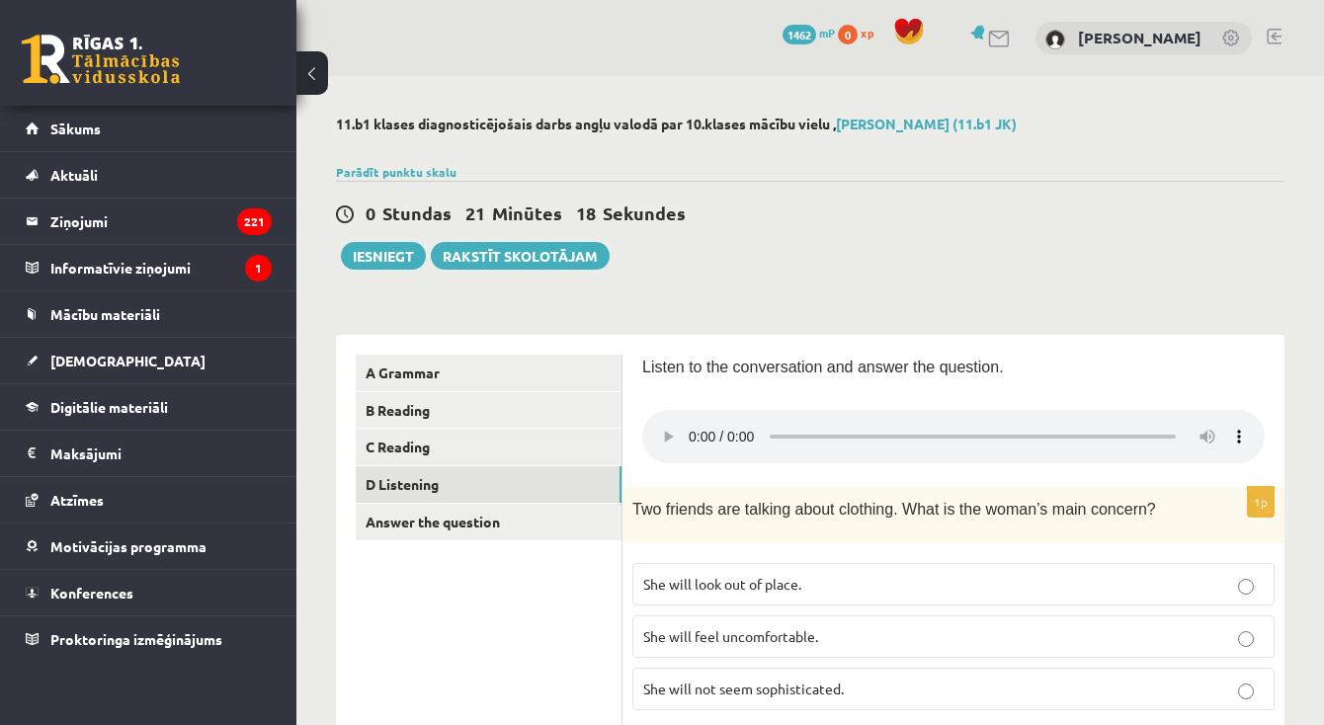
scroll to position [0, 0]
click at [659, 425] on audio at bounding box center [953, 436] width 623 height 53
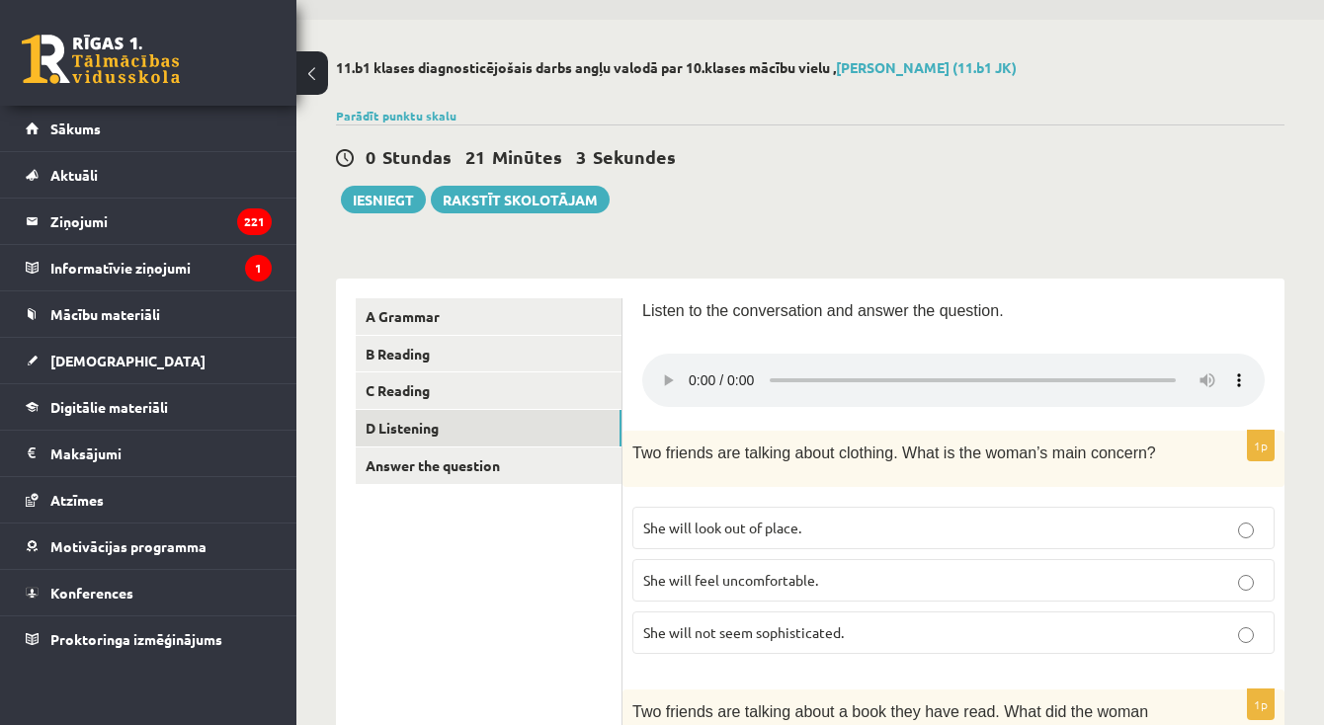
scroll to position [42, 0]
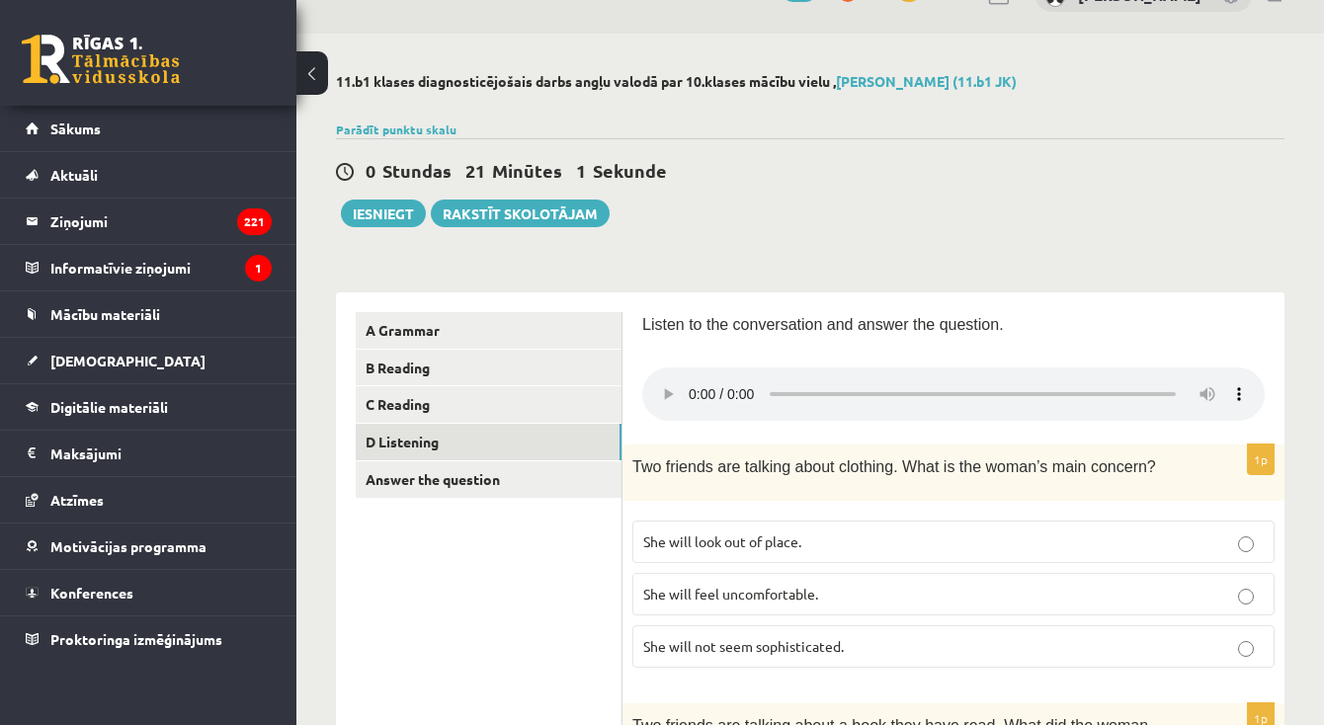
click at [662, 384] on audio at bounding box center [953, 394] width 623 height 53
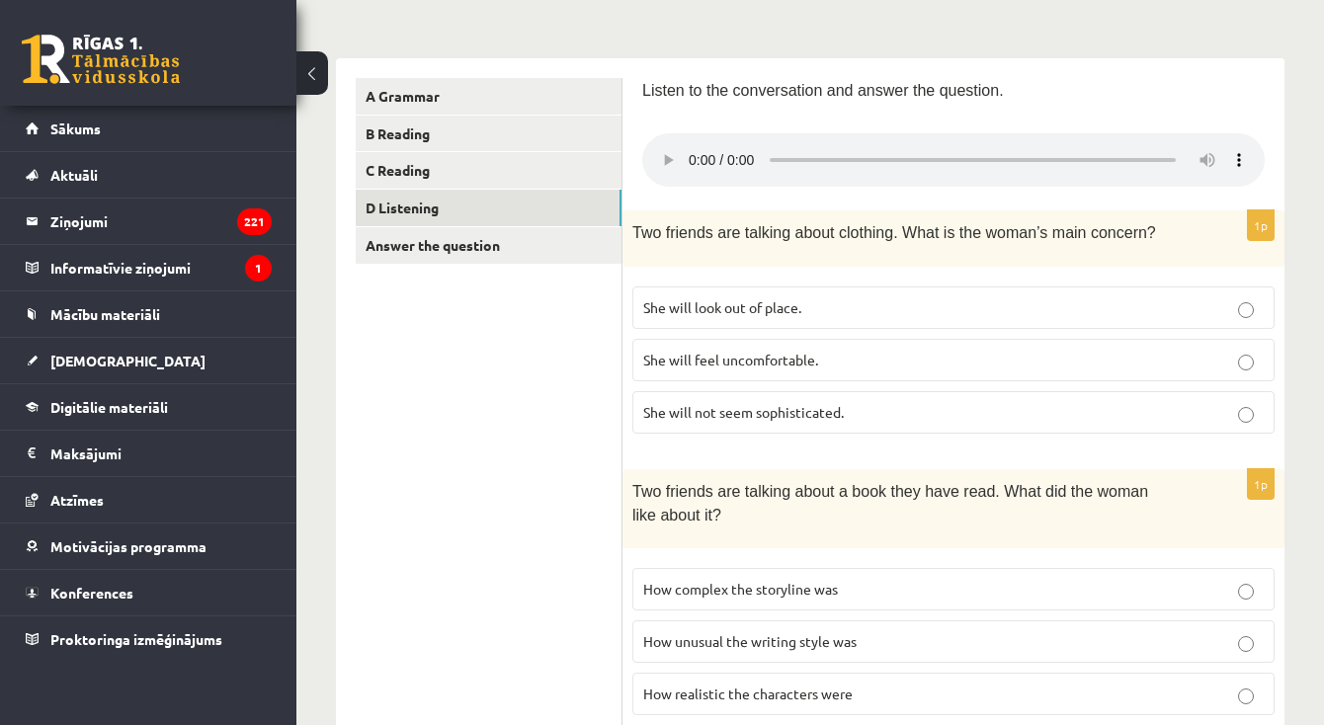
scroll to position [198, 0]
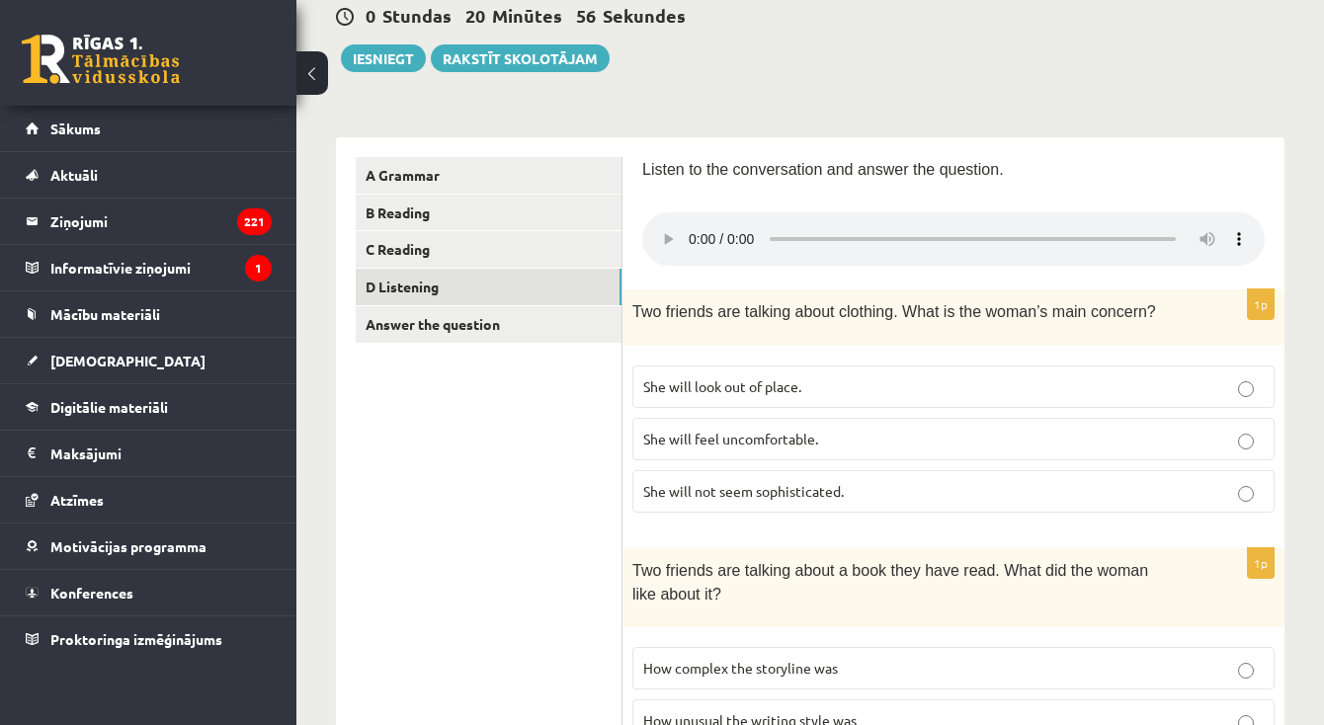
drag, startPoint x: 1054, startPoint y: 231, endPoint x: 472, endPoint y: 227, distance: 582.0
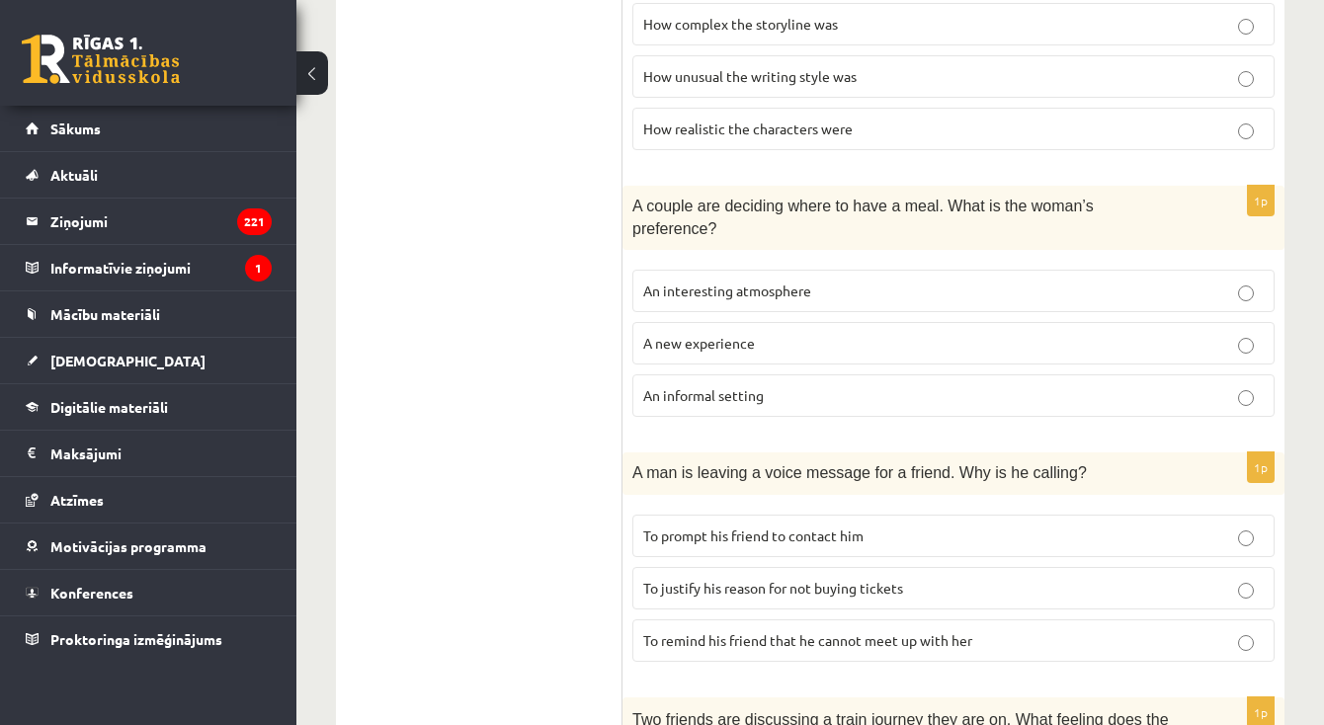
scroll to position [795, 0]
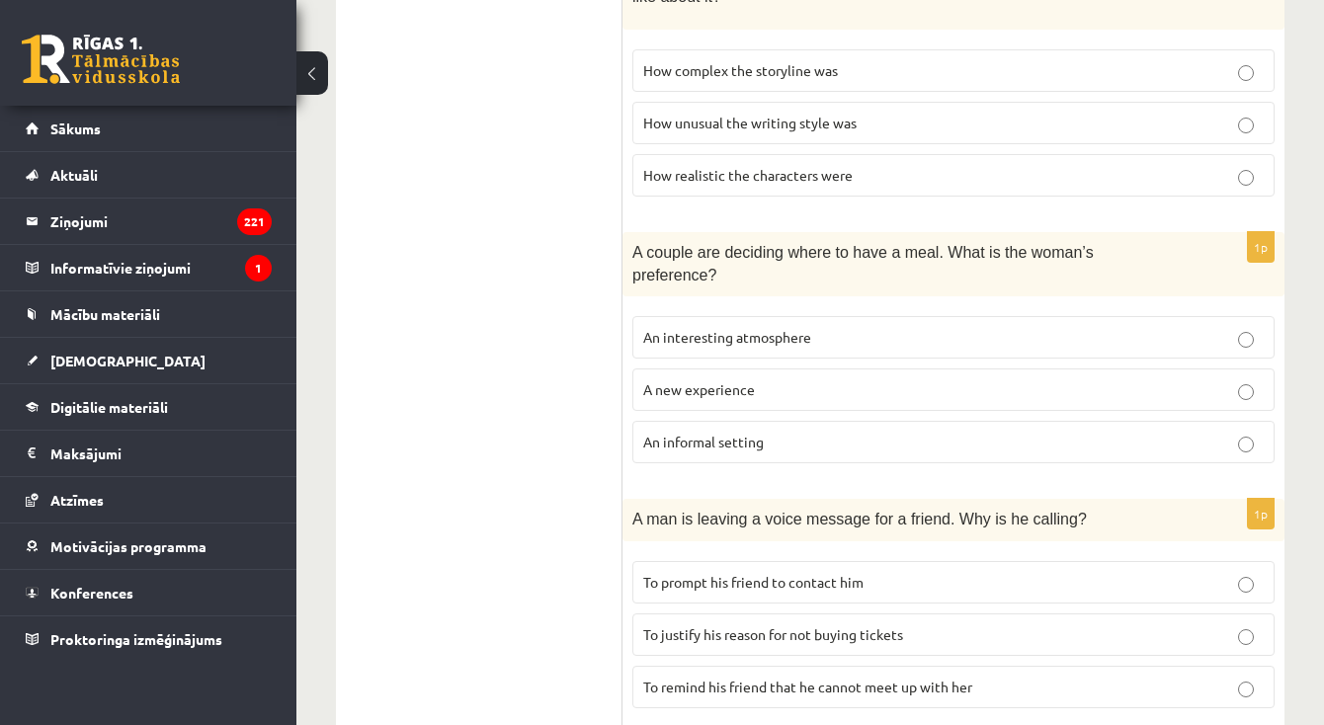
click at [800, 432] on p "An informal setting" at bounding box center [953, 442] width 621 height 21
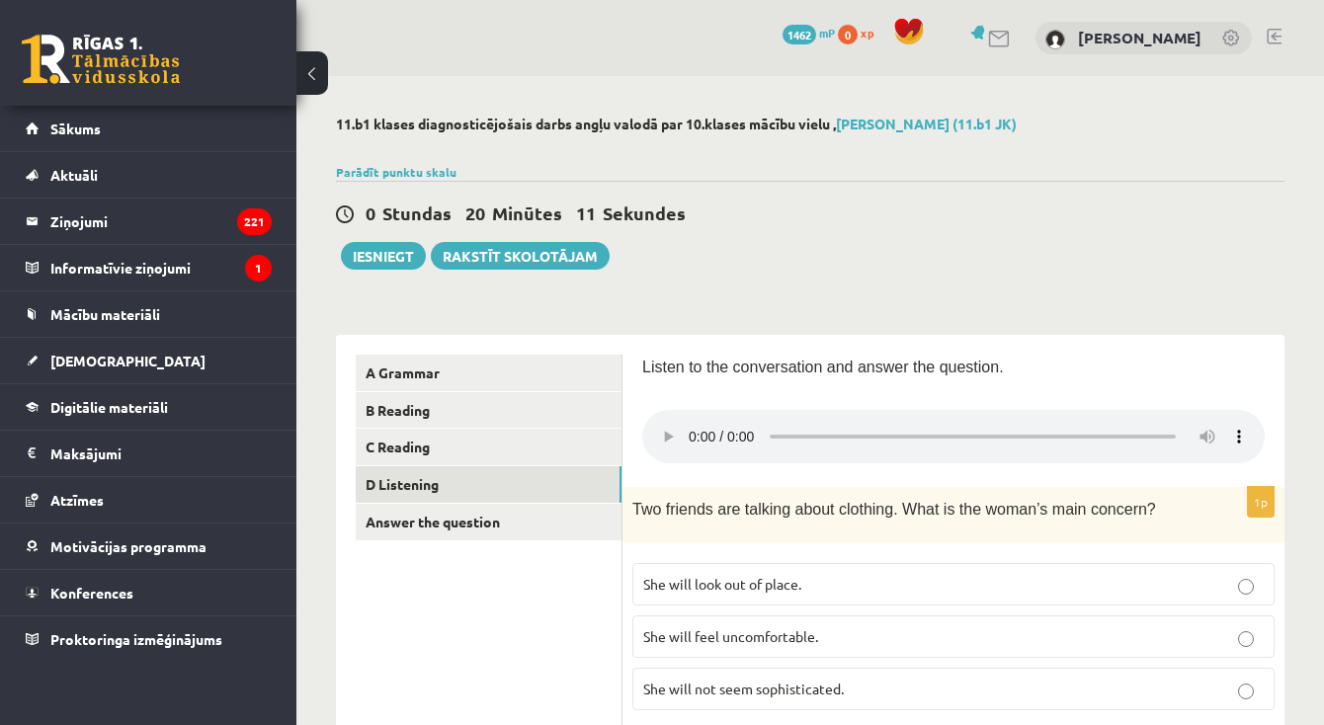
scroll to position [0, 0]
click at [696, 422] on audio at bounding box center [953, 436] width 623 height 53
click at [479, 532] on link "Answer the question" at bounding box center [489, 522] width 266 height 37
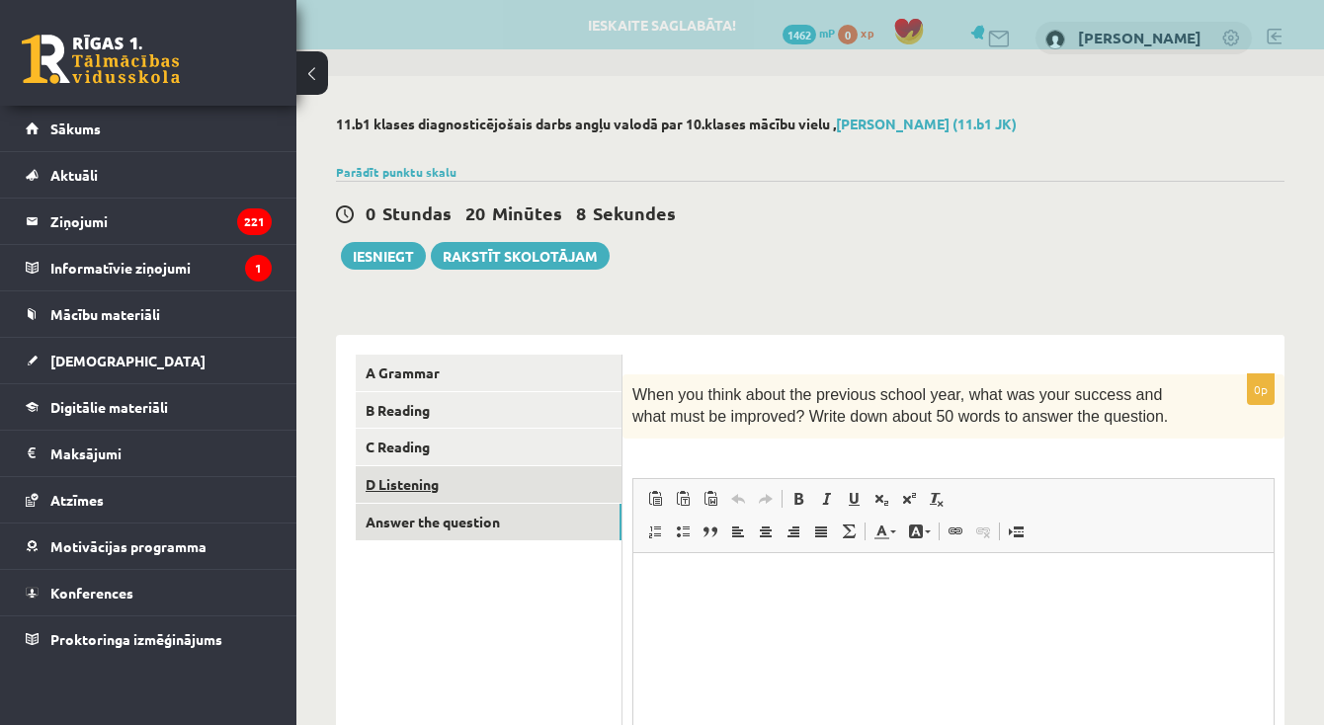
click at [471, 499] on link "D Listening" at bounding box center [489, 484] width 266 height 37
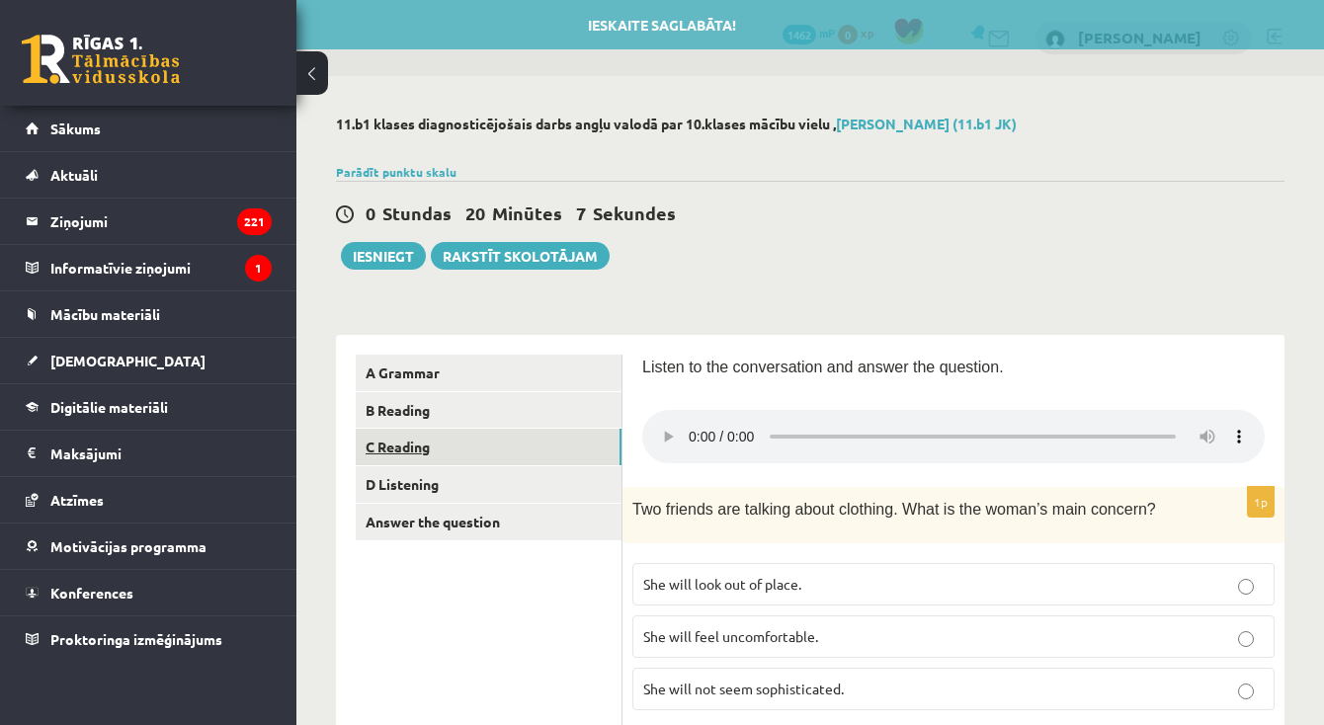
click at [457, 454] on link "C Reading" at bounding box center [489, 447] width 266 height 37
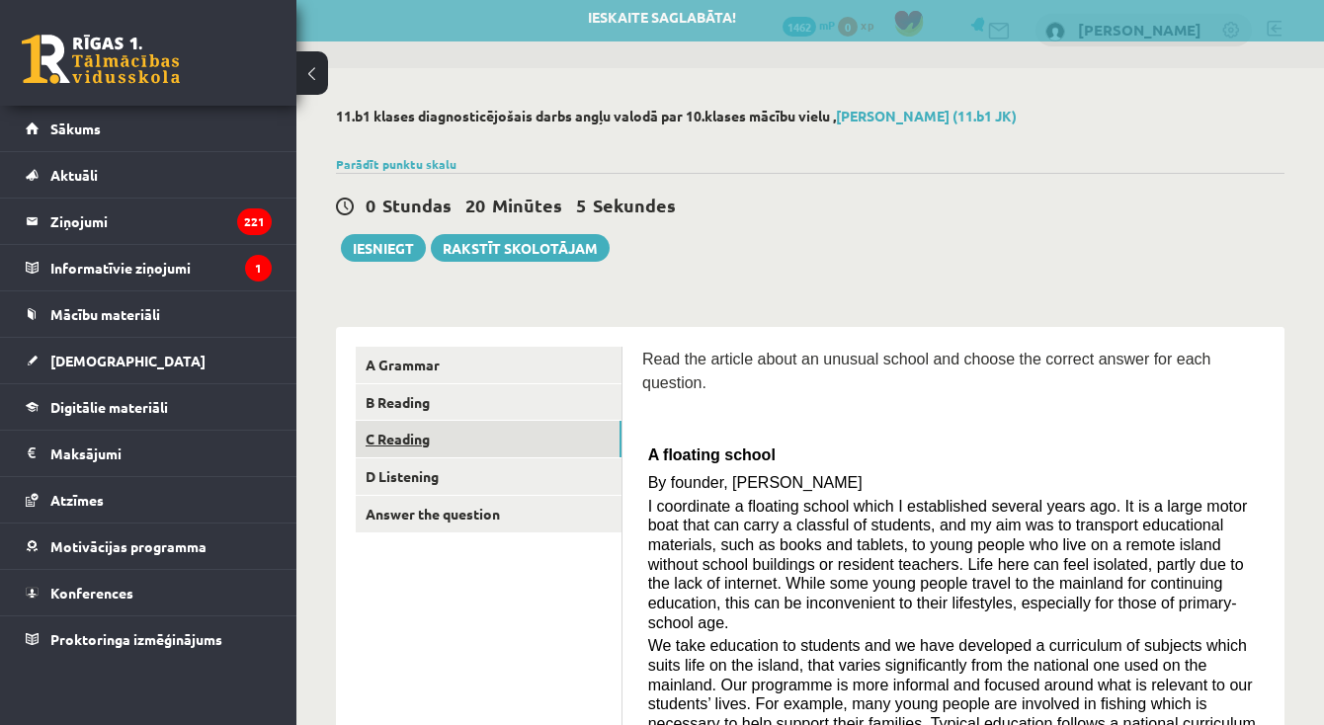
scroll to position [6, 0]
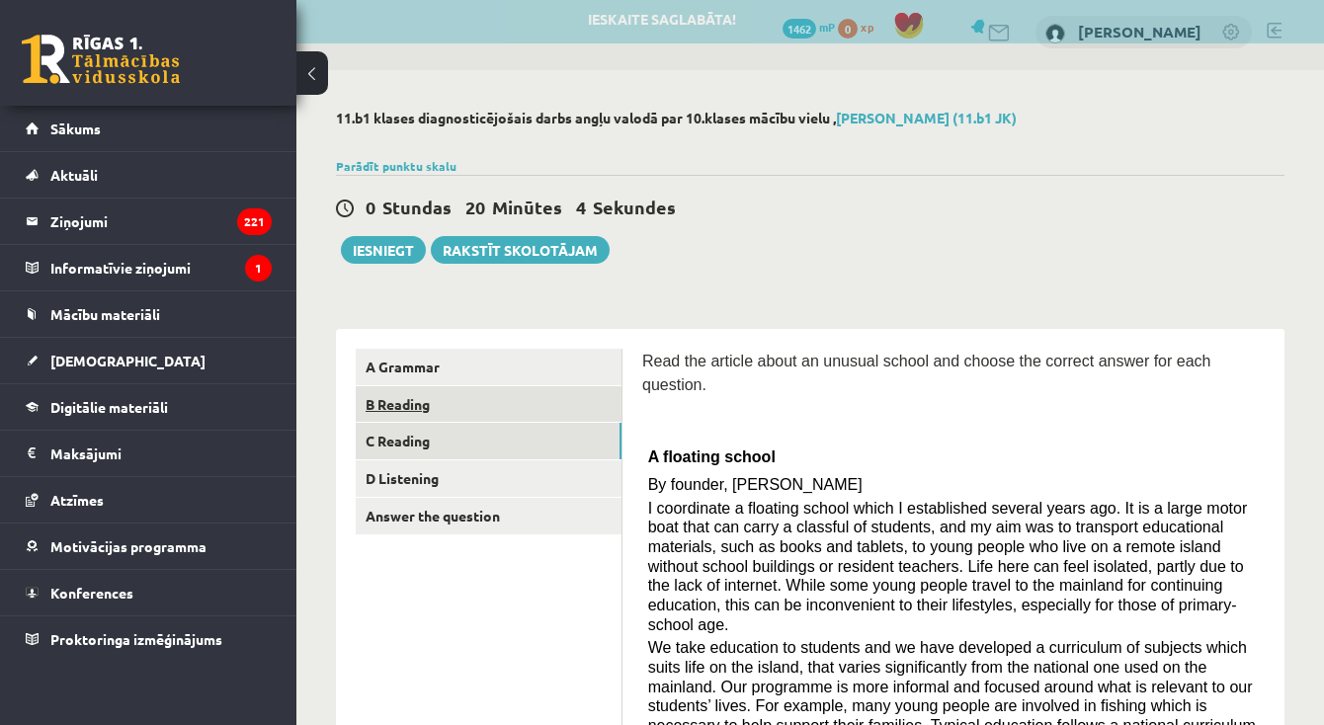
click at [446, 412] on link "B Reading" at bounding box center [489, 404] width 266 height 37
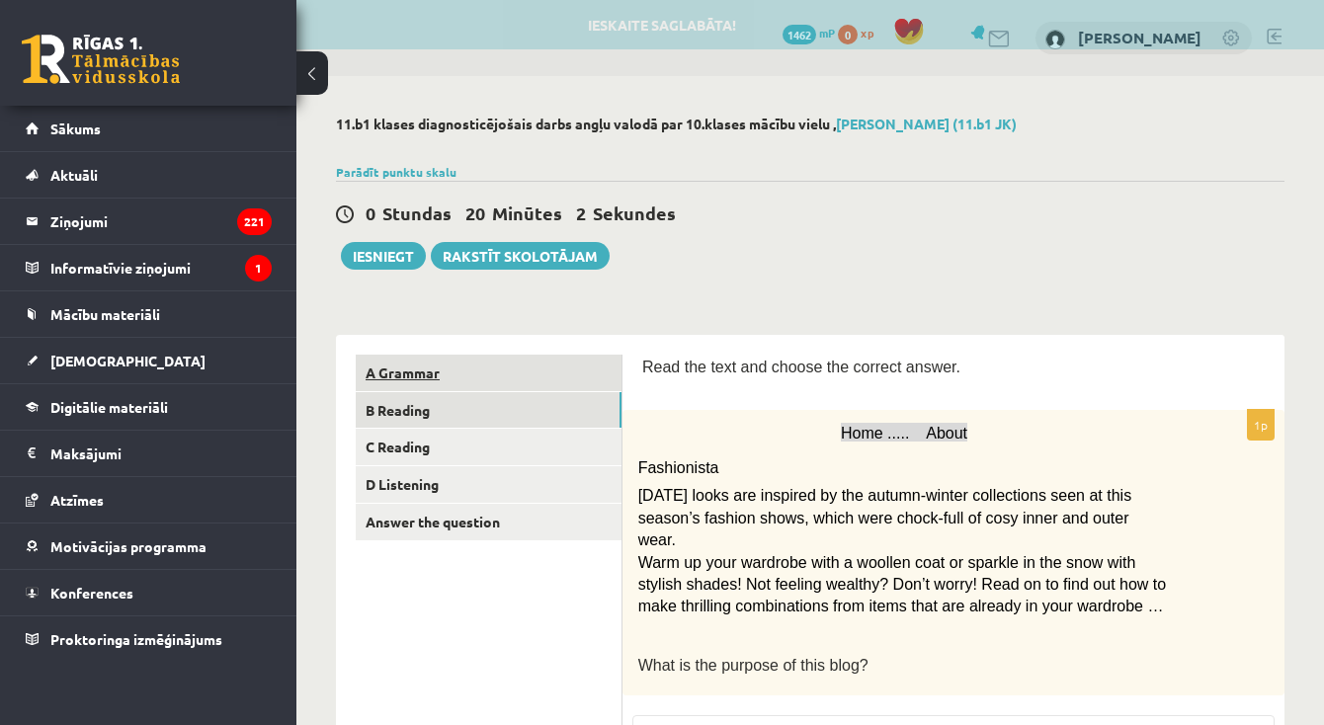
scroll to position [0, 0]
click at [446, 376] on link "A Grammar" at bounding box center [489, 373] width 266 height 37
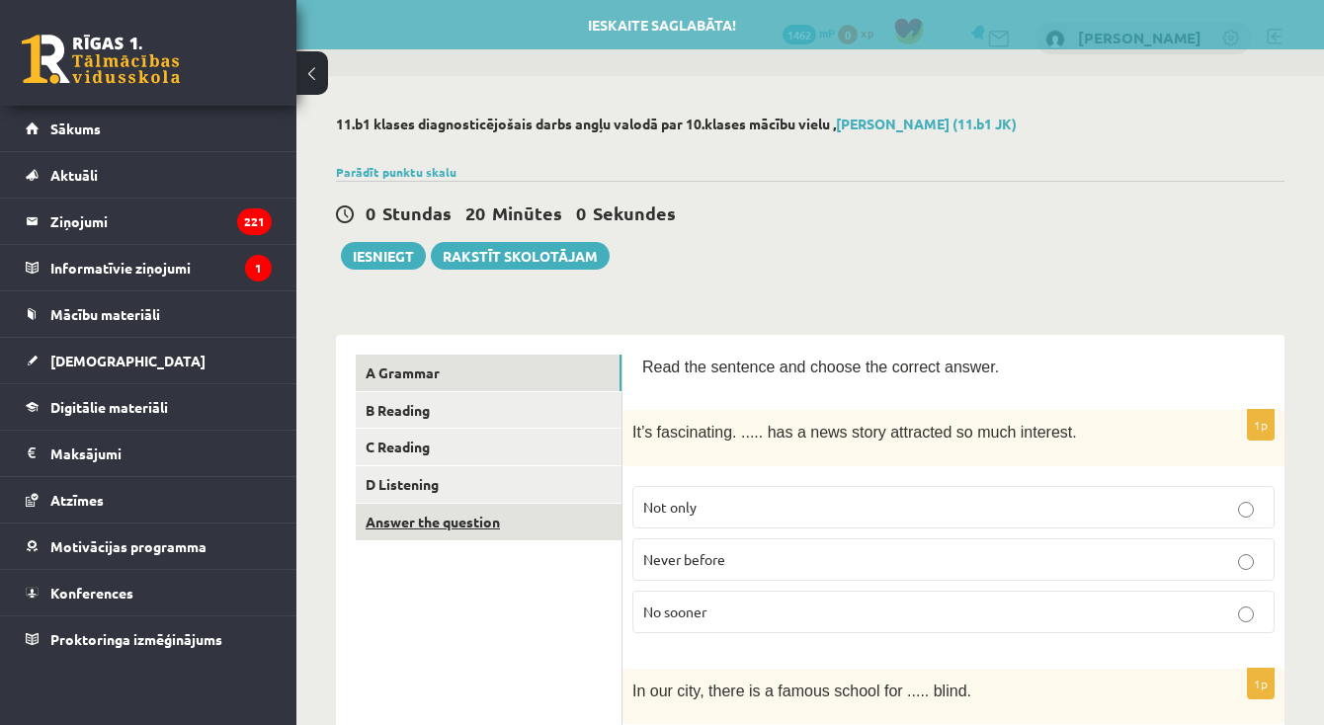
click at [424, 512] on link "Answer the question" at bounding box center [489, 522] width 266 height 37
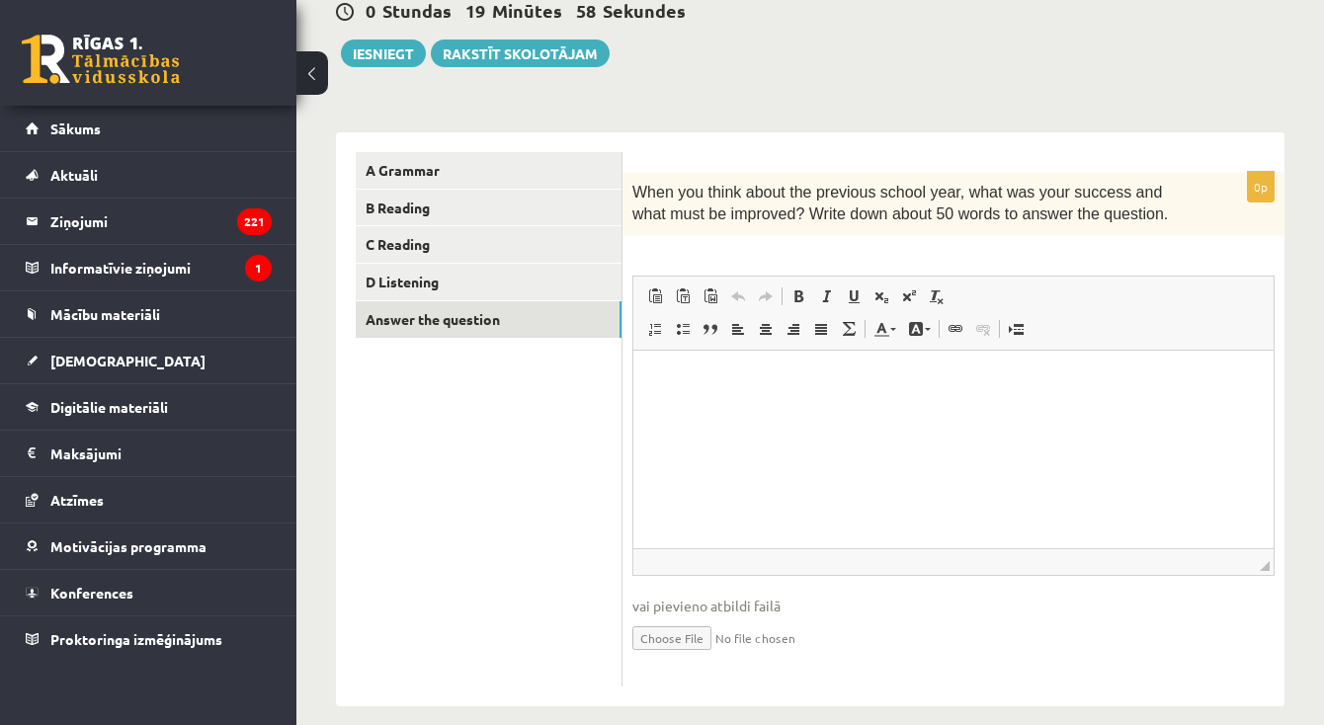
scroll to position [207, 0]
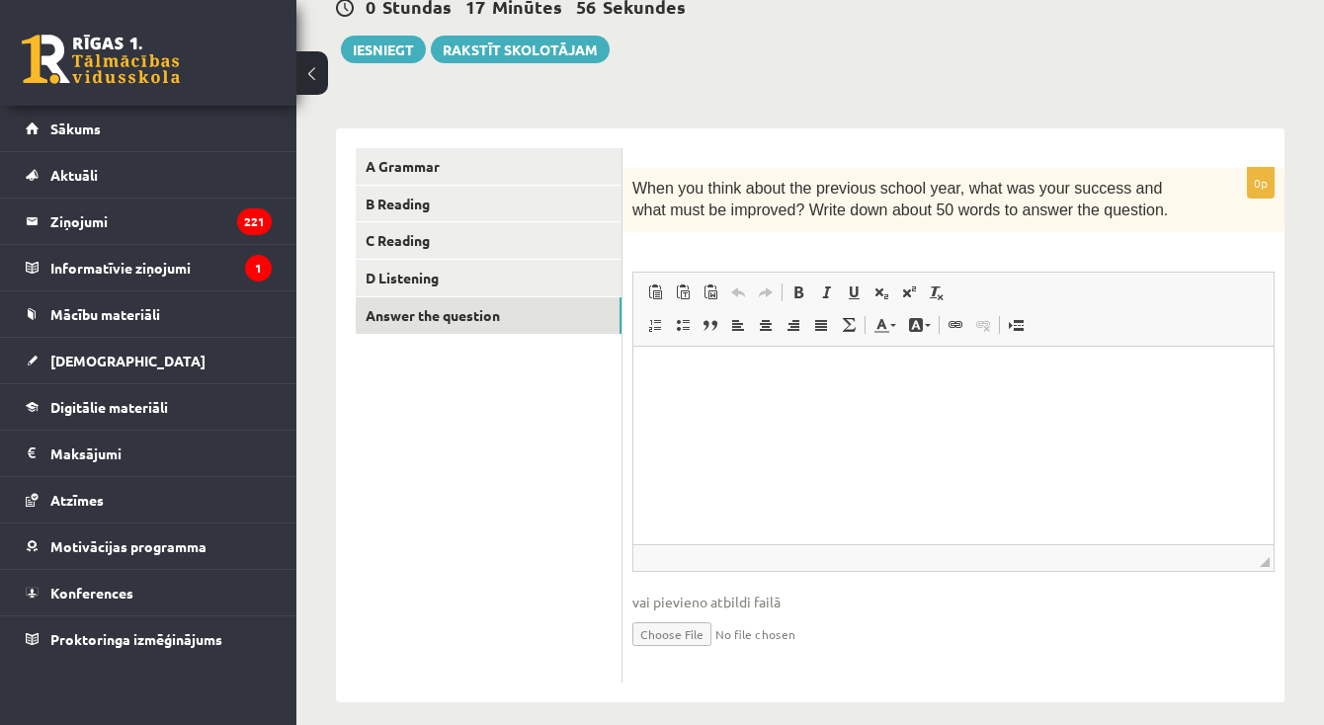
click at [687, 406] on html at bounding box center [953, 376] width 640 height 60
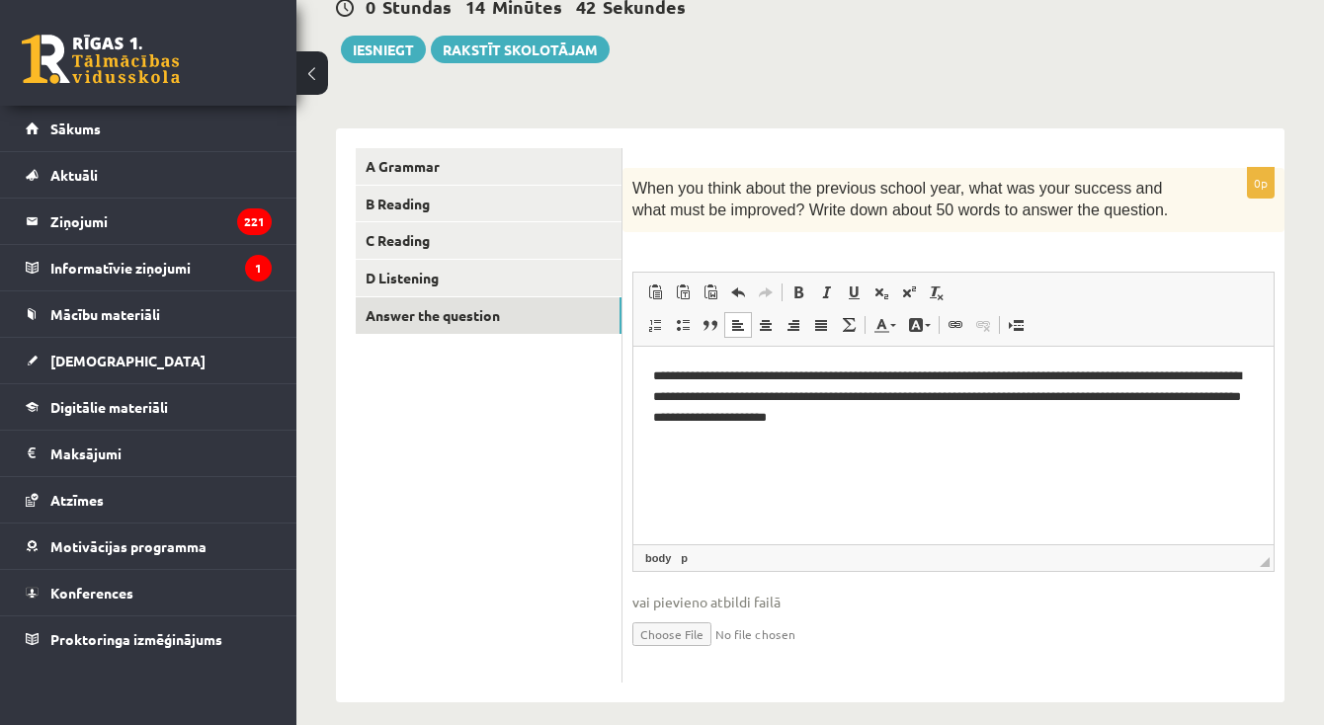
click at [822, 377] on p "**********" at bounding box center [953, 395] width 601 height 59
click at [982, 415] on p "**********" at bounding box center [953, 395] width 601 height 59
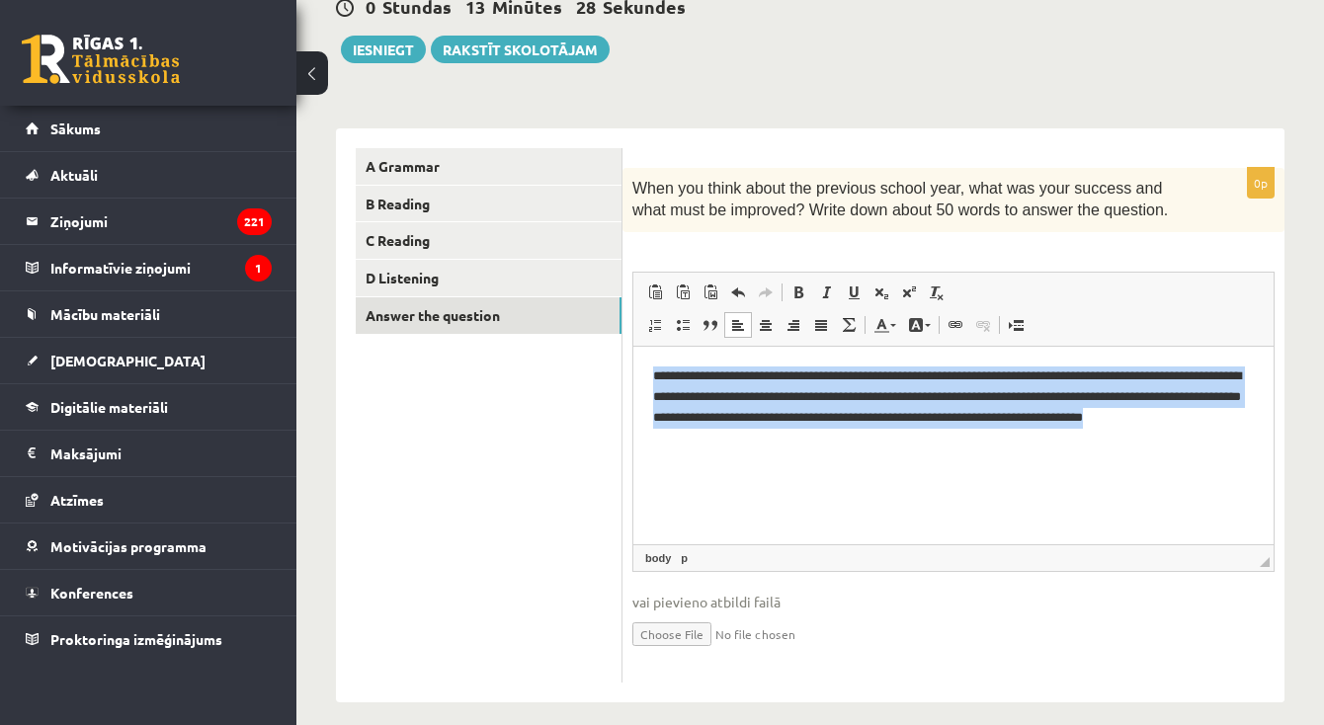
drag, startPoint x: 23, startPoint y: 28, endPoint x: 158, endPoint y: 115, distance: 160.9
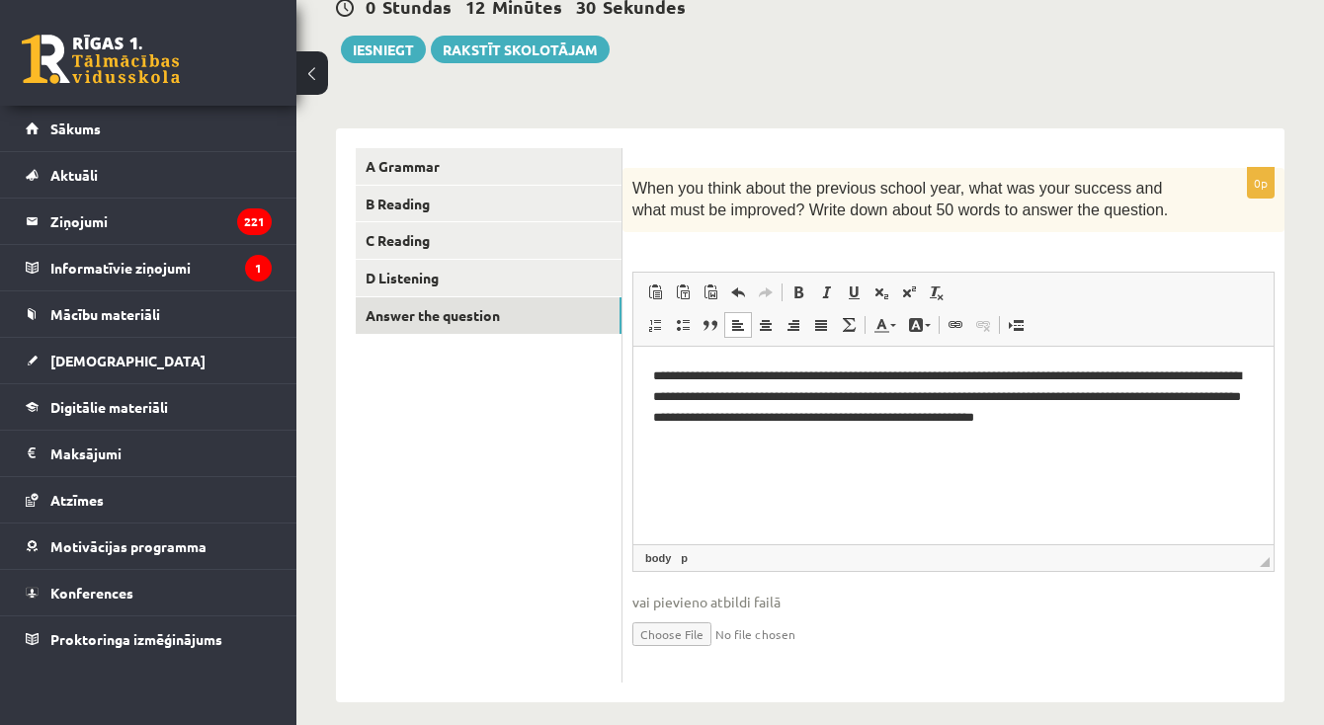
click at [947, 445] on html "**********" at bounding box center [953, 395] width 640 height 99
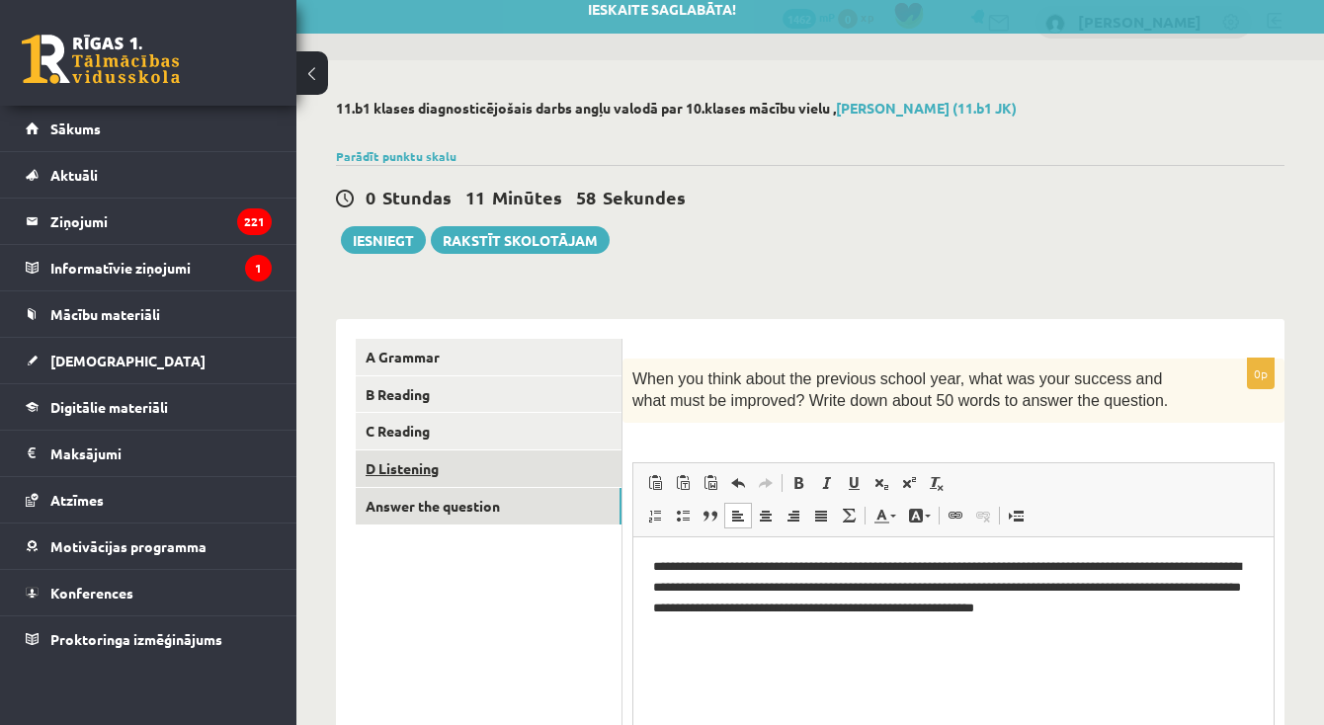
scroll to position [15, 0]
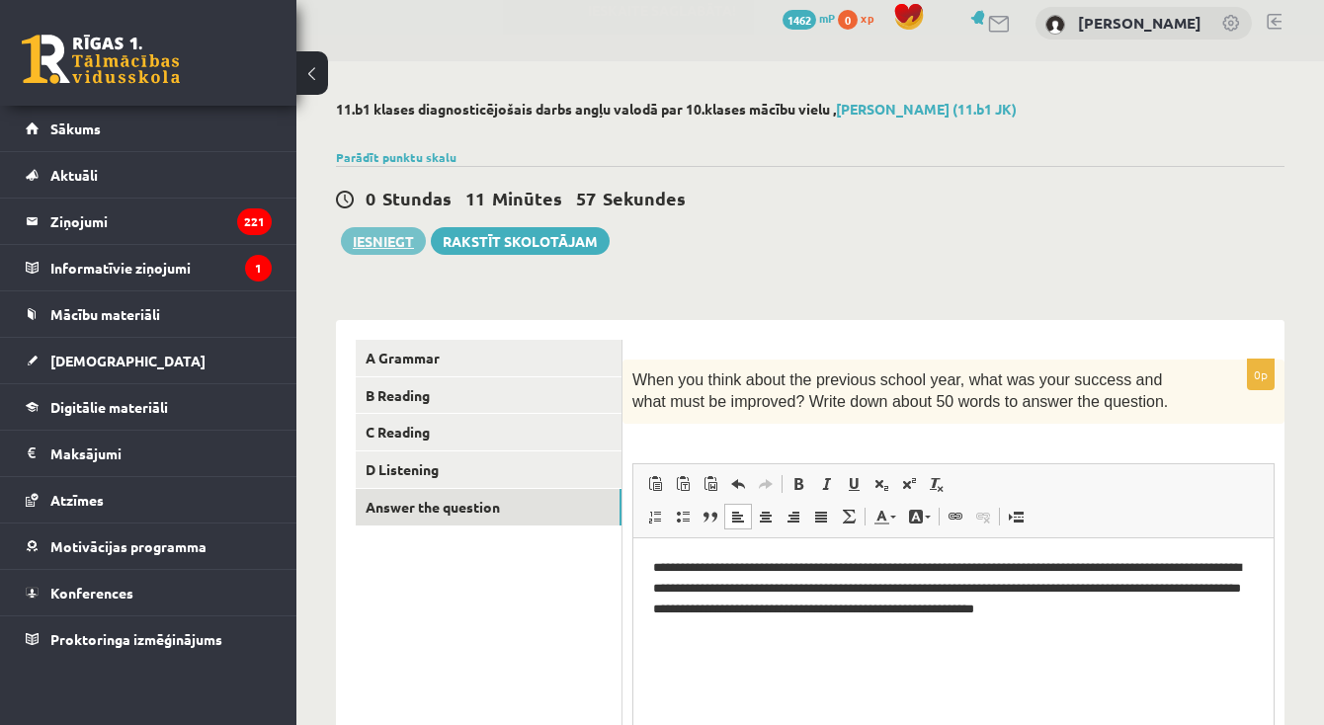
click at [374, 238] on button "Iesniegt" at bounding box center [383, 241] width 85 height 28
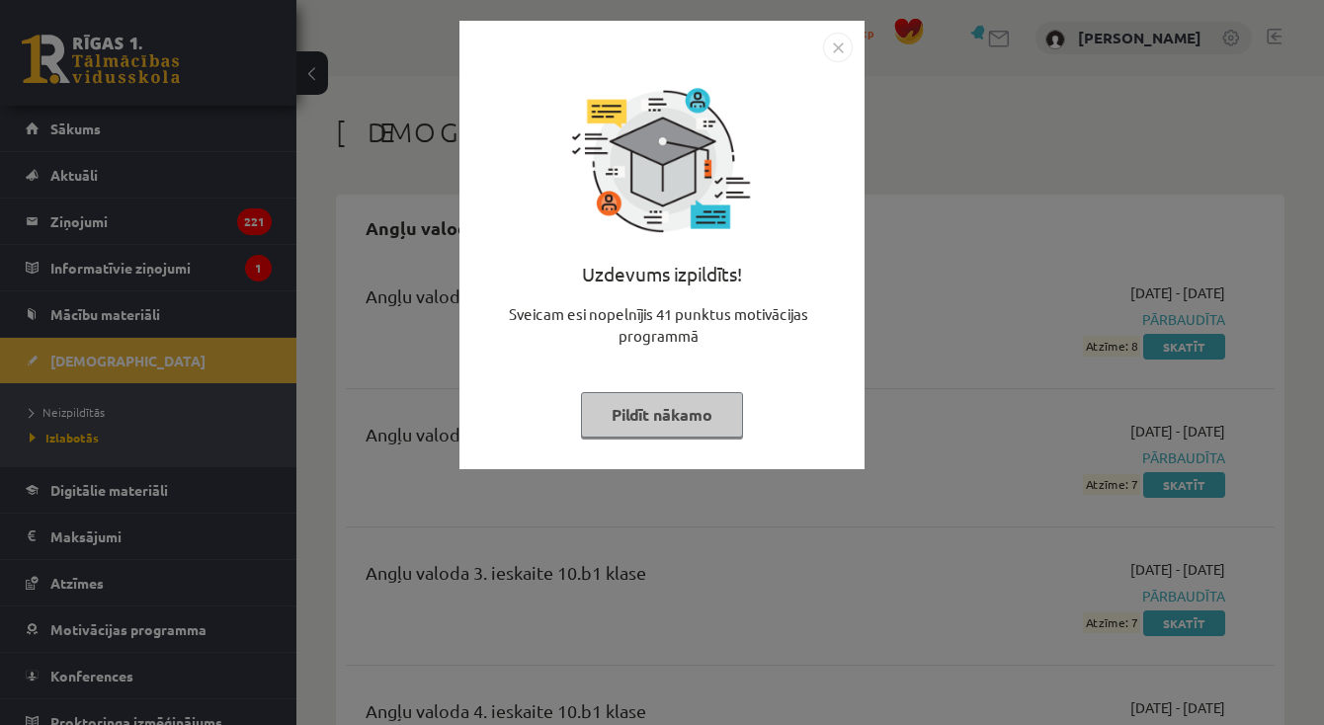
click at [662, 427] on button "Pildīt nākamo" at bounding box center [662, 414] width 162 height 45
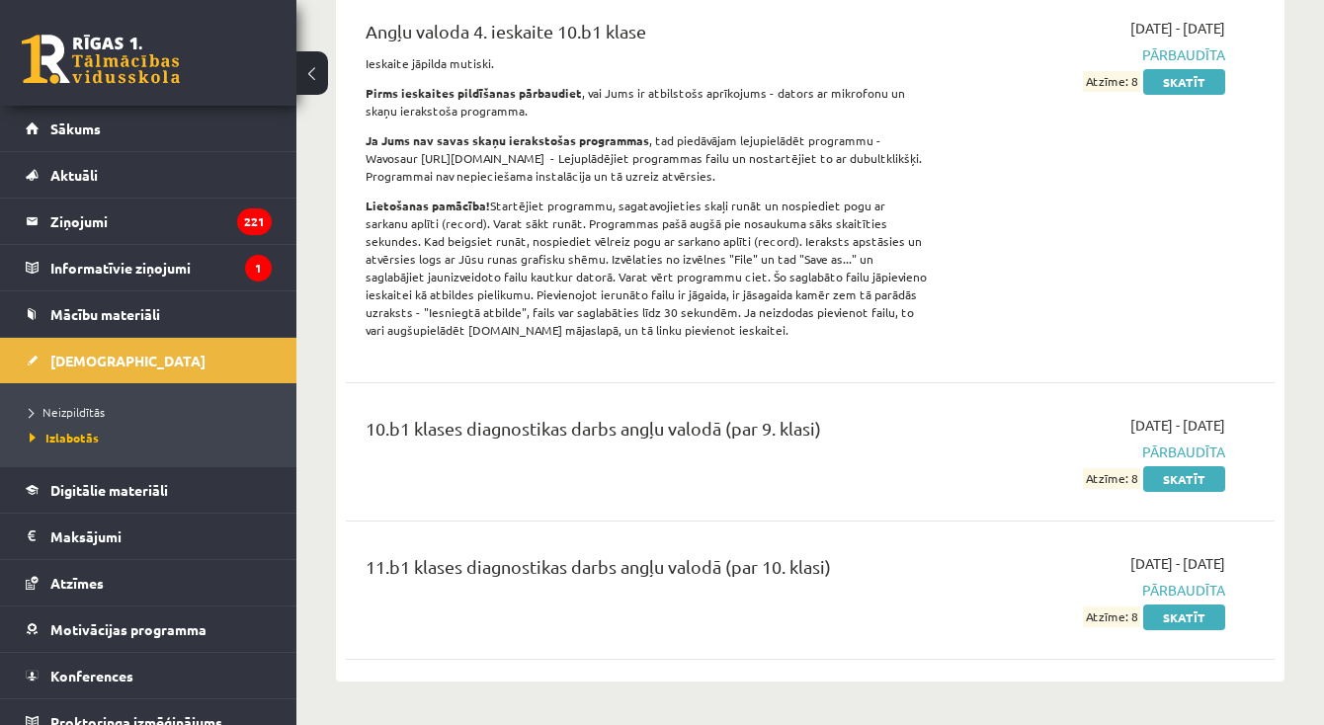
scroll to position [681, 0]
click at [1192, 613] on link "Skatīt" at bounding box center [1184, 617] width 82 height 26
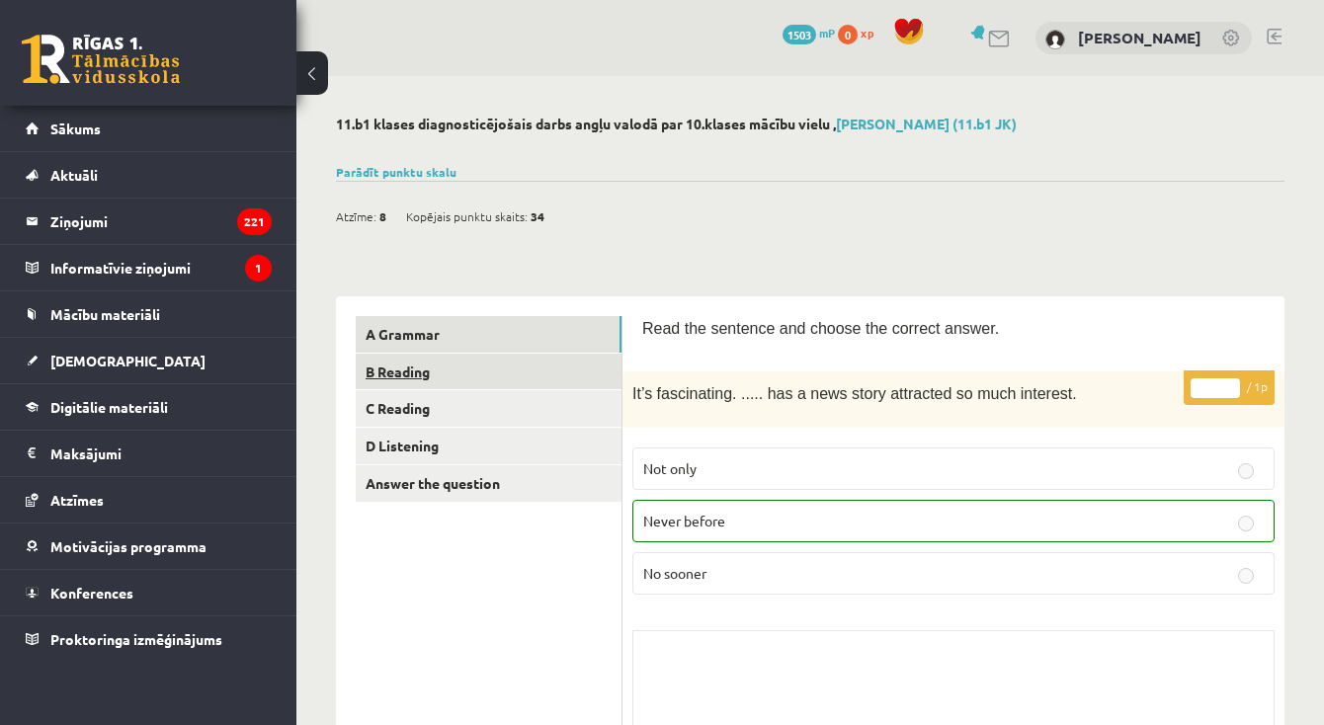
click at [425, 375] on link "B Reading" at bounding box center [489, 372] width 266 height 37
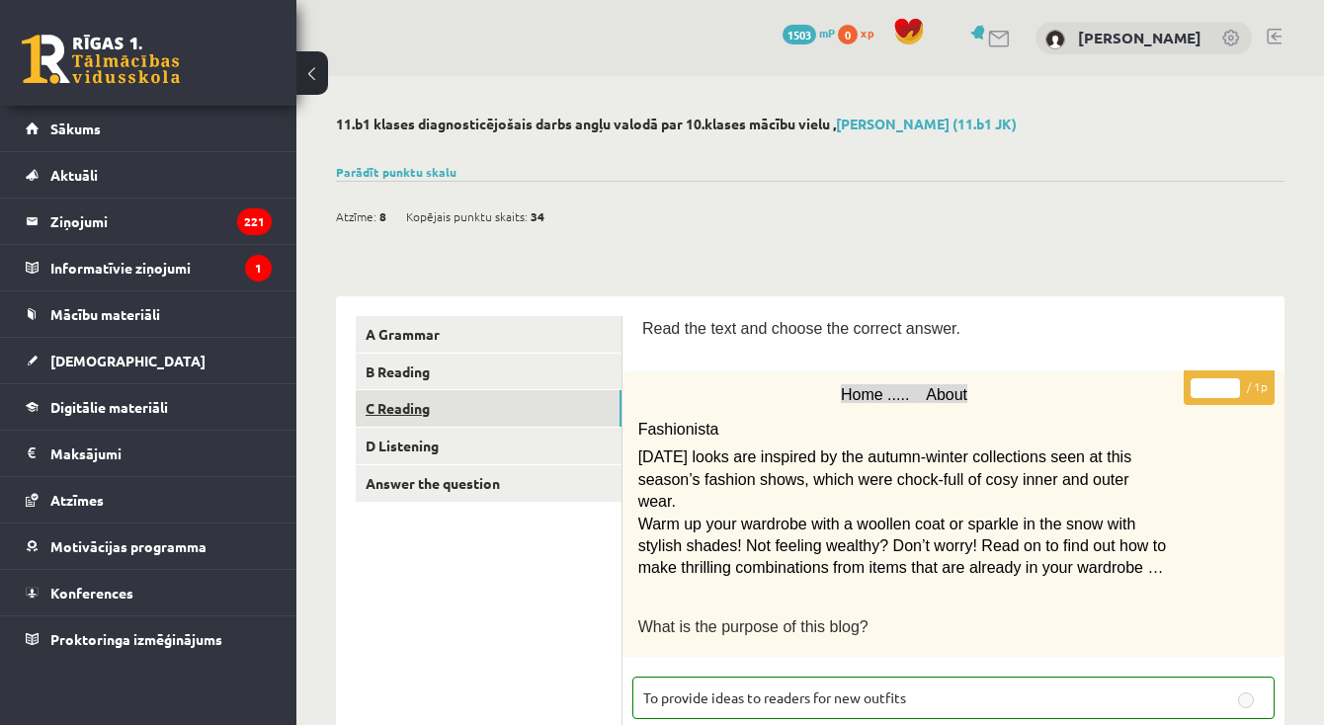
click at [427, 403] on link "C Reading" at bounding box center [489, 408] width 266 height 37
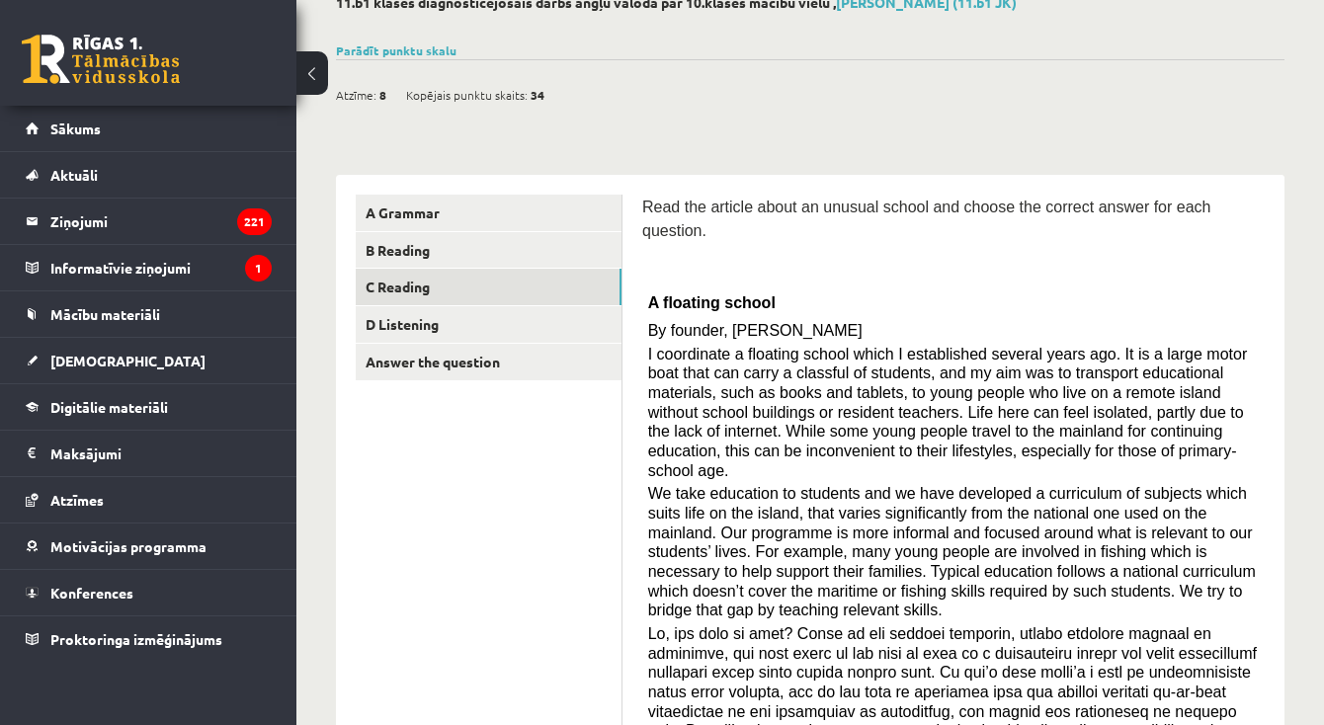
scroll to position [91, 0]
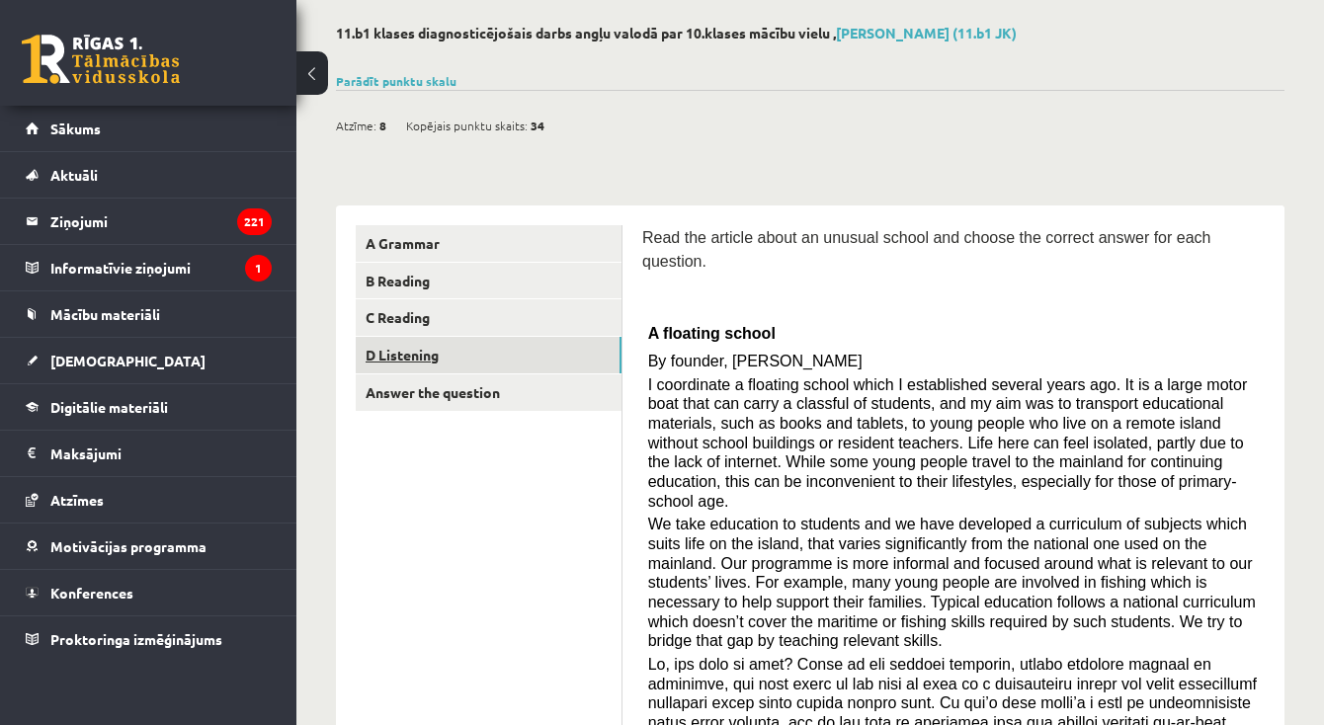
click at [462, 348] on link "D Listening" at bounding box center [489, 355] width 266 height 37
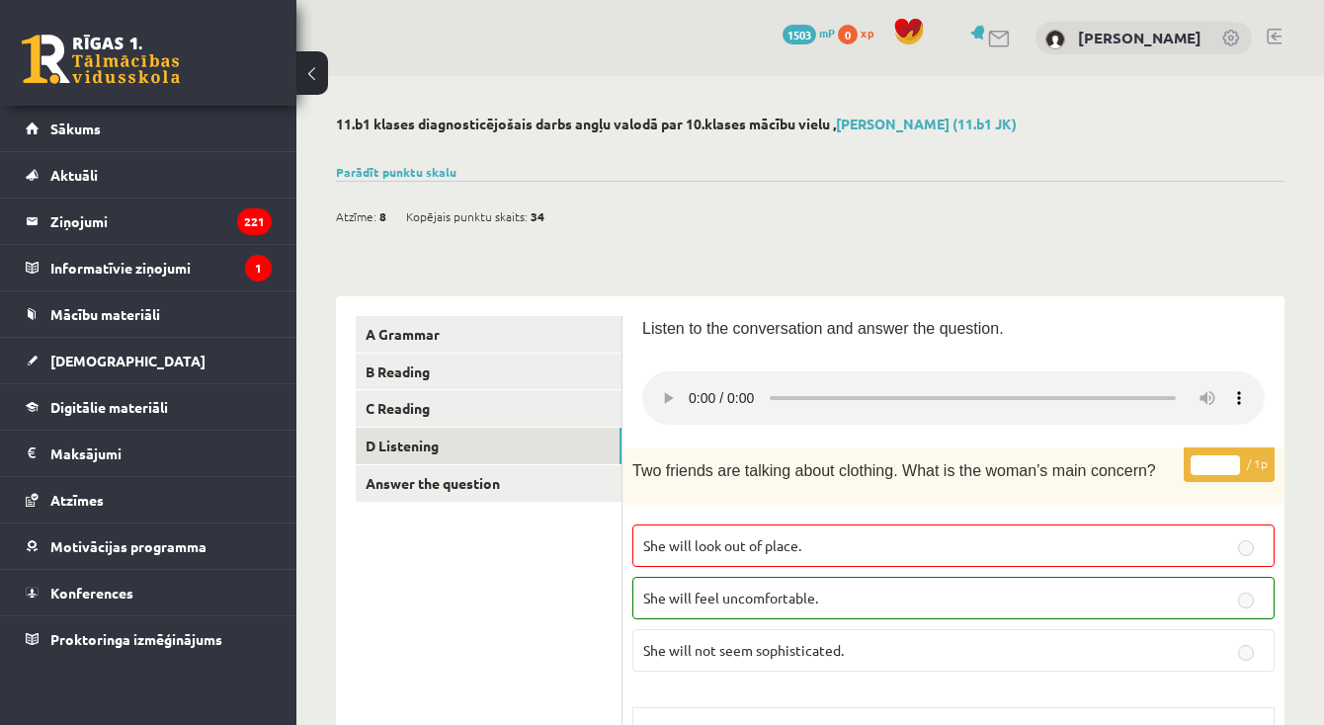
scroll to position [0, 0]
click at [437, 165] on link "Parādīt punktu skalu" at bounding box center [396, 172] width 121 height 16
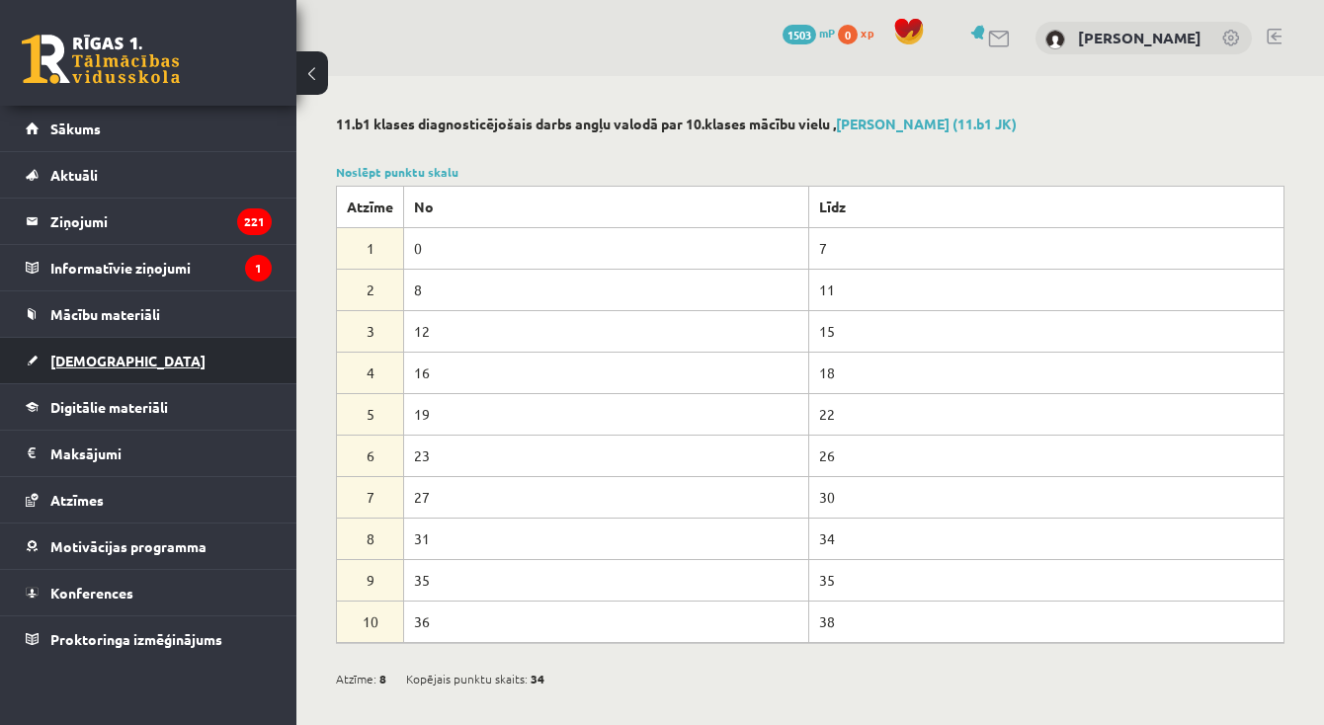
click at [104, 365] on span "[DEMOGRAPHIC_DATA]" at bounding box center [127, 361] width 155 height 18
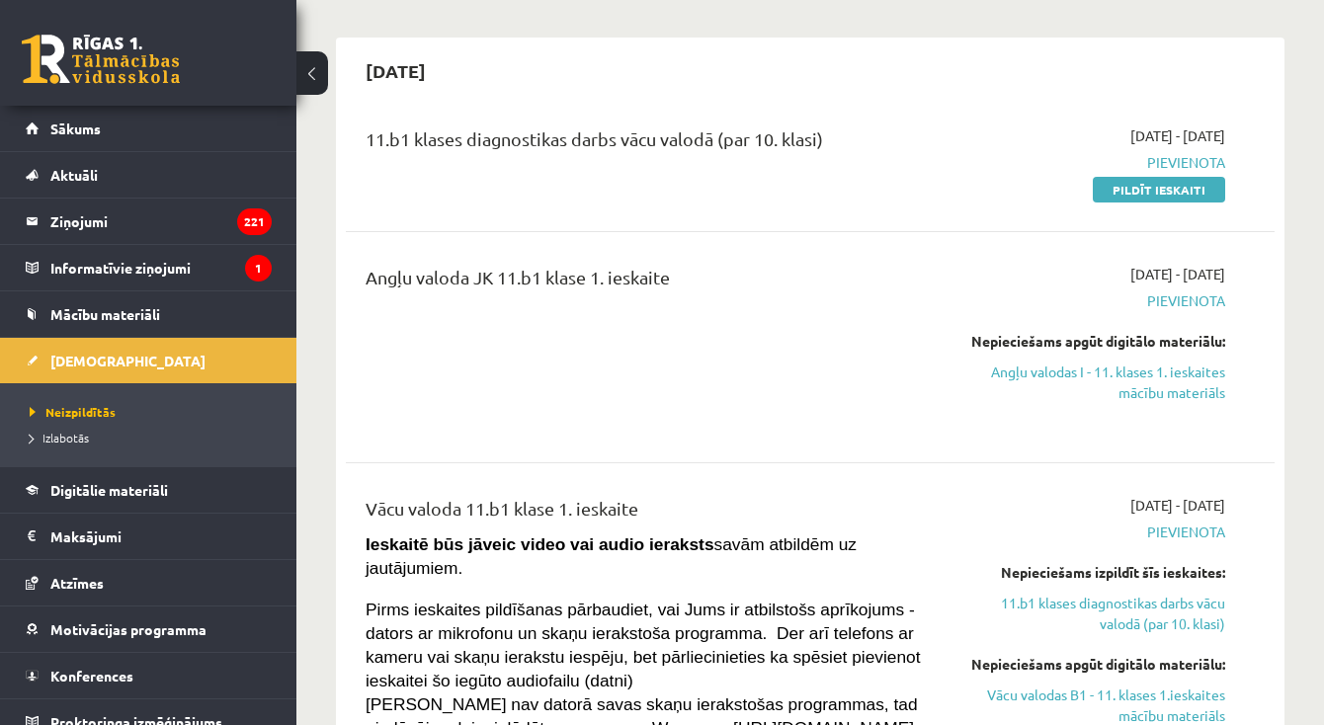
scroll to position [158, 0]
